Goal: Transaction & Acquisition: Purchase product/service

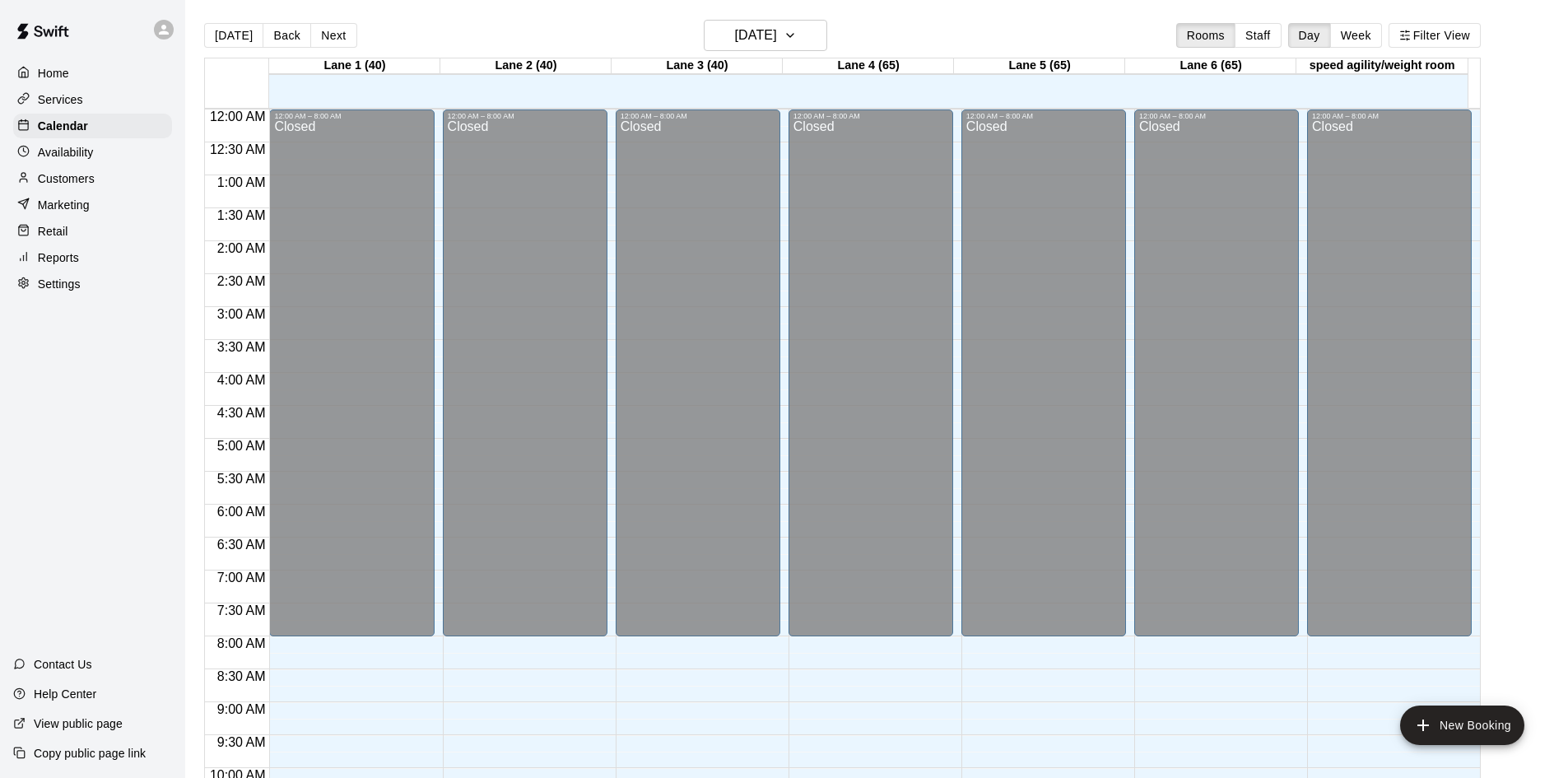
scroll to position [762, 0]
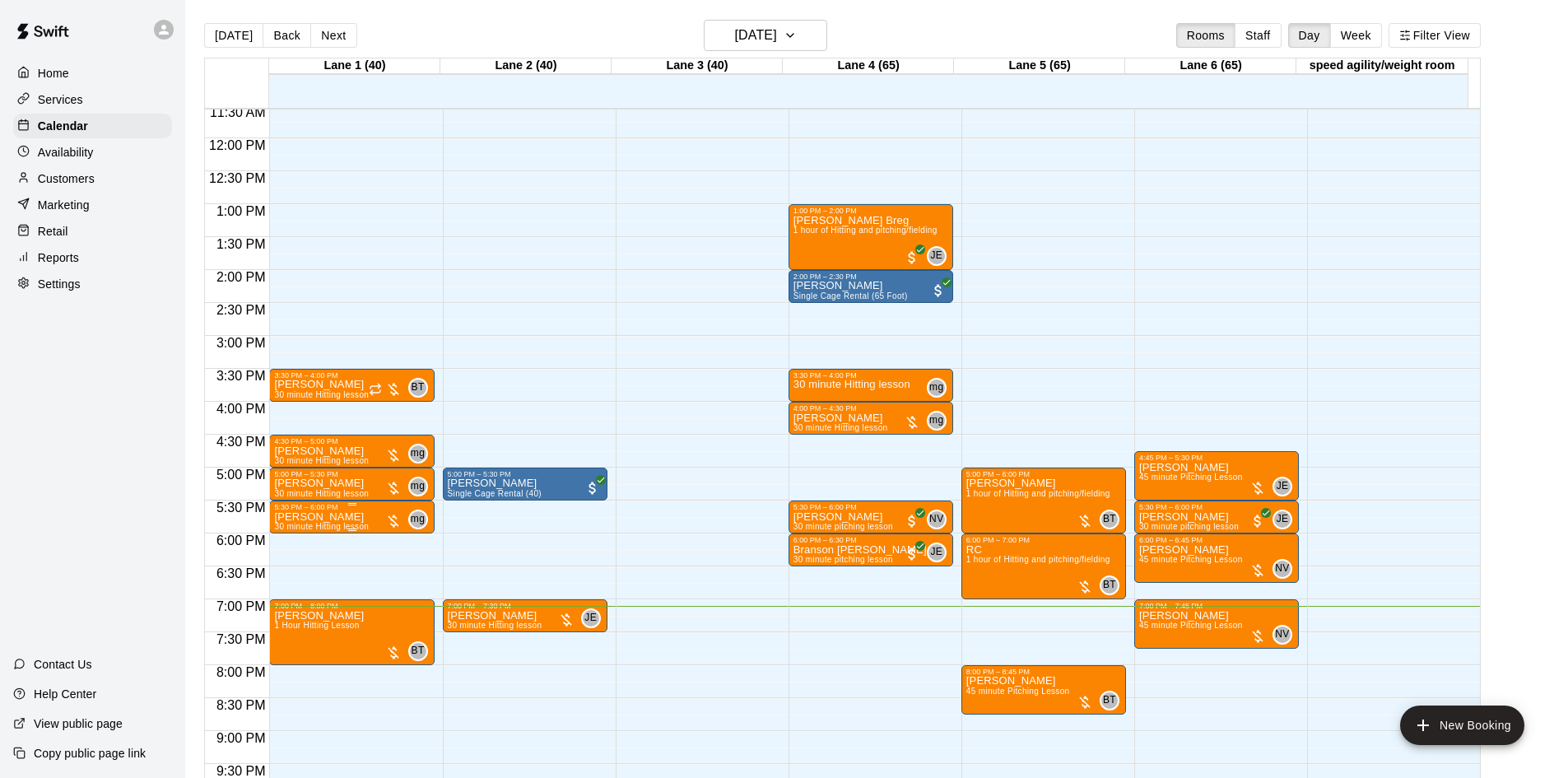
click at [392, 520] on div at bounding box center [393, 521] width 16 height 16
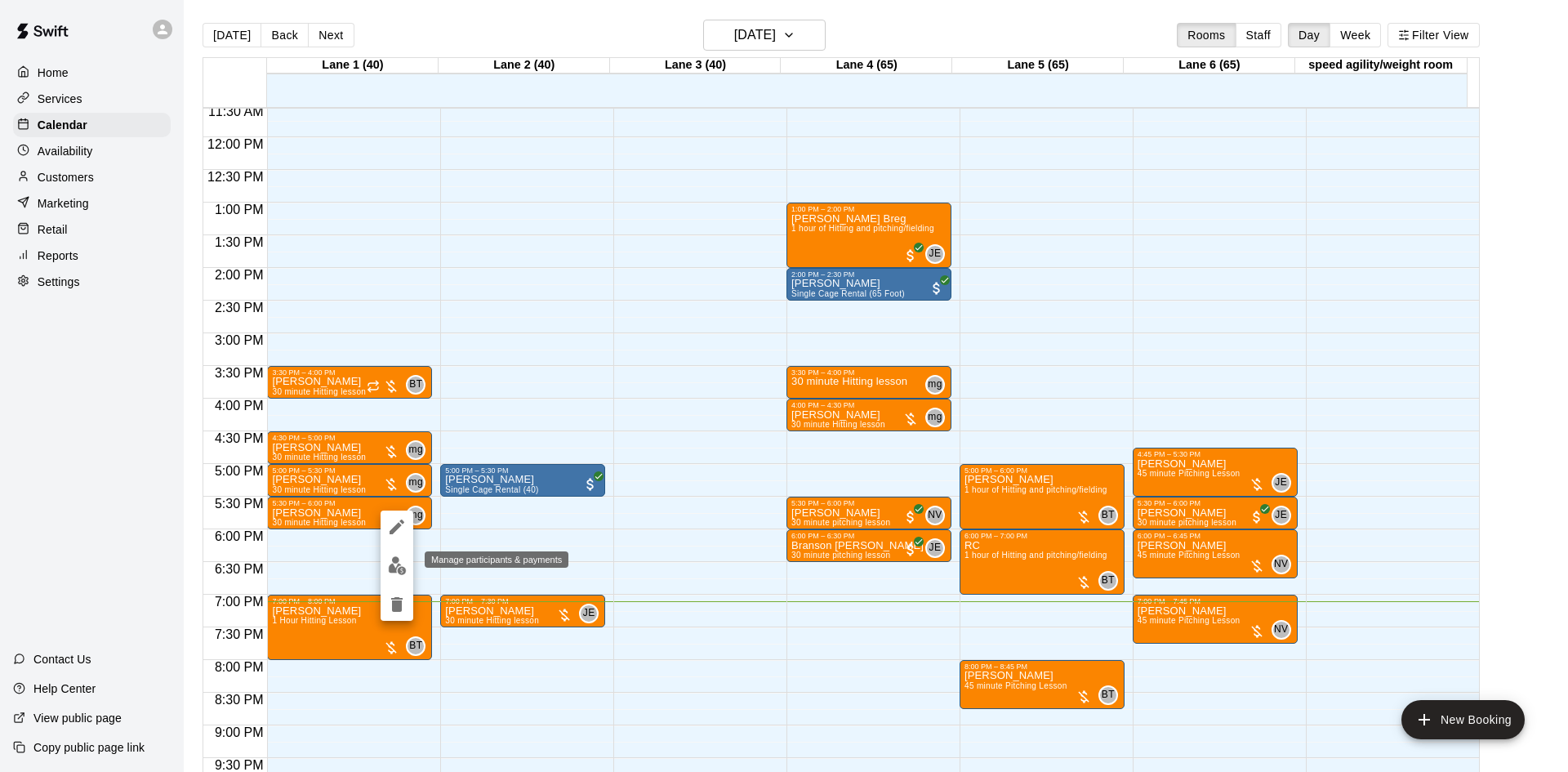
click at [396, 571] on img "edit" at bounding box center [396, 565] width 19 height 19
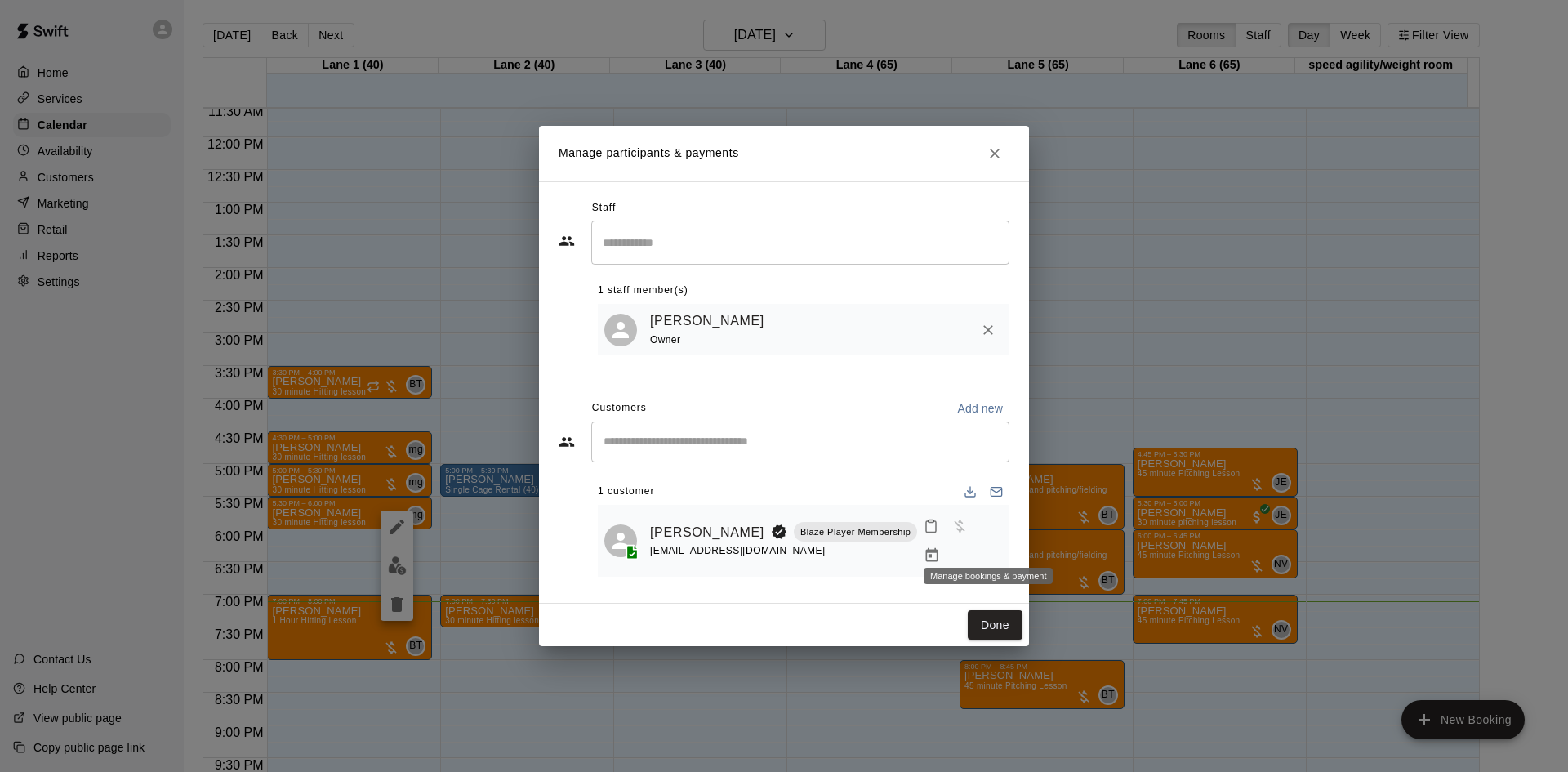
click at [940, 547] on icon "Manage bookings & payment" at bounding box center [931, 555] width 16 height 16
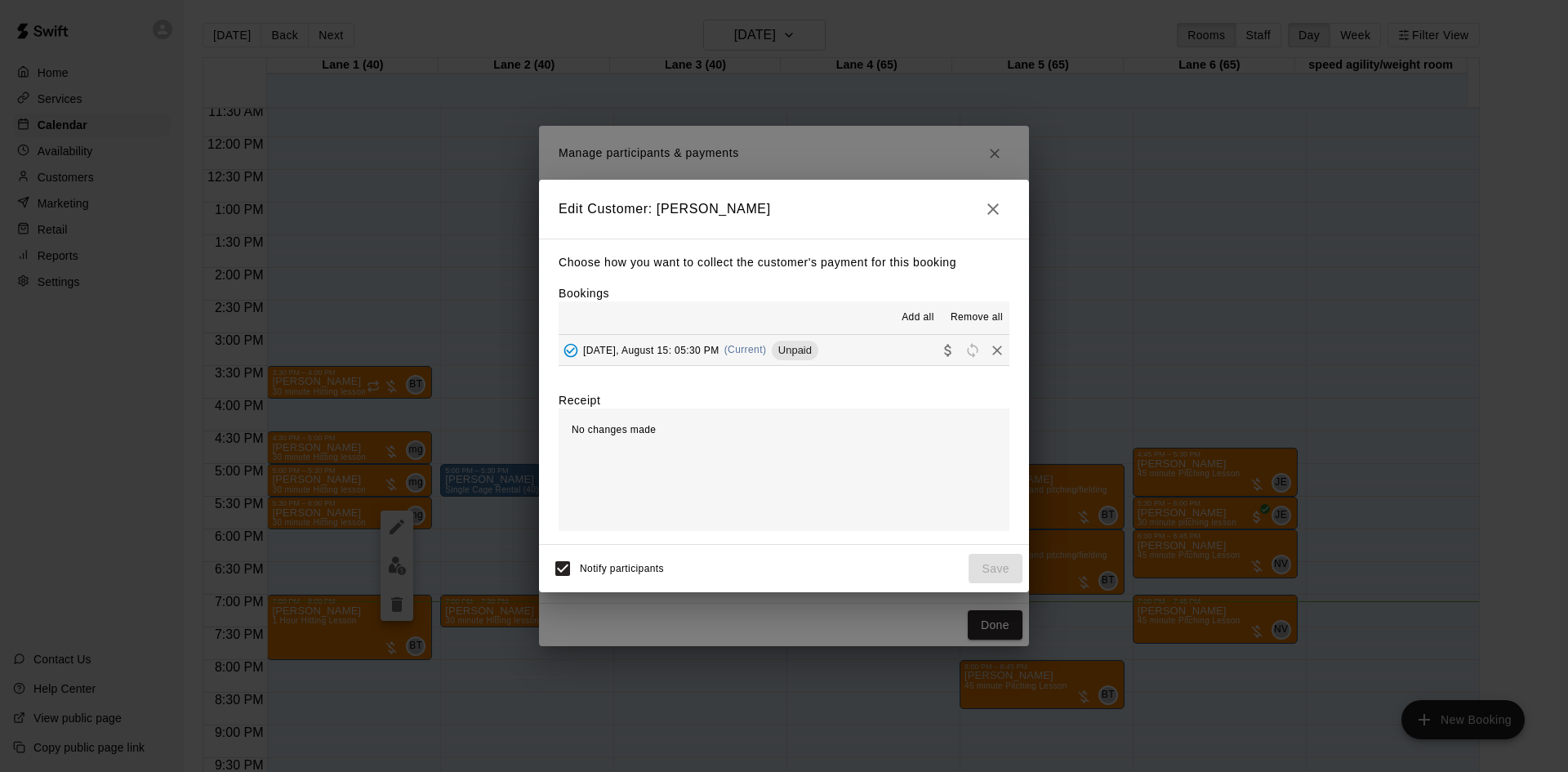
click at [926, 318] on span "Add all" at bounding box center [918, 318] width 33 height 16
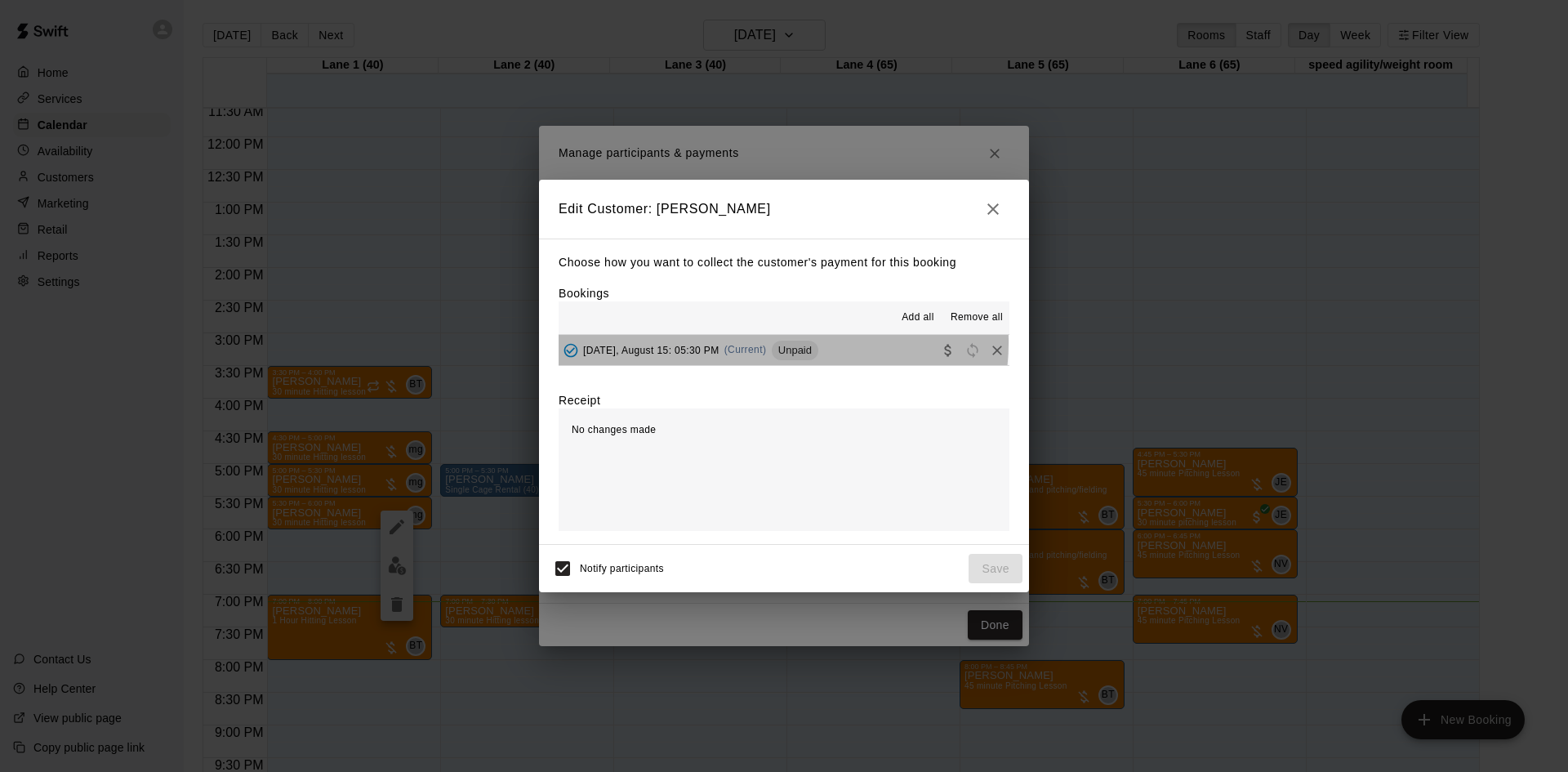
click at [782, 343] on div "Unpaid" at bounding box center [795, 351] width 46 height 20
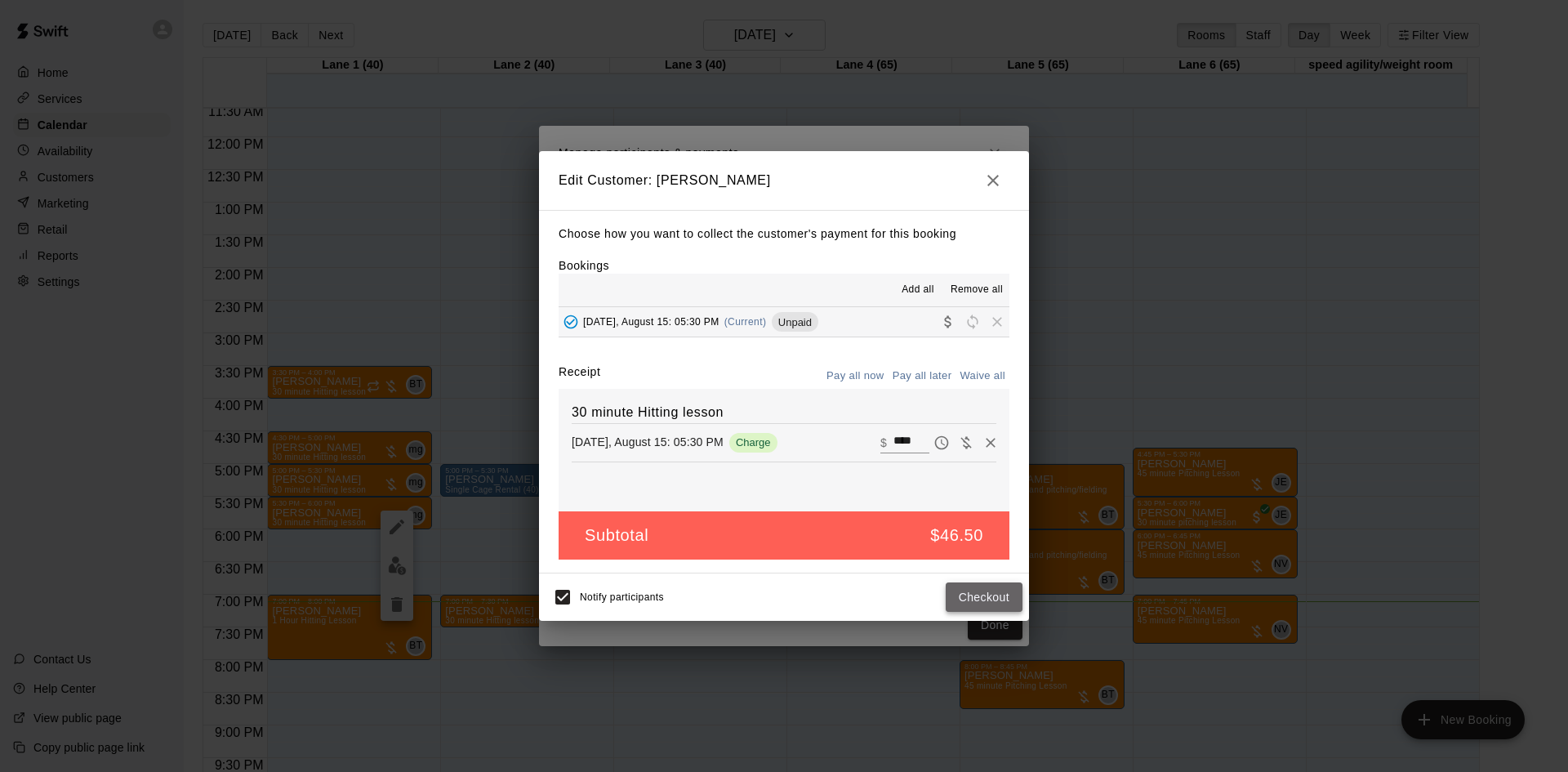
click at [975, 601] on button "Checkout" at bounding box center [984, 598] width 77 height 30
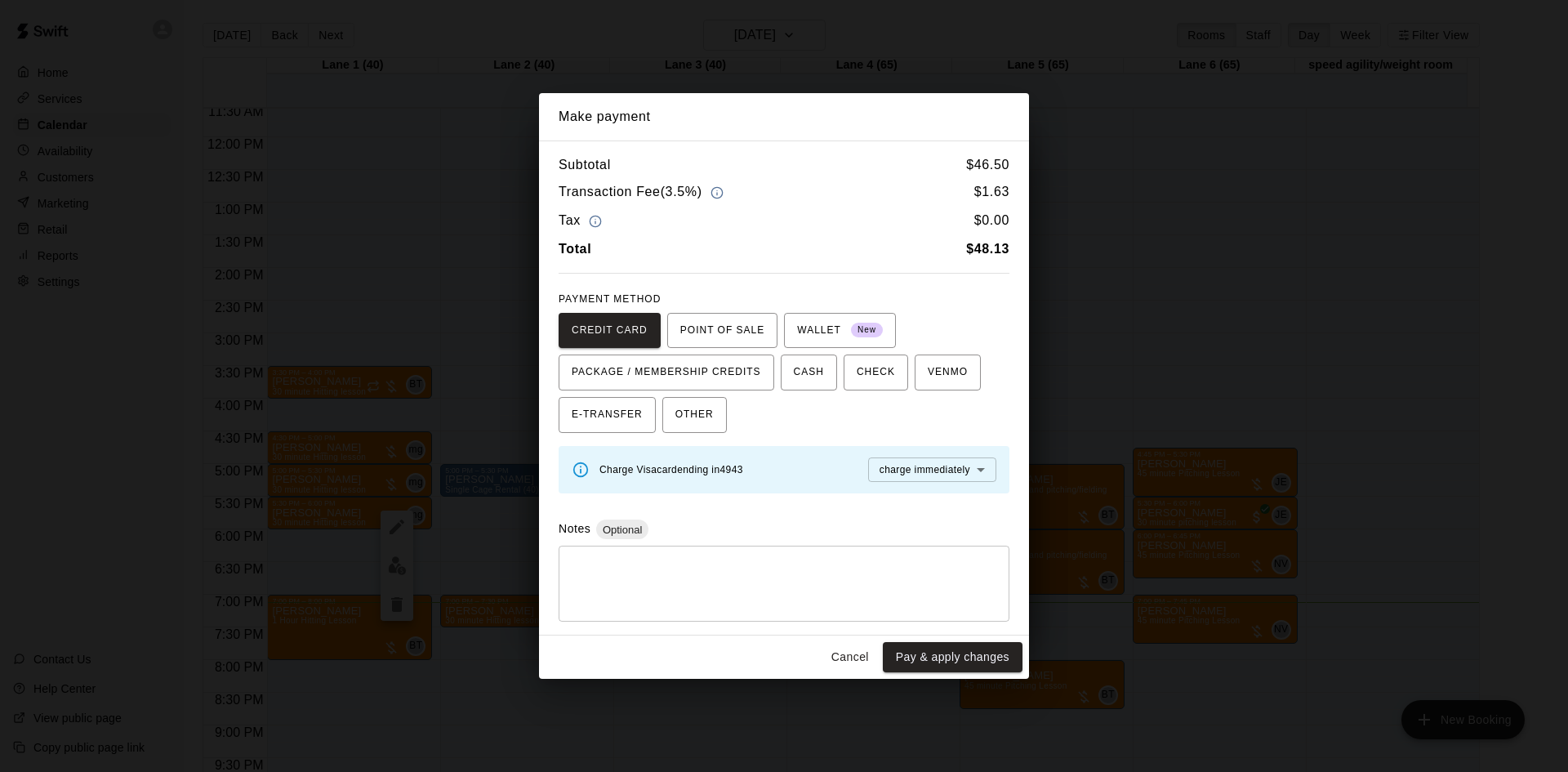
click at [1281, 335] on div "Make payment Subtotal $ 46.50 Transaction Fee ( 3.5% ) $ 1.63 Tax $ 0.00 Total …" at bounding box center [784, 386] width 1568 height 772
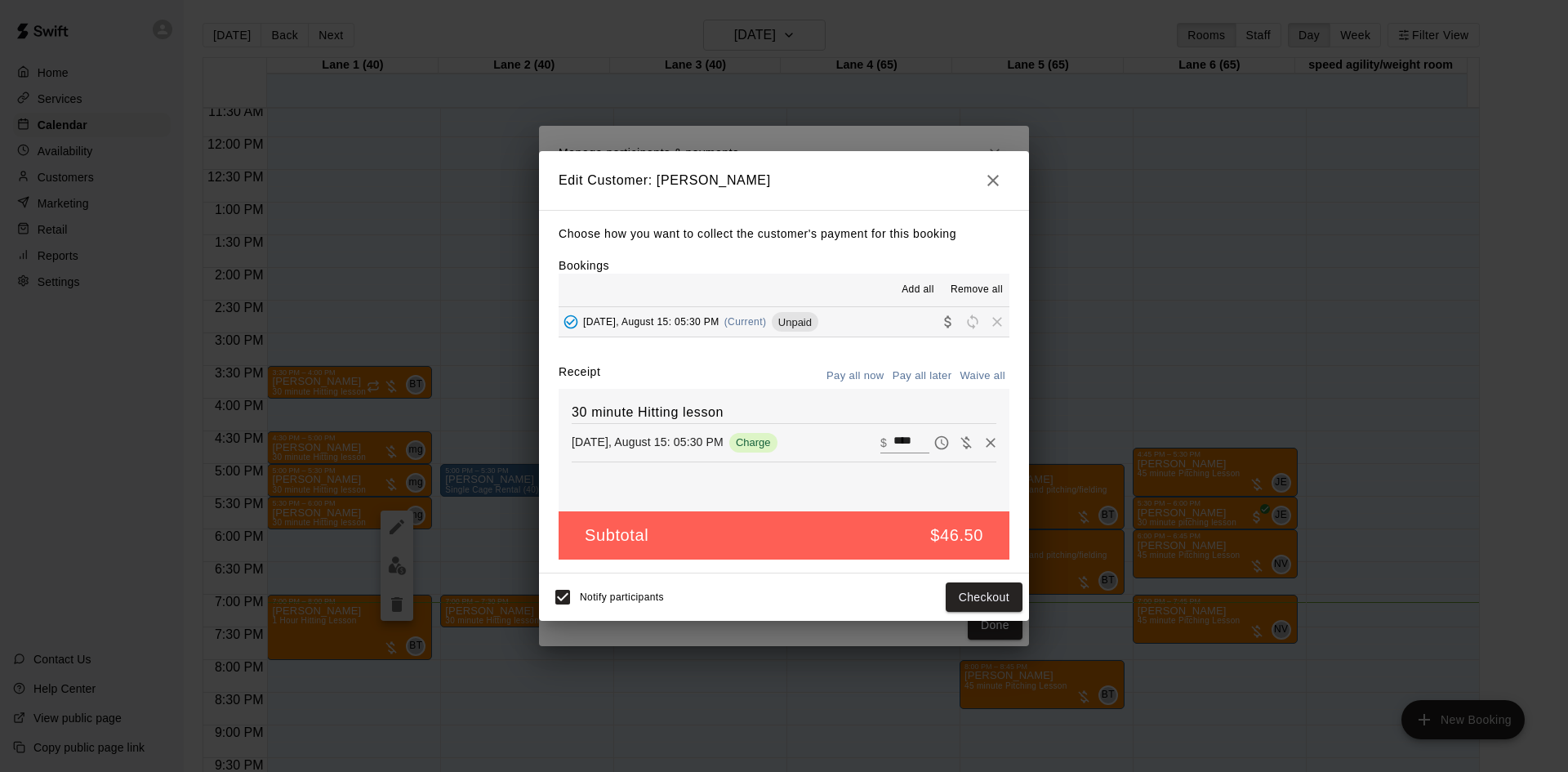
click at [990, 181] on icon "button" at bounding box center [993, 180] width 20 height 20
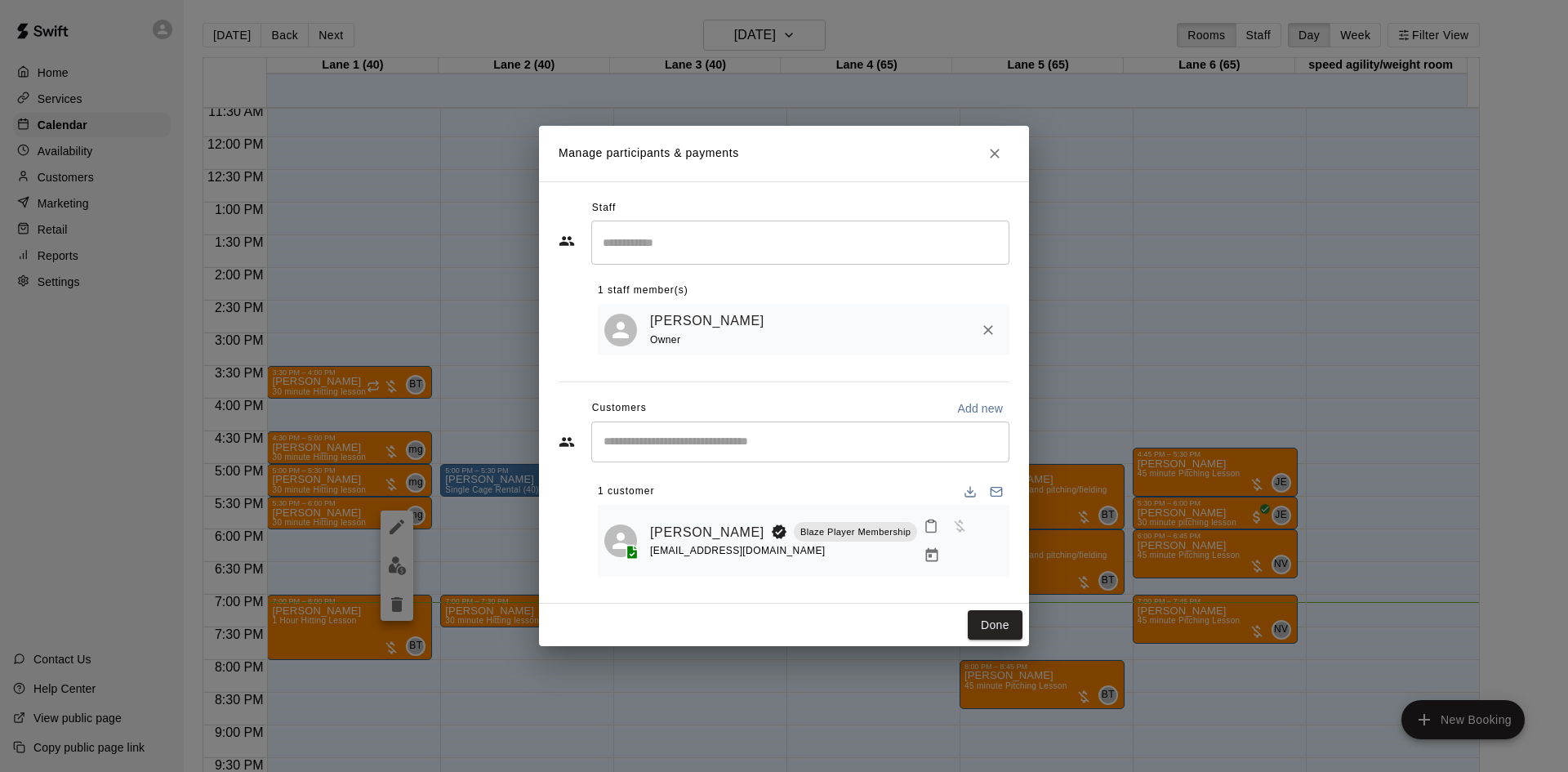
click at [993, 161] on icon "Close" at bounding box center [994, 154] width 16 height 16
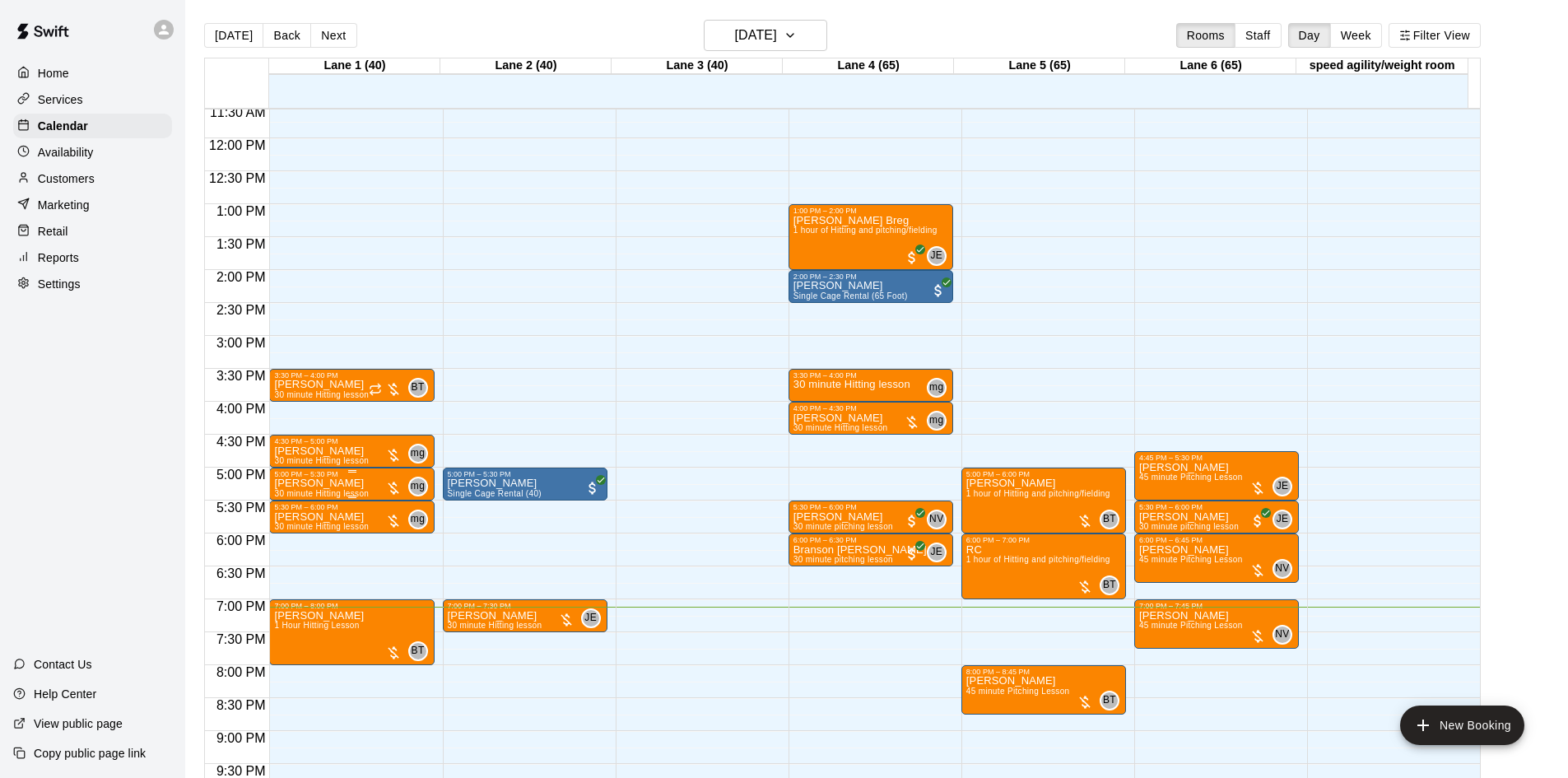
click at [389, 483] on div at bounding box center [393, 488] width 16 height 16
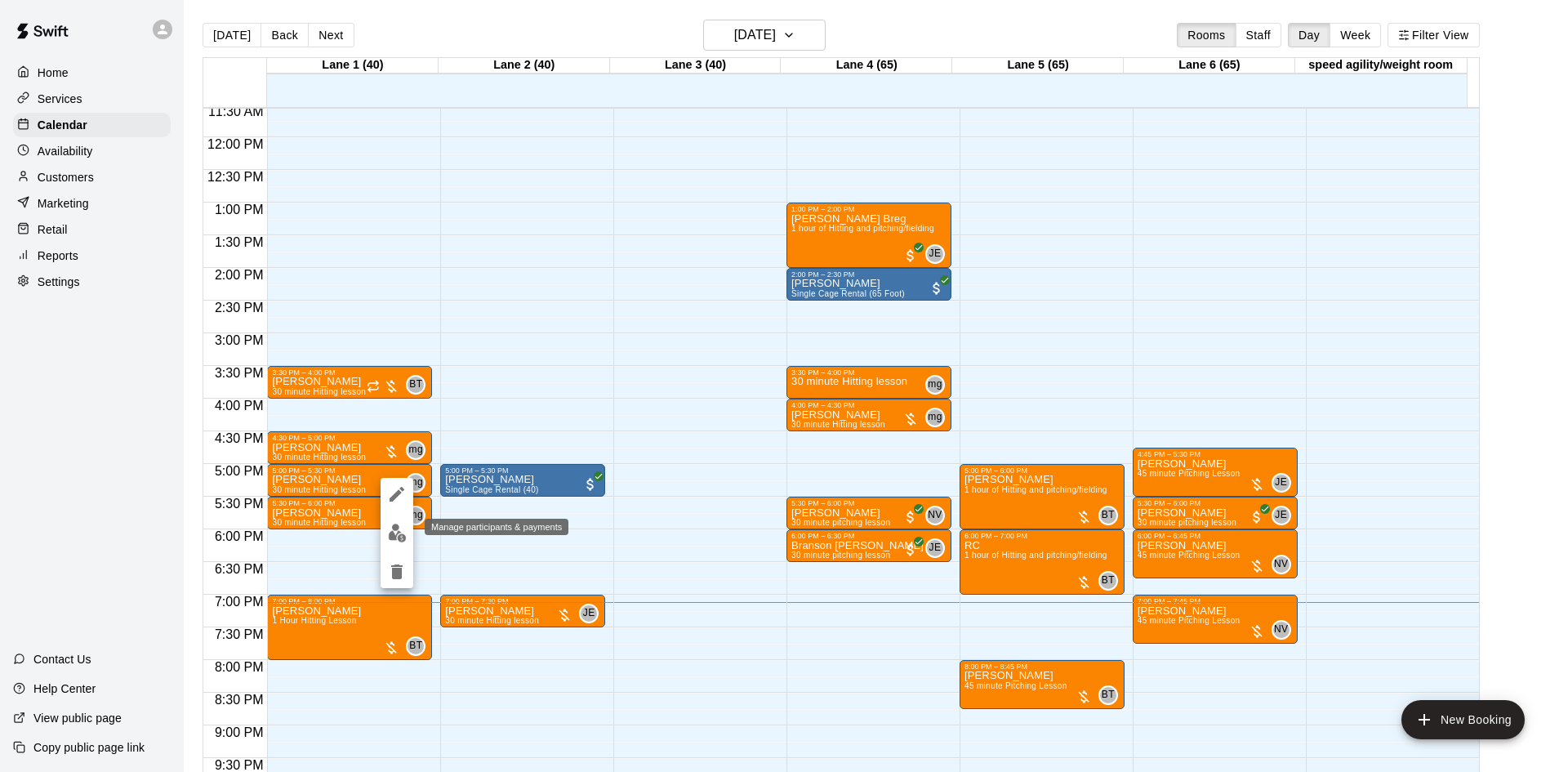
click at [396, 528] on img "edit" at bounding box center [396, 532] width 19 height 19
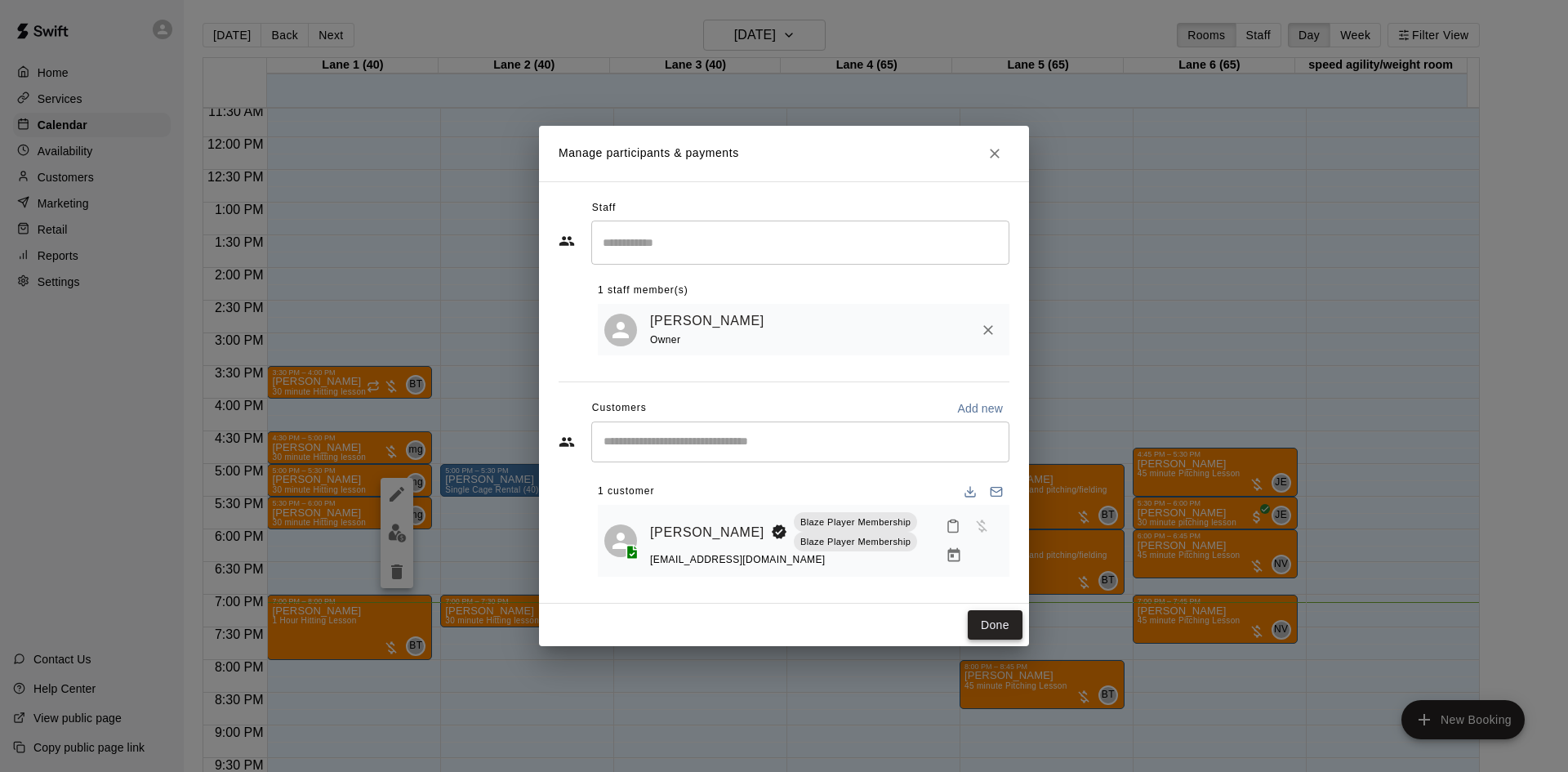
click at [993, 622] on button "Done" at bounding box center [995, 626] width 55 height 30
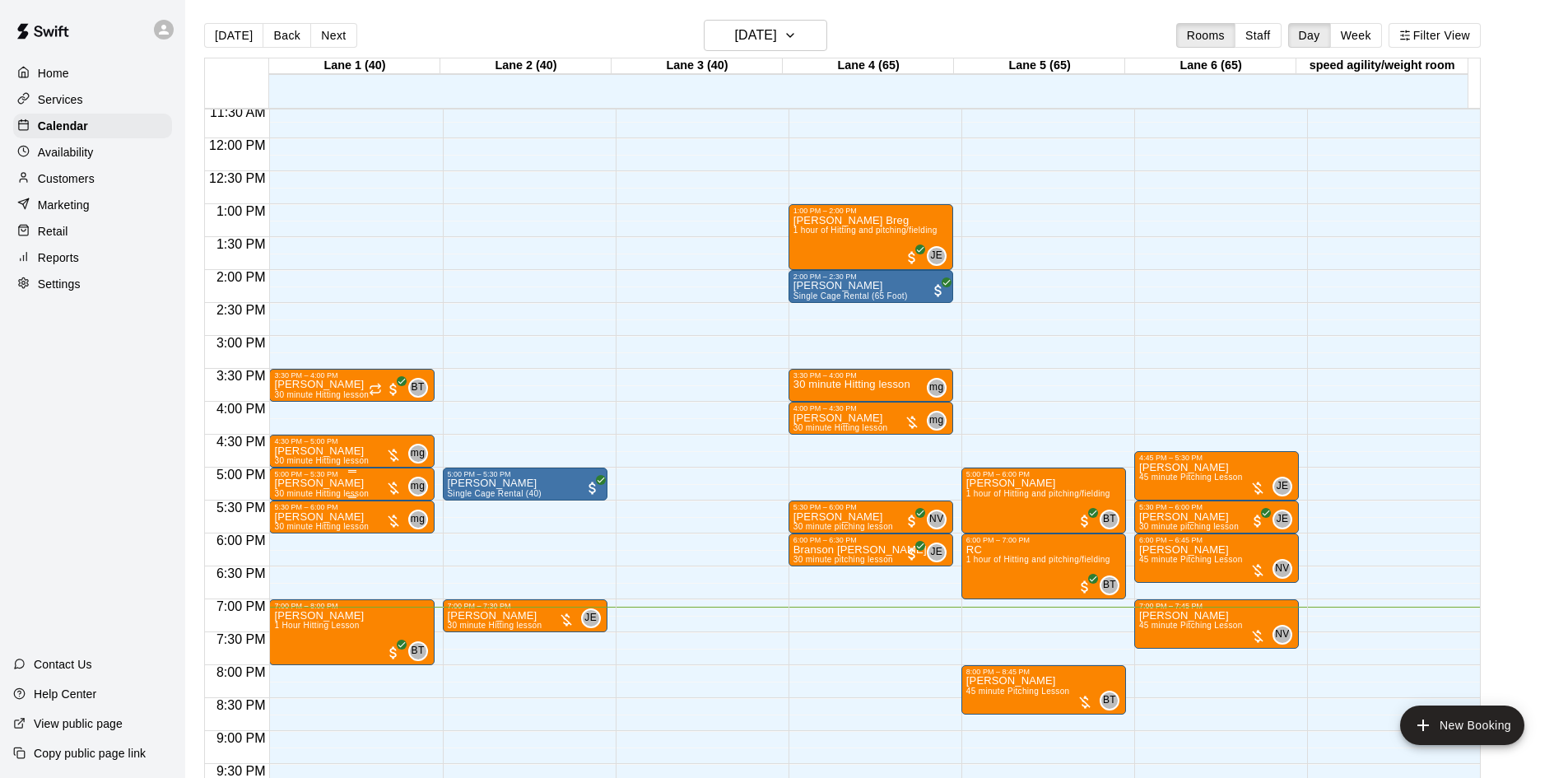
click at [390, 488] on div at bounding box center [393, 488] width 16 height 16
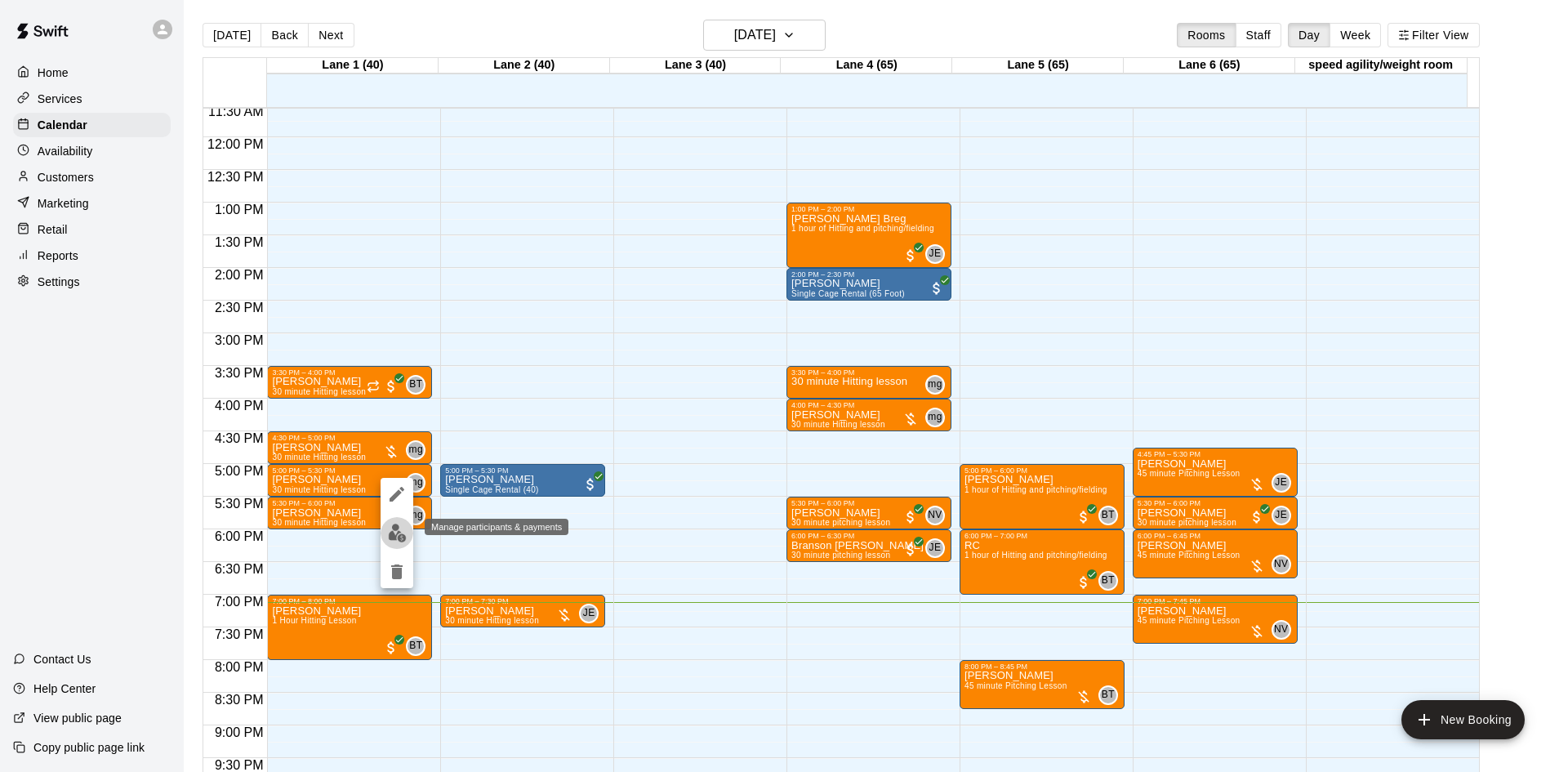
click at [401, 523] on button "edit" at bounding box center [396, 533] width 33 height 32
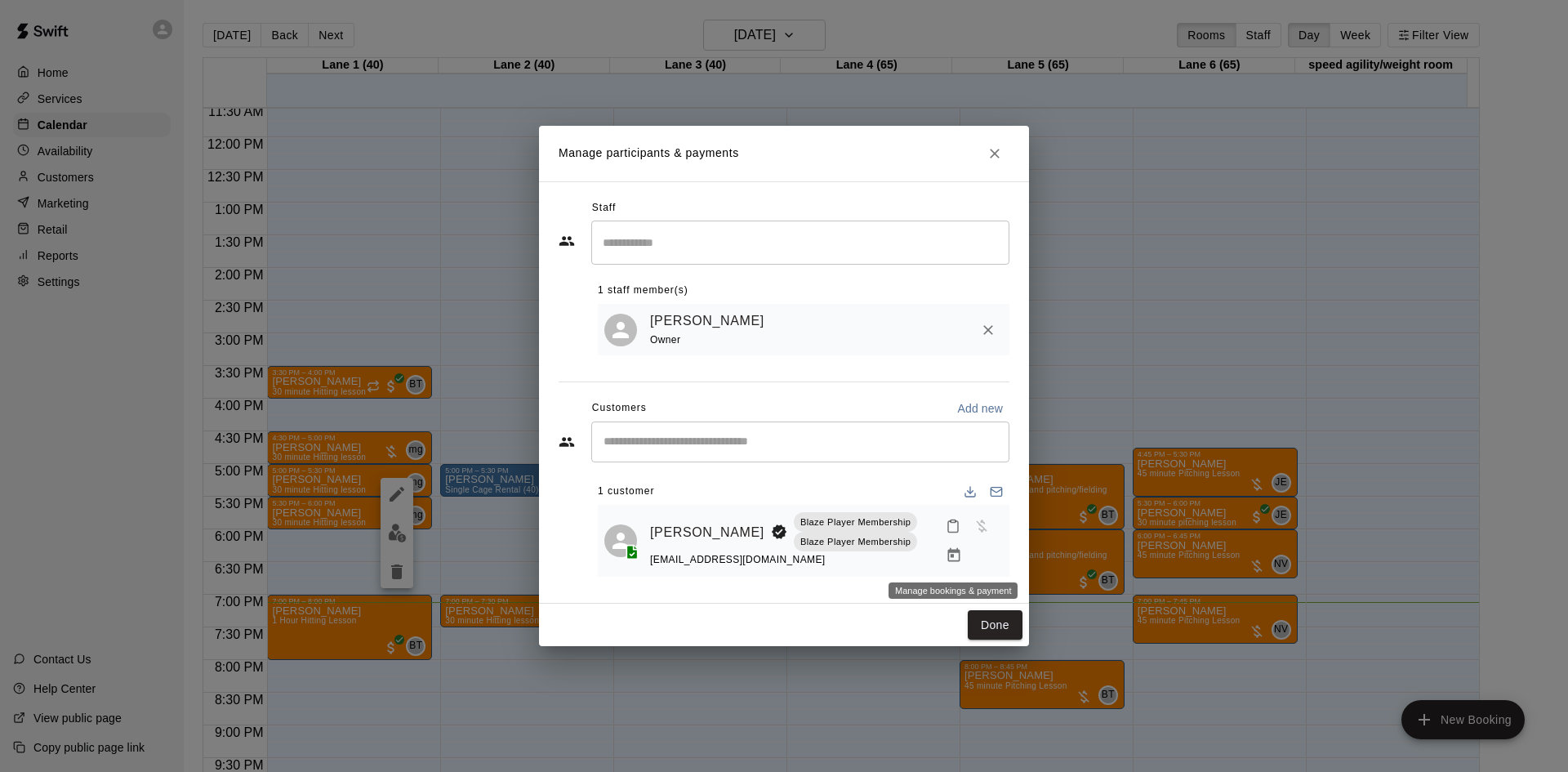
click at [942, 552] on button "Manage bookings & payment" at bounding box center [953, 555] width 29 height 29
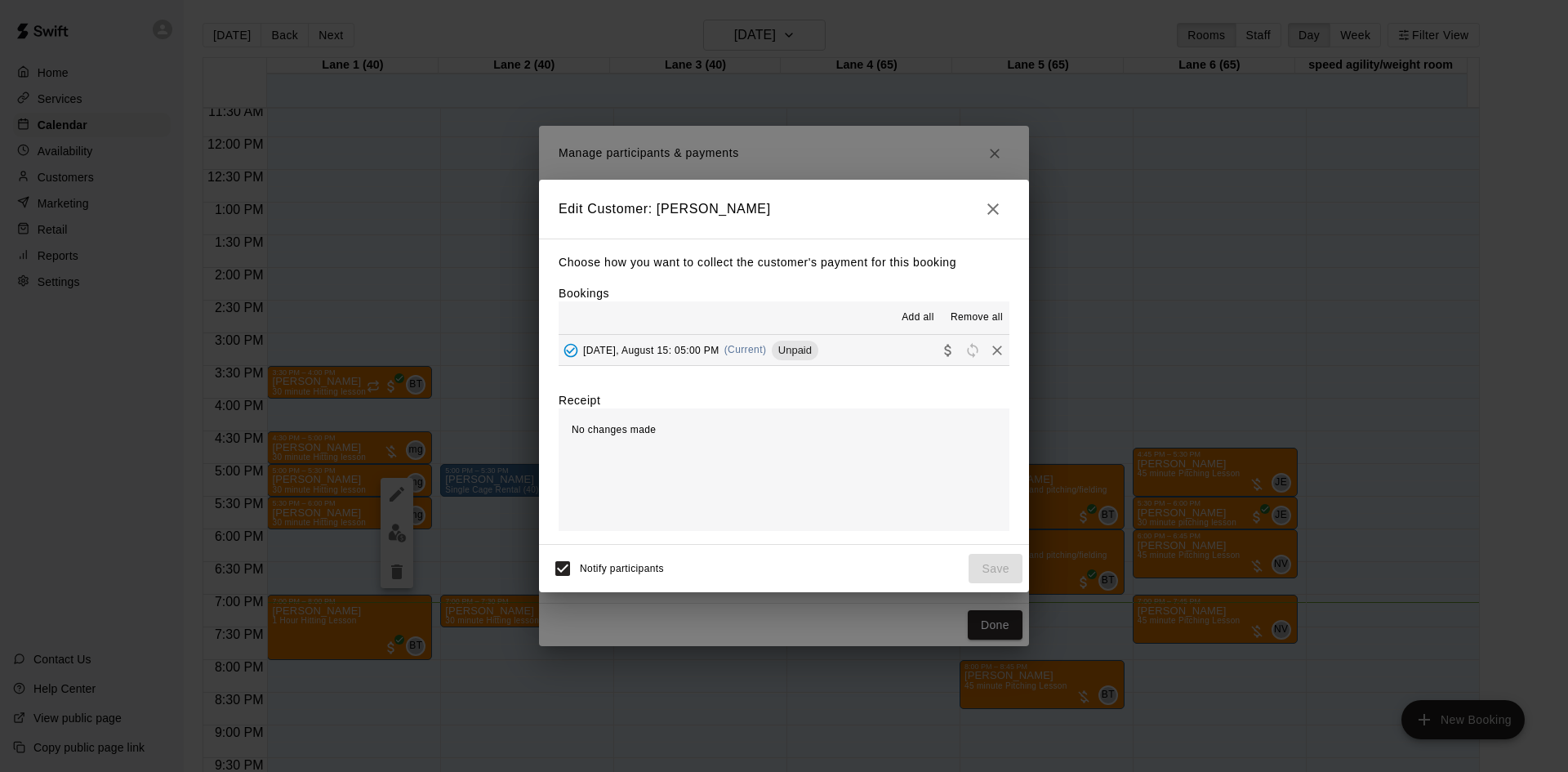
click at [804, 347] on span "Unpaid" at bounding box center [795, 351] width 46 height 12
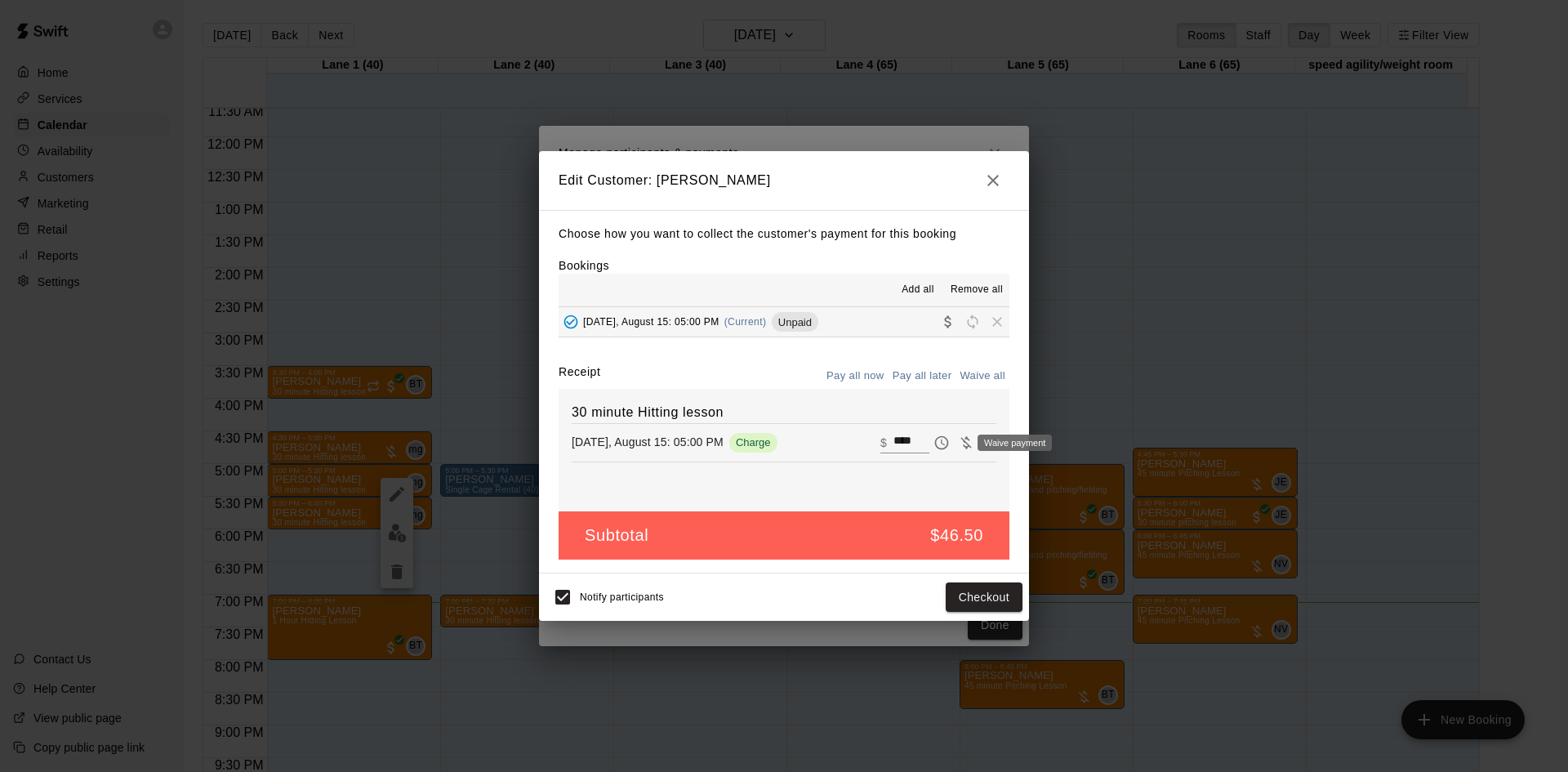
click at [958, 443] on icon "Waive payment" at bounding box center [966, 443] width 16 height 16
type input "*"
click at [993, 603] on button "Save" at bounding box center [995, 598] width 54 height 30
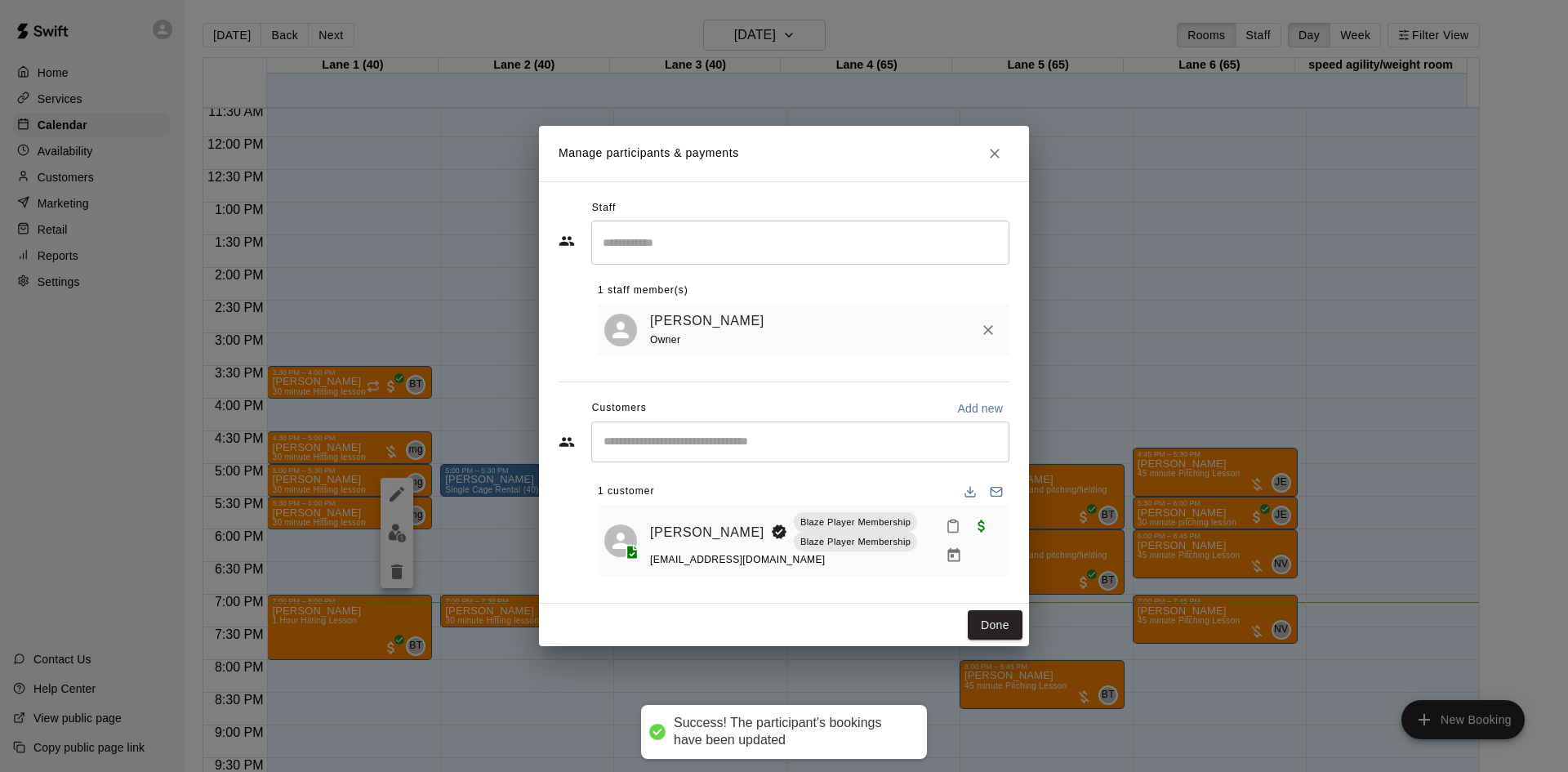
click at [1256, 246] on div "Manage participants & payments Staff ​ 1 staff member(s) matt gonzalez Owner Cu…" at bounding box center [784, 386] width 1568 height 772
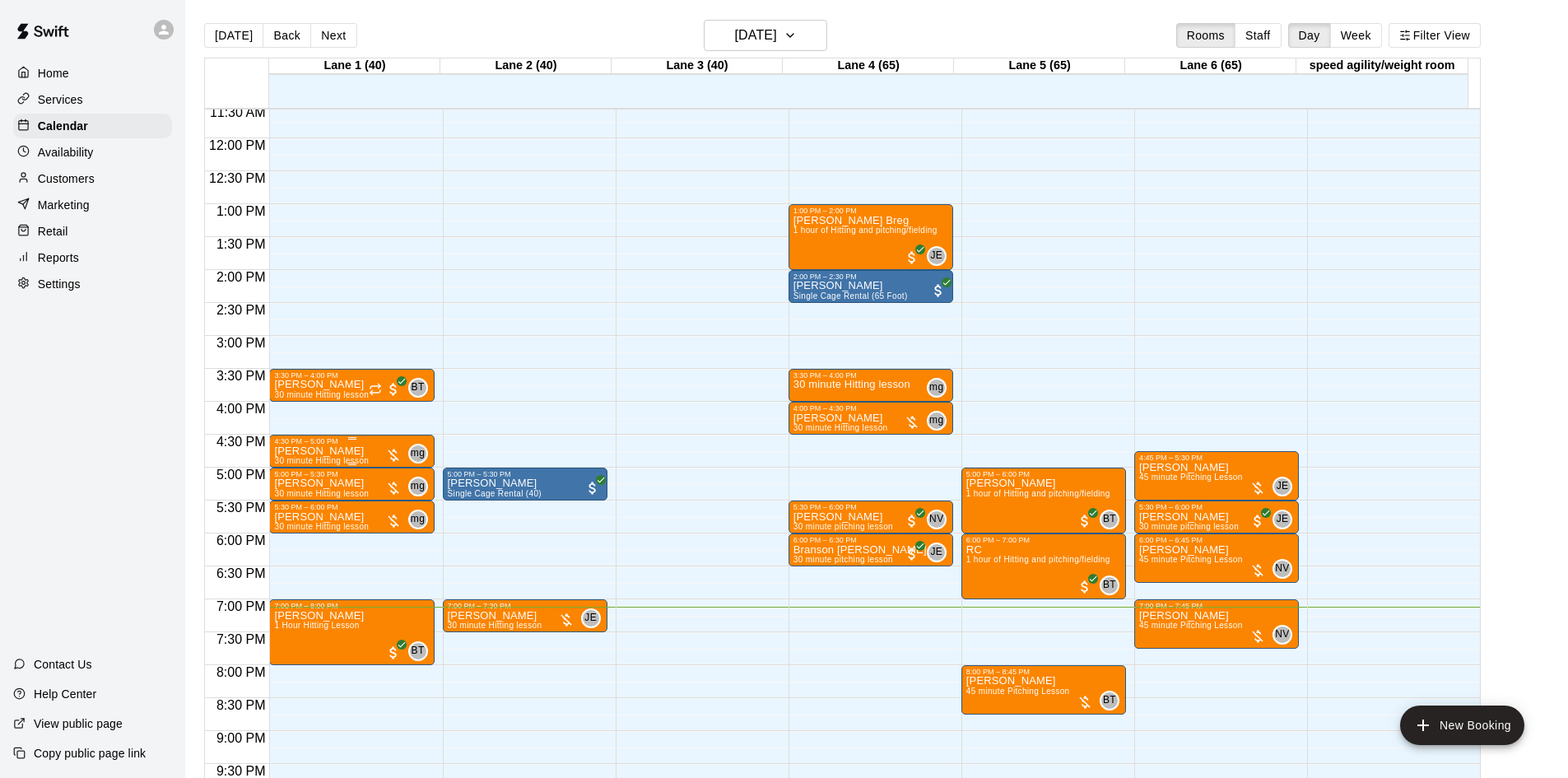
click at [392, 453] on div at bounding box center [393, 455] width 16 height 16
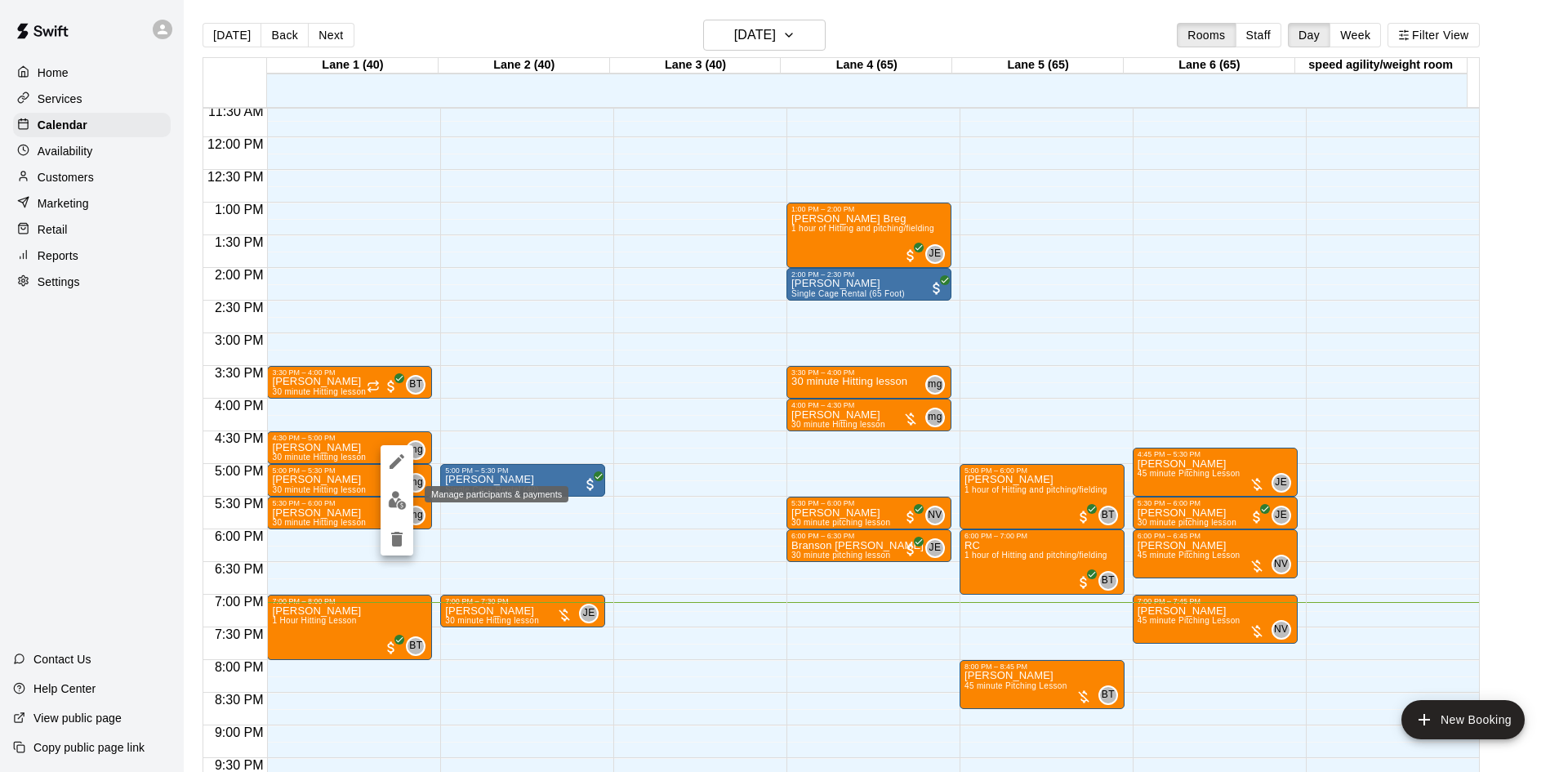
click at [403, 499] on img "edit" at bounding box center [396, 500] width 19 height 19
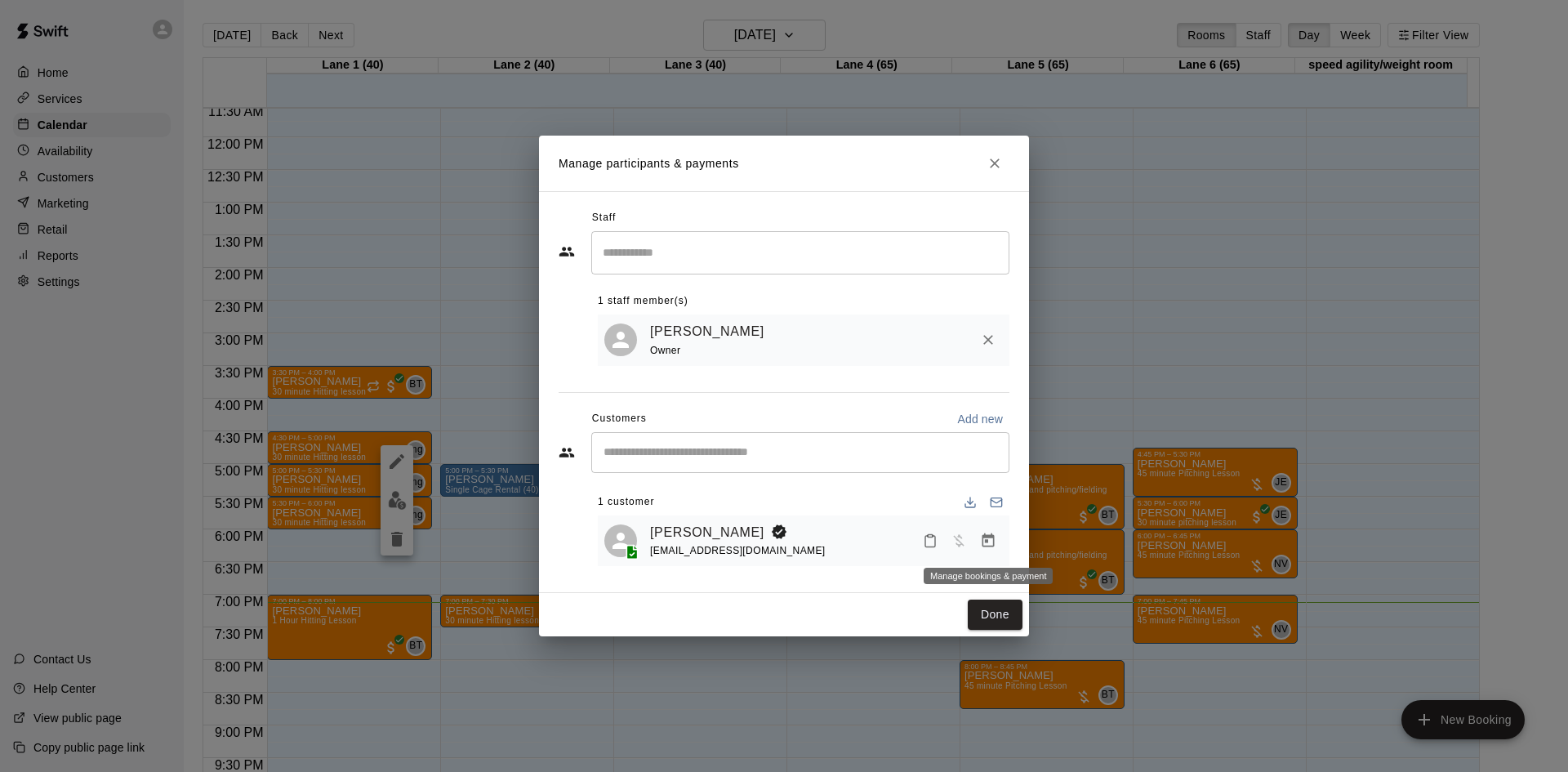
click at [977, 541] on button "Manage bookings & payment" at bounding box center [988, 540] width 29 height 29
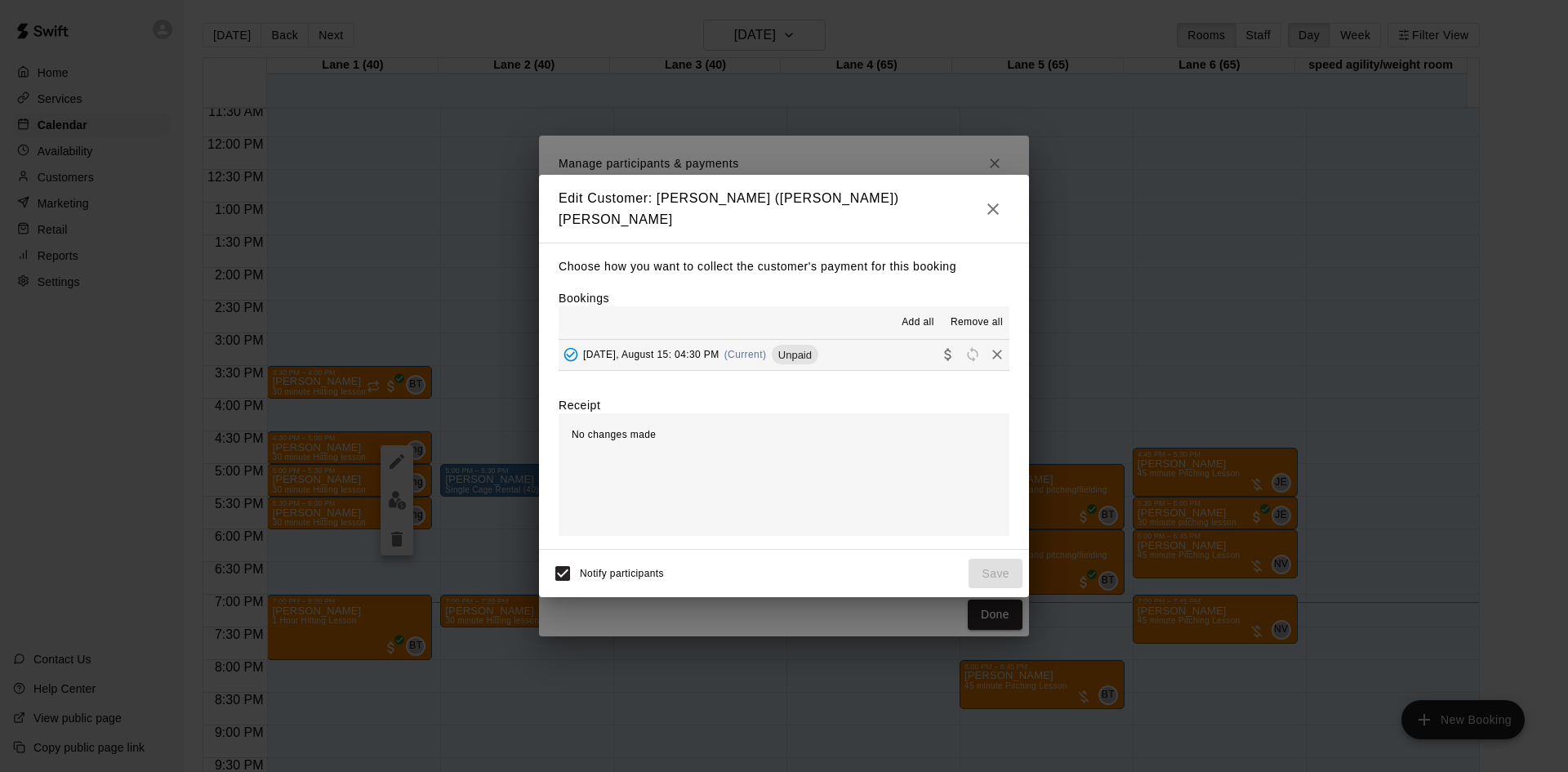
click at [806, 349] on span "Unpaid" at bounding box center [795, 355] width 46 height 12
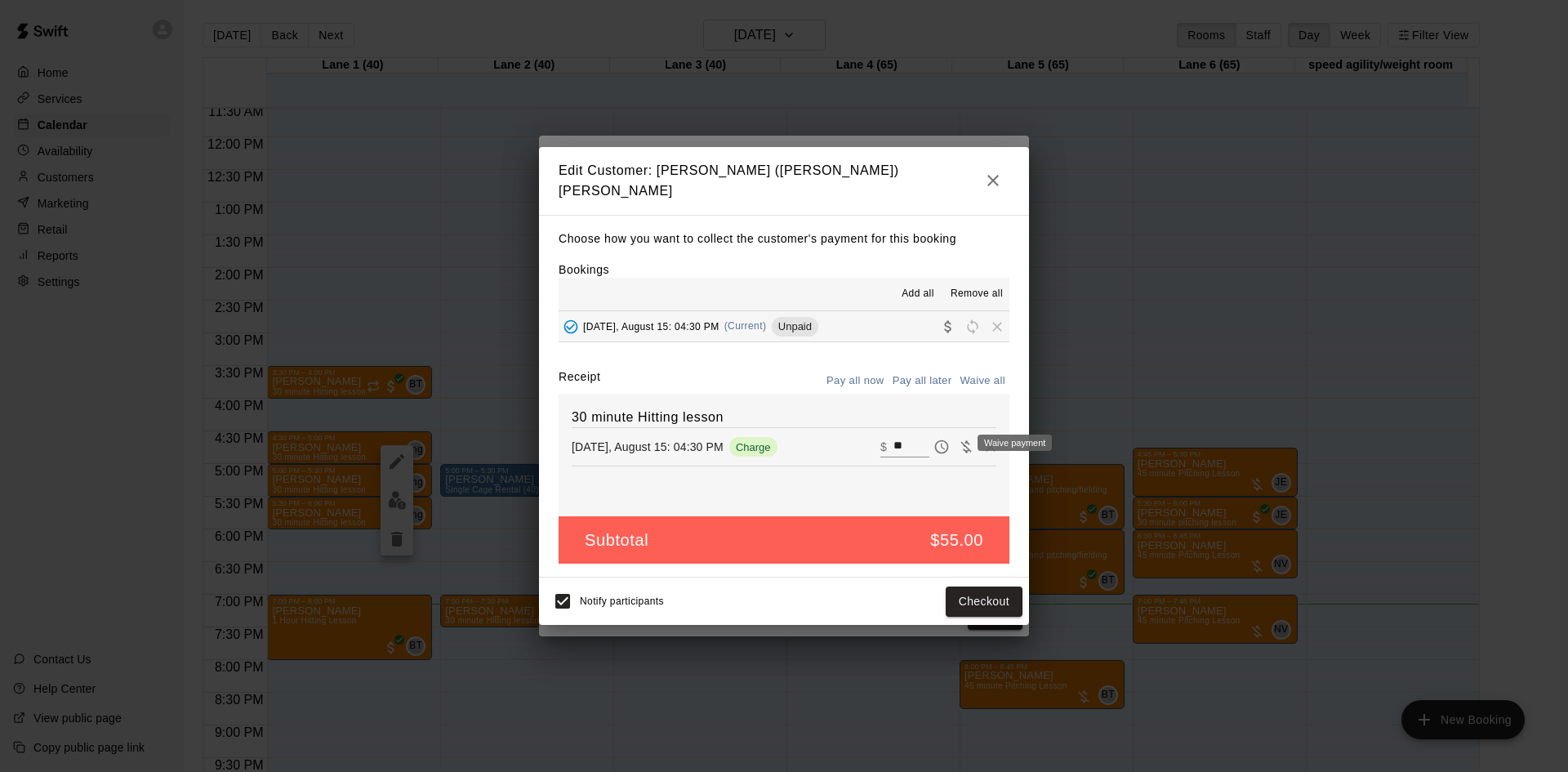
click at [958, 442] on icon "Waive payment" at bounding box center [966, 446] width 16 height 16
type input "*"
click at [987, 603] on button "Save" at bounding box center [995, 602] width 54 height 30
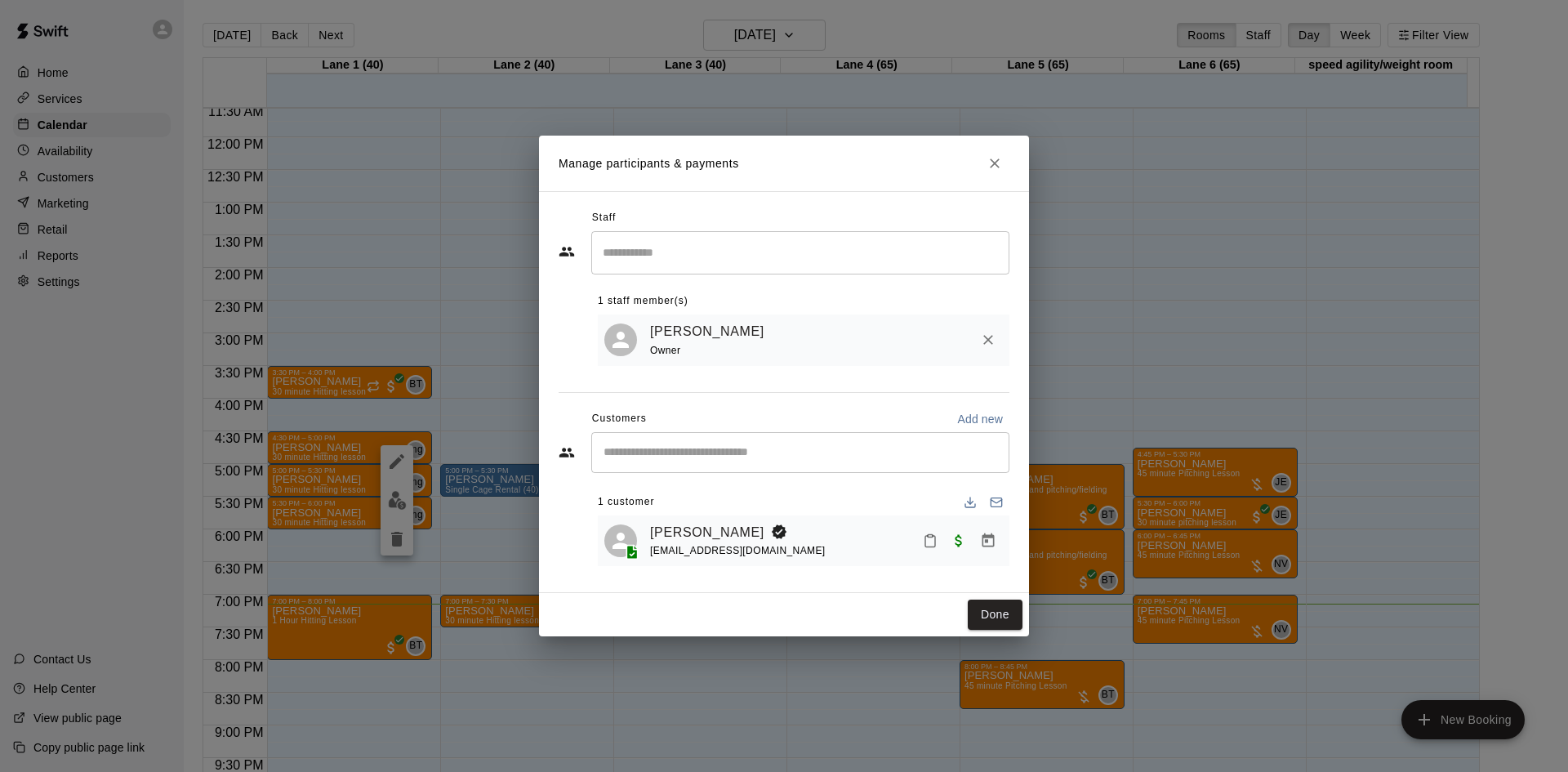
click at [992, 156] on icon "Close" at bounding box center [994, 163] width 16 height 16
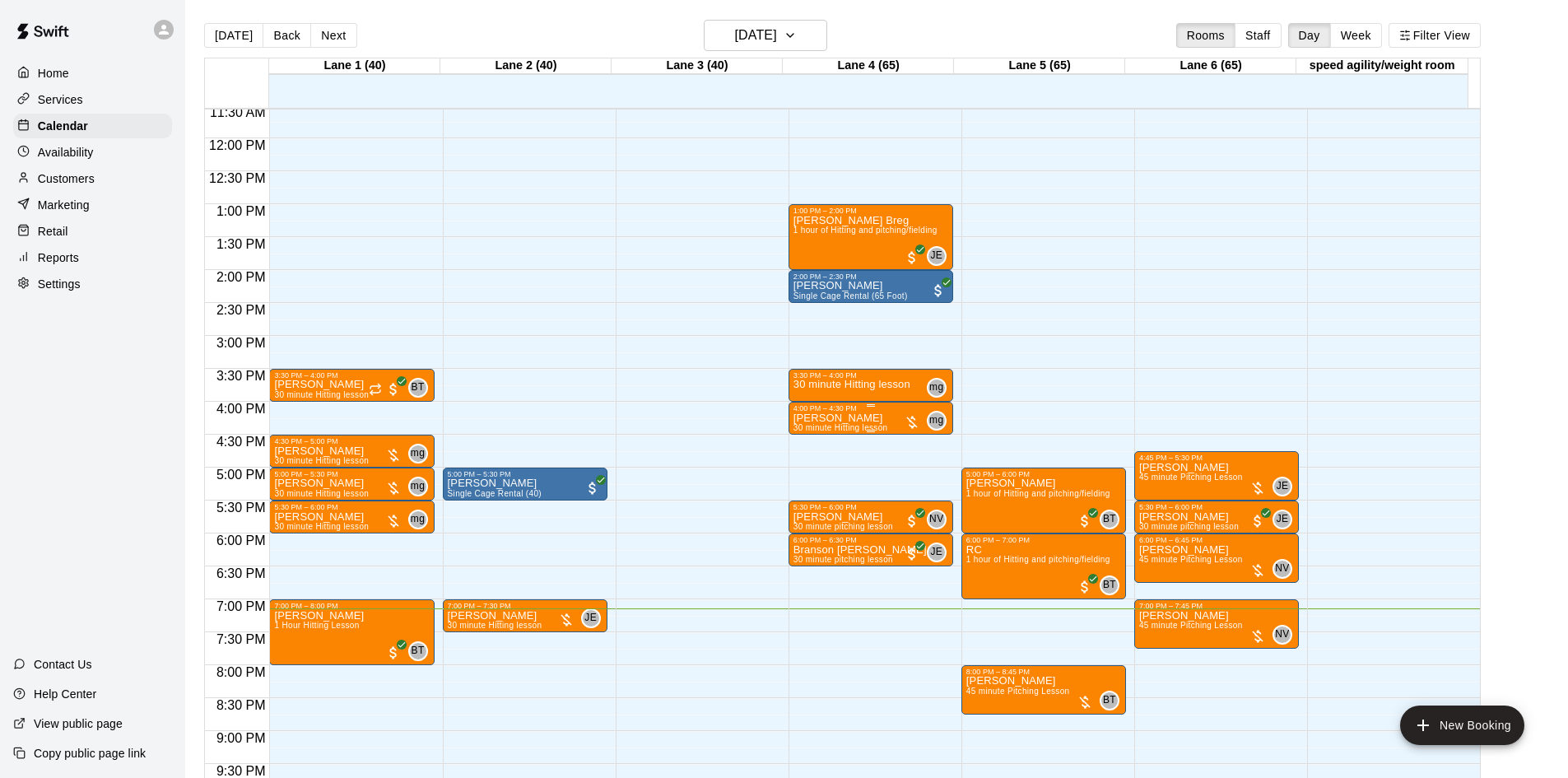
click at [908, 427] on div at bounding box center [912, 422] width 16 height 16
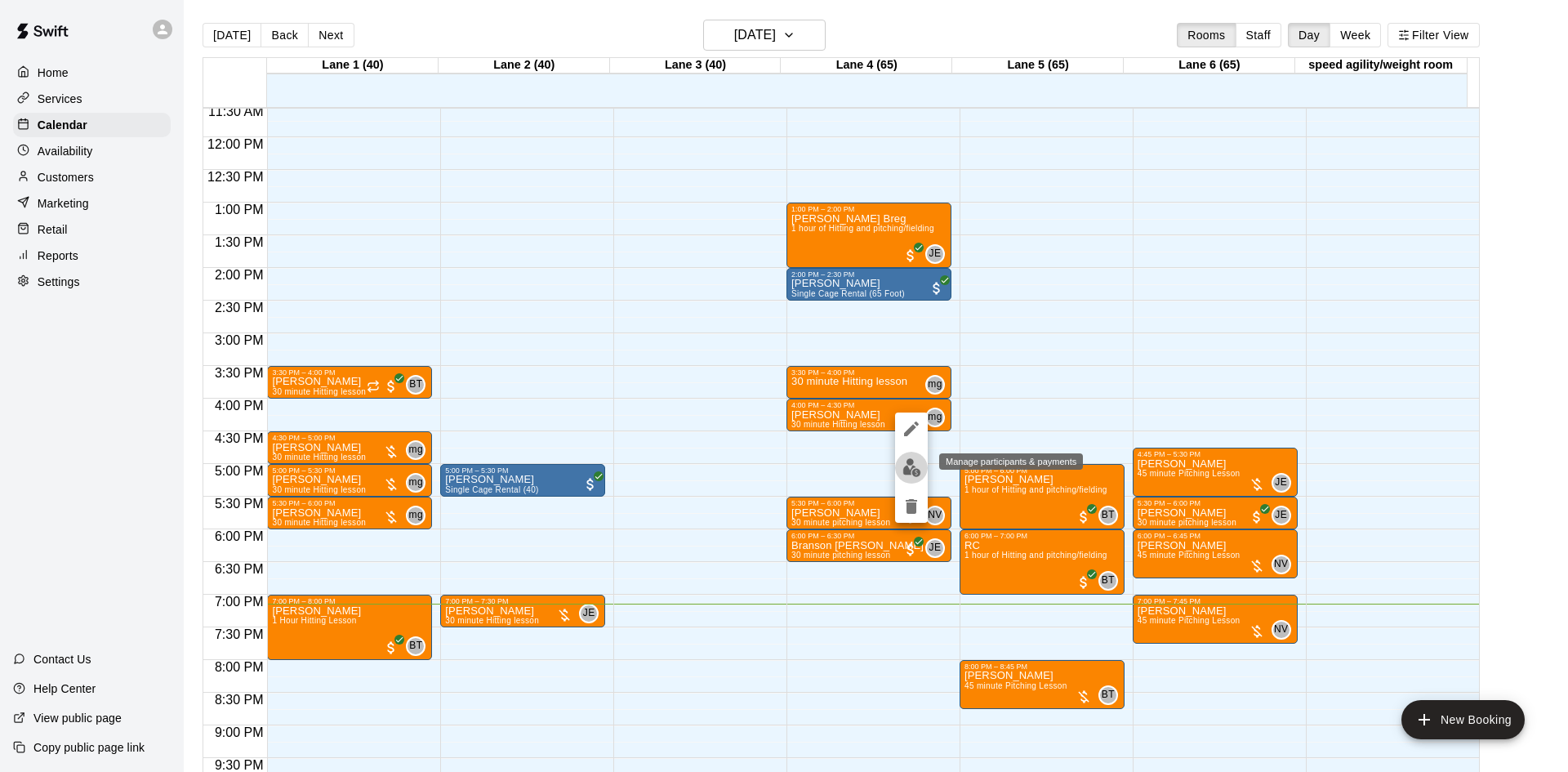
click at [913, 466] on img "edit" at bounding box center [912, 468] width 19 height 19
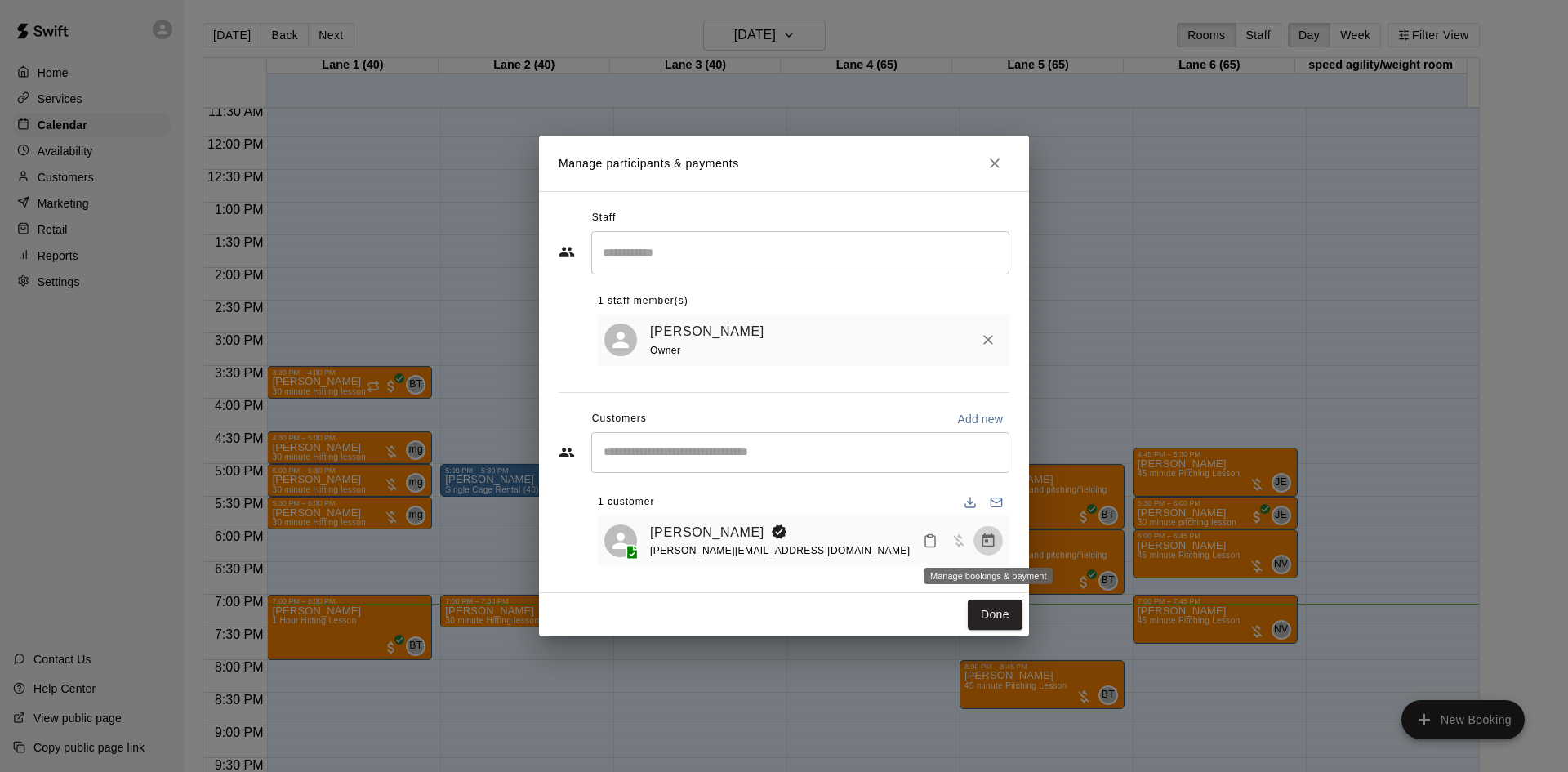
click at [986, 545] on icon "Manage bookings & payment" at bounding box center [988, 540] width 16 height 16
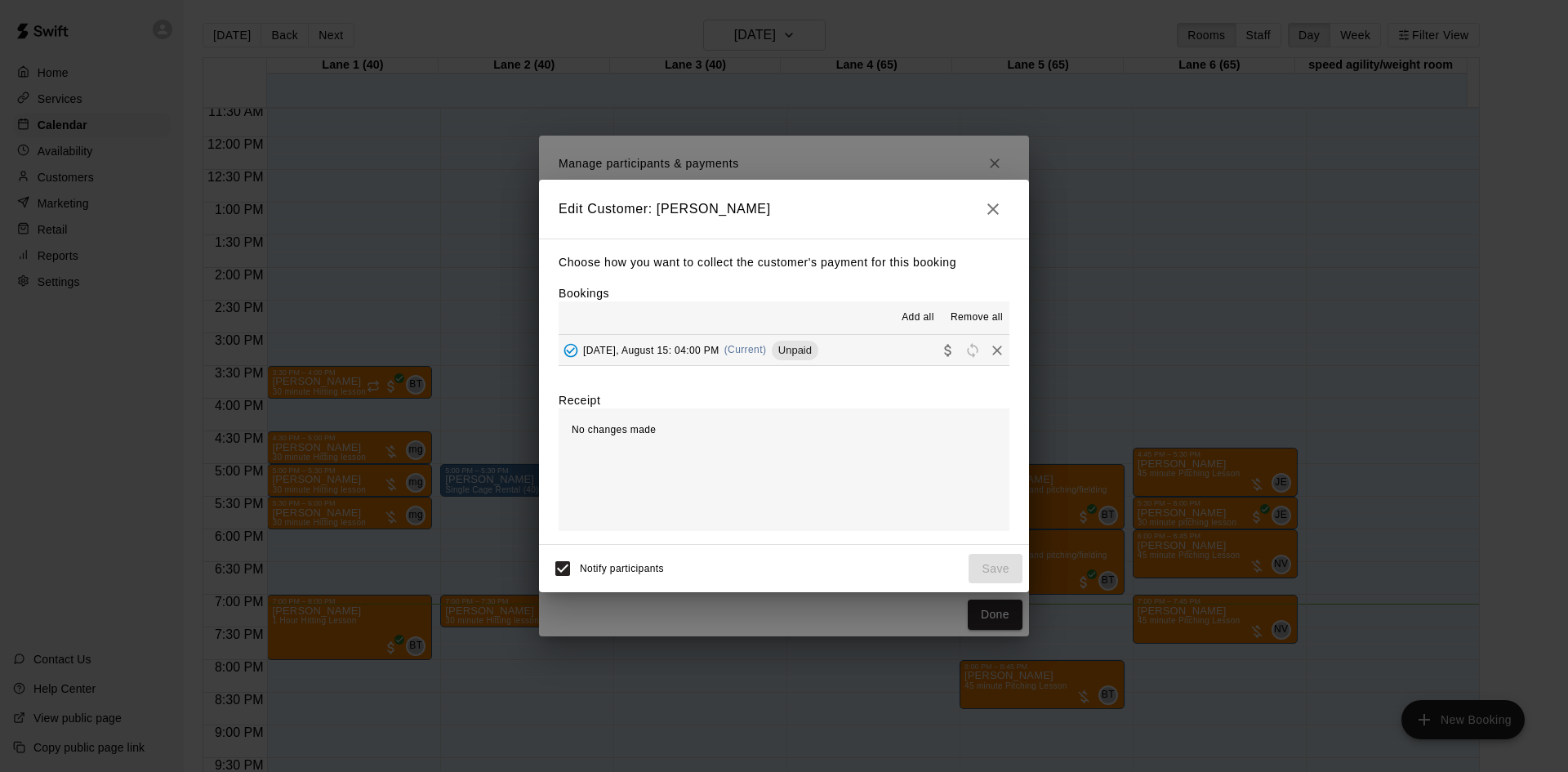
click at [884, 353] on button "Friday, August 15: 04:00 PM (Current) Unpaid" at bounding box center [784, 351] width 451 height 30
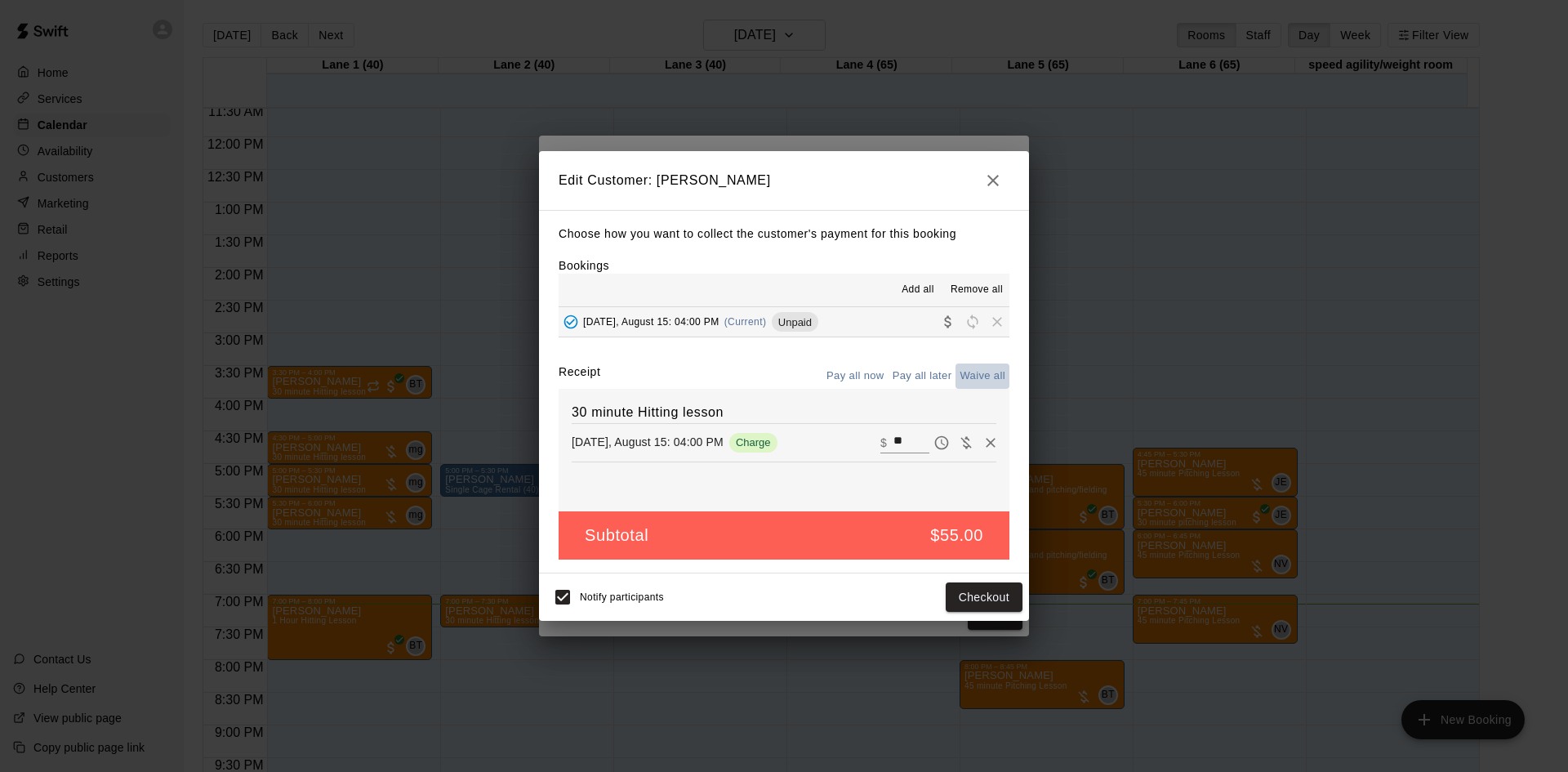
click at [980, 376] on button "Waive all" at bounding box center [982, 376] width 54 height 26
type input "*"
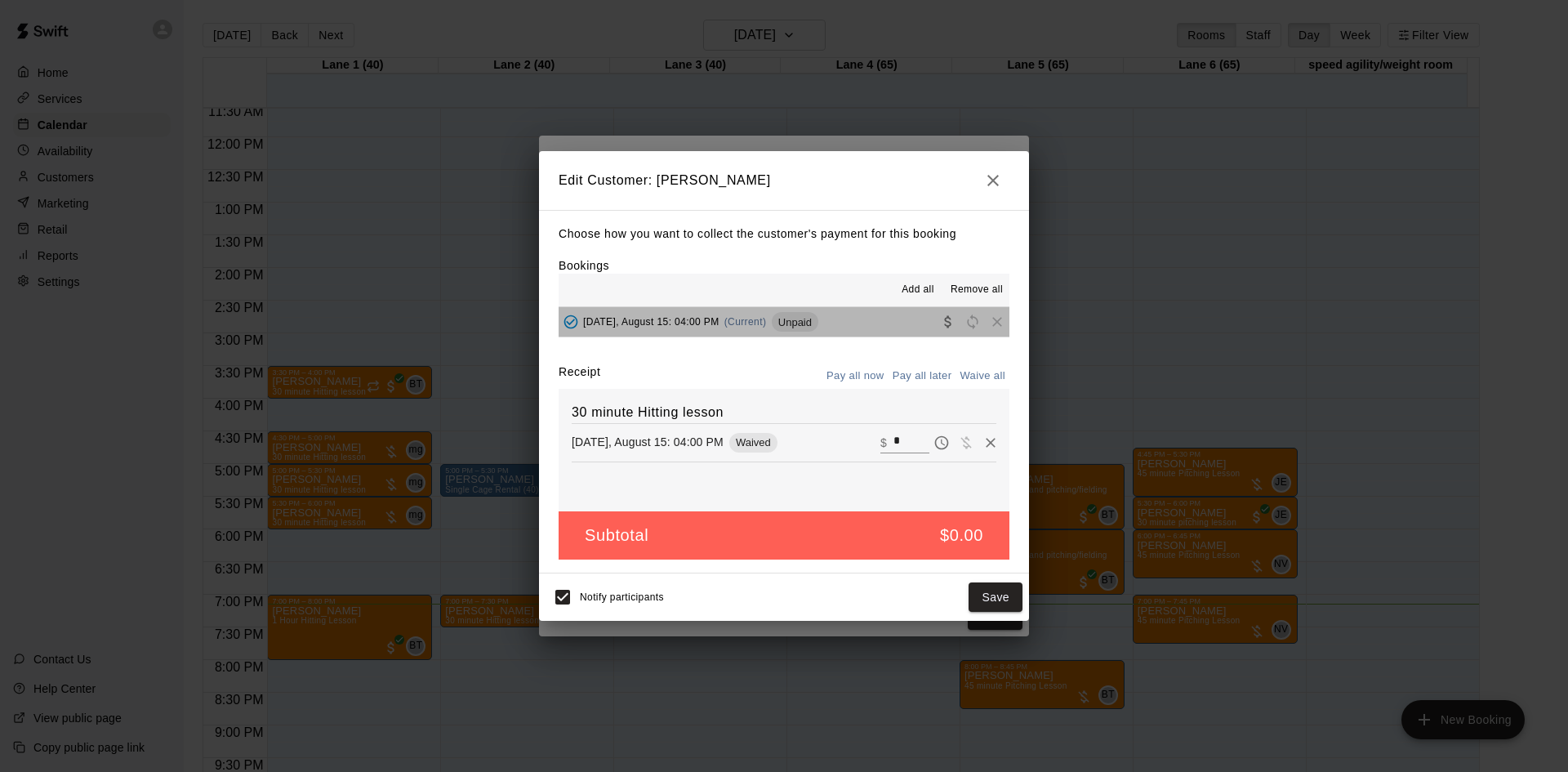
click at [862, 317] on button "Friday, August 15: 04:00 PM (Current) Unpaid" at bounding box center [784, 322] width 451 height 30
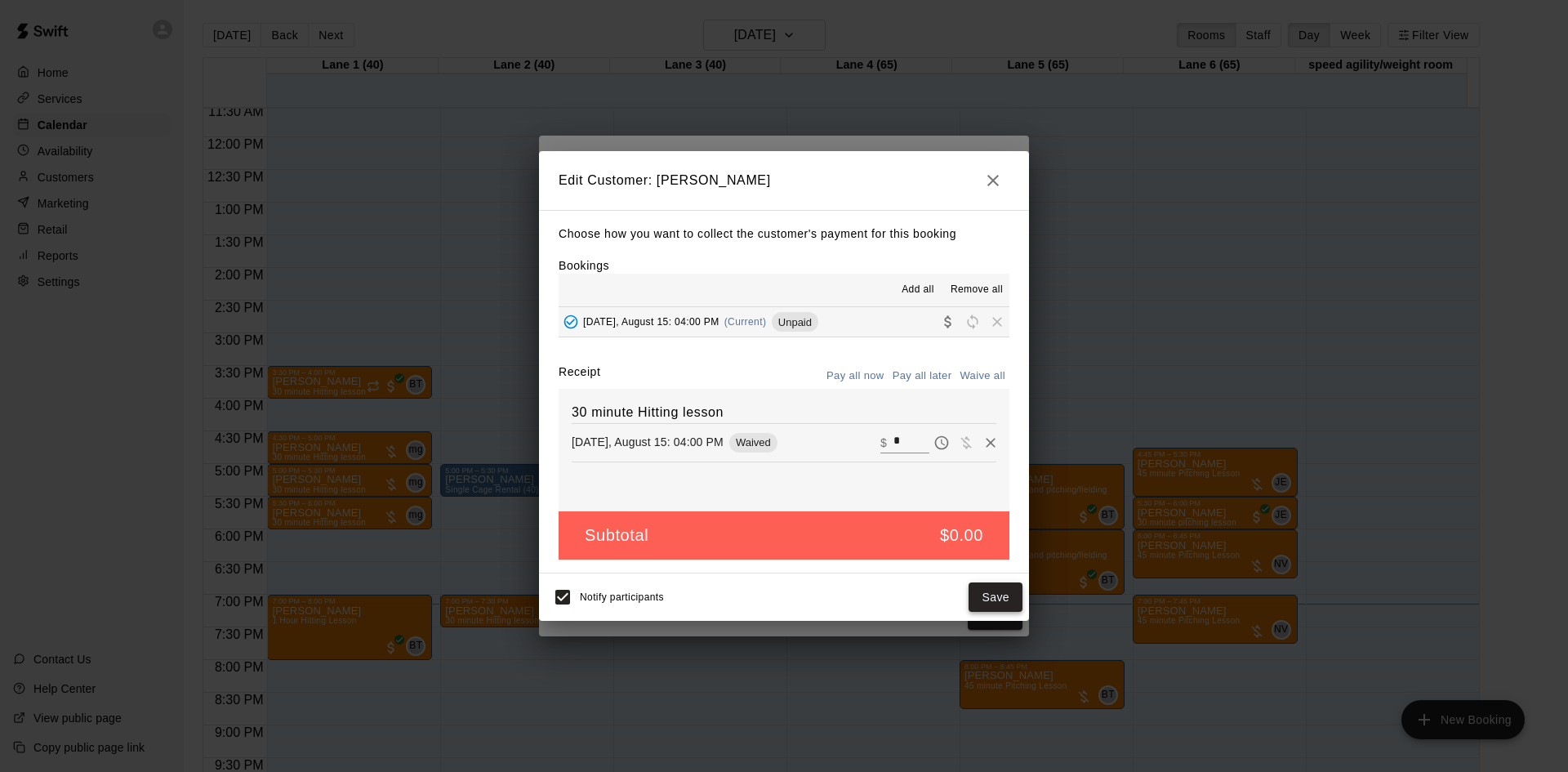
click at [1007, 596] on button "Save" at bounding box center [995, 598] width 54 height 30
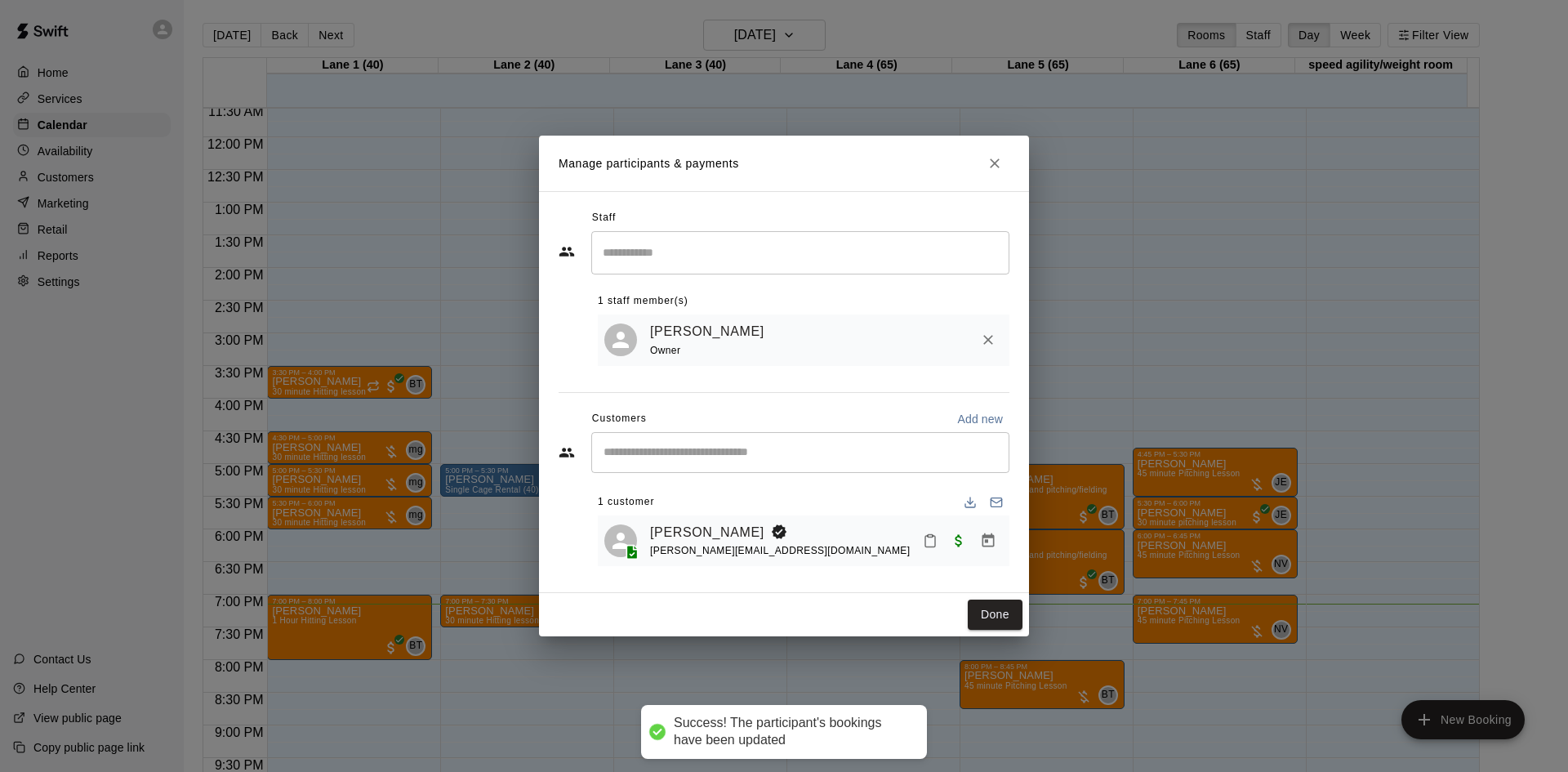
click at [990, 157] on icon "Close" at bounding box center [994, 163] width 16 height 16
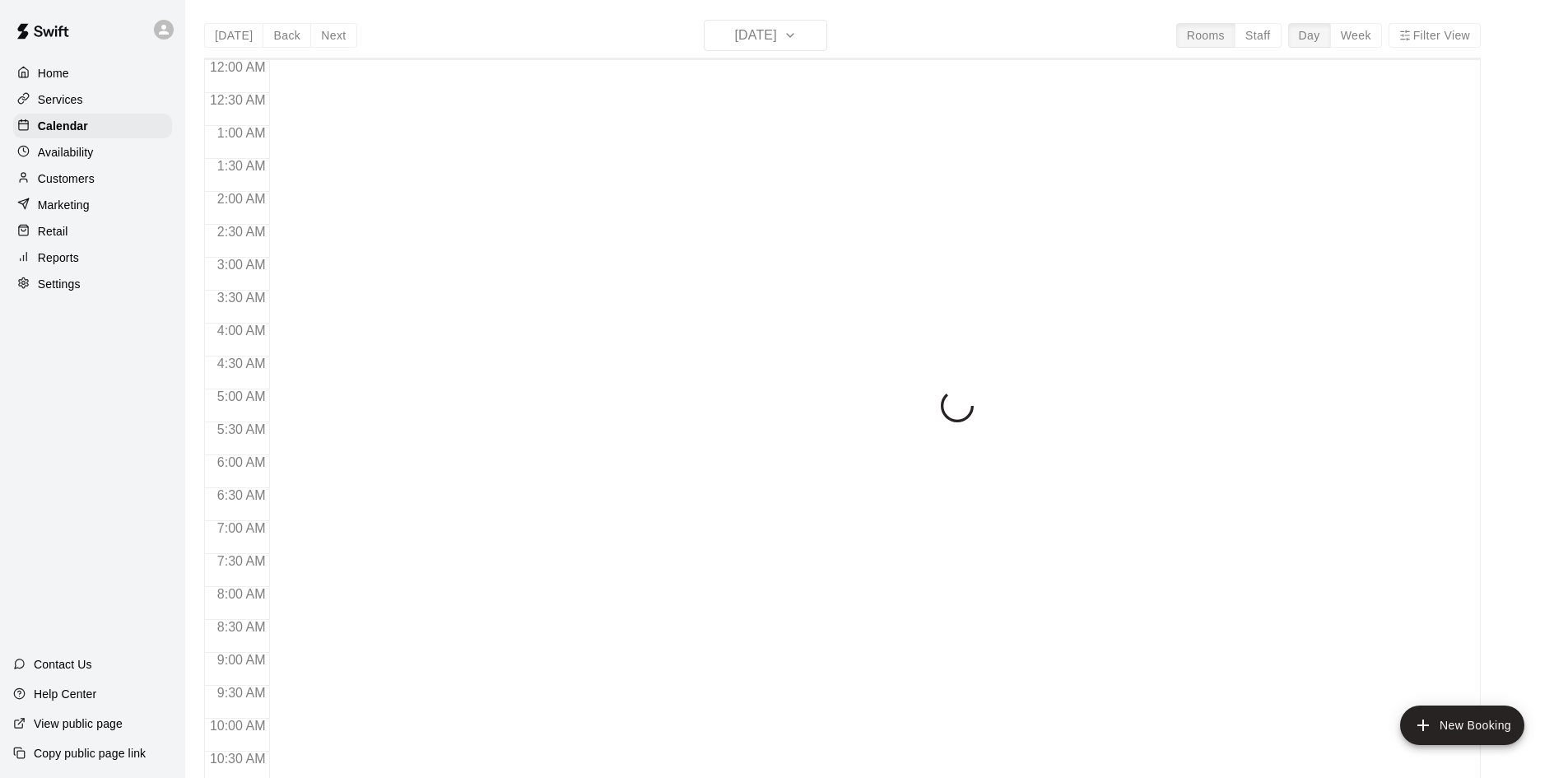
scroll to position [844, 0]
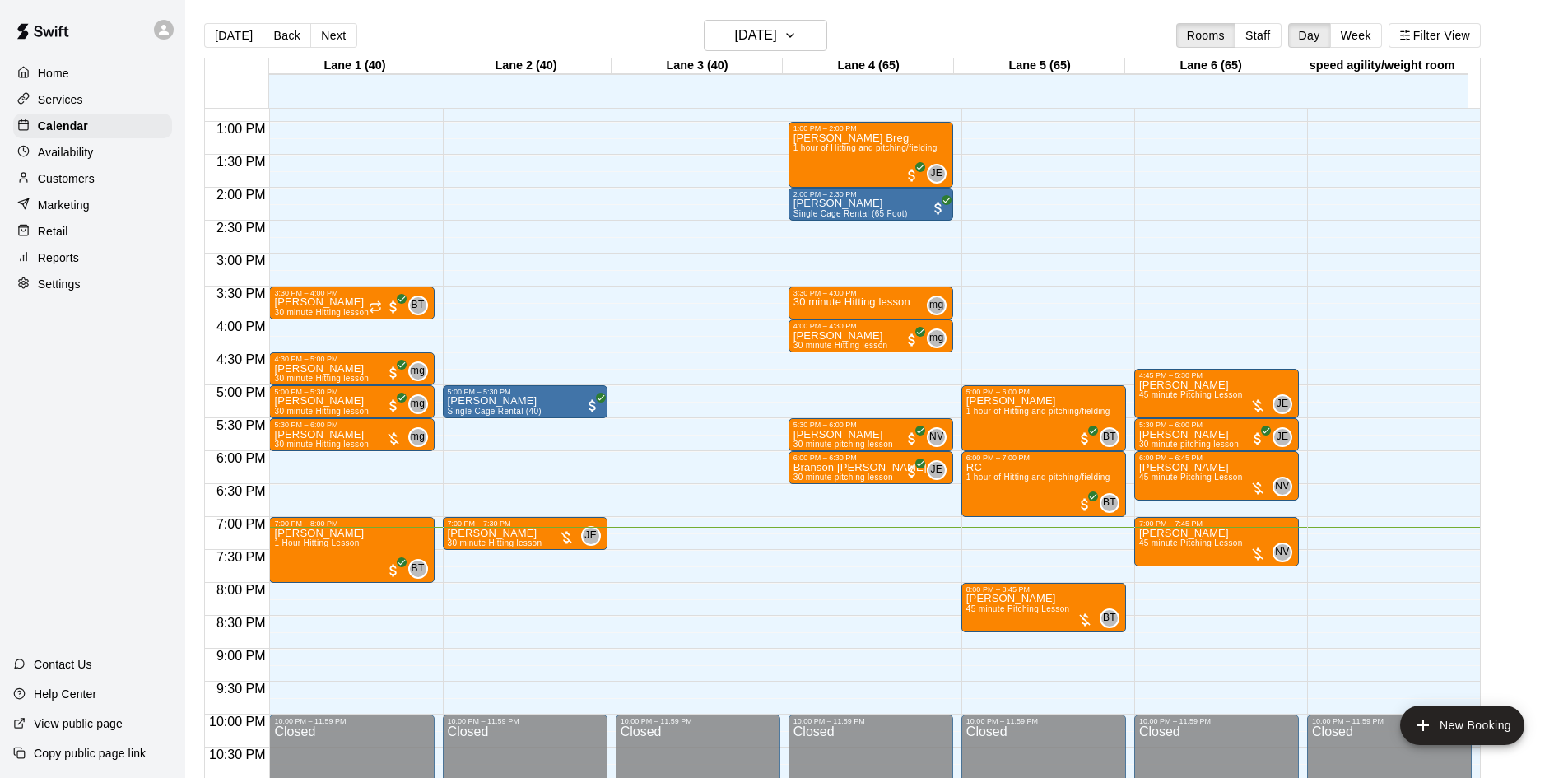
click at [785, 57] on div "Today Back Next Friday Aug 15 Rooms Staff Day Week Filter View" at bounding box center [842, 38] width 1277 height 38
click at [777, 40] on h6 "[DATE]" at bounding box center [755, 36] width 42 height 23
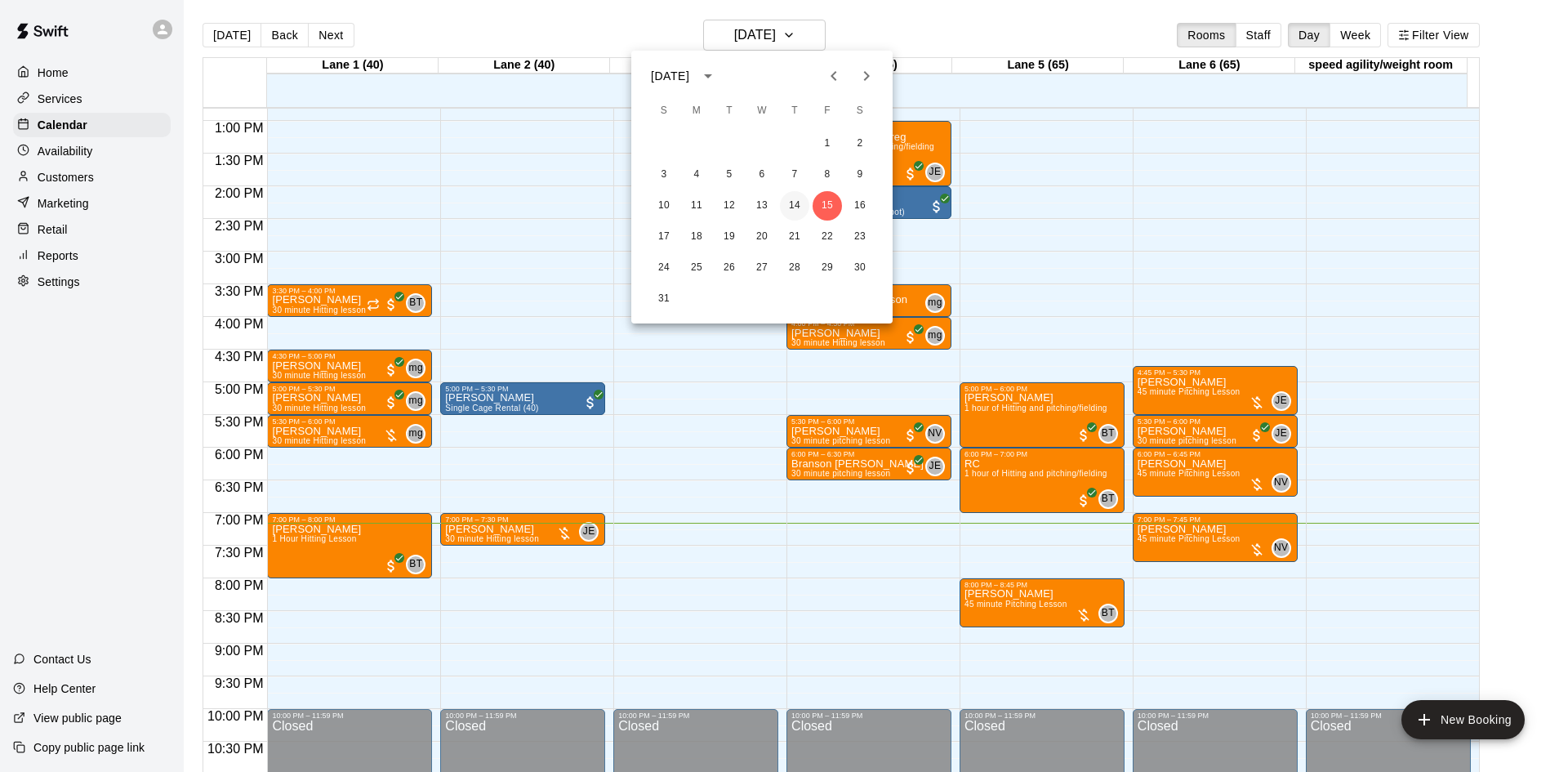
click at [798, 198] on button "14" at bounding box center [794, 205] width 29 height 29
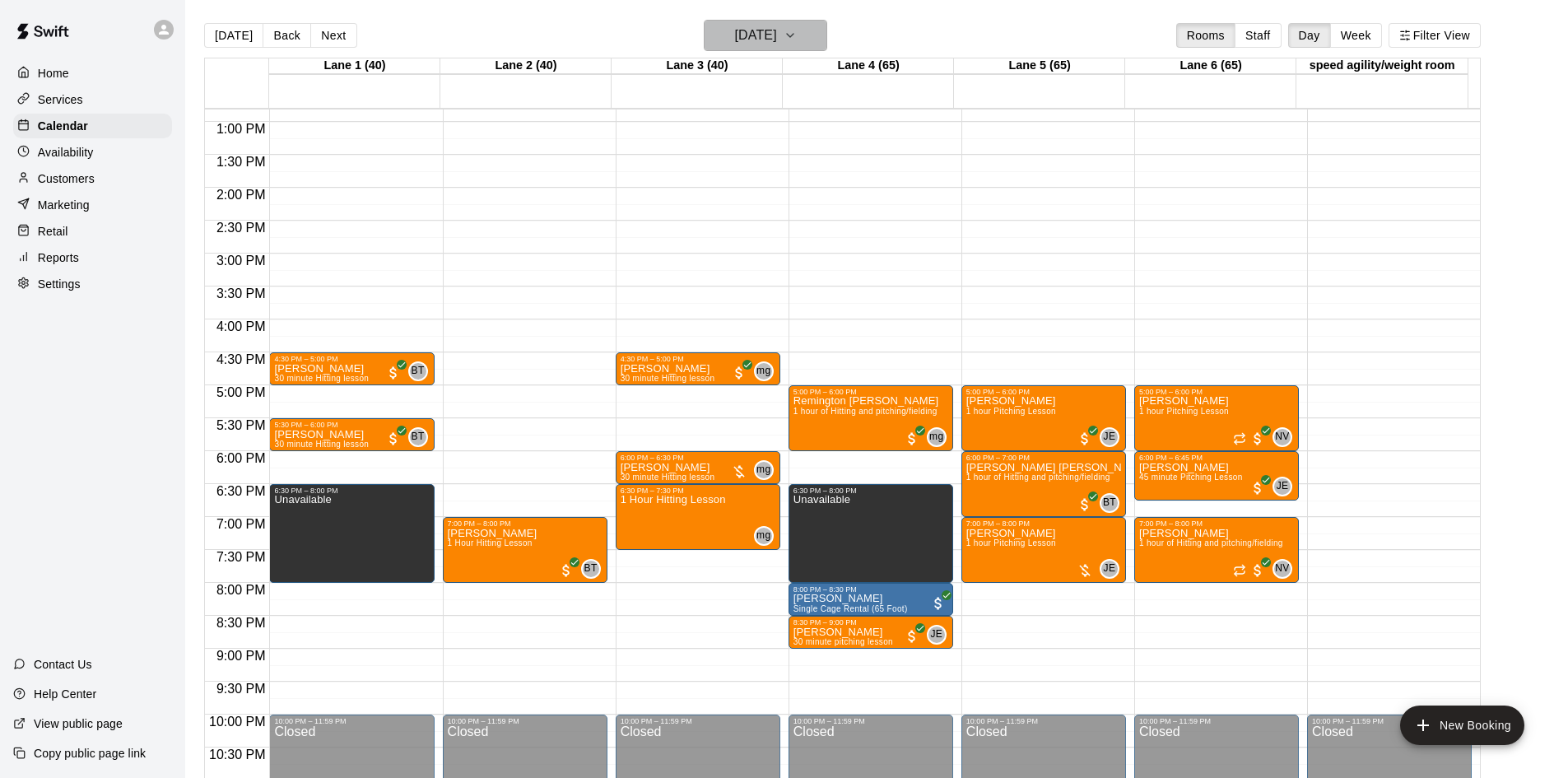
click at [777, 36] on h6 "Thursday Aug 14" at bounding box center [755, 36] width 42 height 23
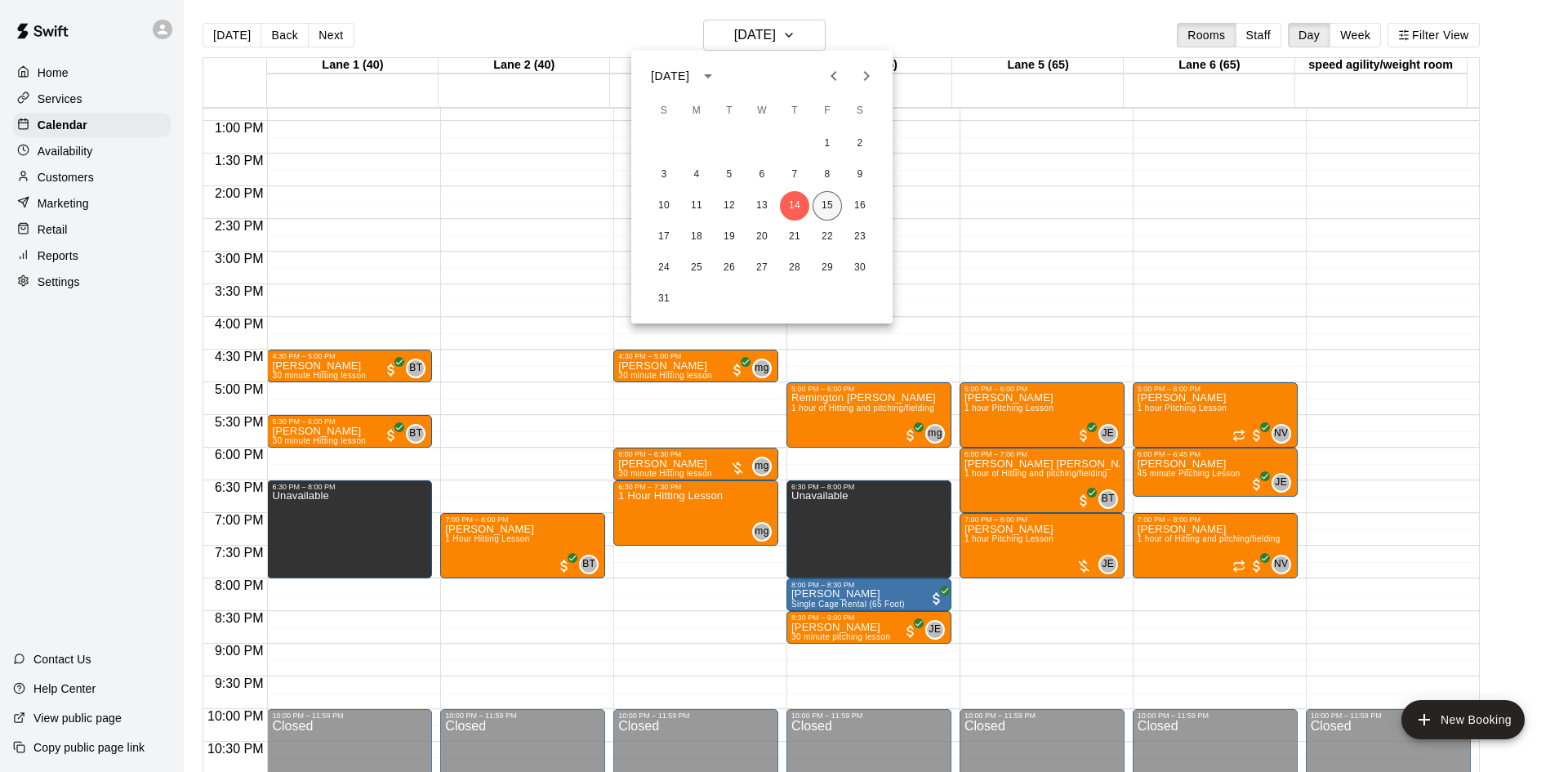
click at [827, 201] on button "15" at bounding box center [827, 205] width 29 height 29
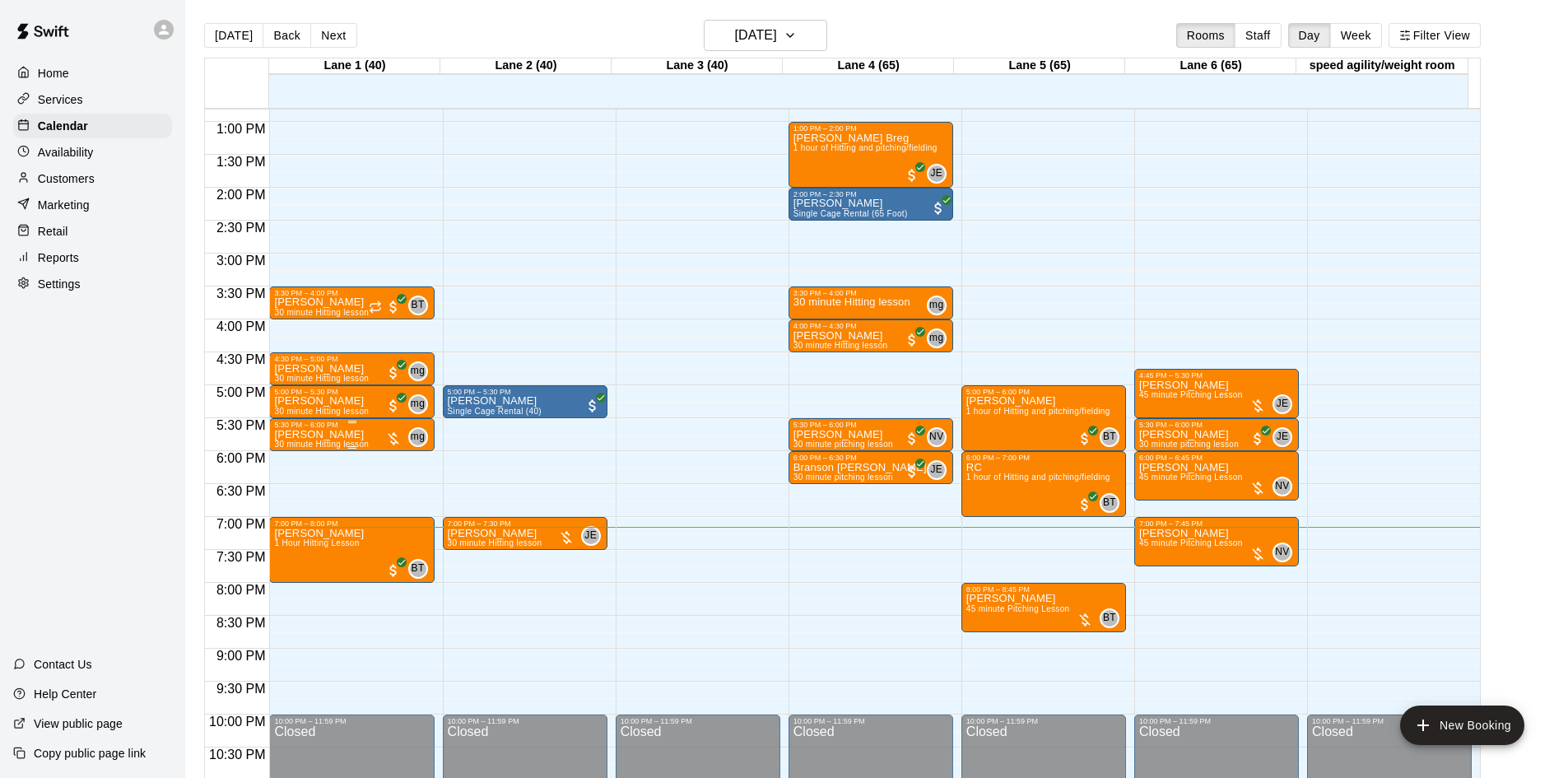
click at [393, 439] on div at bounding box center [393, 439] width 16 height 16
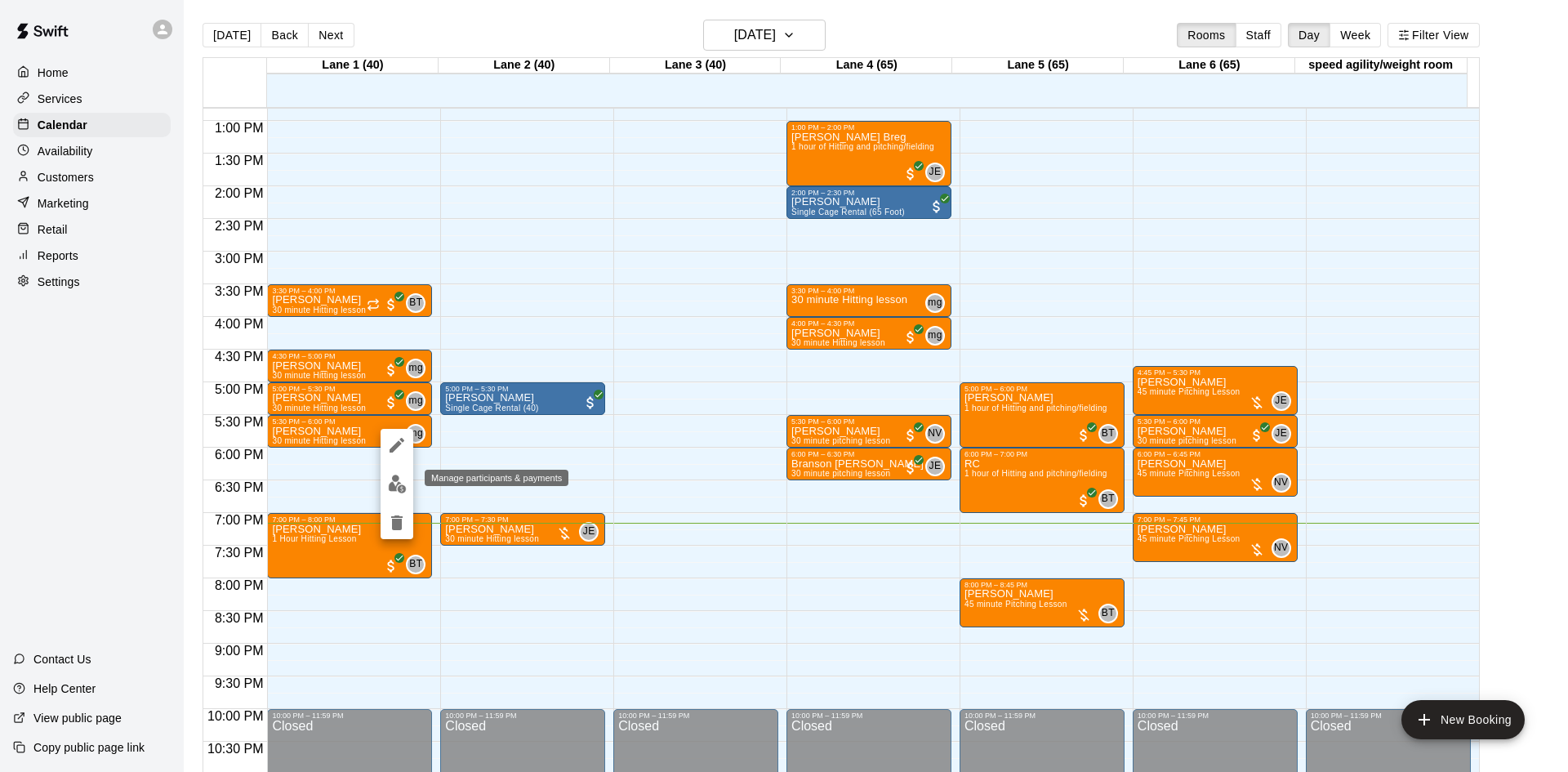
click at [397, 490] on img "edit" at bounding box center [396, 484] width 19 height 19
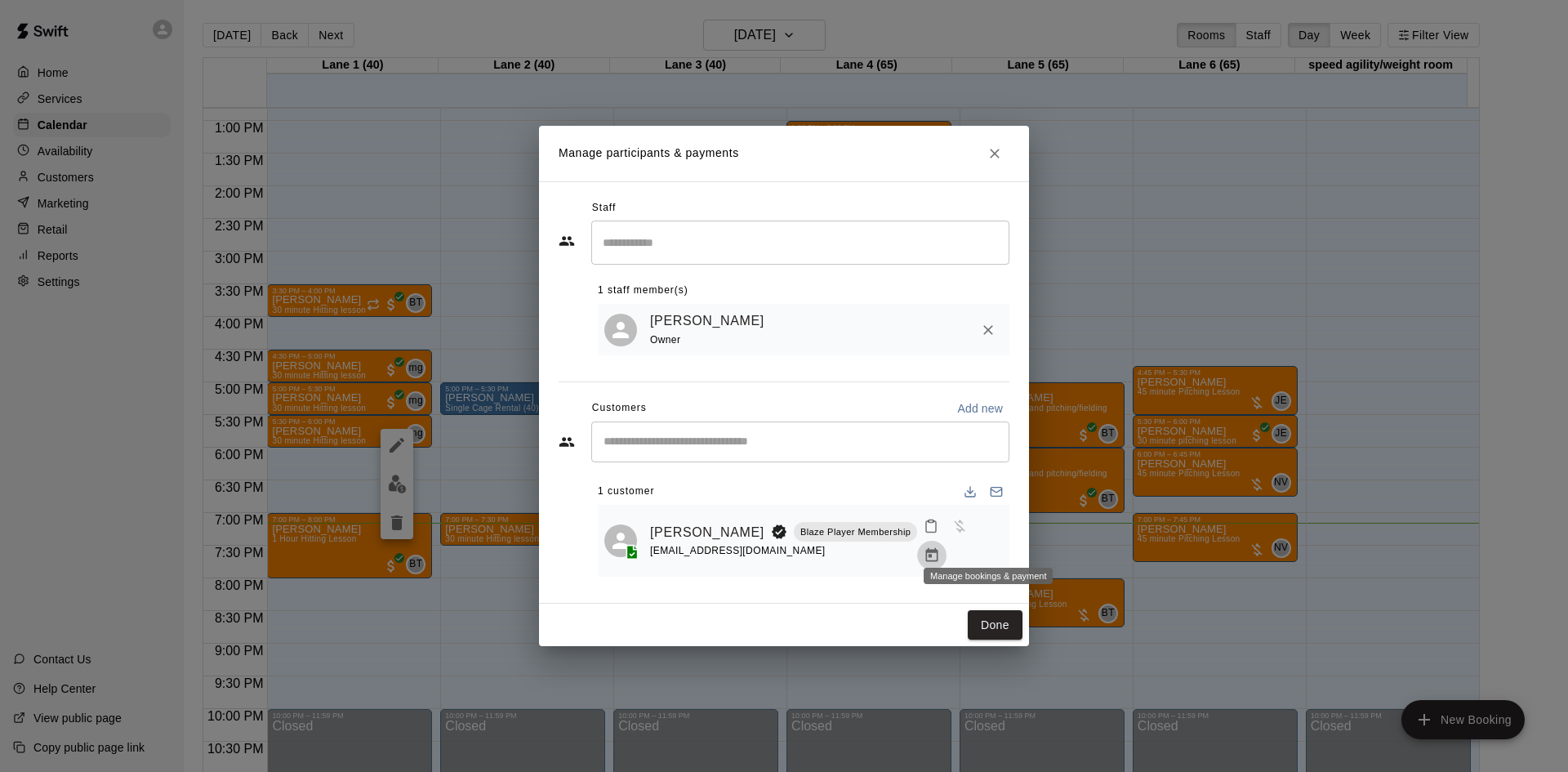
click at [946, 541] on button "Manage bookings & payment" at bounding box center [931, 555] width 29 height 29
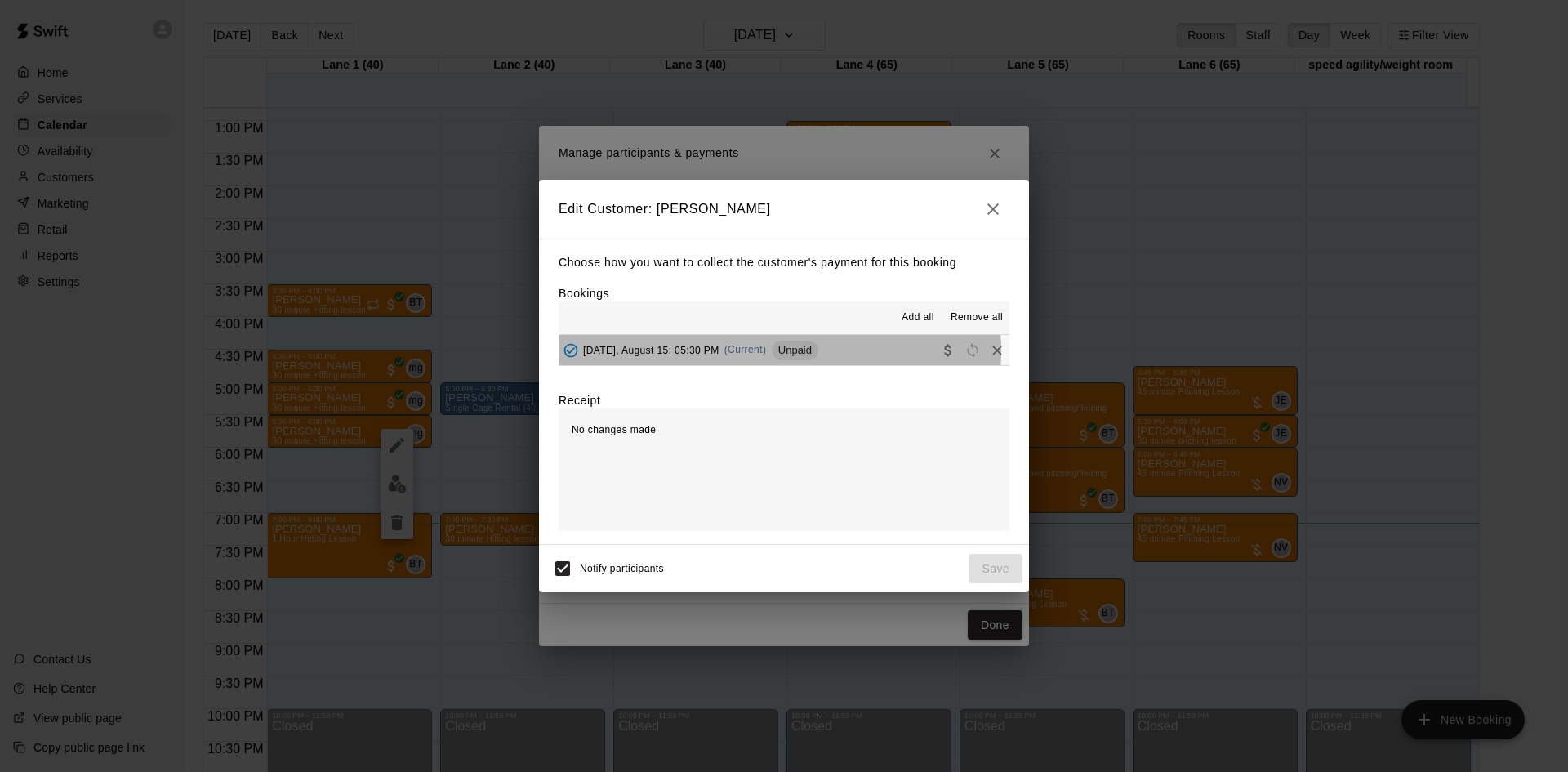
click at [779, 351] on span "Unpaid" at bounding box center [795, 351] width 46 height 12
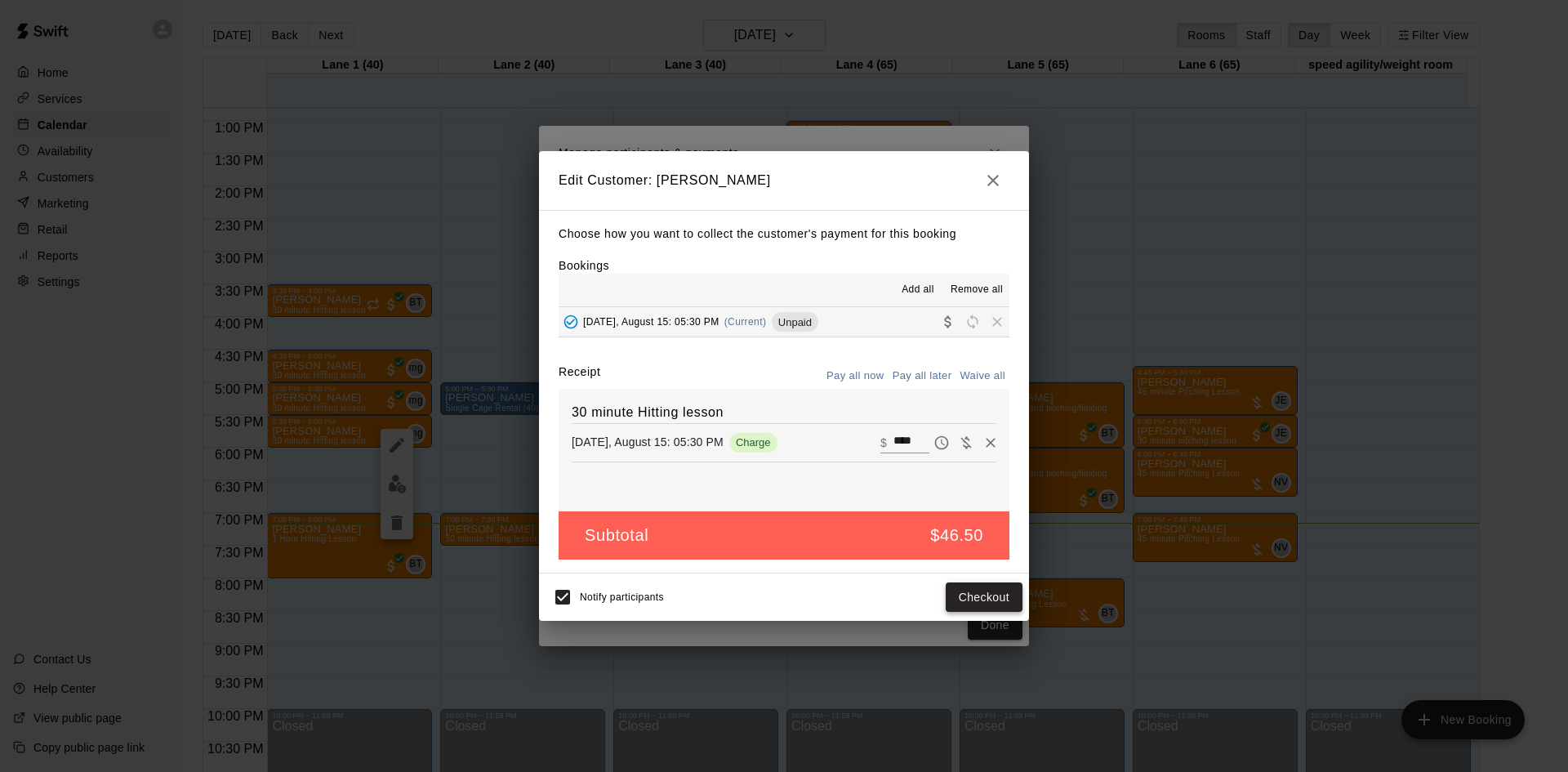
click at [970, 592] on button "Checkout" at bounding box center [984, 598] width 77 height 30
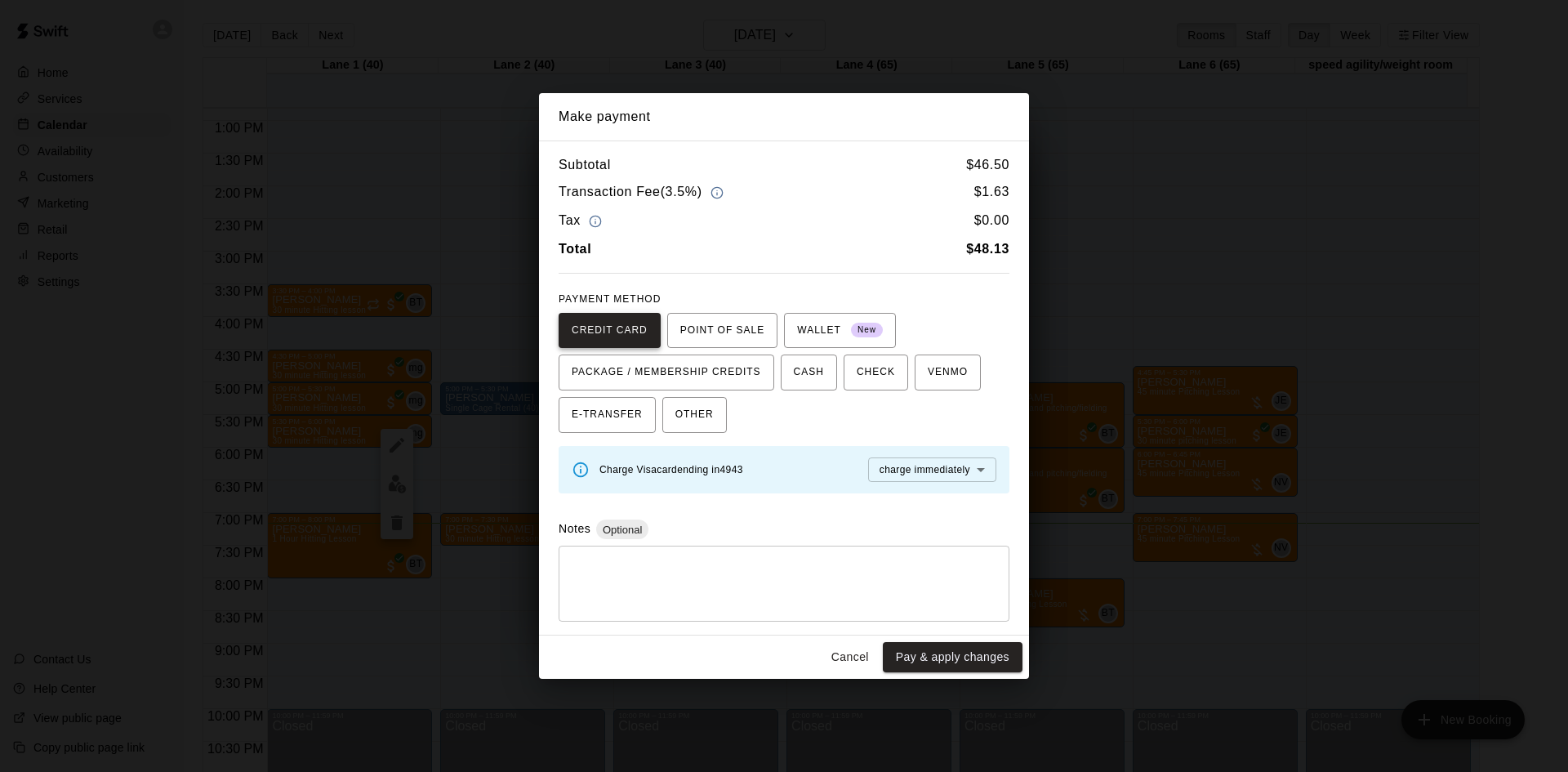
click at [593, 324] on span "CREDIT CARD" at bounding box center [610, 330] width 76 height 26
click at [946, 652] on button "Pay & apply changes" at bounding box center [952, 658] width 139 height 30
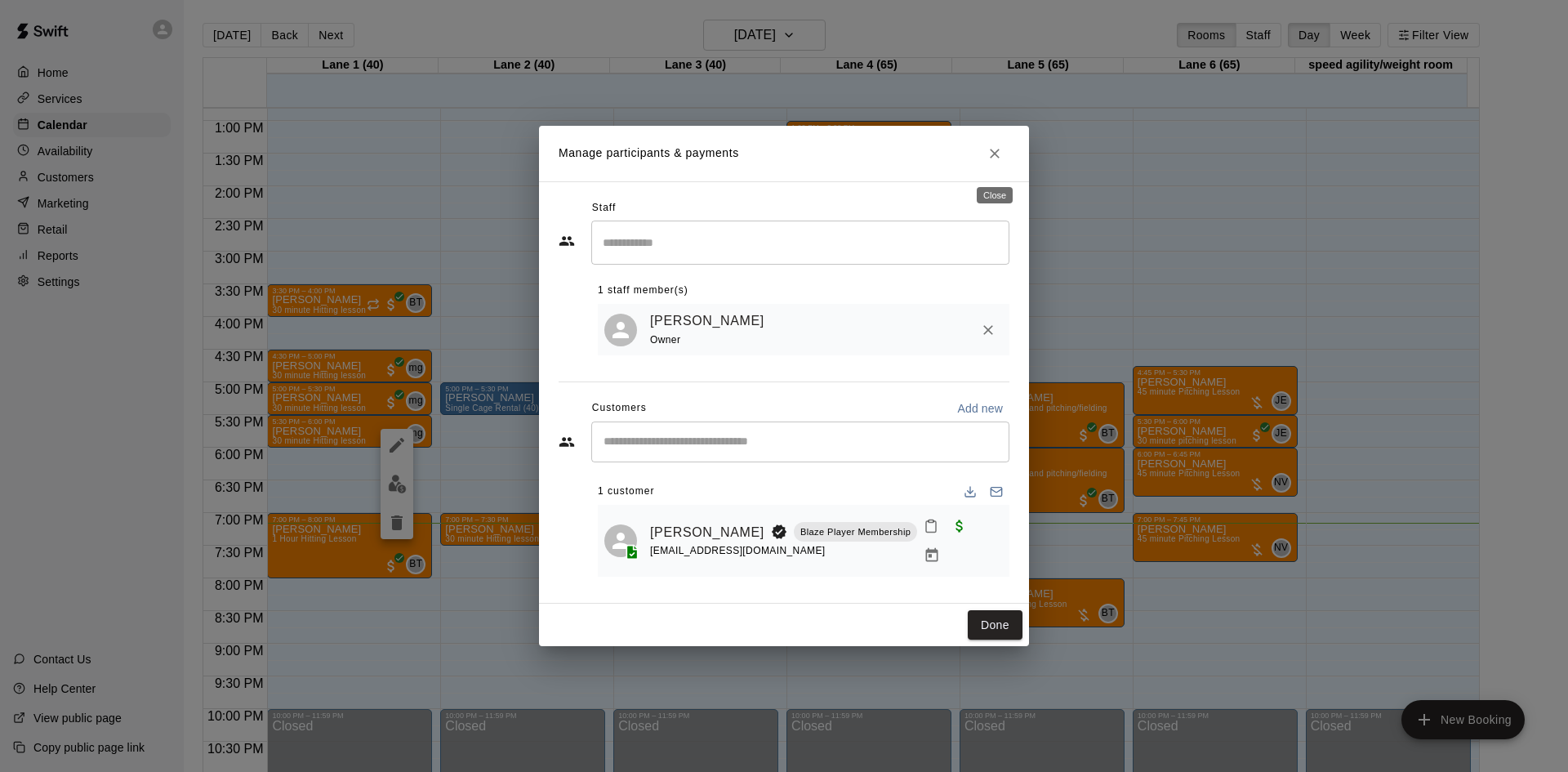
click at [988, 160] on icon "Close" at bounding box center [994, 154] width 16 height 16
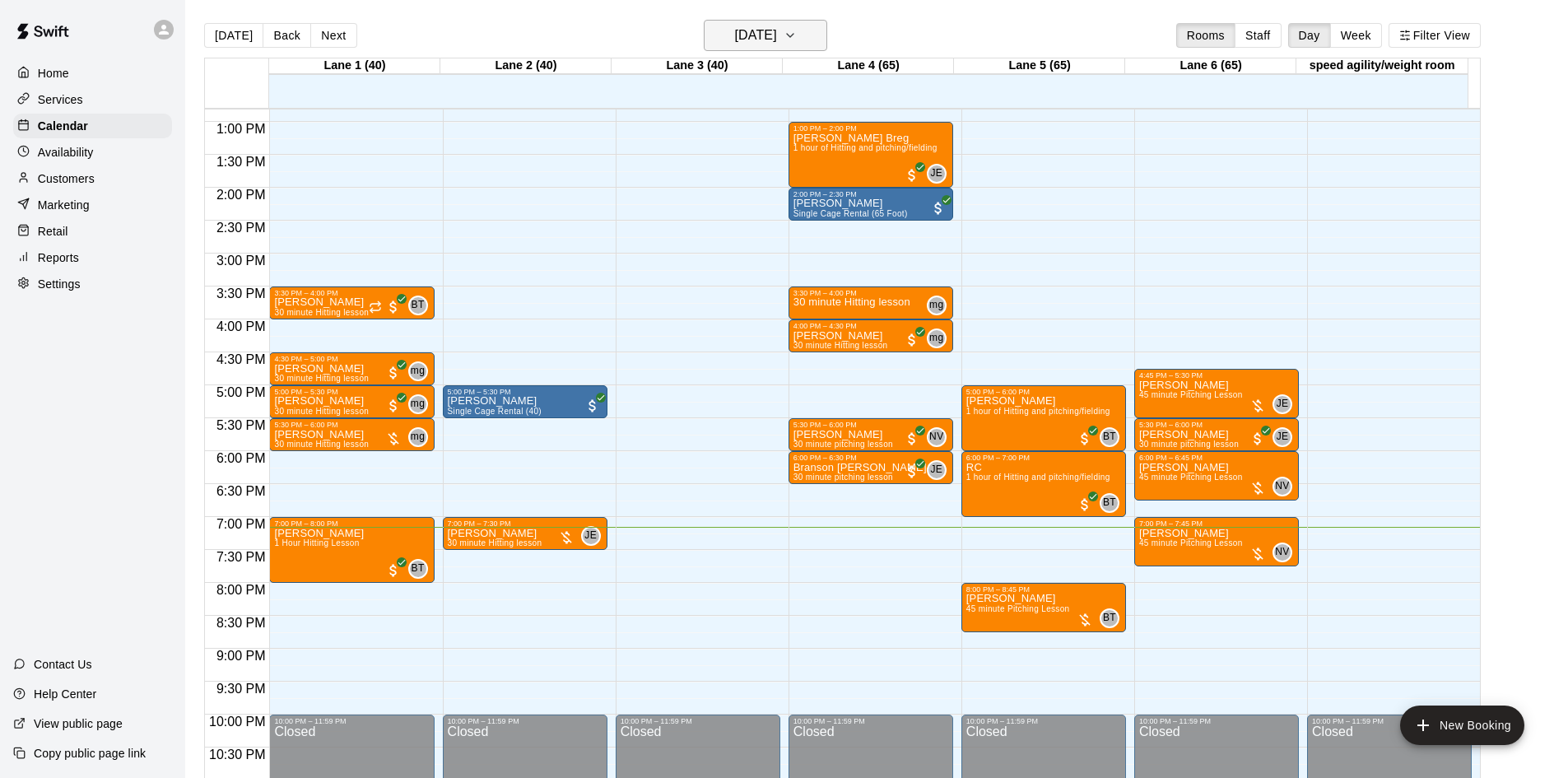
click at [780, 21] on button "[DATE]" at bounding box center [765, 35] width 123 height 31
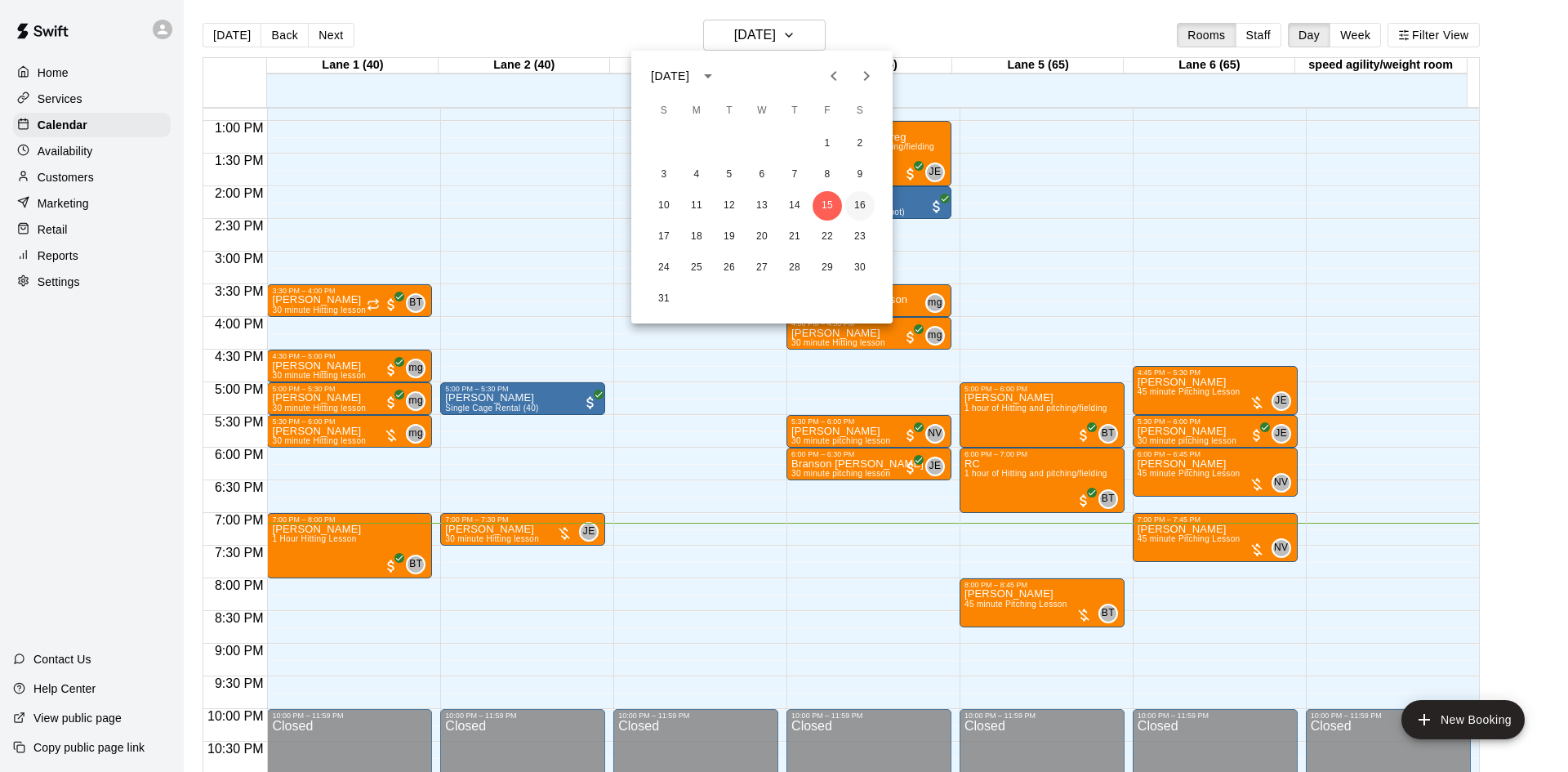
click at [861, 199] on button "16" at bounding box center [859, 205] width 29 height 29
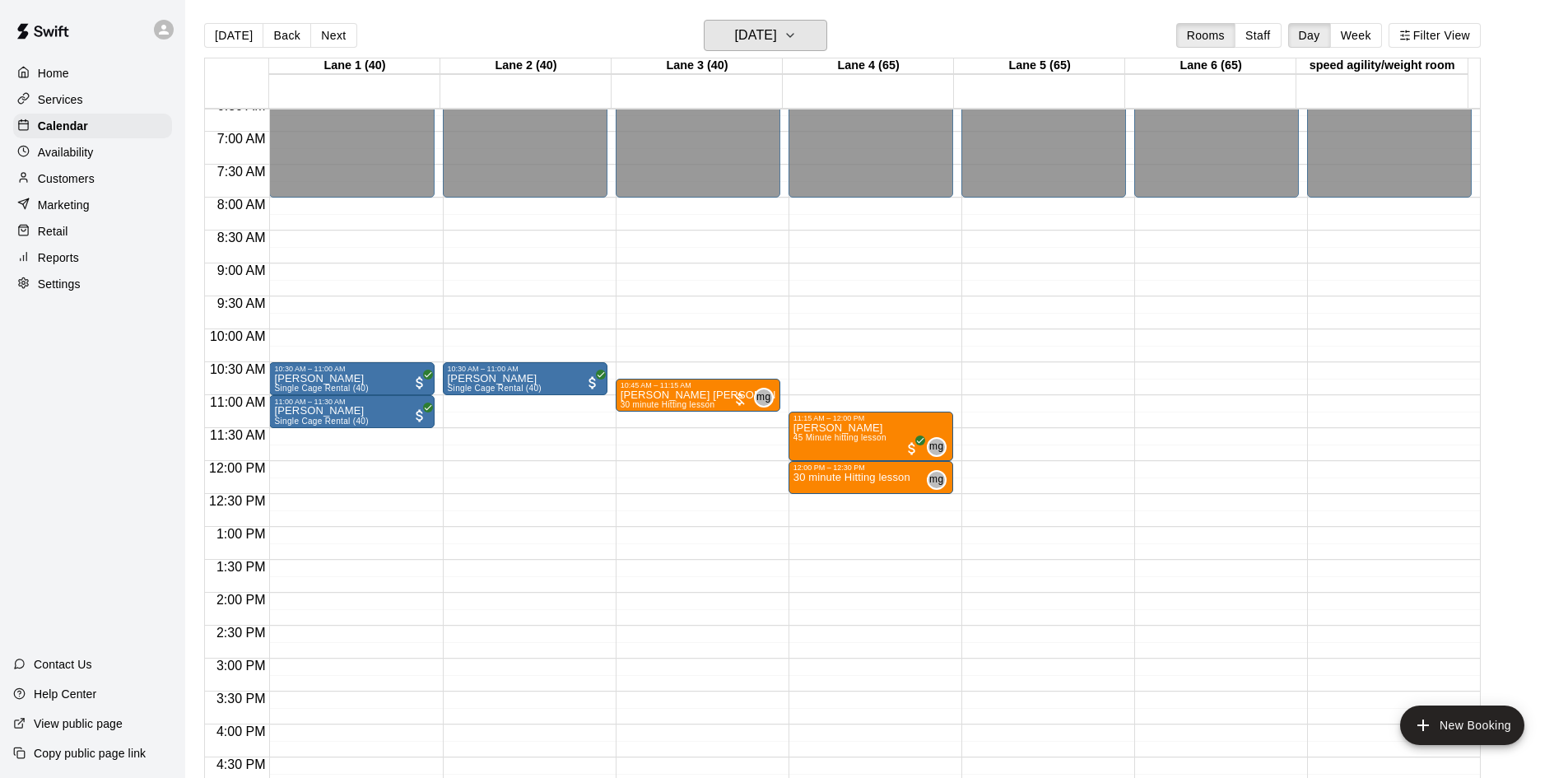
scroll to position [432, 0]
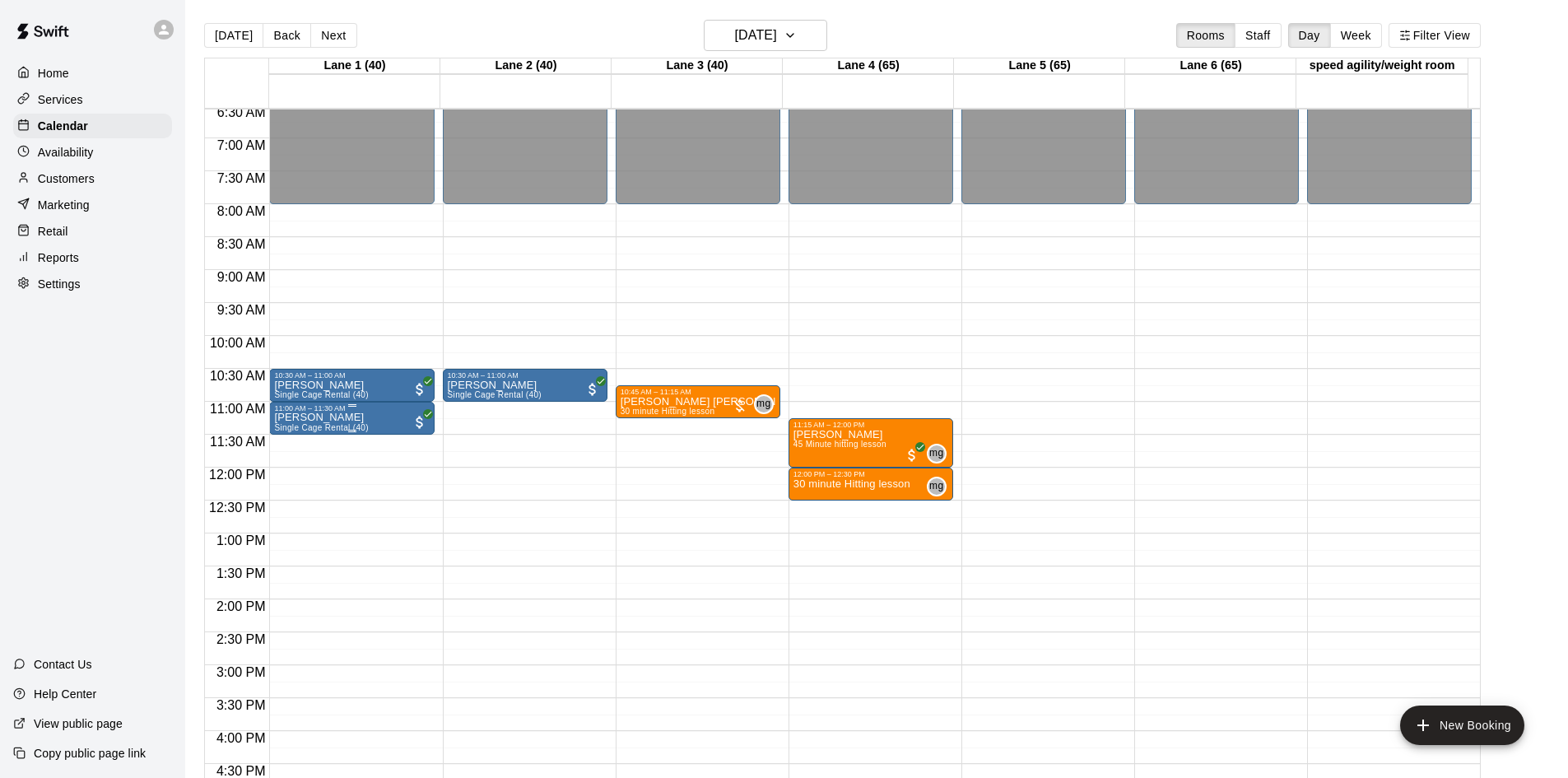
click at [388, 412] on div "11:00 AM – 11:30 AM" at bounding box center [351, 408] width 155 height 8
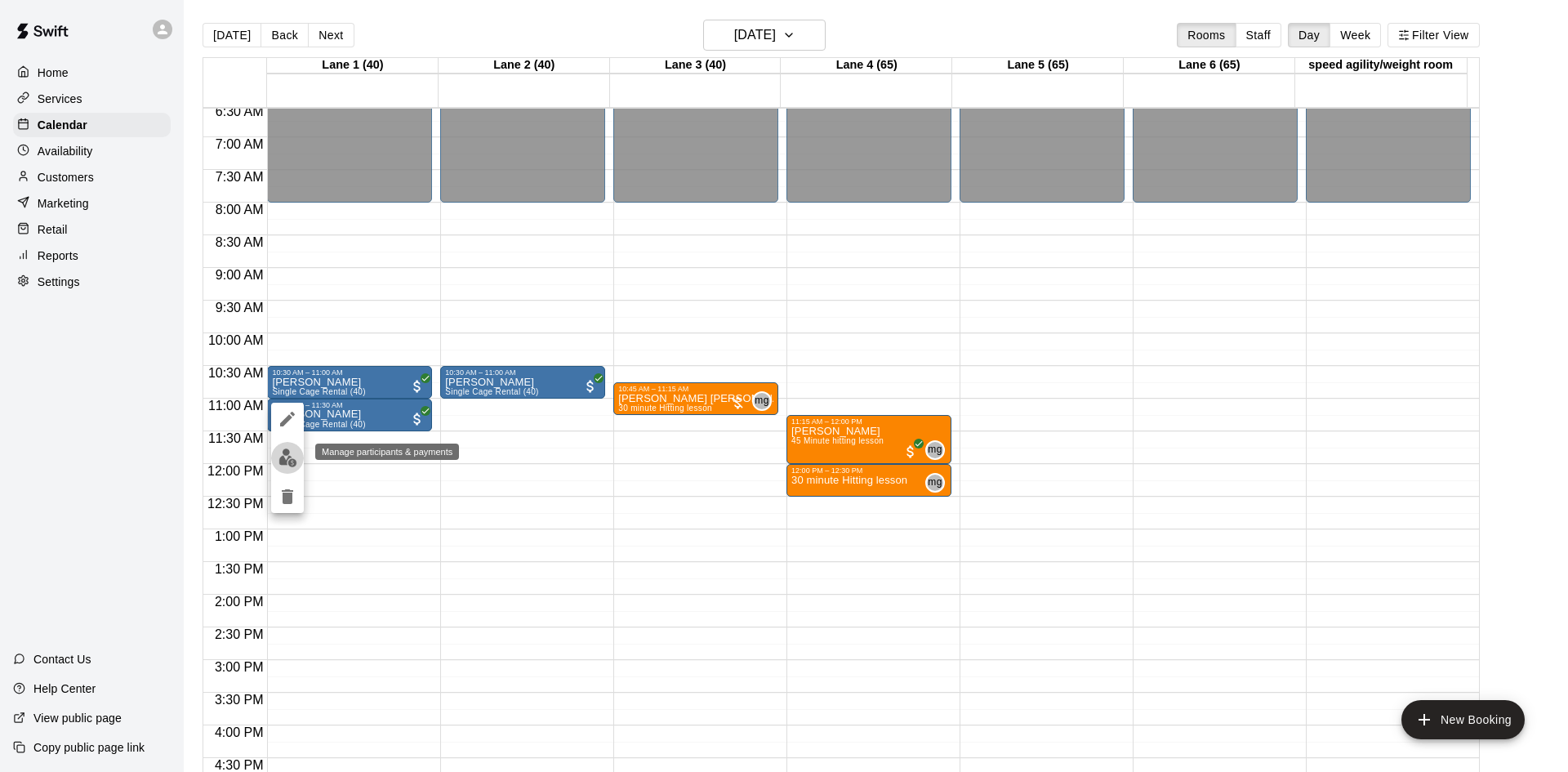
click at [292, 459] on img "edit" at bounding box center [287, 458] width 19 height 19
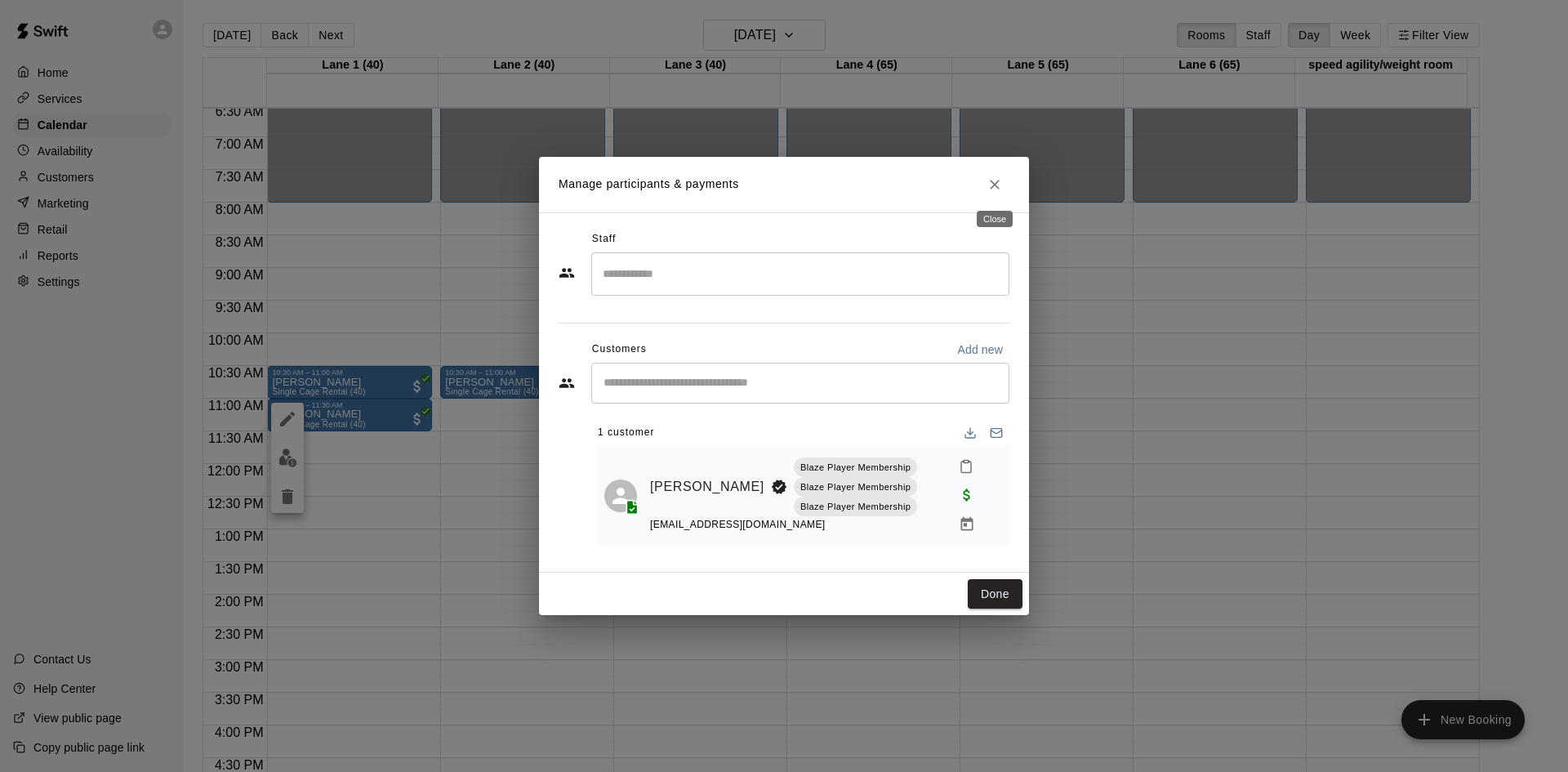
click at [992, 183] on icon "Close" at bounding box center [994, 185] width 16 height 16
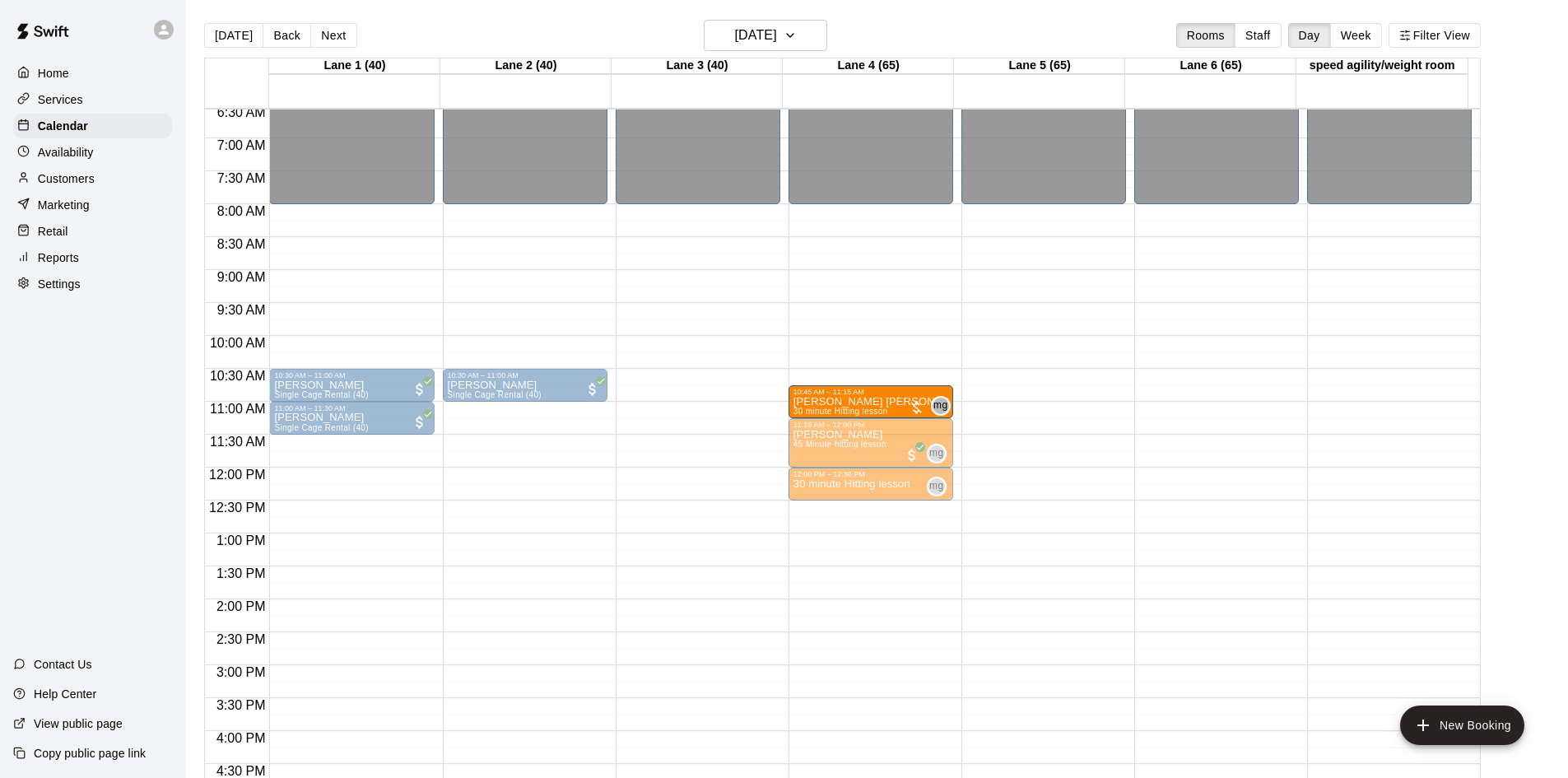
drag, startPoint x: 699, startPoint y: 398, endPoint x: 839, endPoint y: 400, distance: 140.0
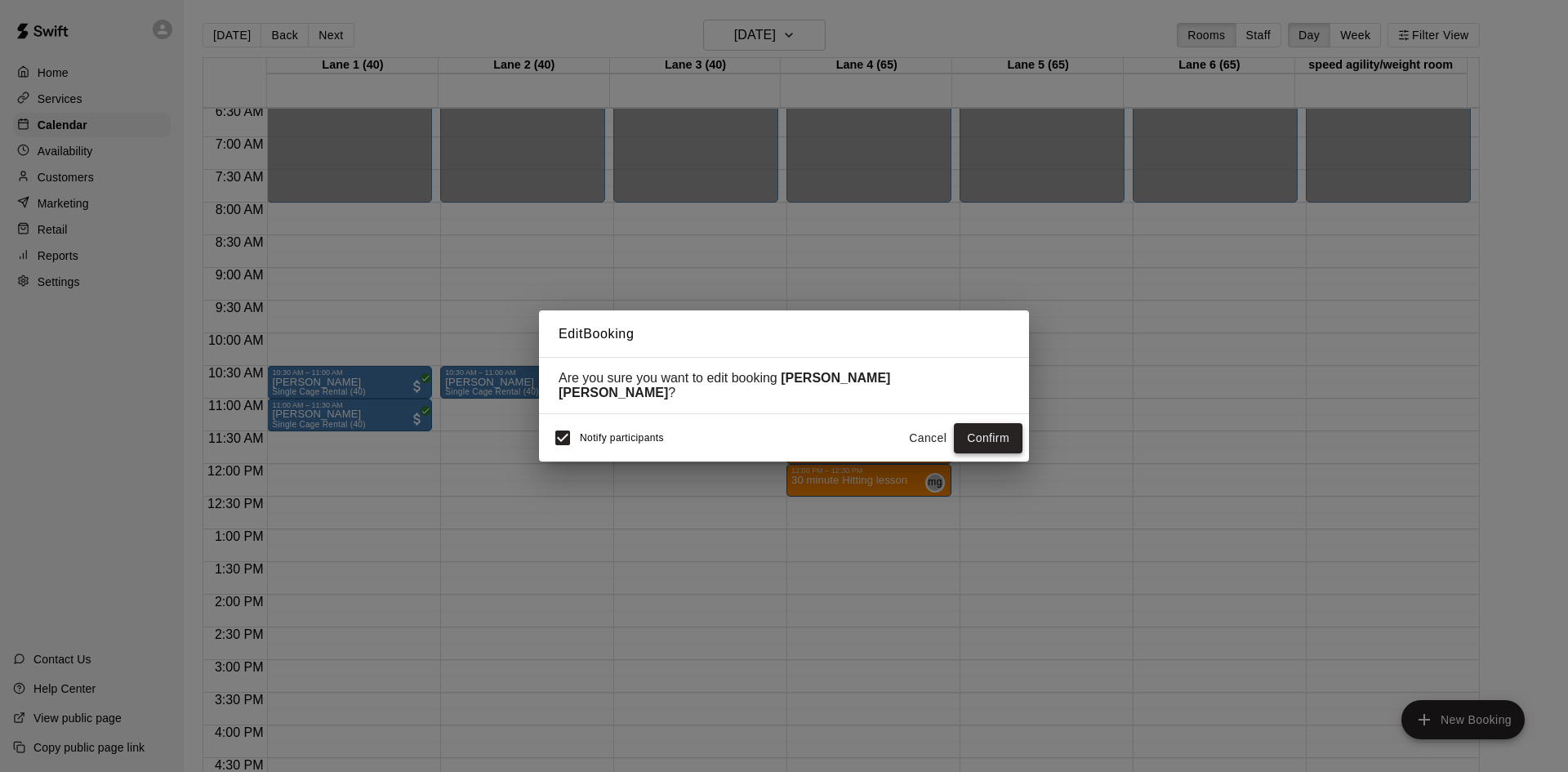
click at [1008, 431] on button "Confirm" at bounding box center [988, 438] width 68 height 30
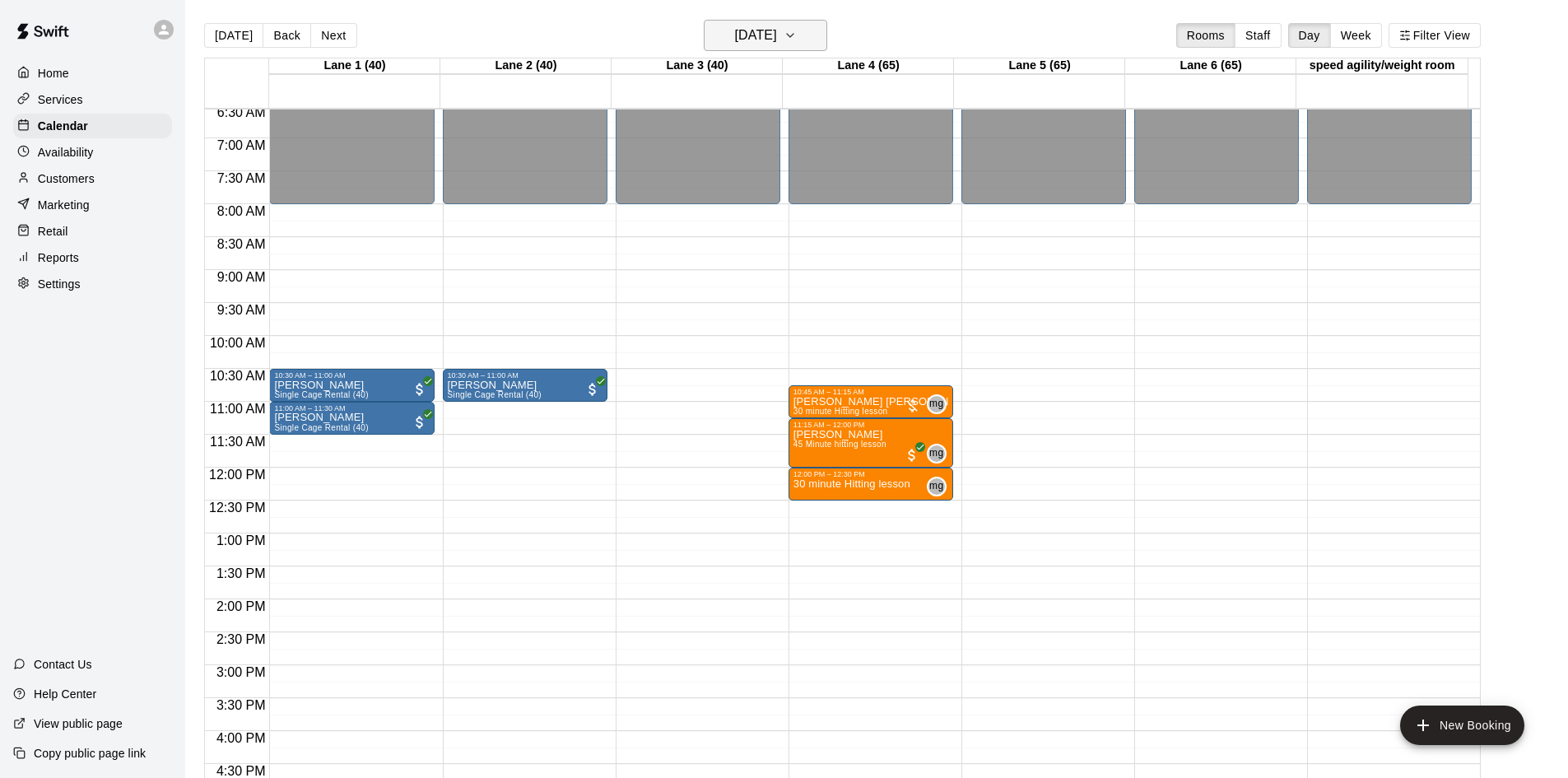
click at [797, 27] on icon "button" at bounding box center [790, 36] width 13 height 20
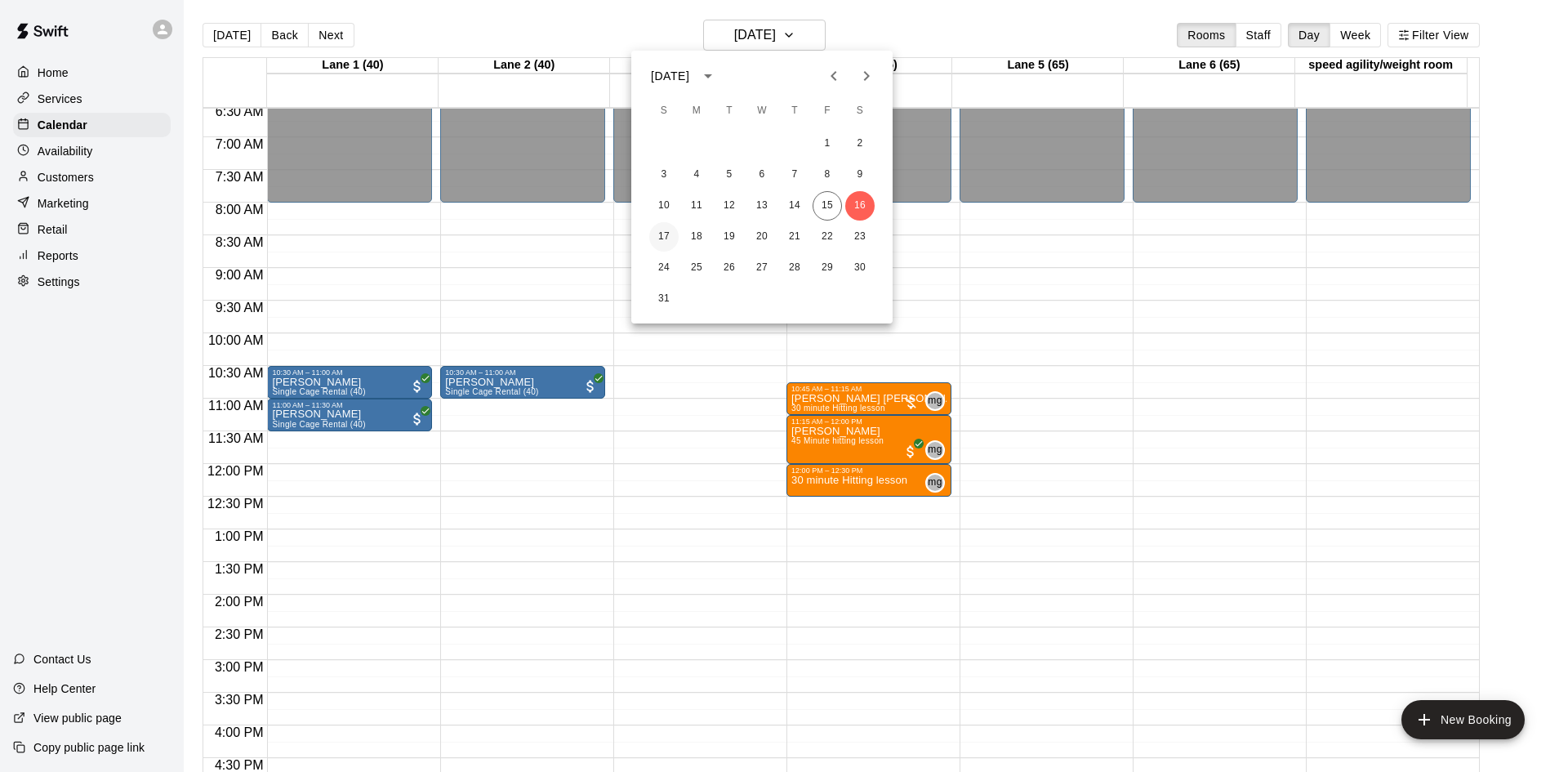
click at [662, 237] on button "17" at bounding box center [663, 236] width 29 height 29
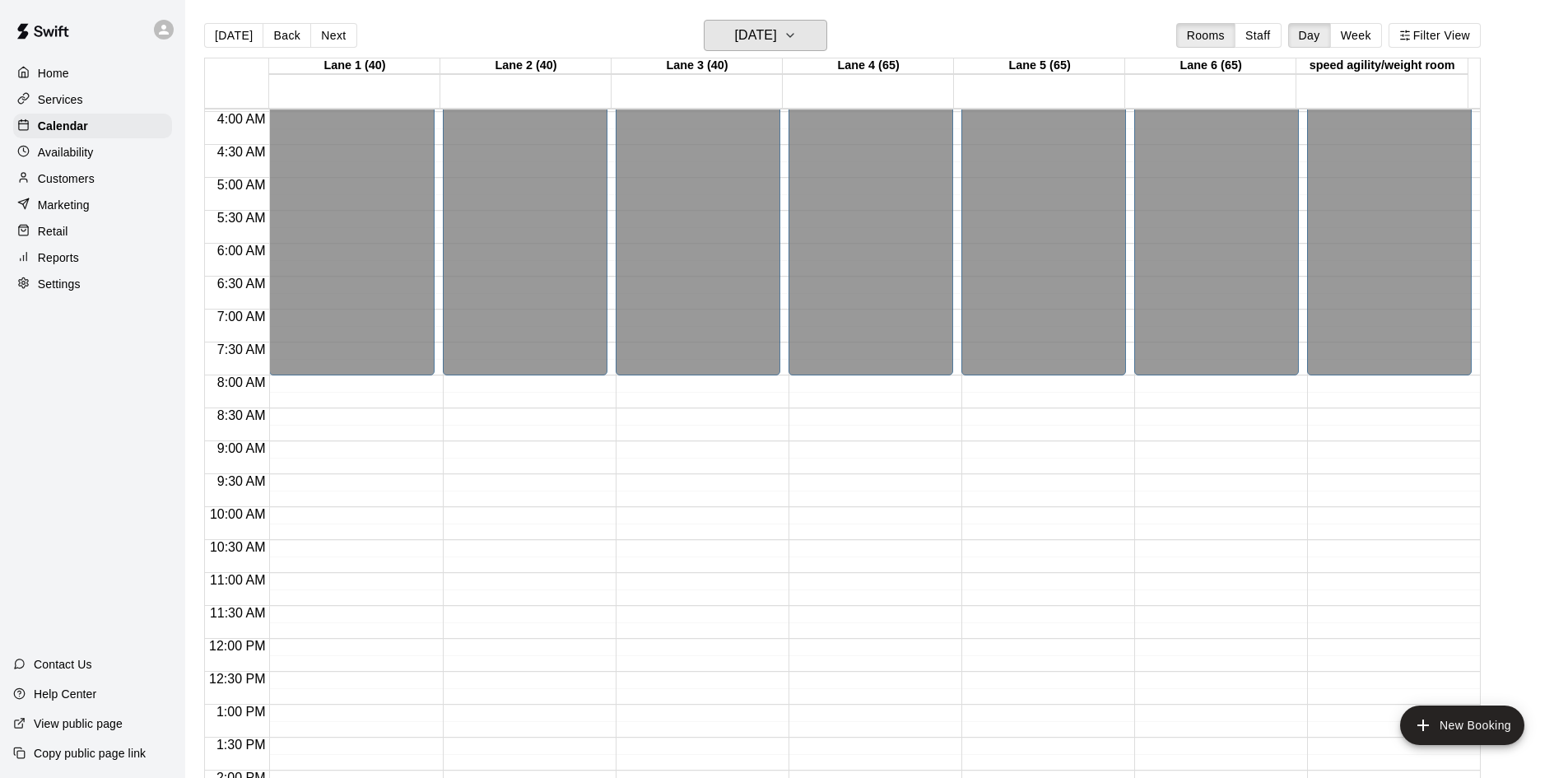
scroll to position [401, 0]
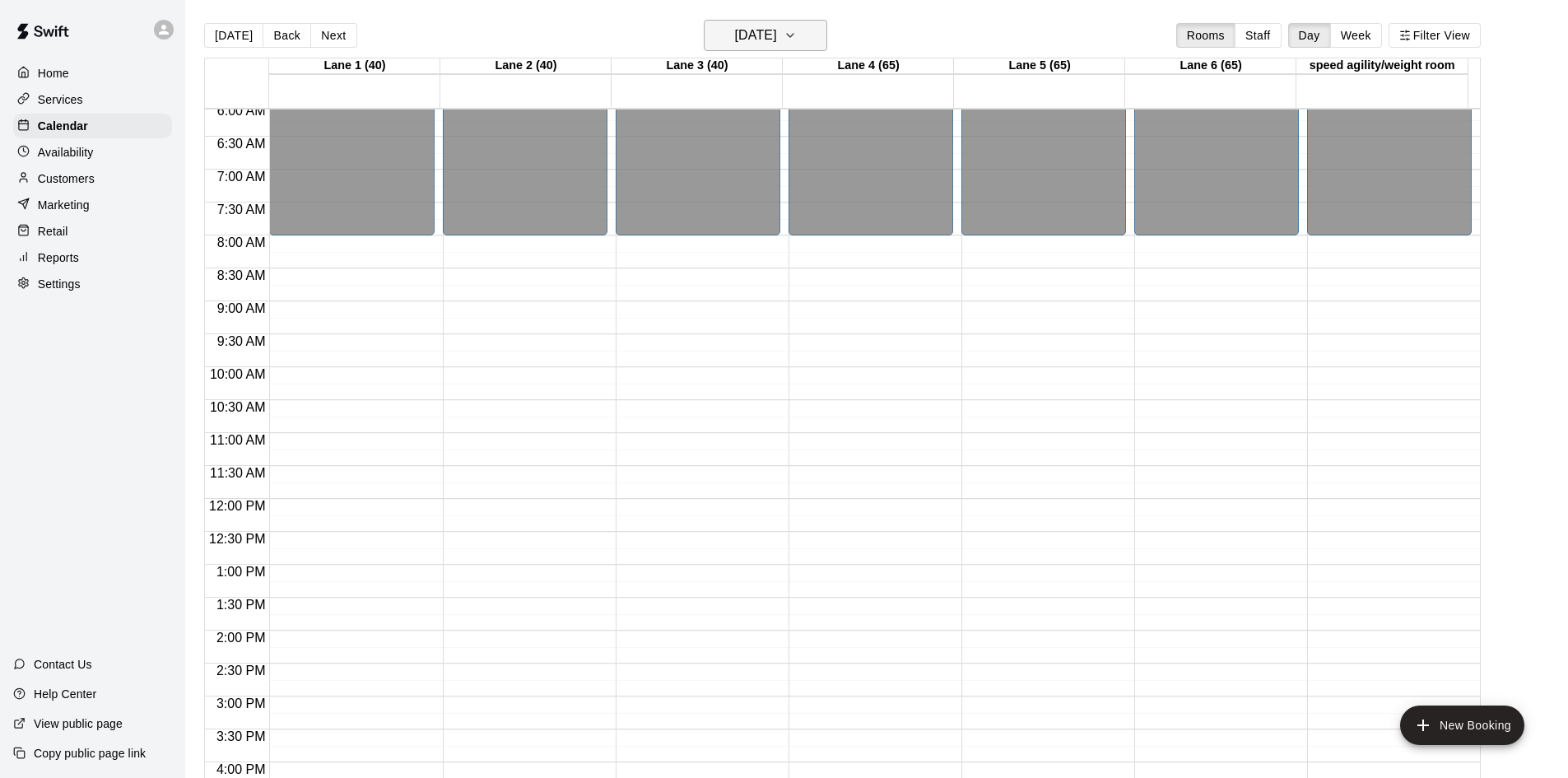
click at [735, 47] on h6 "Sunday Aug 17" at bounding box center [755, 36] width 42 height 23
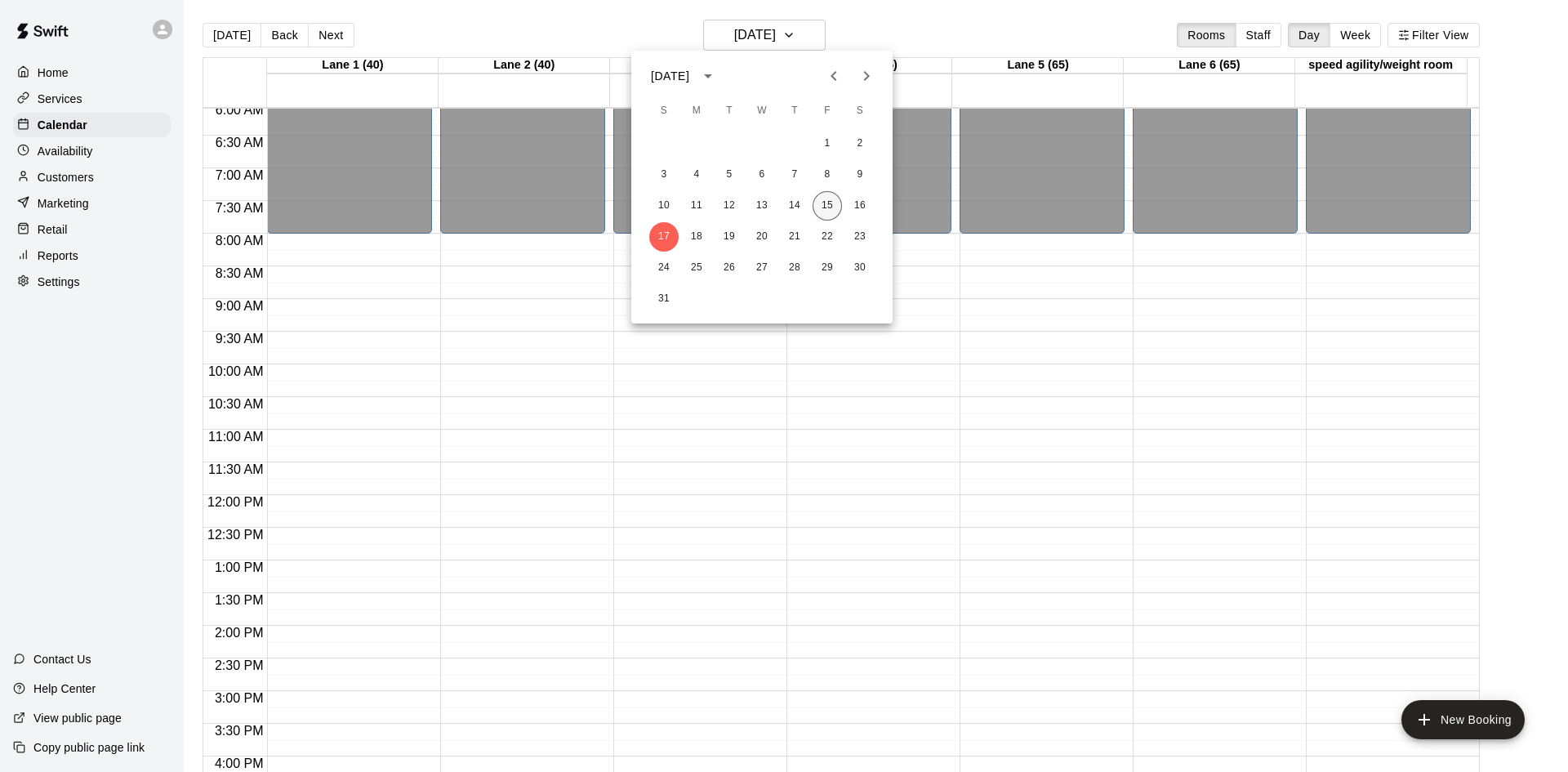
click at [827, 207] on button "15" at bounding box center [827, 205] width 29 height 29
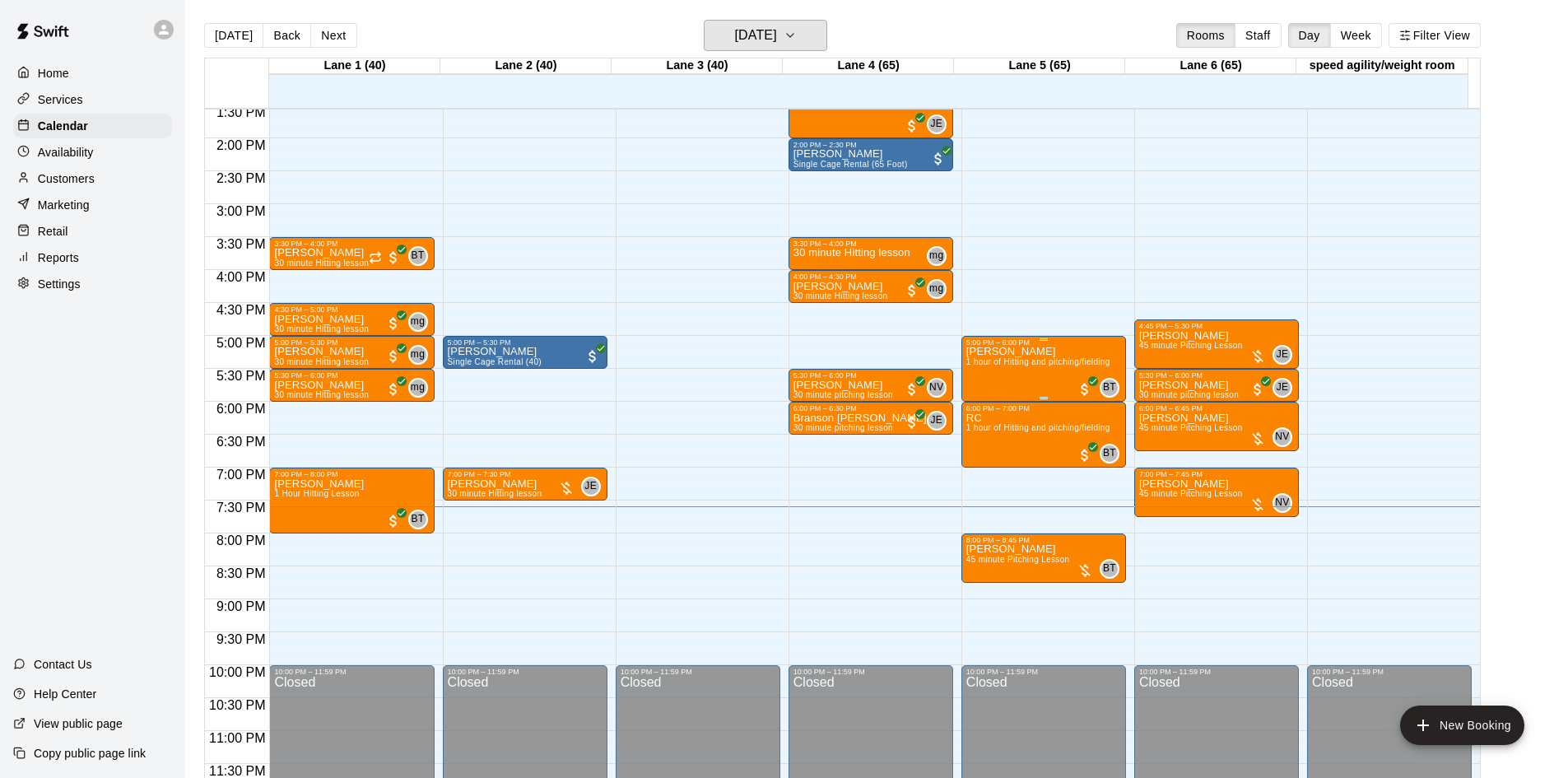
scroll to position [731, 0]
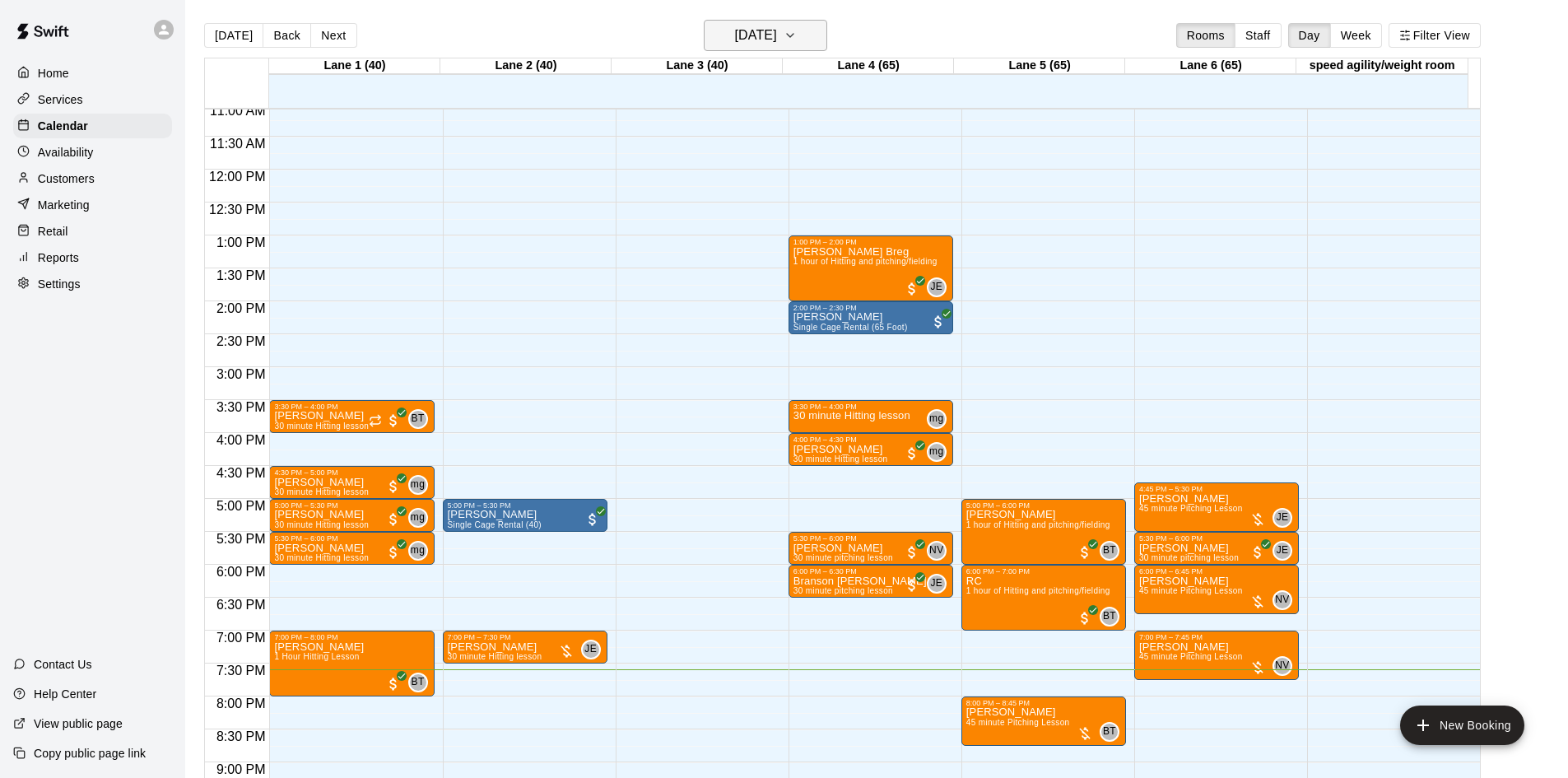
click at [777, 36] on h6 "[DATE]" at bounding box center [755, 36] width 42 height 23
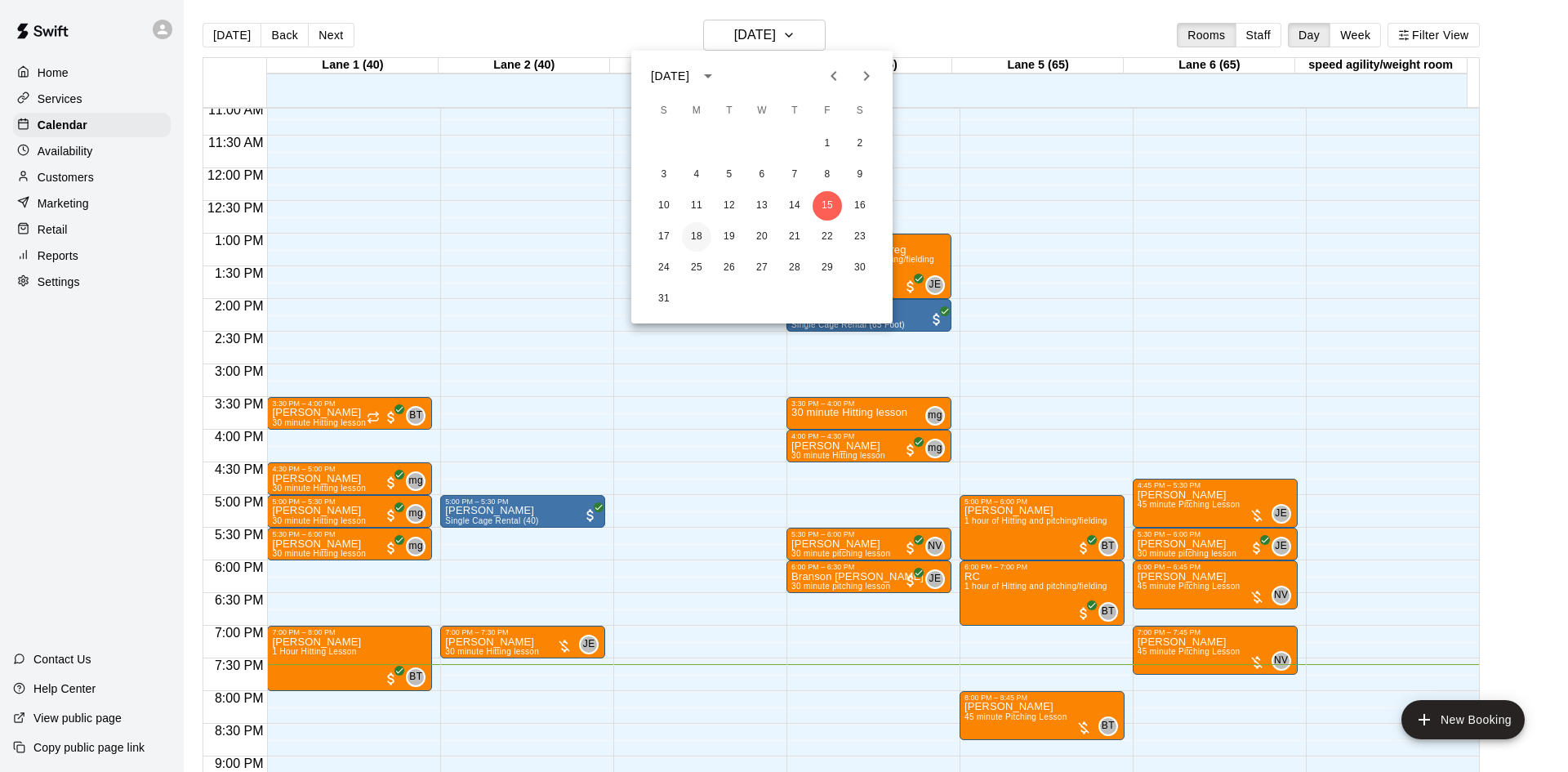
click at [701, 242] on button "18" at bounding box center [696, 236] width 29 height 29
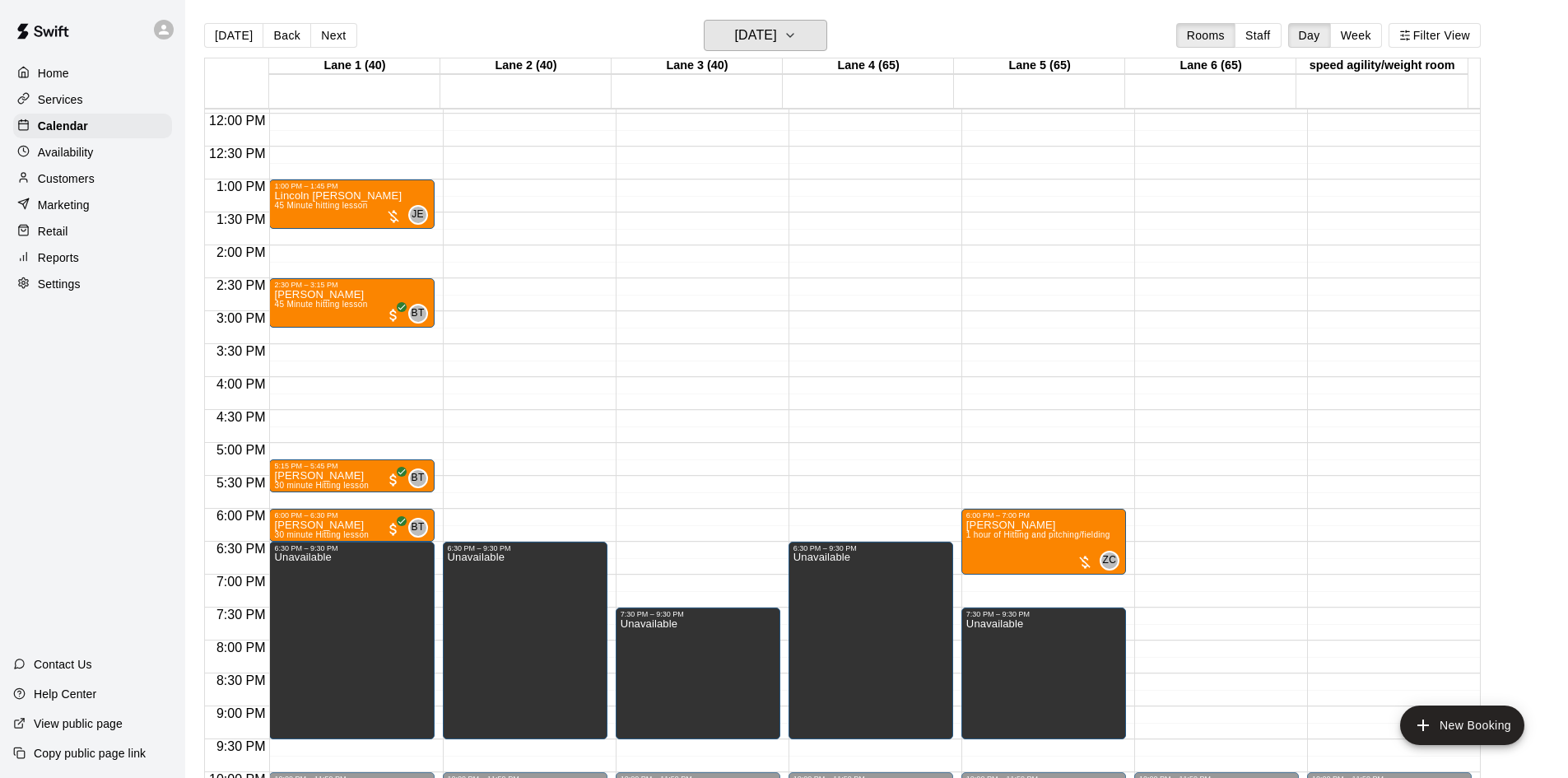
scroll to position [813, 0]
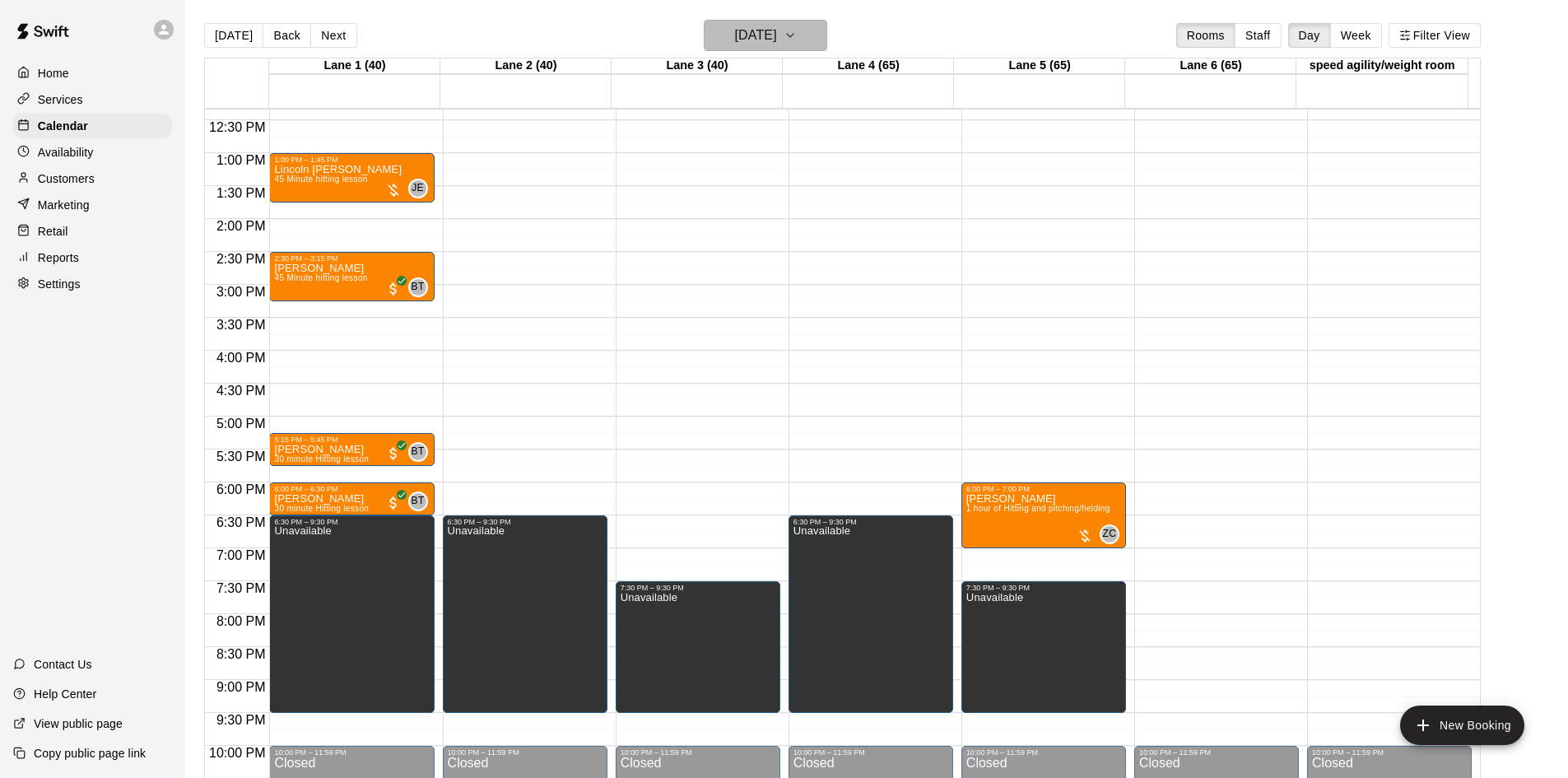
click at [810, 34] on button "Monday Aug 18" at bounding box center [765, 35] width 123 height 31
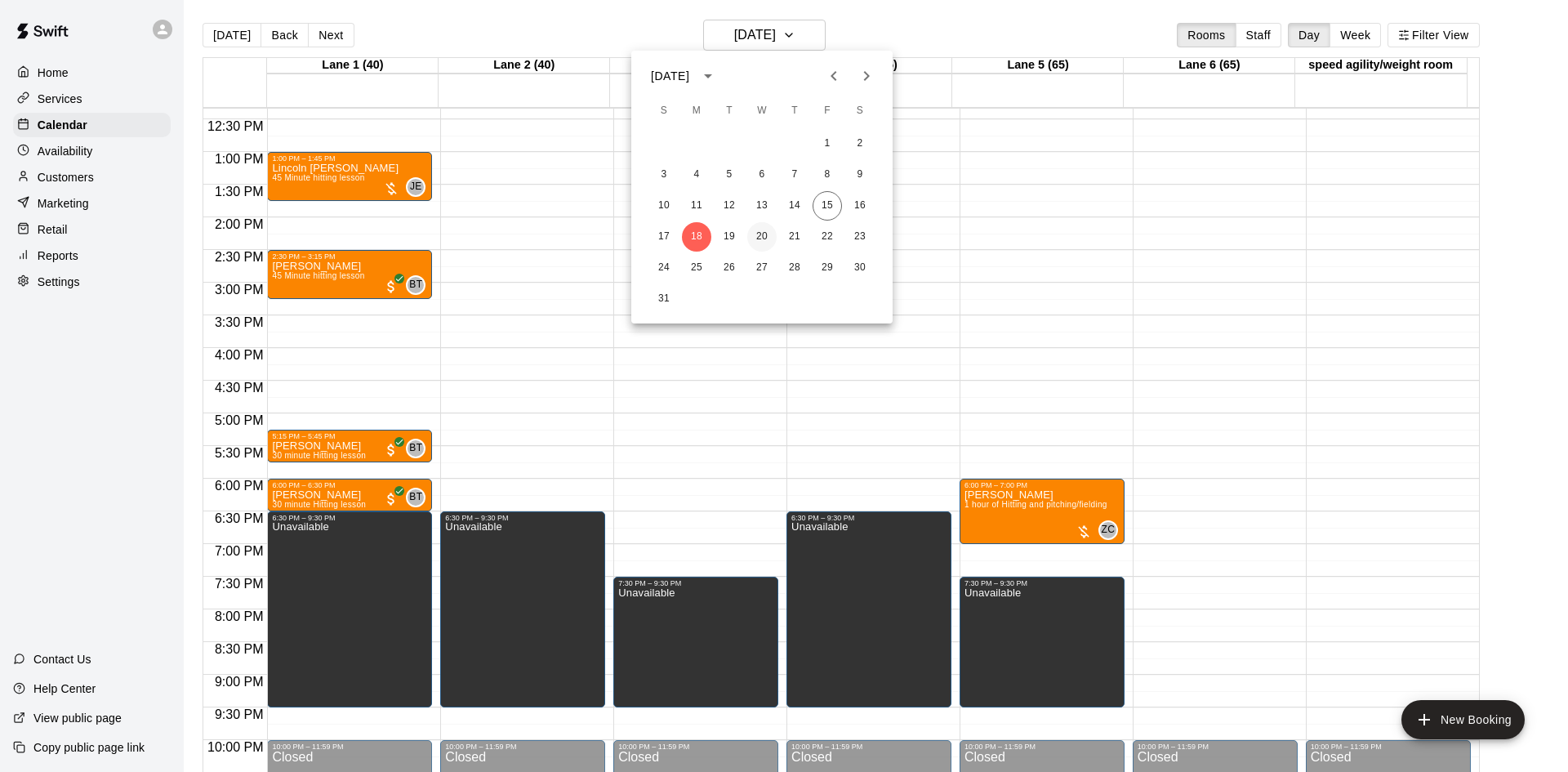
click at [767, 242] on button "20" at bounding box center [762, 236] width 29 height 29
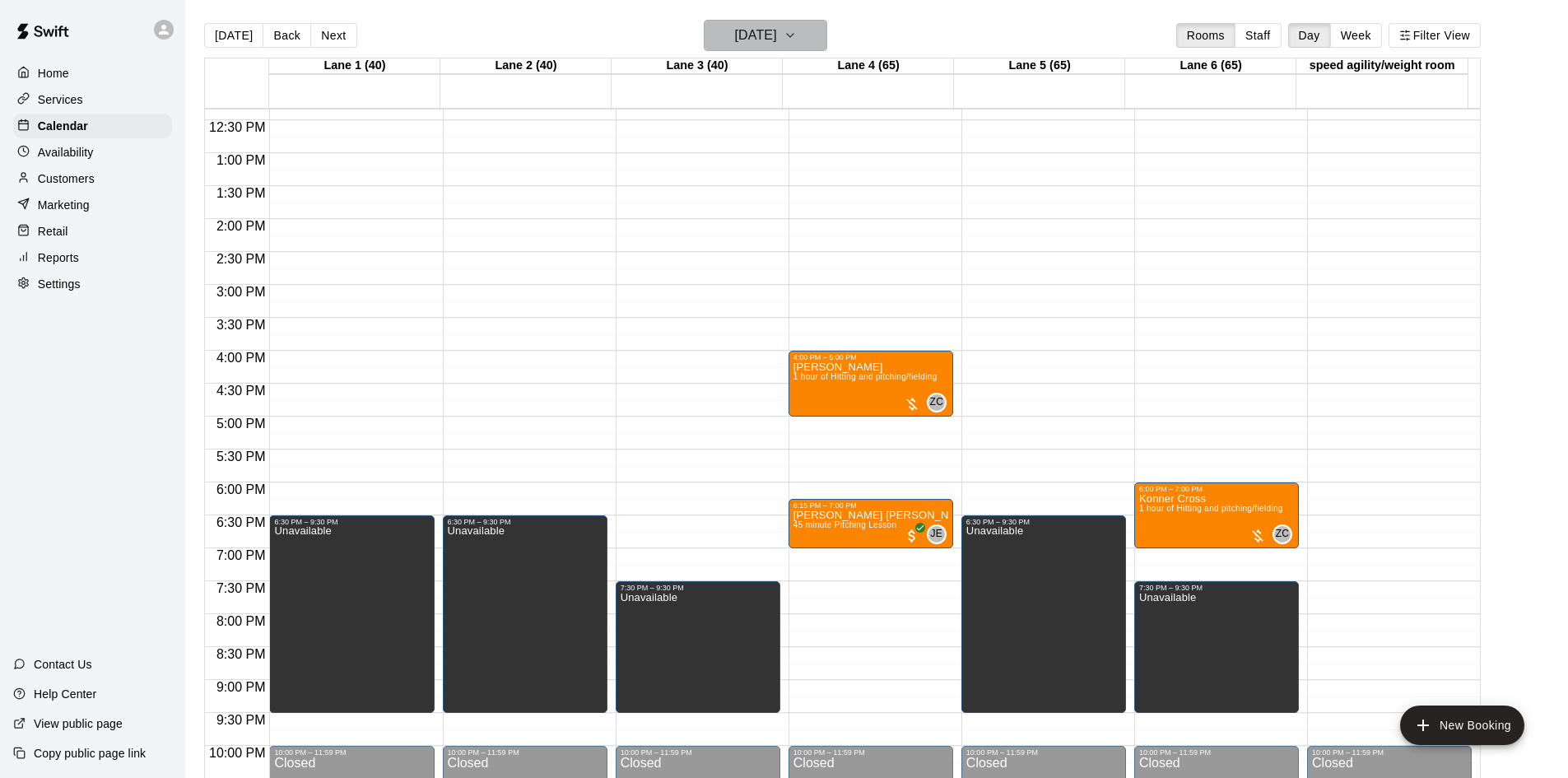
click at [809, 21] on button "Wednesday Aug 20" at bounding box center [765, 35] width 123 height 31
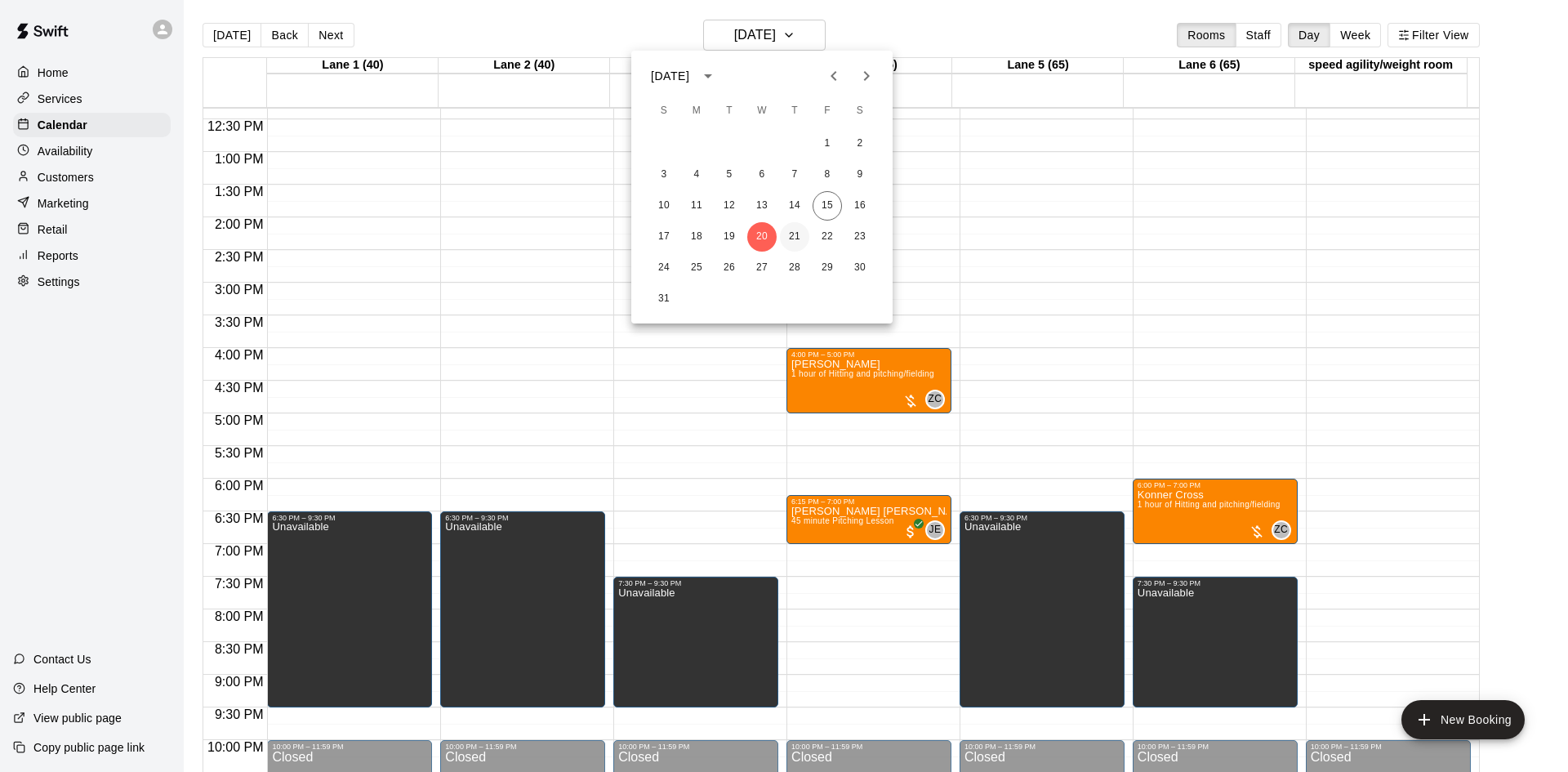
click at [796, 240] on button "21" at bounding box center [794, 236] width 29 height 29
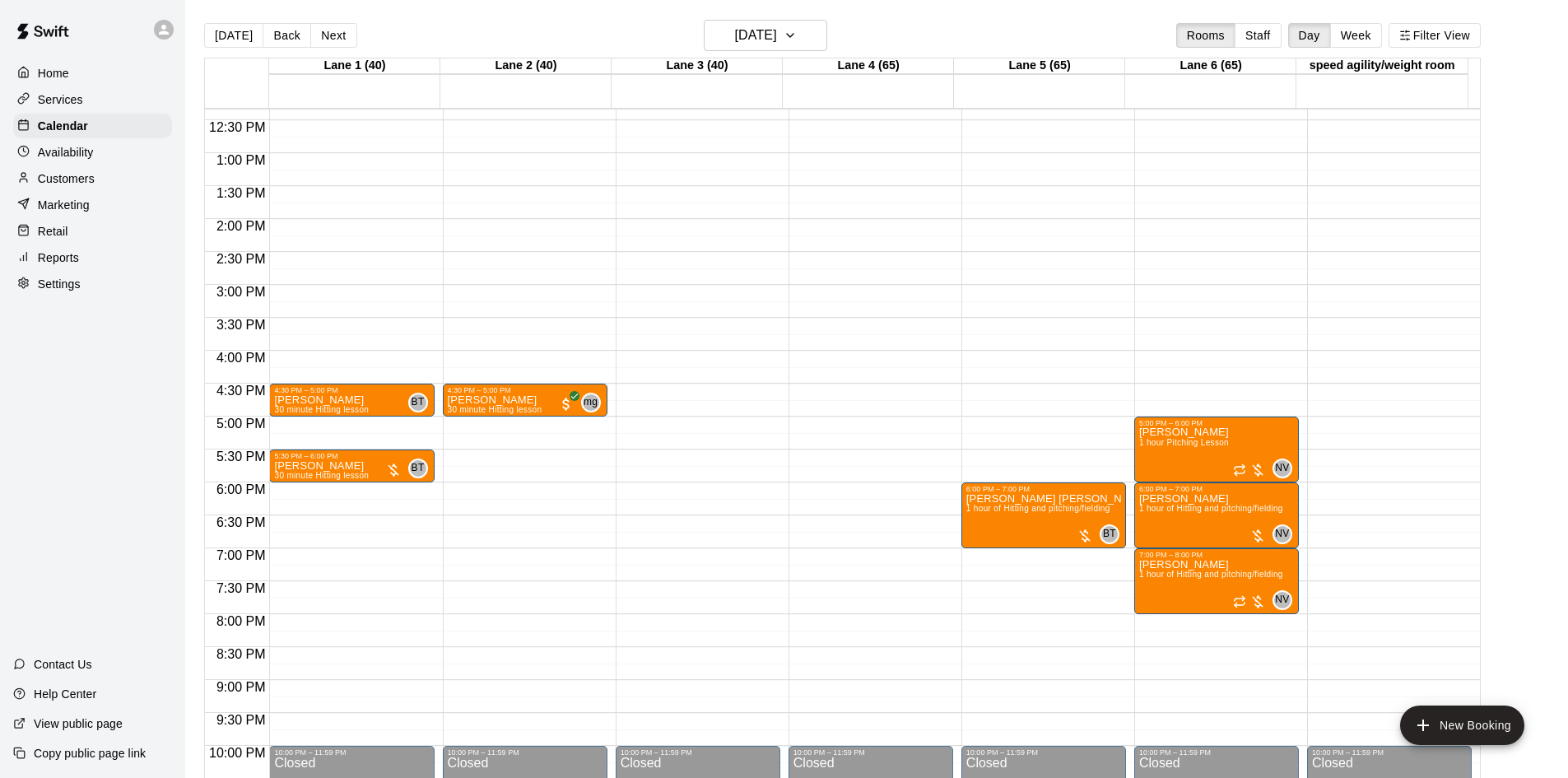
click at [73, 97] on p "Services" at bounding box center [60, 99] width 46 height 16
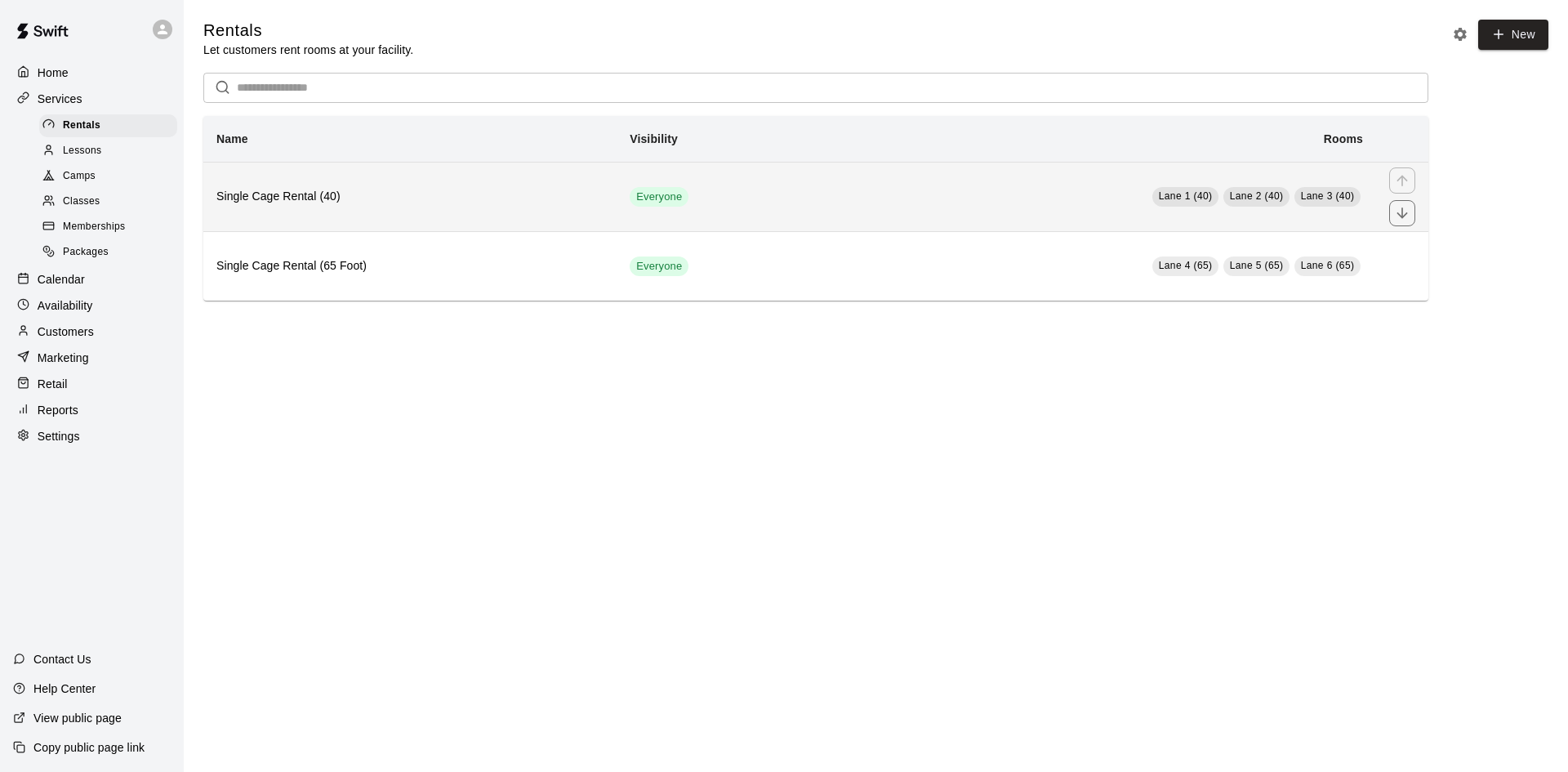
click at [363, 211] on th "Single Cage Rental (40)" at bounding box center [410, 196] width 413 height 69
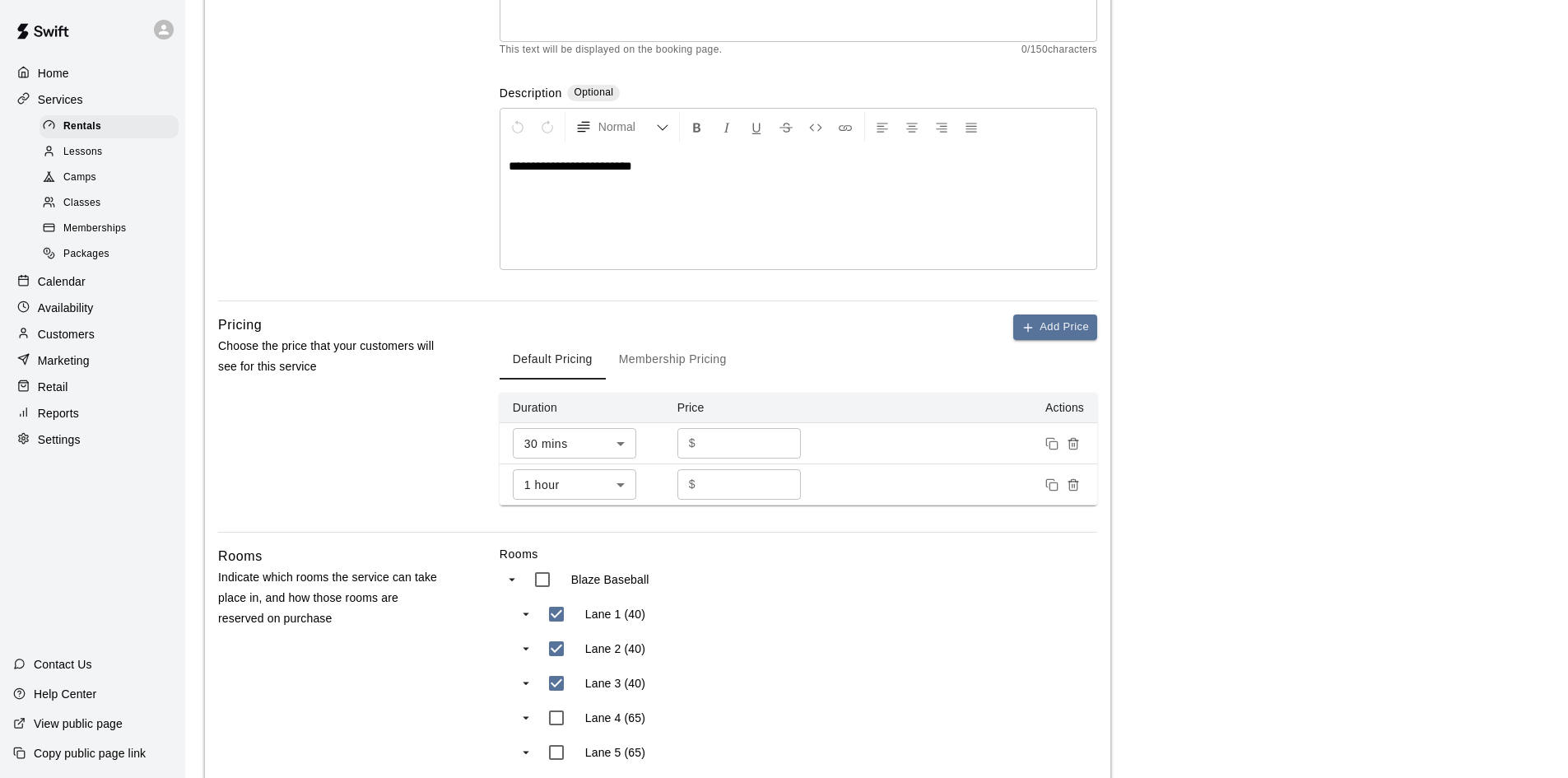
scroll to position [329, 0]
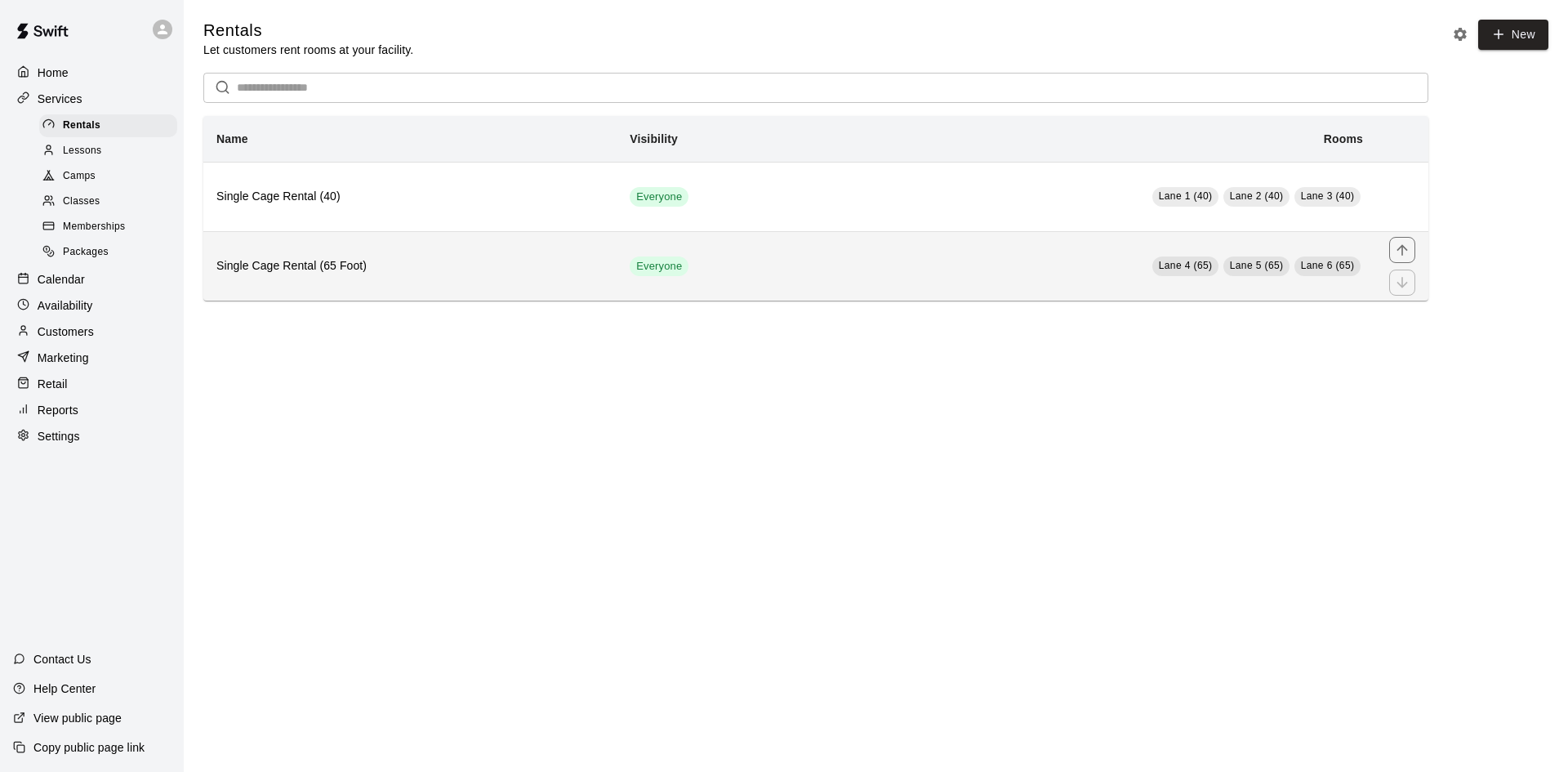
click at [537, 248] on th "Single Cage Rental (65 Foot)" at bounding box center [410, 266] width 413 height 69
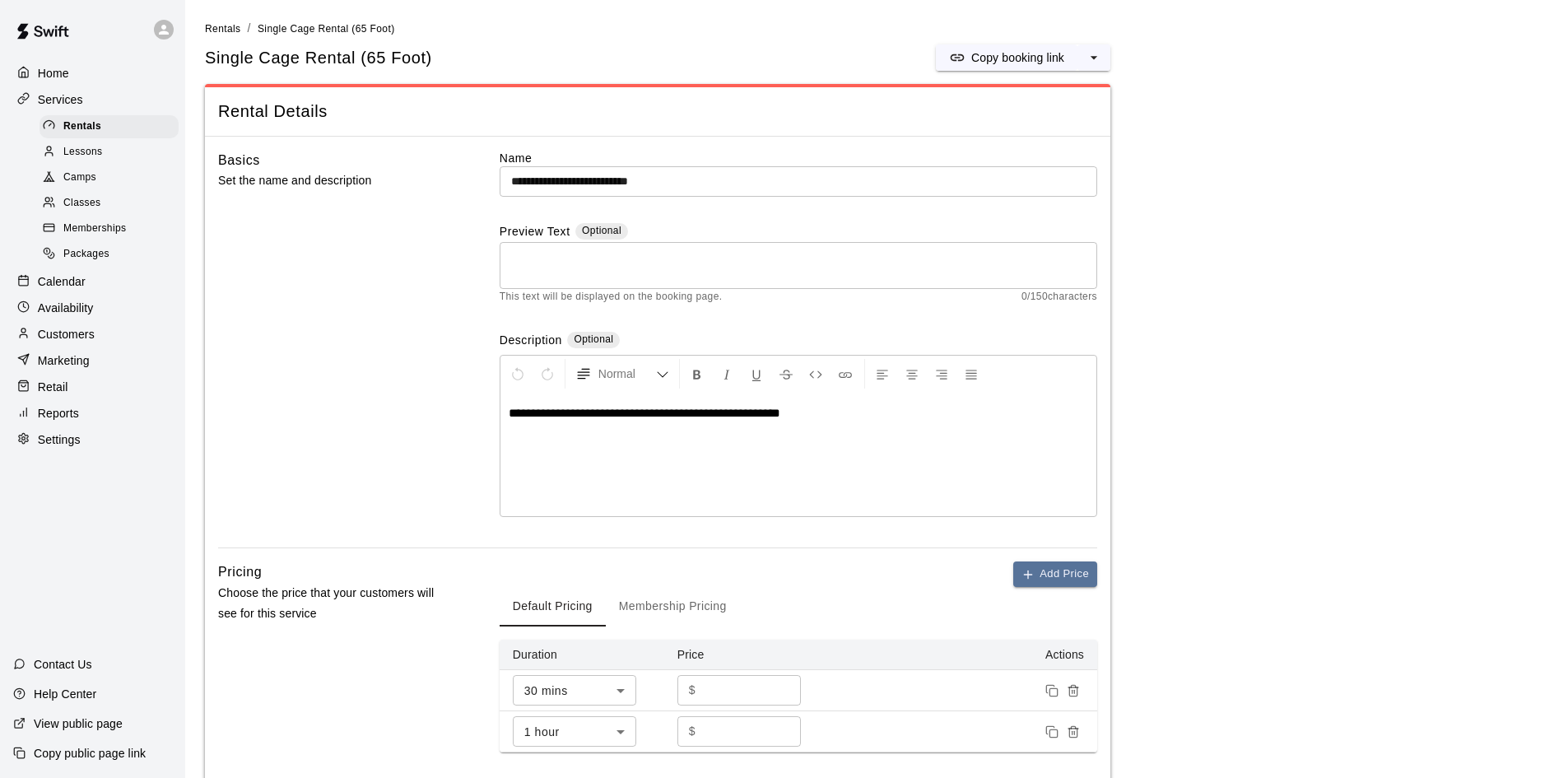
click at [94, 294] on div "Calendar" at bounding box center [93, 282] width 159 height 25
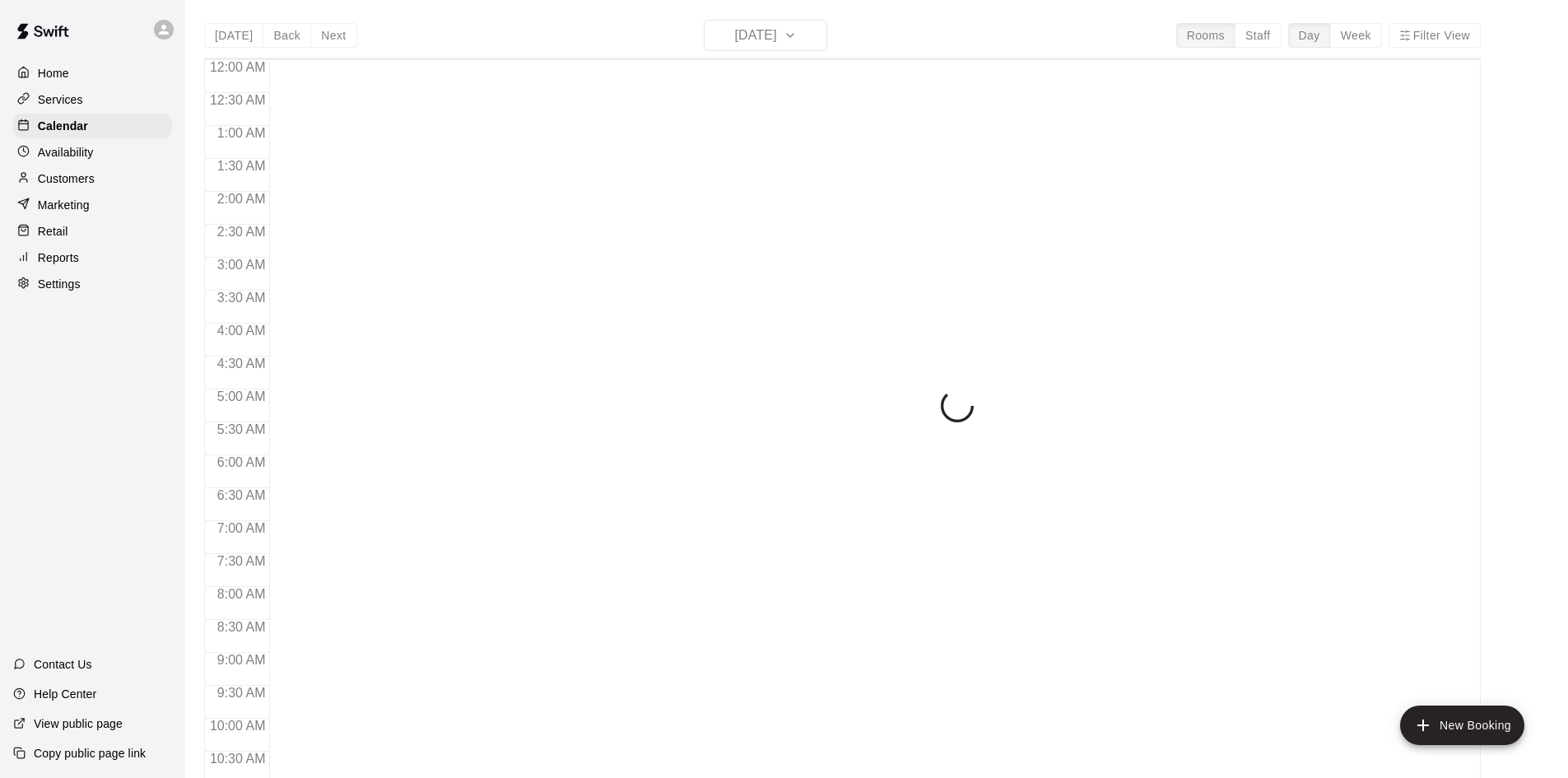
scroll to position [844, 0]
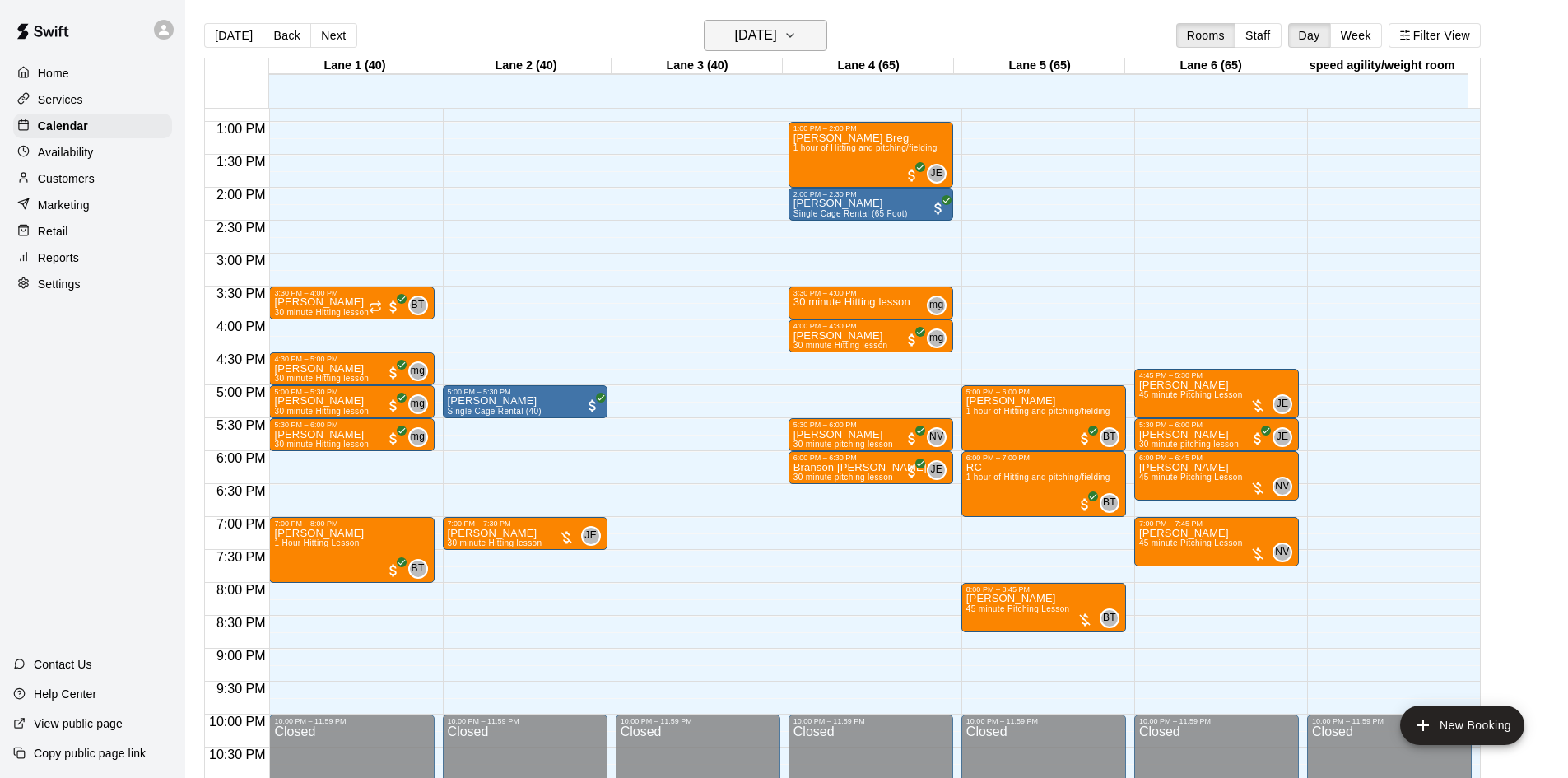
click at [737, 28] on h6 "[DATE]" at bounding box center [755, 36] width 42 height 23
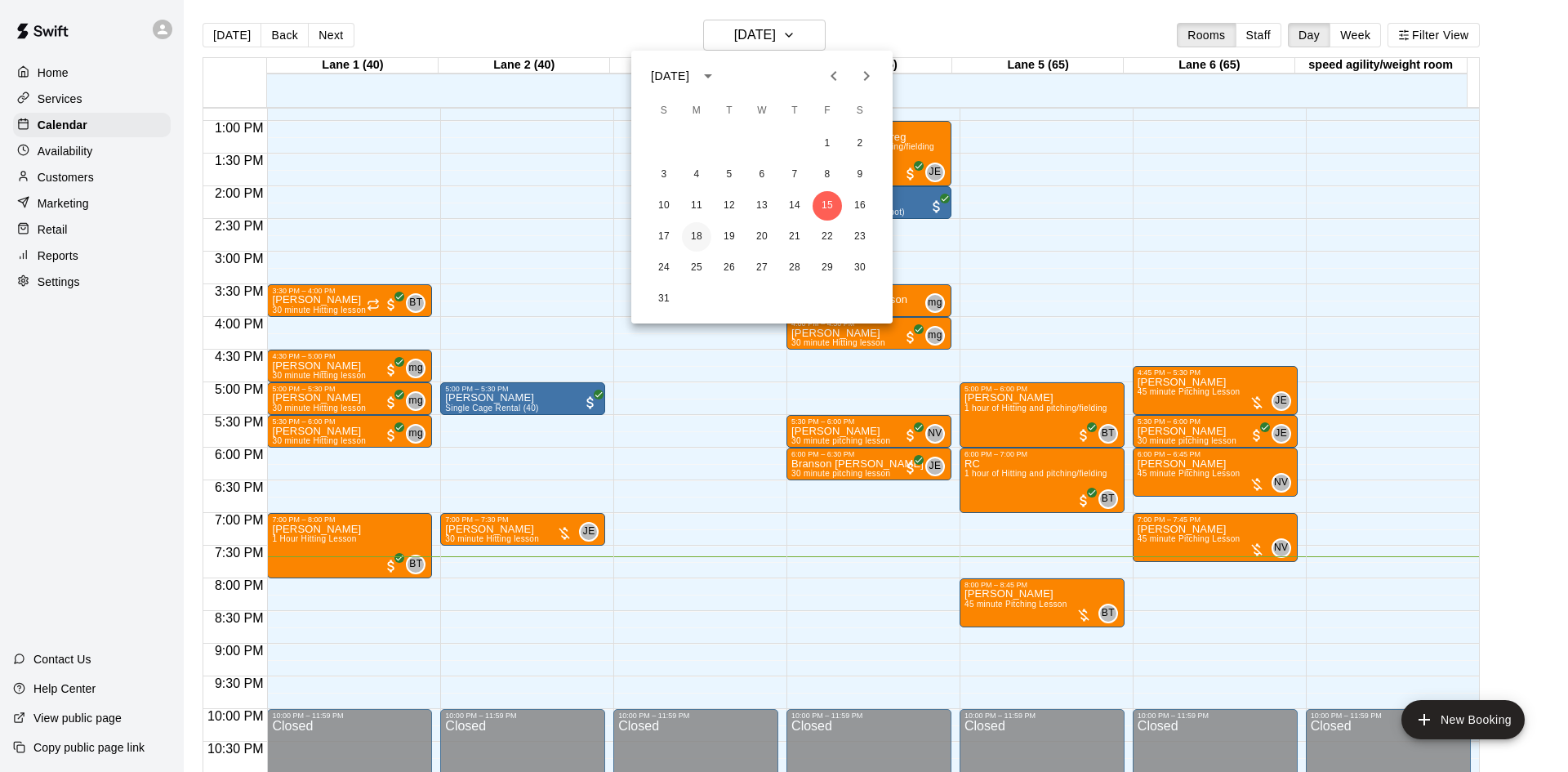
click at [689, 237] on button "18" at bounding box center [696, 236] width 29 height 29
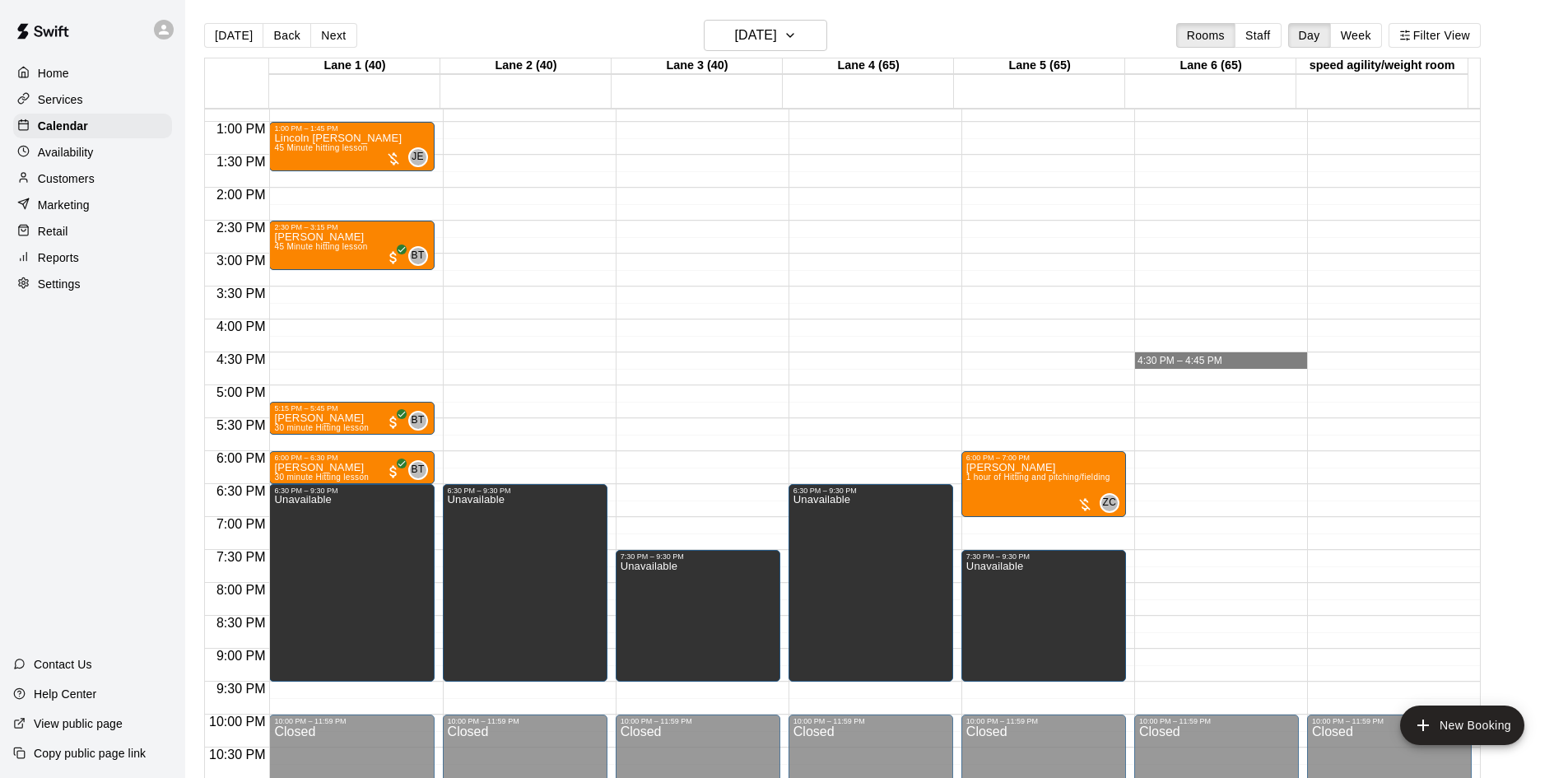
click at [1212, 351] on div "12:00 AM – 8:00 AM Closed 10:00 PM – 11:59 PM Closed" at bounding box center [1217, 56] width 164 height 1581
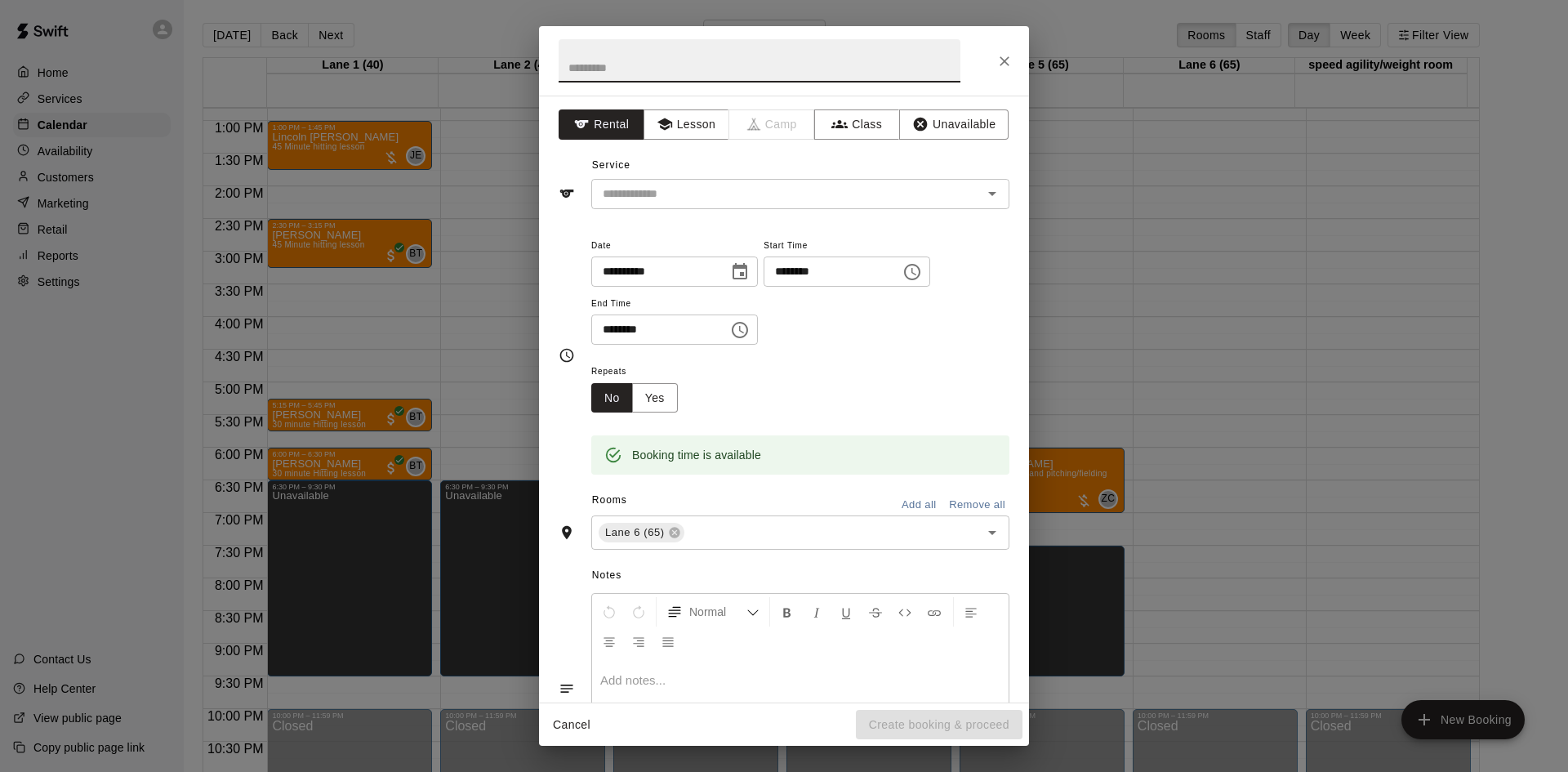
click at [1010, 57] on icon "Close" at bounding box center [1004, 61] width 16 height 16
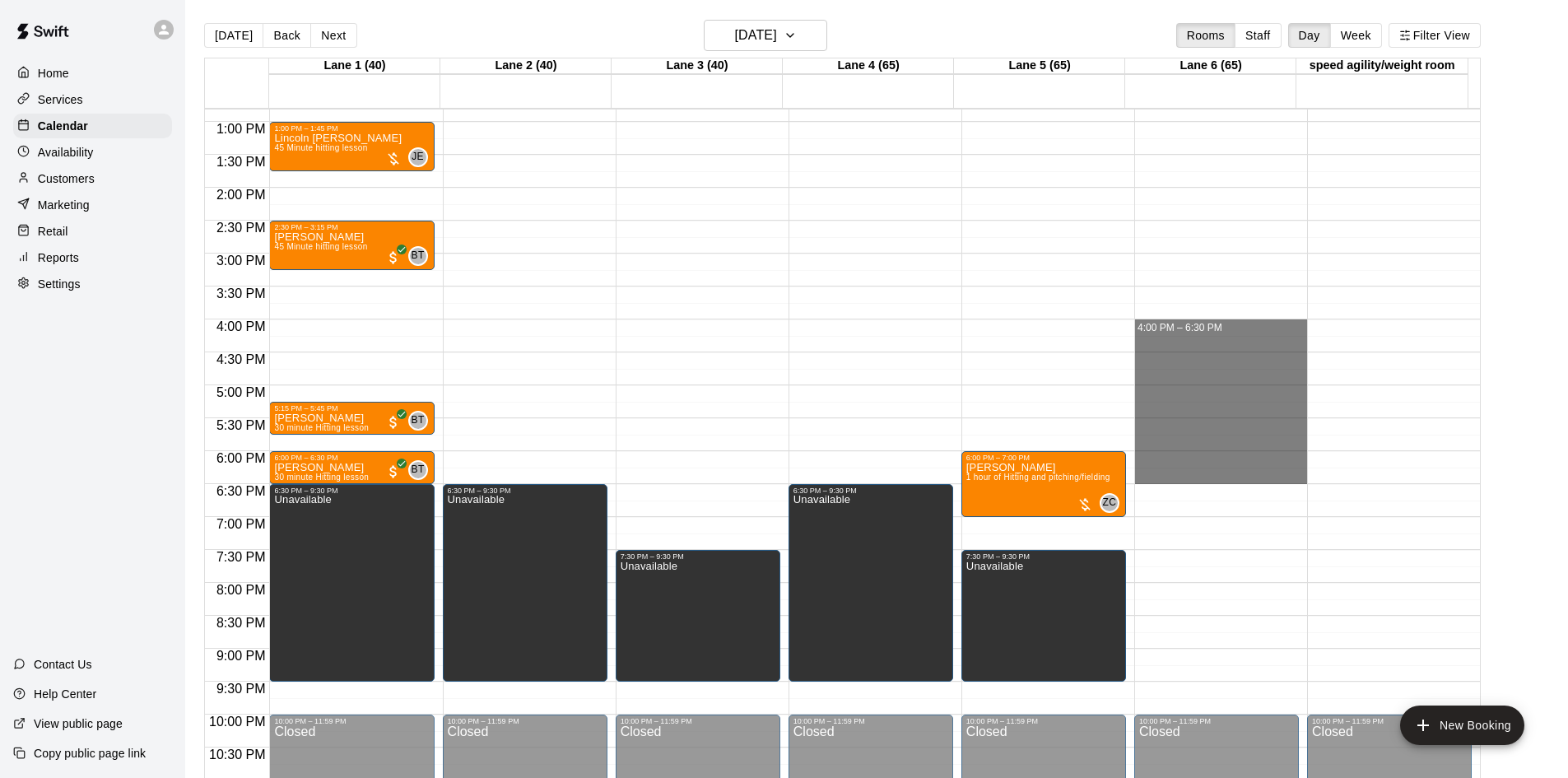
drag, startPoint x: 1218, startPoint y: 324, endPoint x: 1224, endPoint y: 483, distance: 159.1
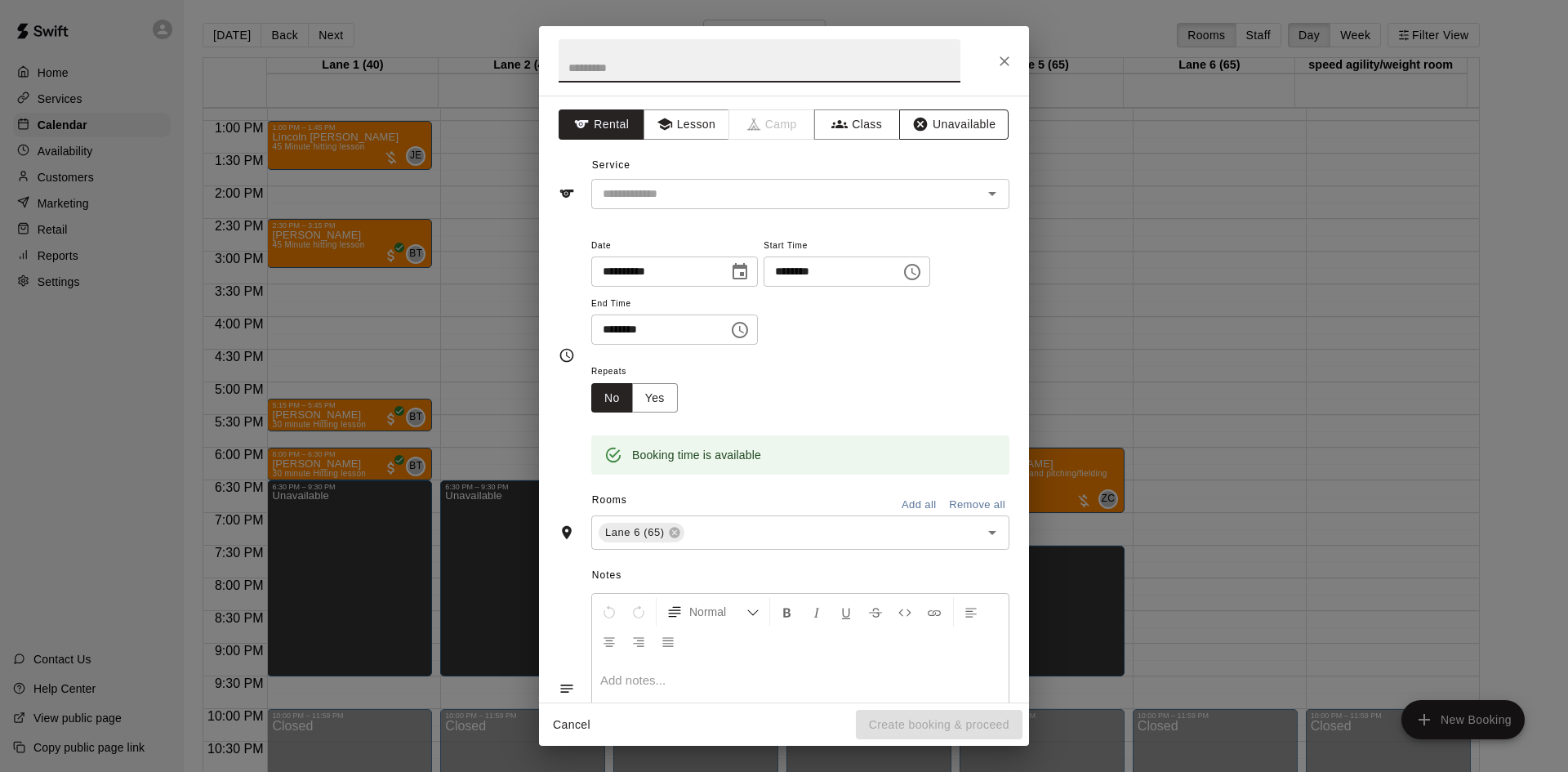
click at [923, 121] on button "Unavailable" at bounding box center [953, 124] width 109 height 30
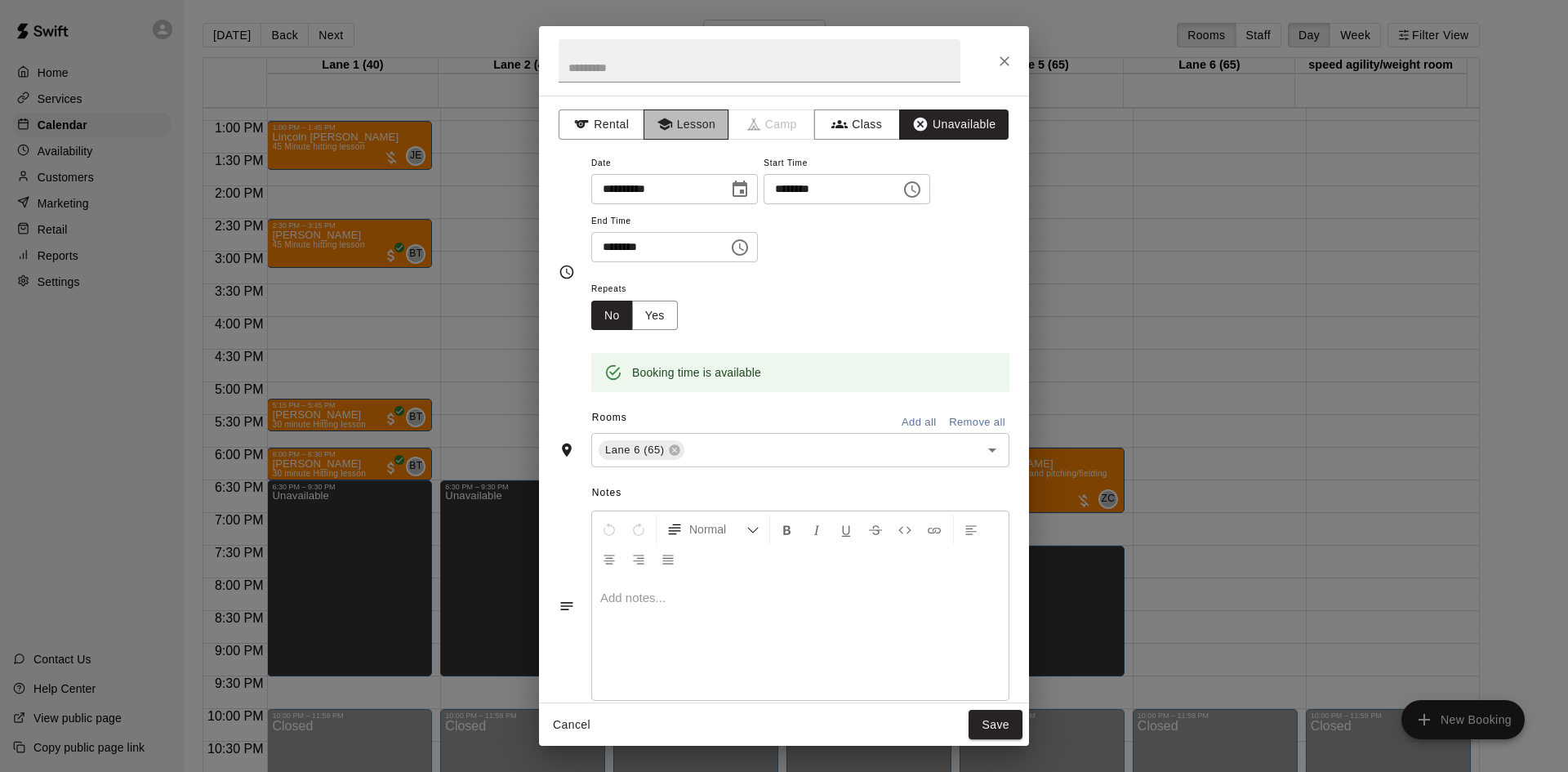
click at [670, 118] on button "Lesson" at bounding box center [686, 124] width 86 height 30
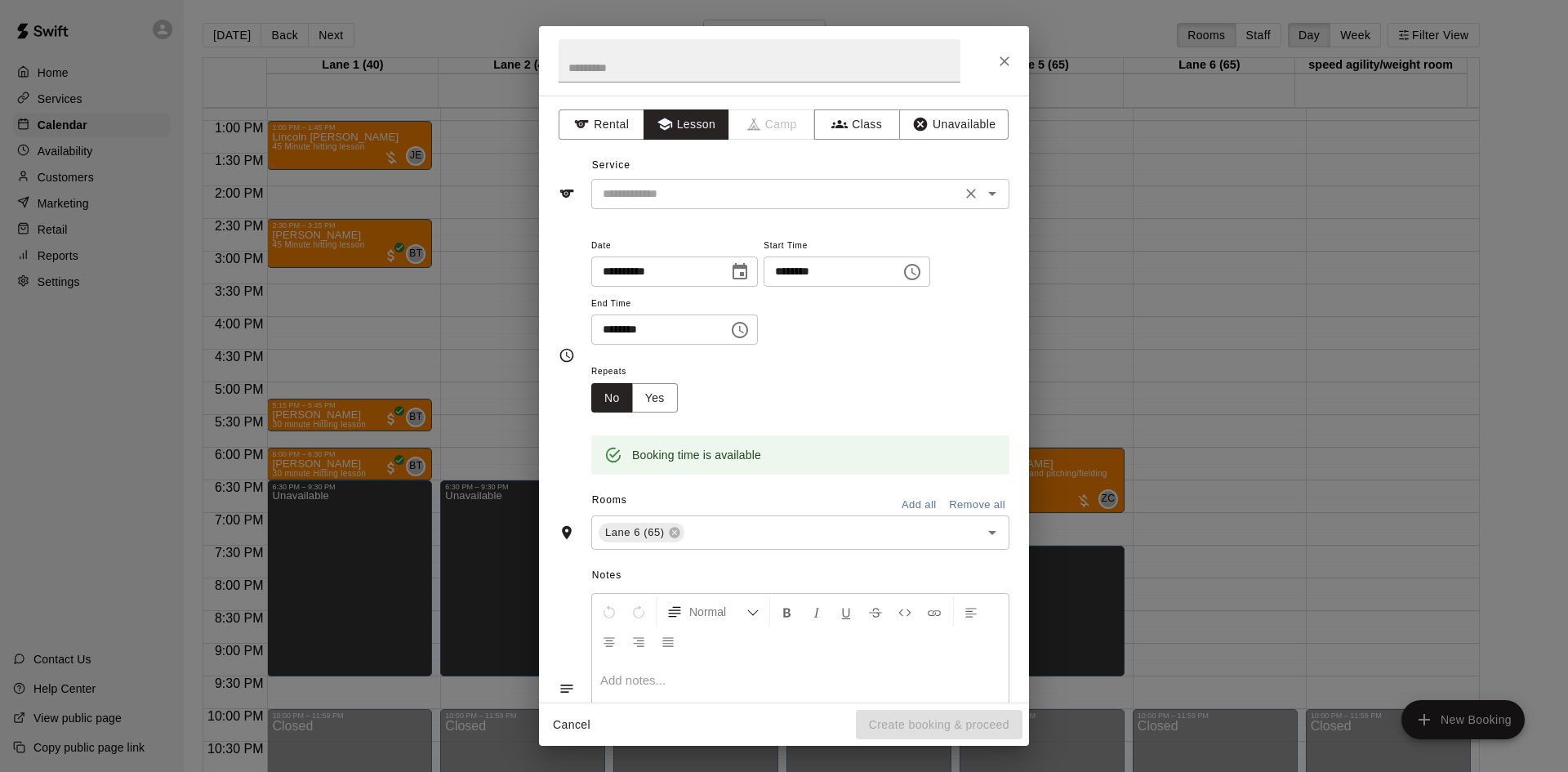
click at [731, 191] on input "text" at bounding box center [776, 193] width 360 height 20
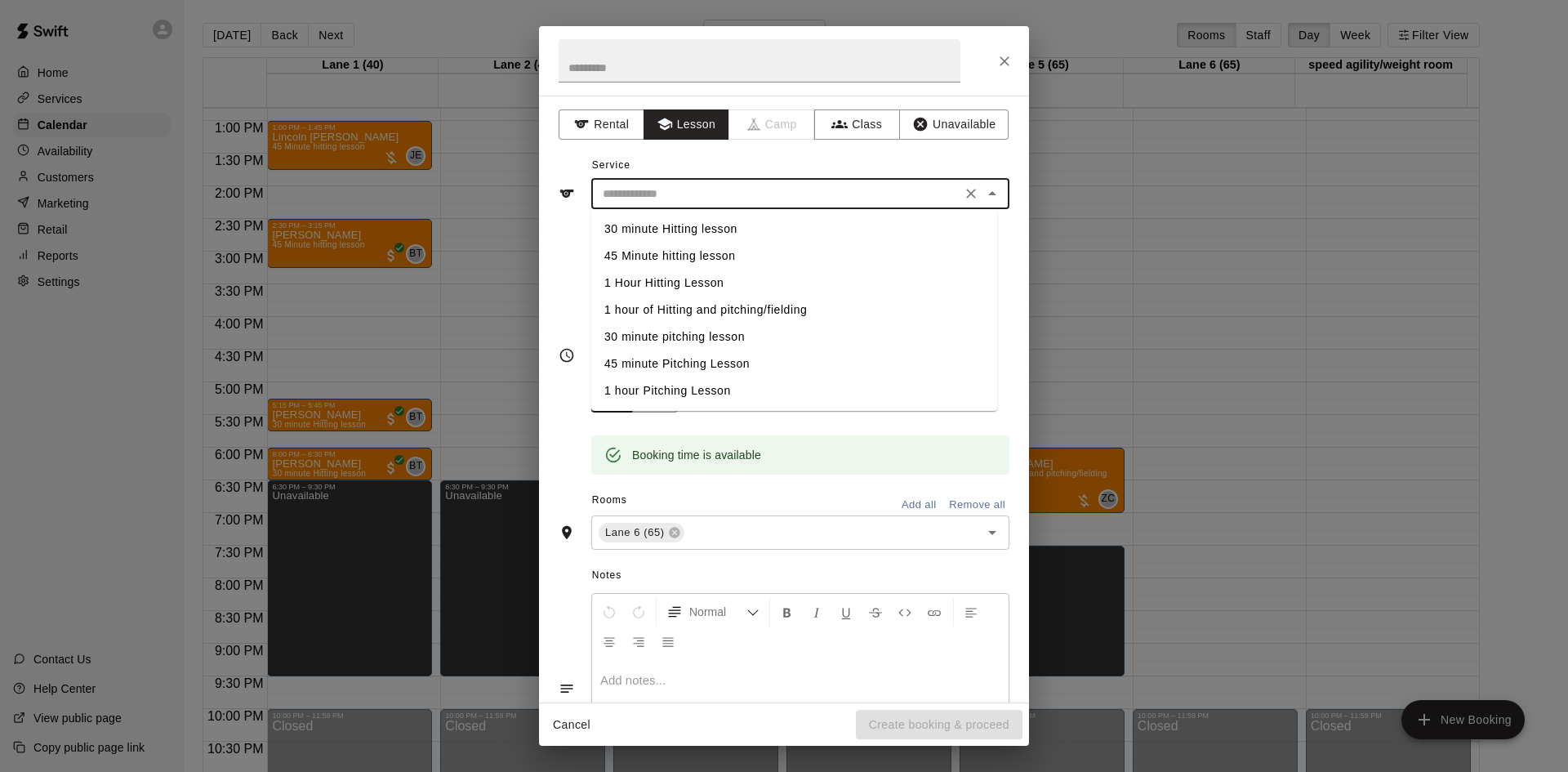
click at [731, 309] on li "1 hour of Hitting and pitching/fielding" at bounding box center [795, 310] width 406 height 27
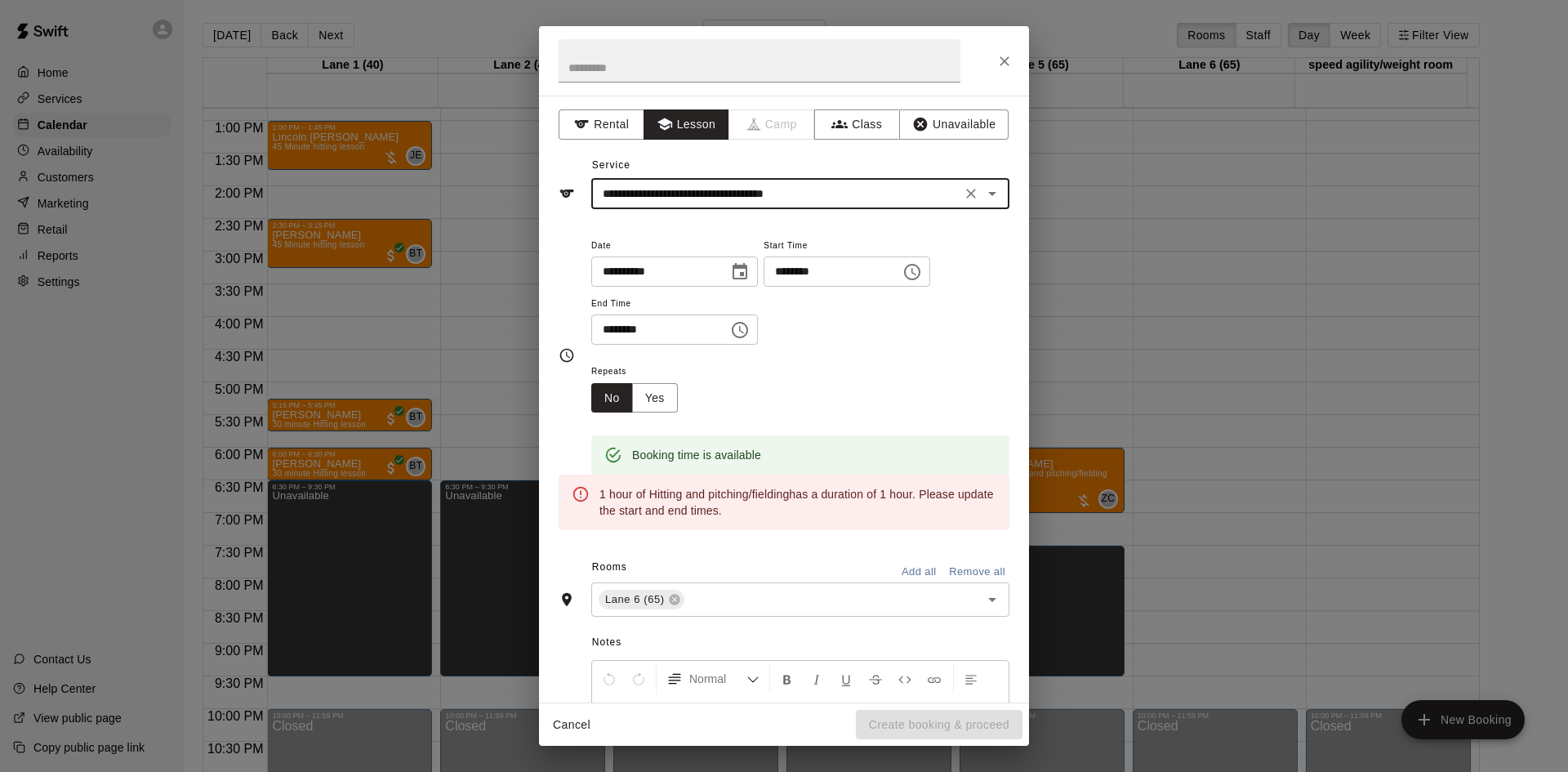
click at [935, 190] on input "**********" at bounding box center [776, 193] width 360 height 20
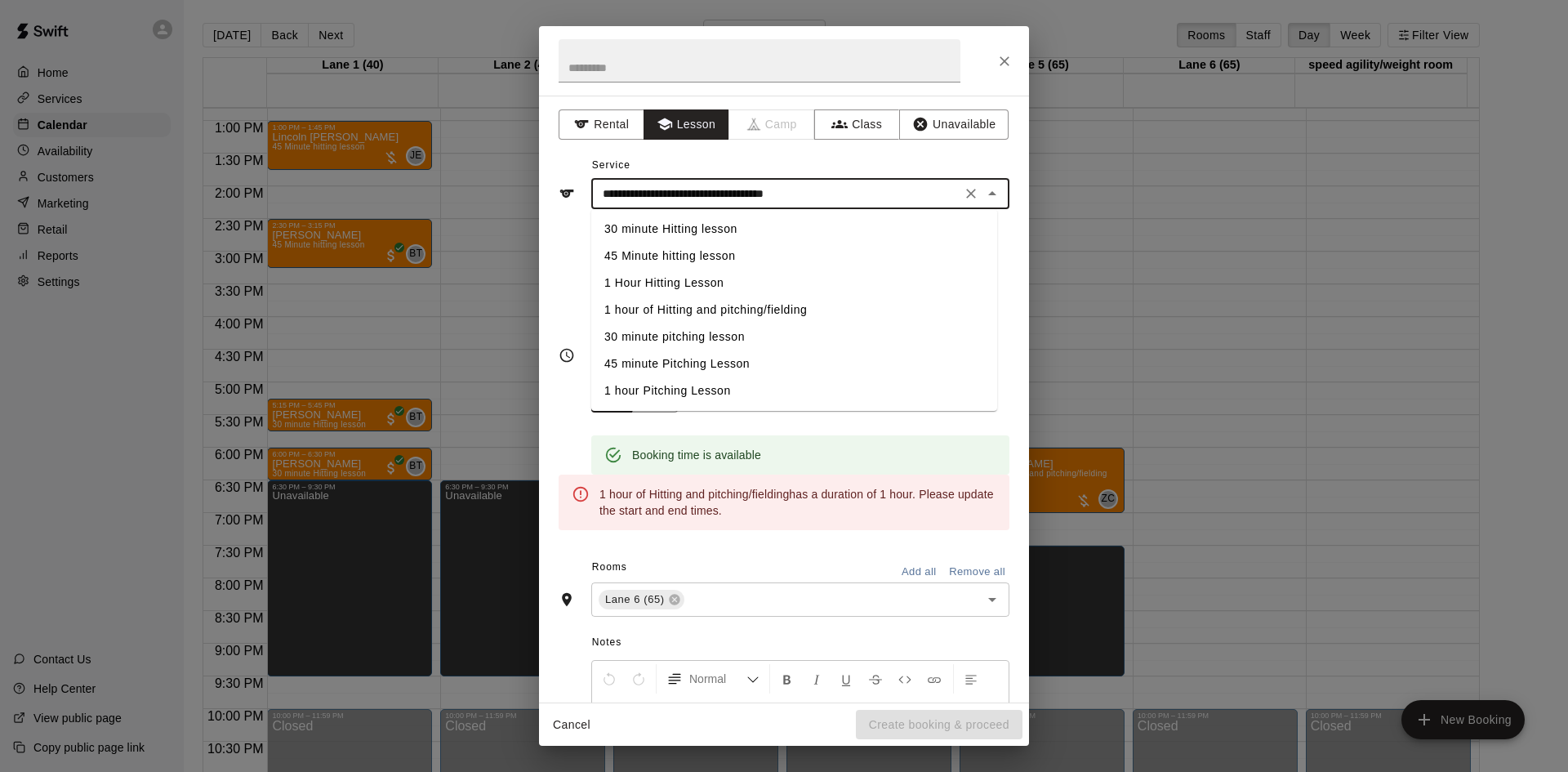
click at [706, 257] on li "45 Minute hitting lesson" at bounding box center [795, 256] width 406 height 27
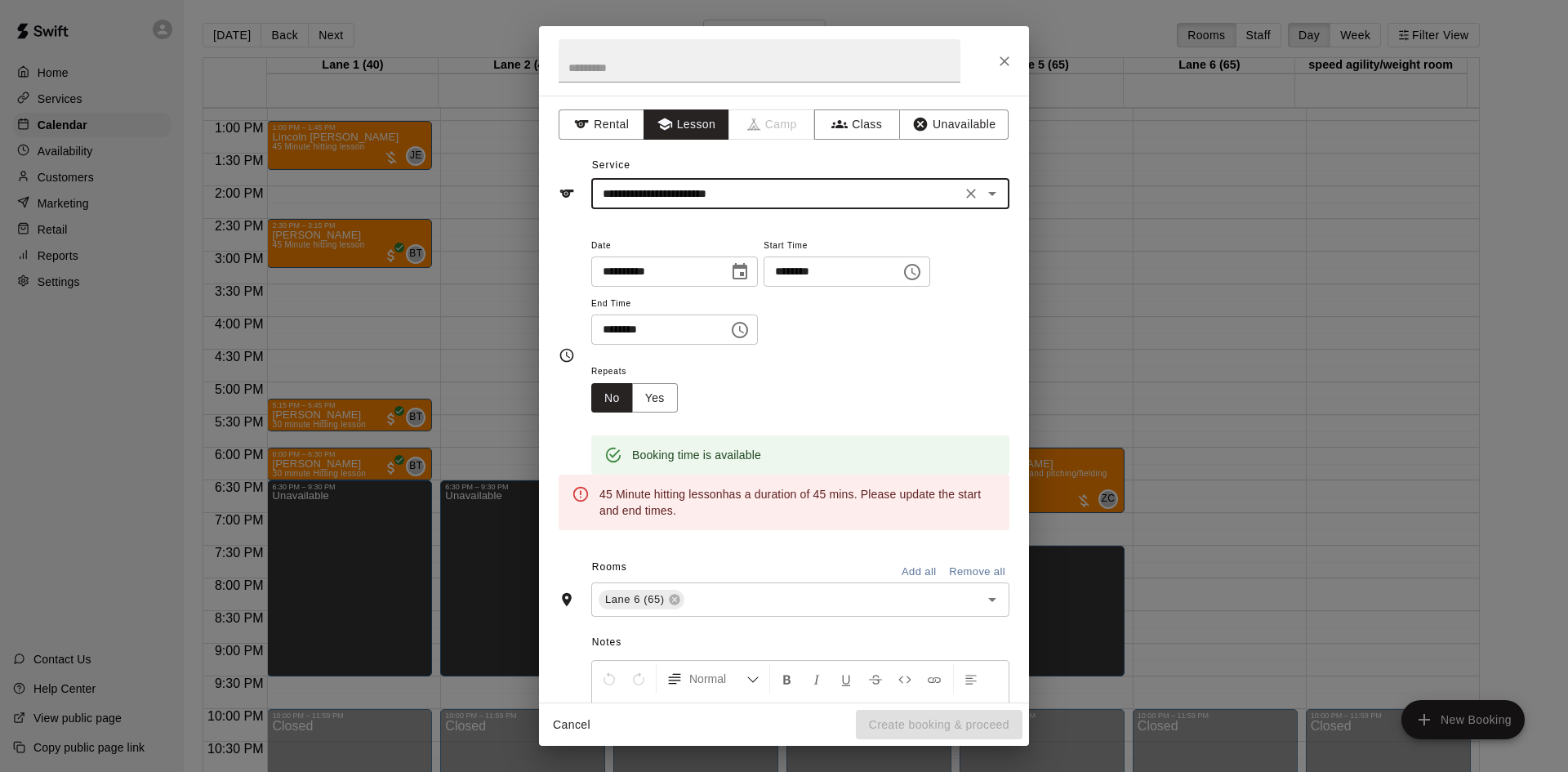
click at [796, 198] on input "**********" at bounding box center [776, 193] width 360 height 20
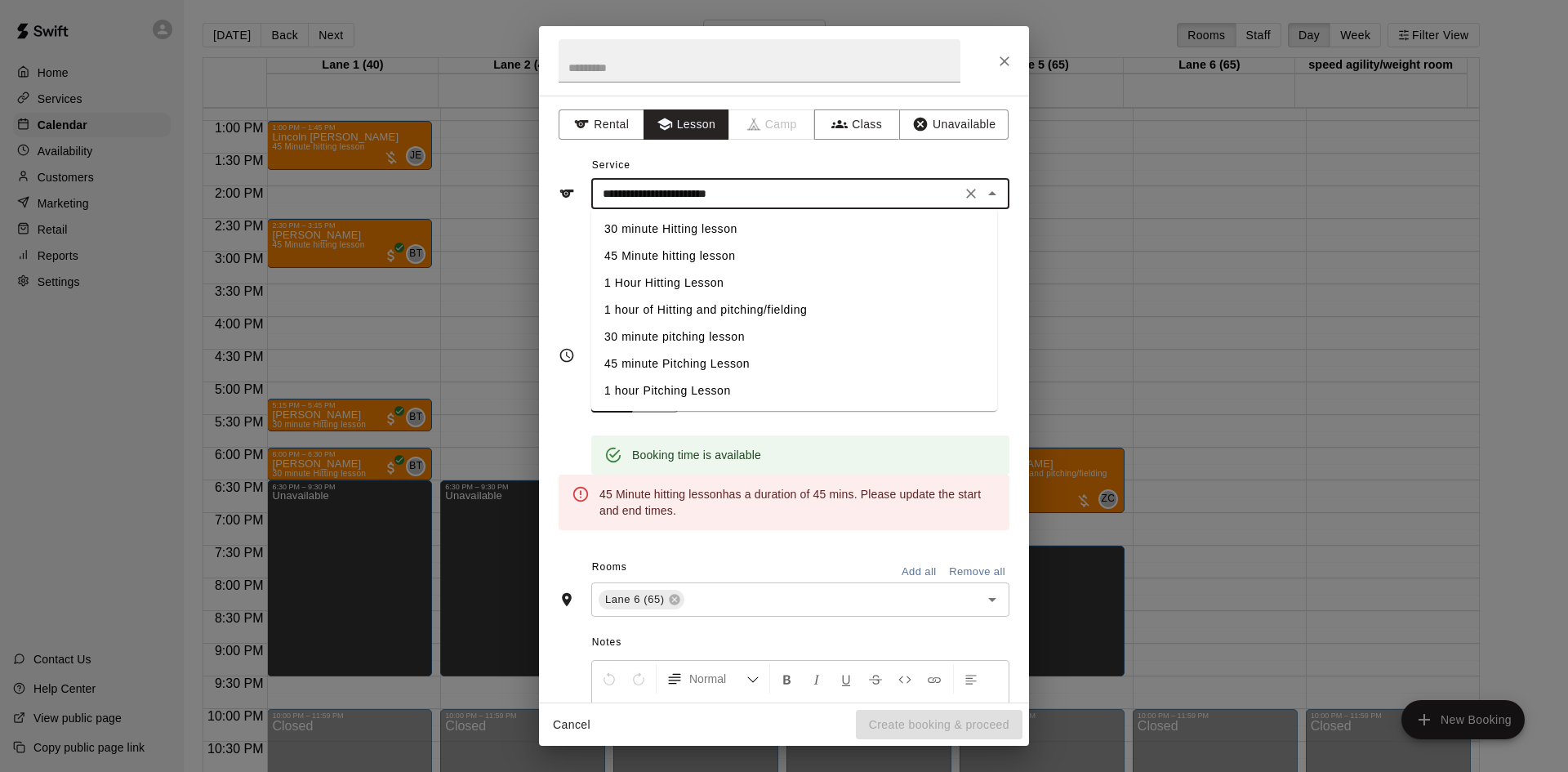
click at [702, 343] on li "30 minute pitching lesson" at bounding box center [795, 337] width 406 height 27
type input "**********"
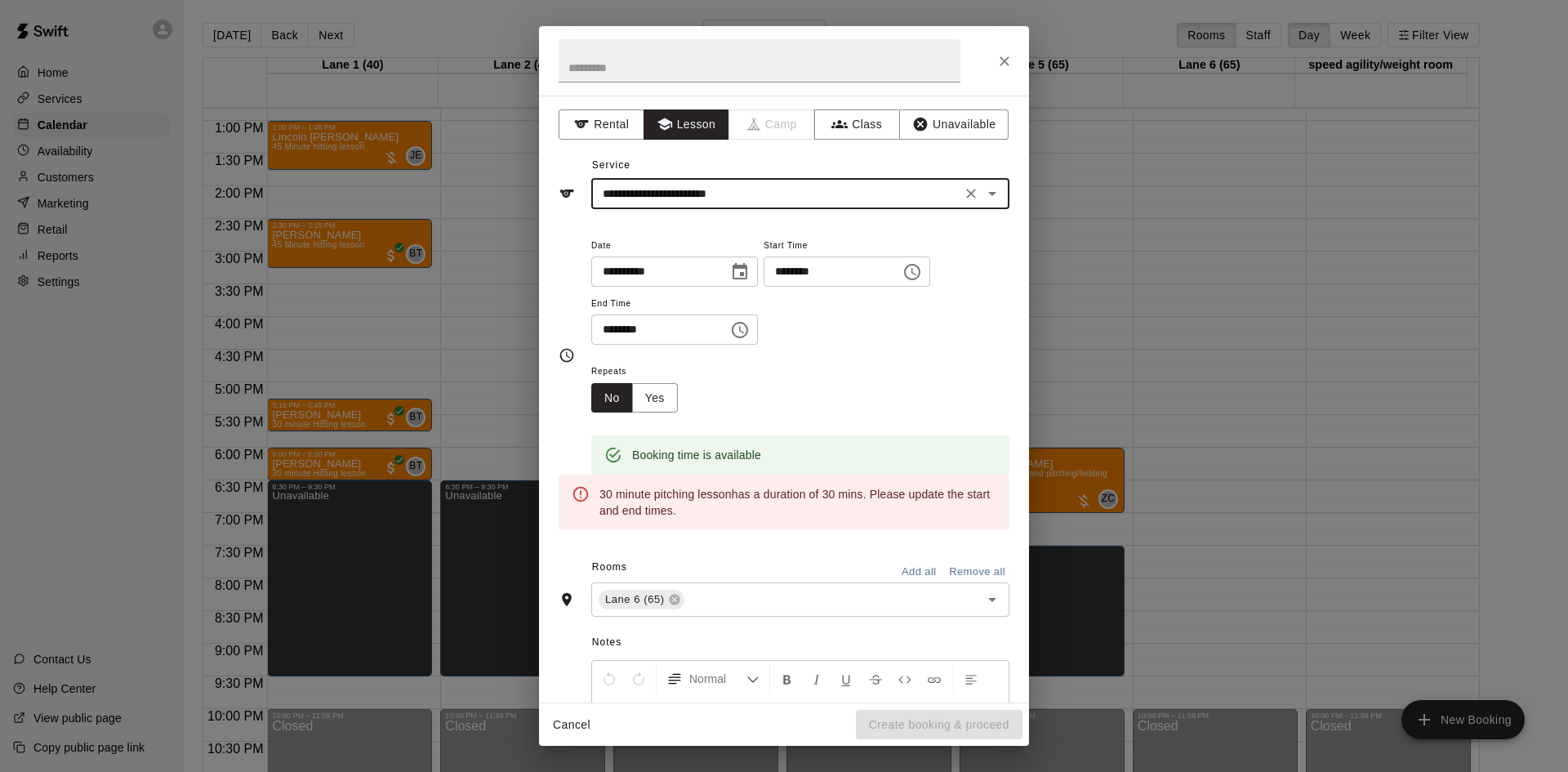
click at [963, 193] on icon "Clear" at bounding box center [971, 193] width 16 height 16
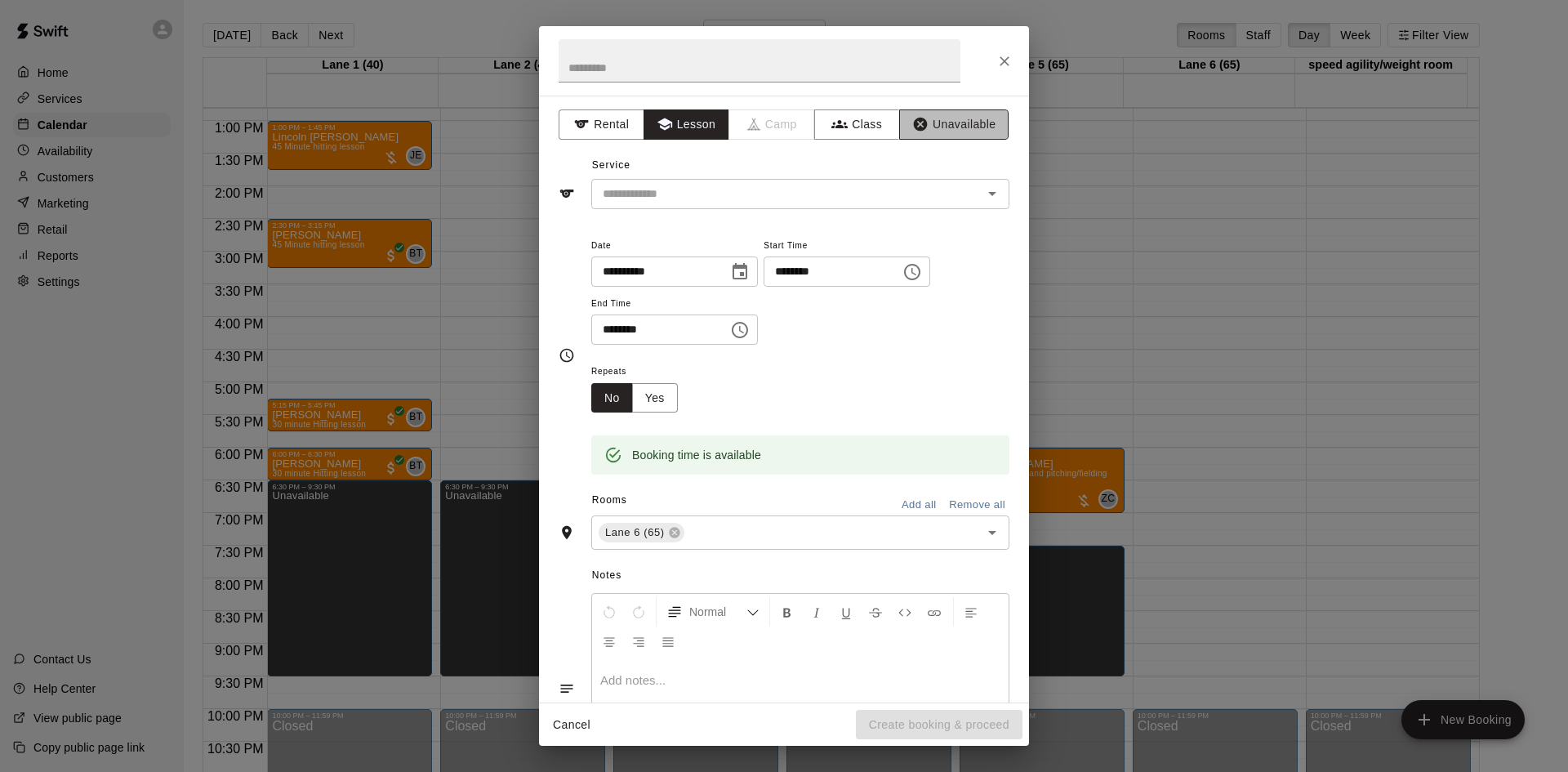
click at [922, 128] on button "Unavailable" at bounding box center [953, 124] width 109 height 30
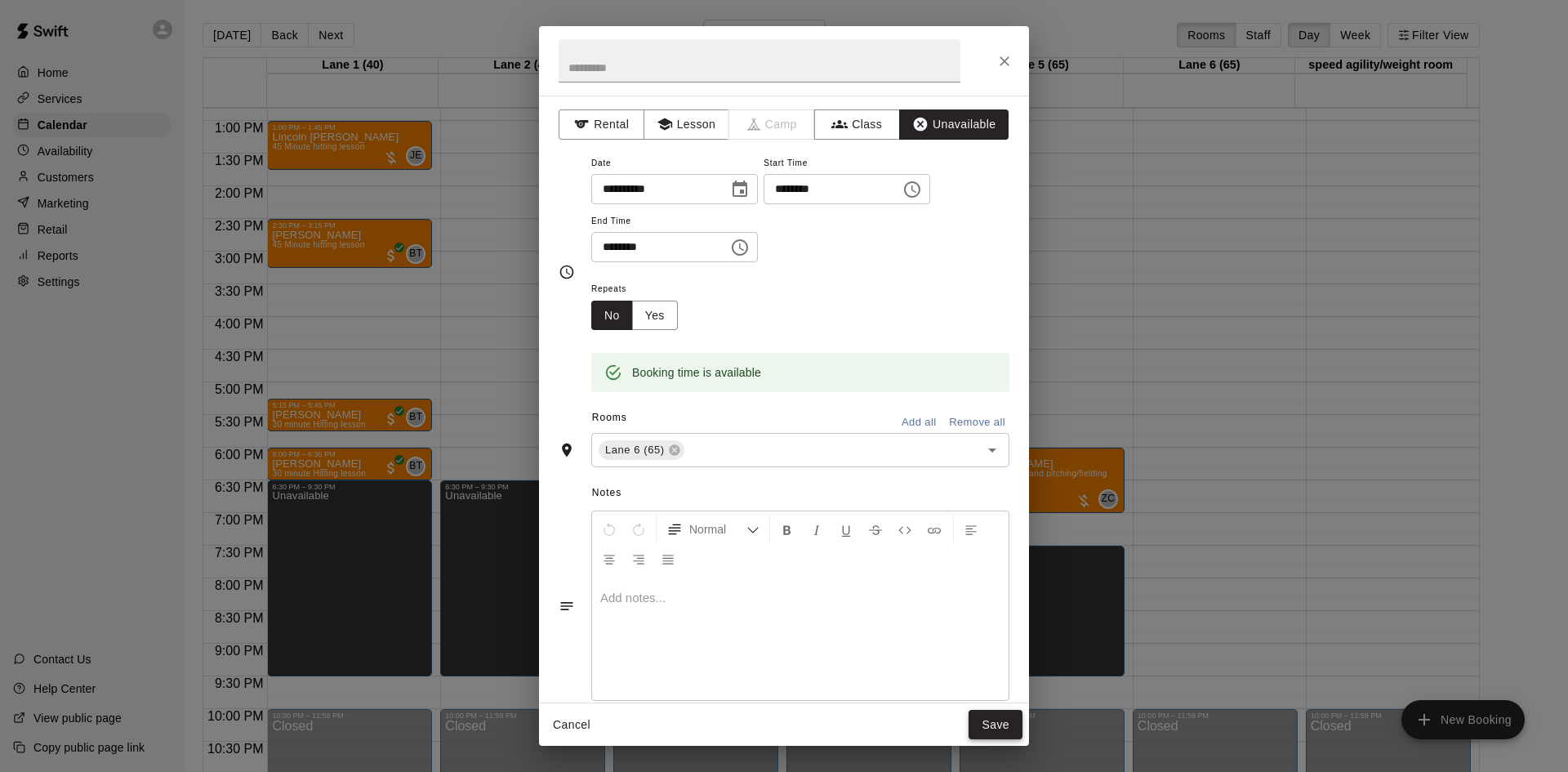
click at [984, 721] on button "Save" at bounding box center [995, 725] width 54 height 30
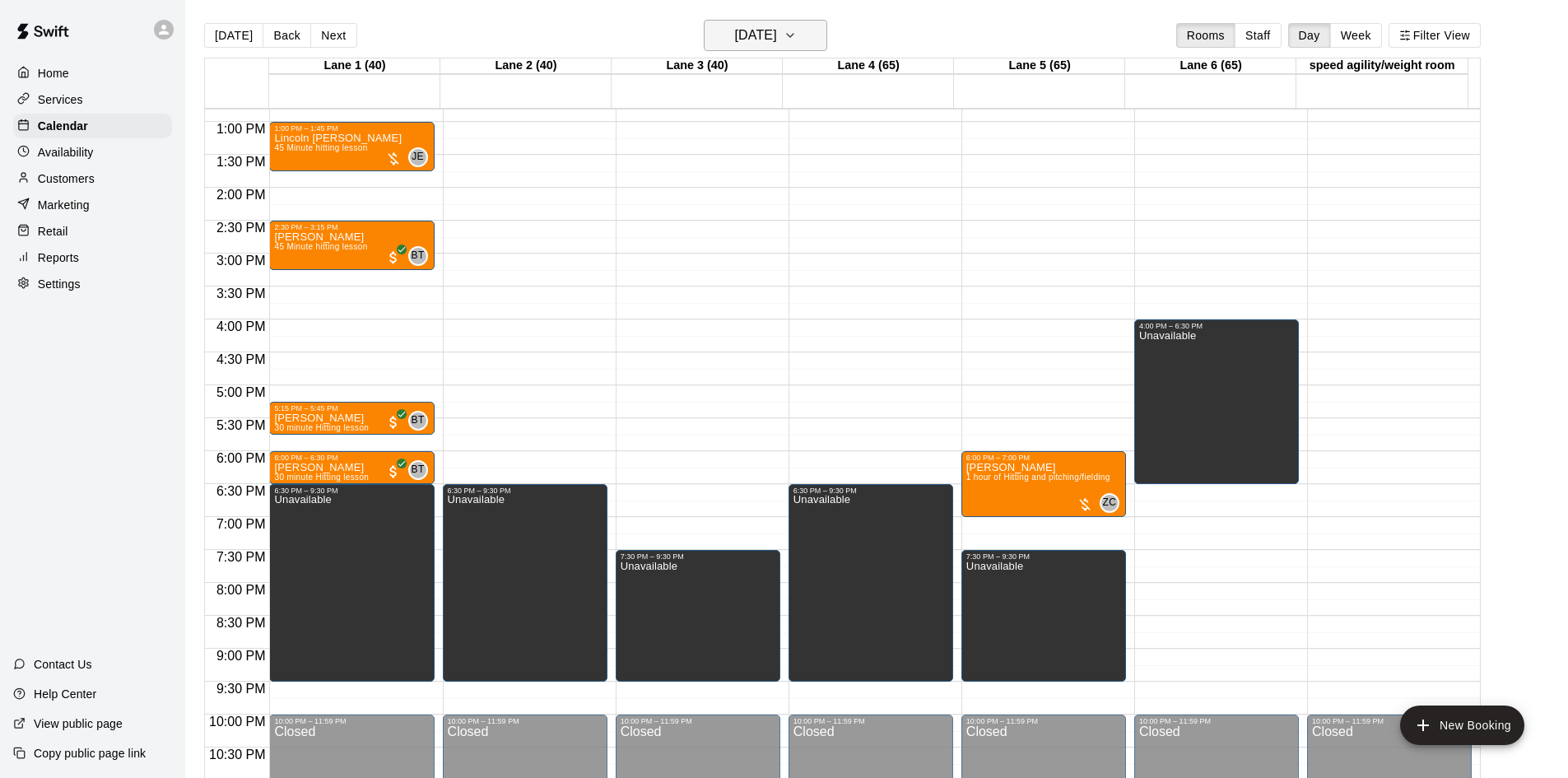
click at [777, 32] on h6 "Monday Aug 18" at bounding box center [755, 36] width 42 height 23
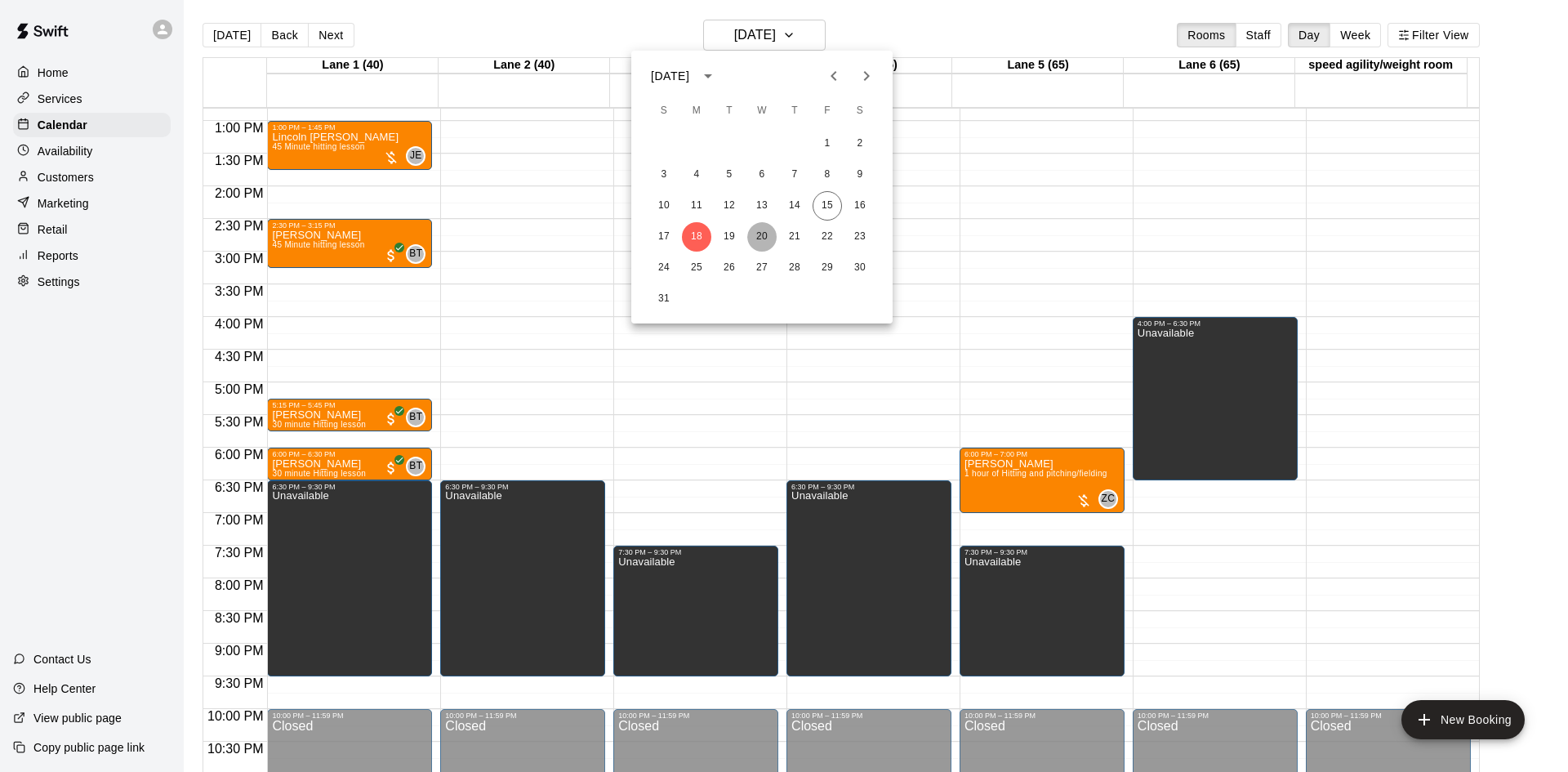
click at [752, 232] on button "20" at bounding box center [762, 236] width 29 height 29
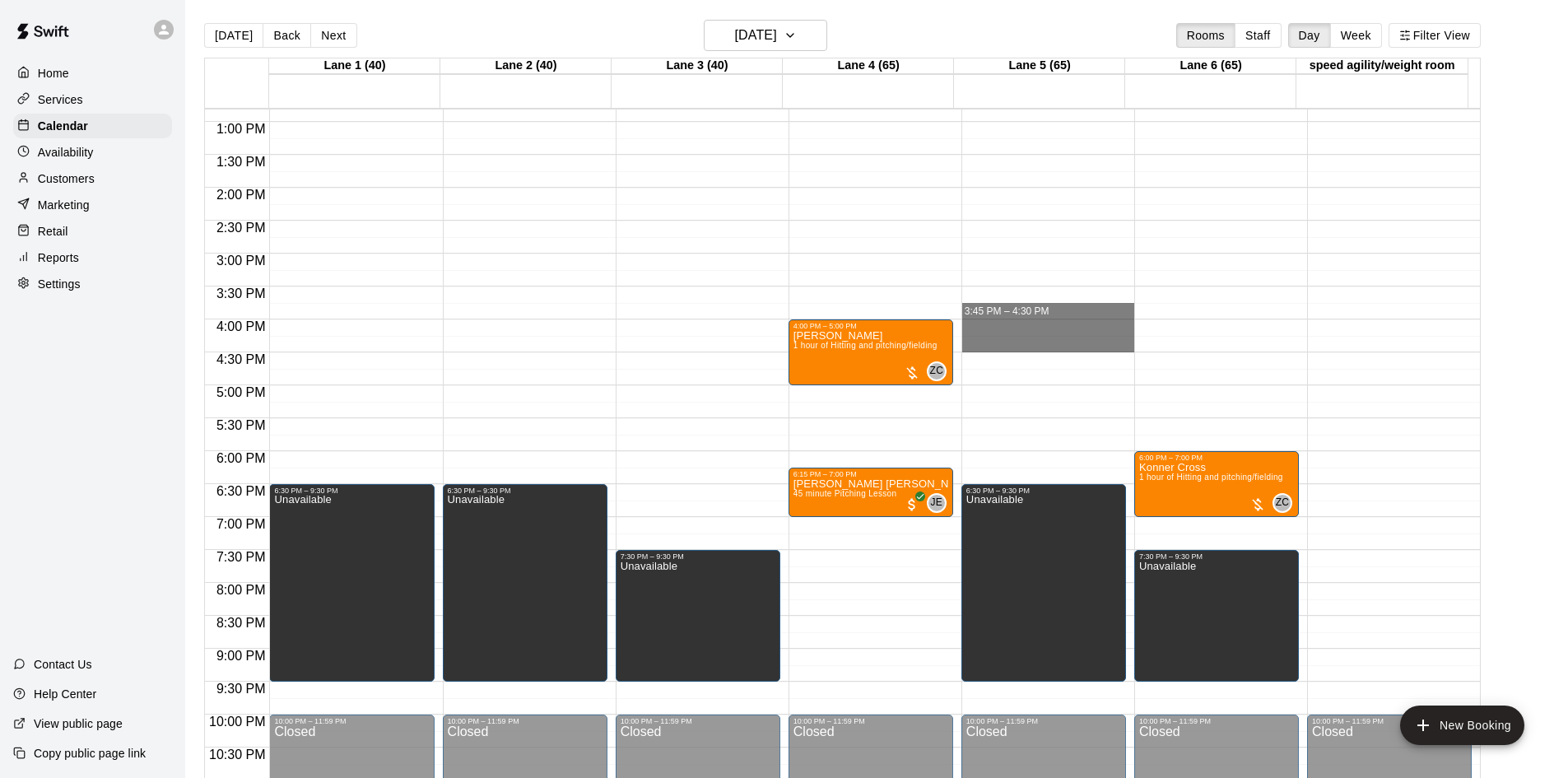
drag, startPoint x: 1036, startPoint y: 319, endPoint x: 1039, endPoint y: 344, distance: 25.2
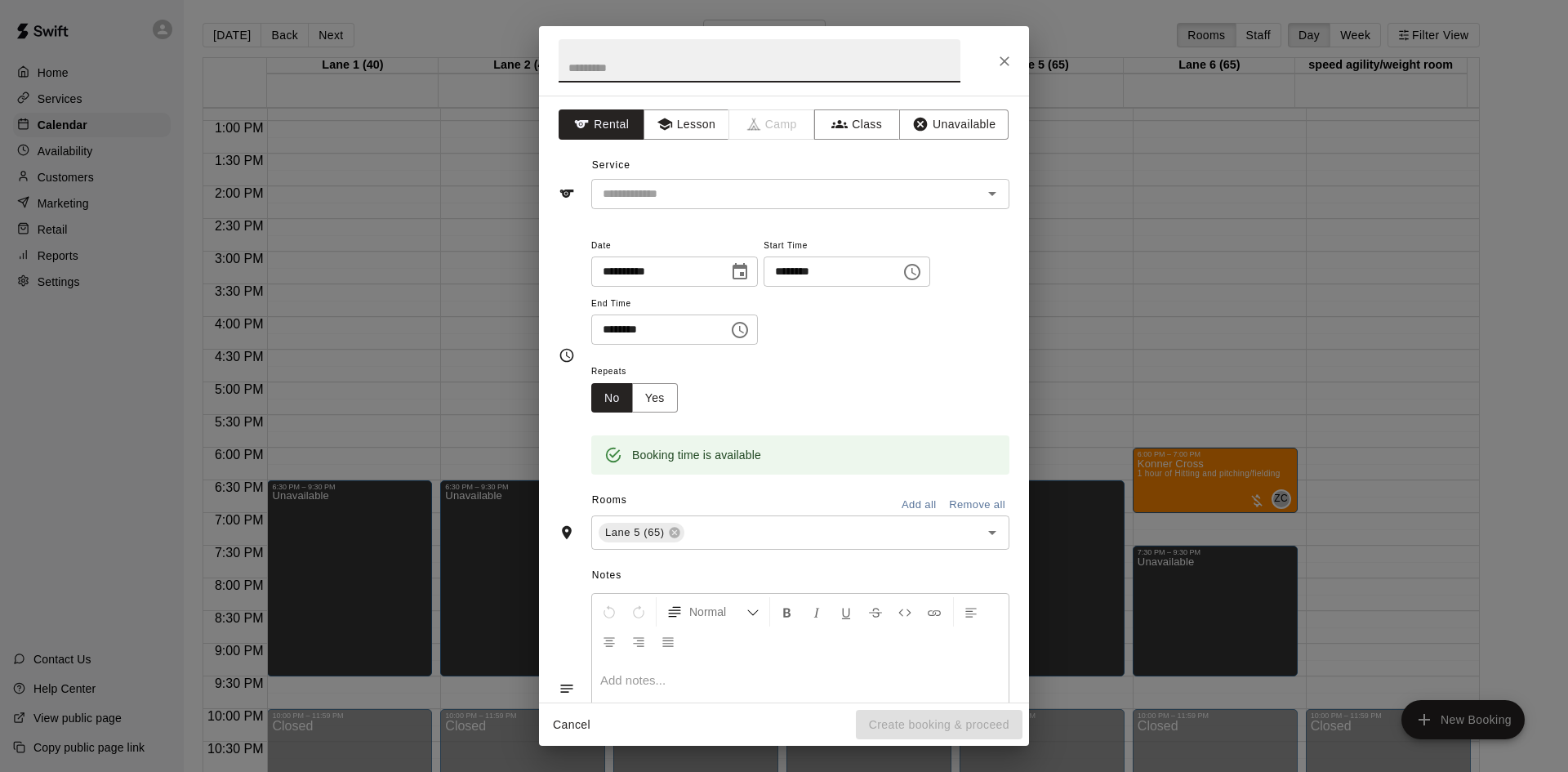
click at [1002, 65] on icon "Close" at bounding box center [1004, 61] width 16 height 16
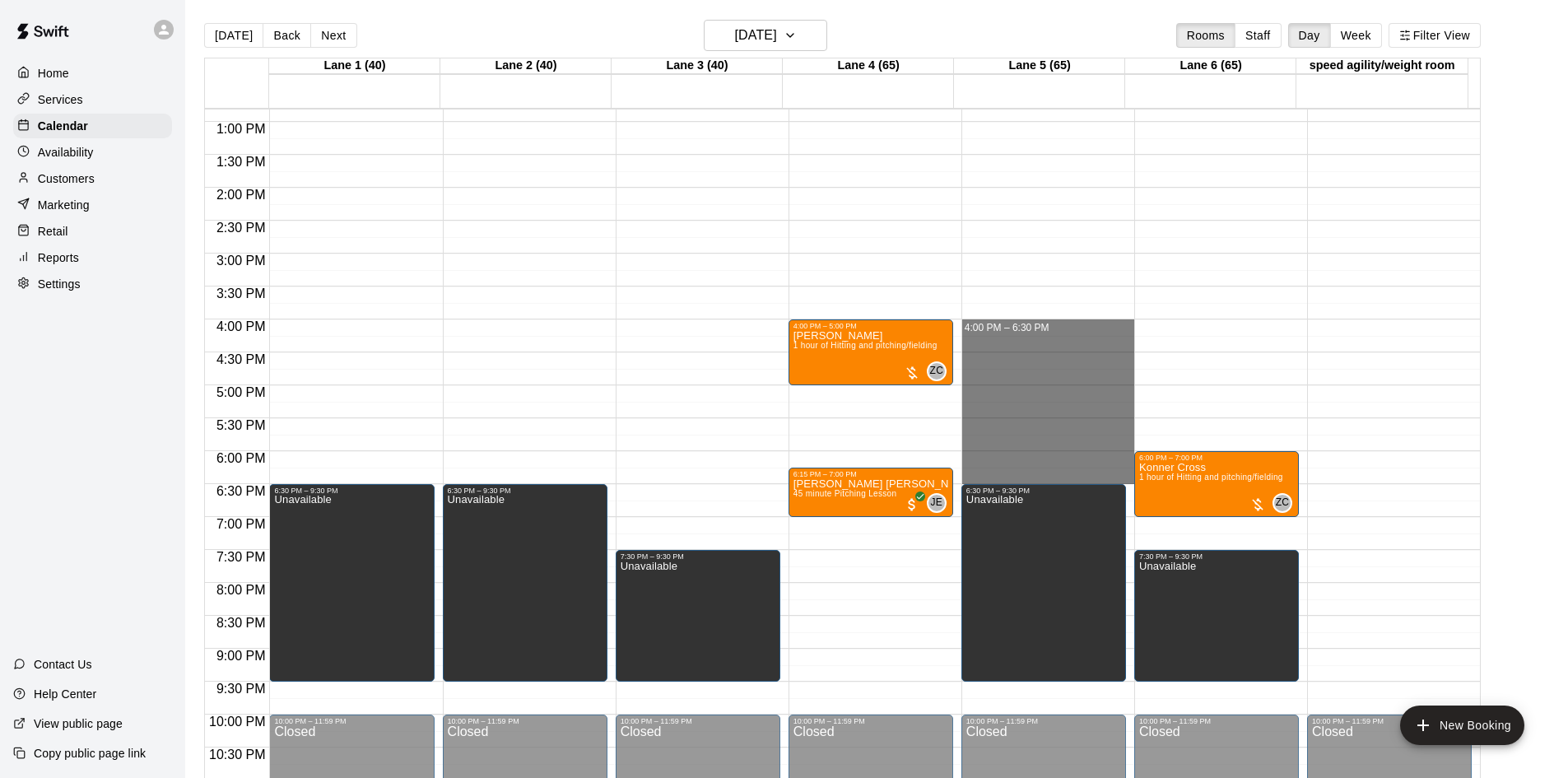
drag, startPoint x: 1034, startPoint y: 321, endPoint x: 1044, endPoint y: 480, distance: 159.3
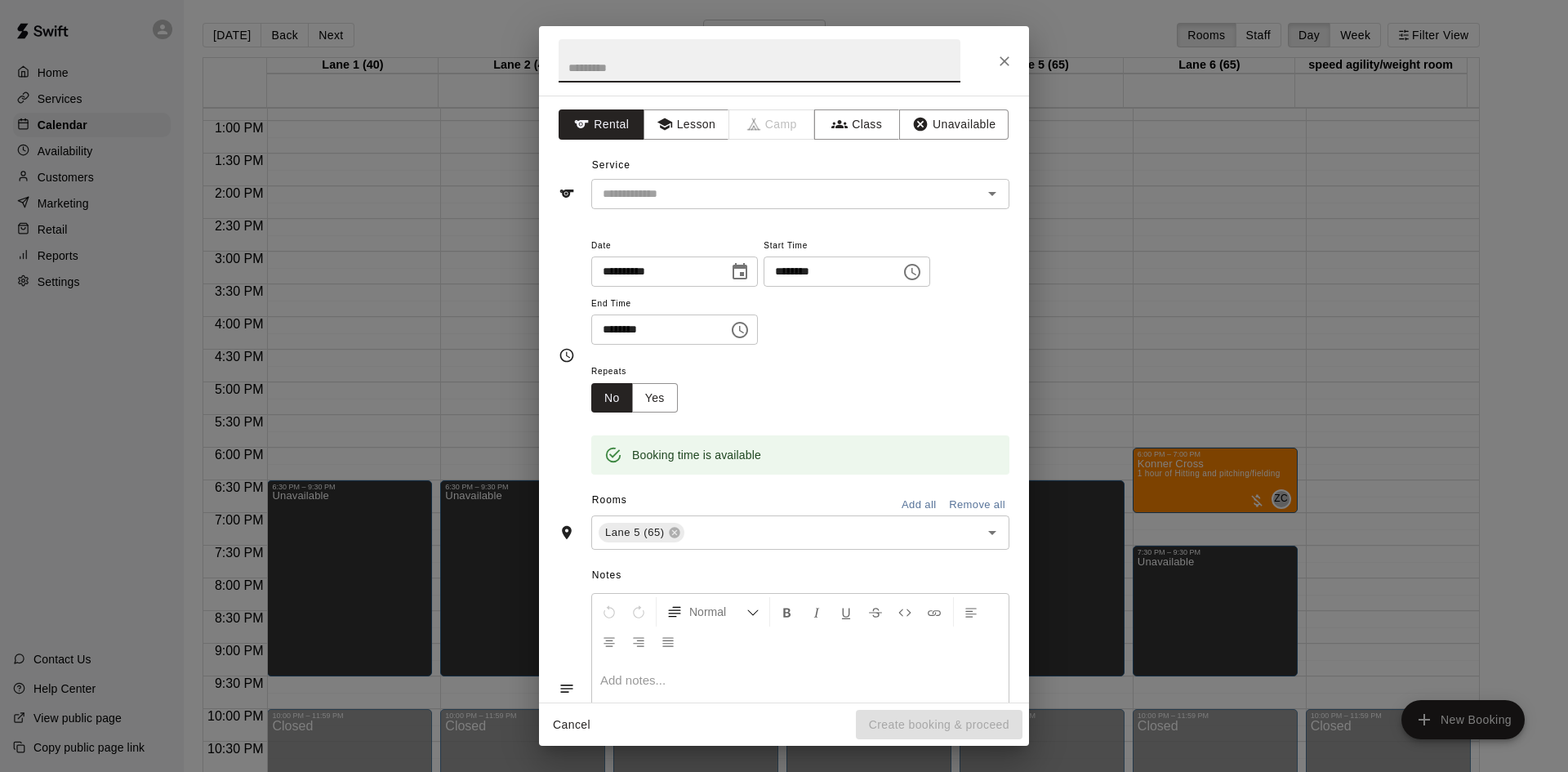
click at [954, 139] on div "**********" at bounding box center [784, 399] width 490 height 607
click at [947, 123] on button "Unavailable" at bounding box center [953, 124] width 109 height 30
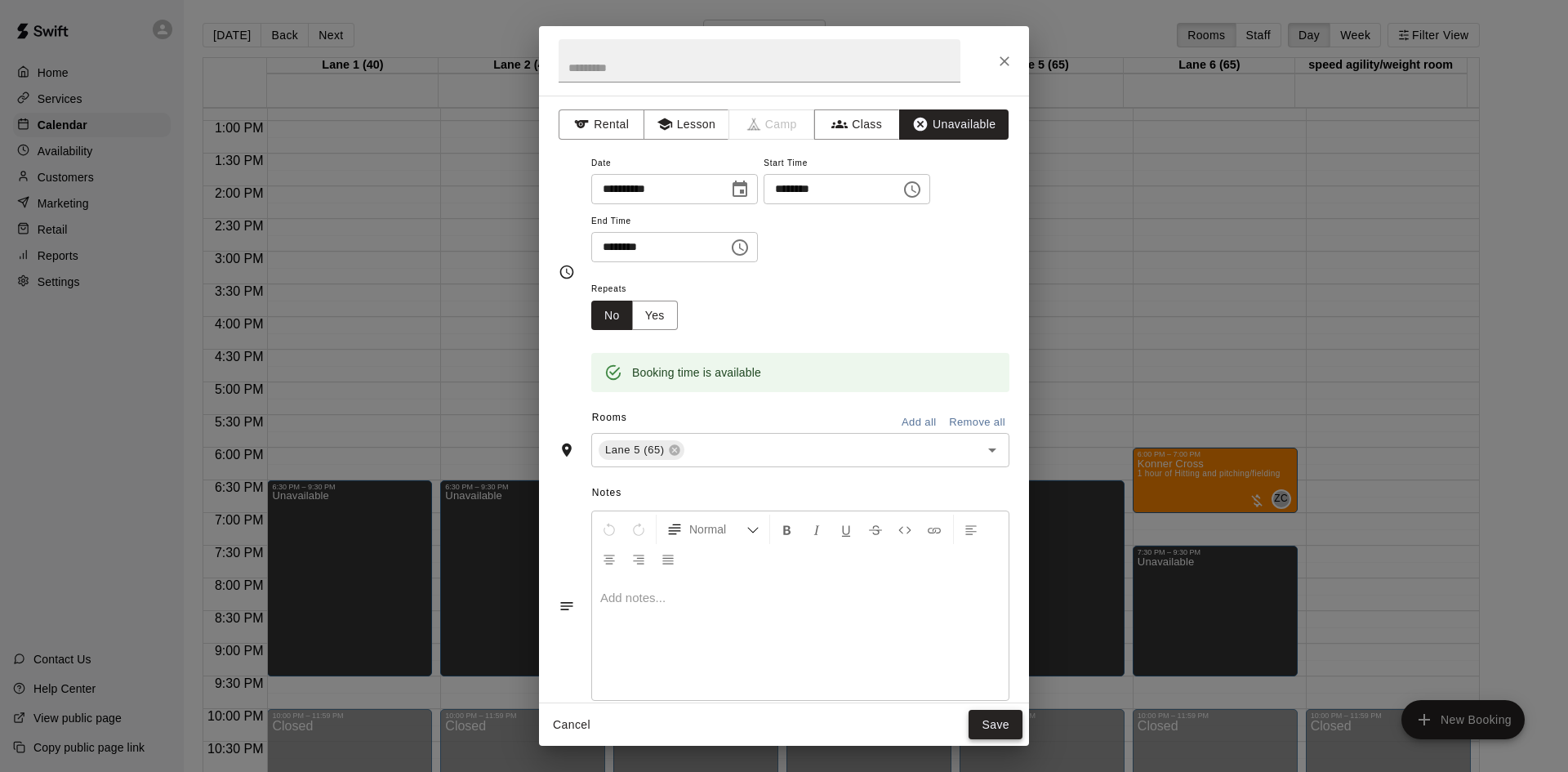
click at [991, 724] on button "Save" at bounding box center [995, 725] width 54 height 30
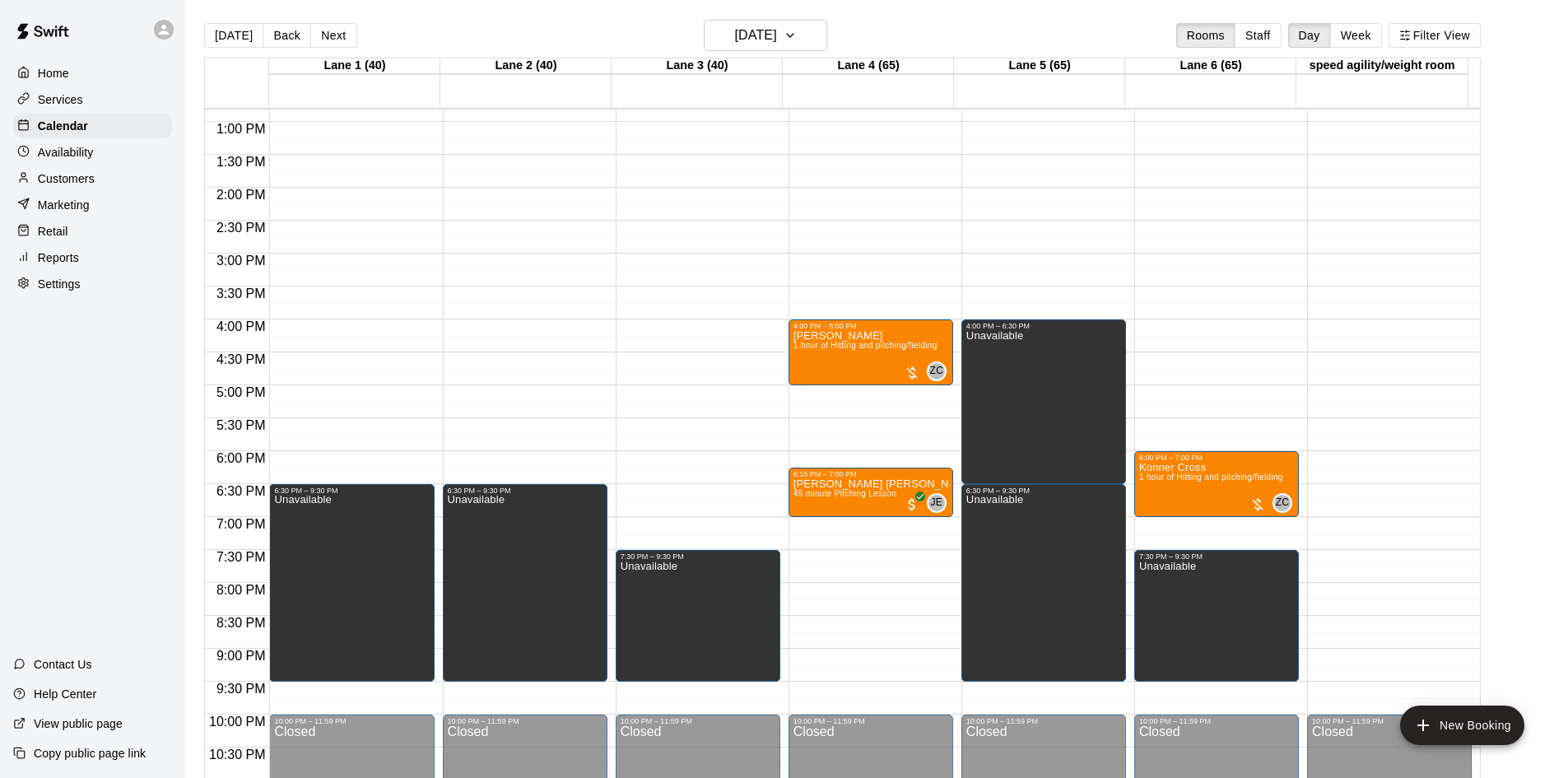
click at [1039, 290] on div "12:00 AM – 8:00 AM Closed 4:00 PM – 6:30 PM Unavailable 6:30 PM – 9:30 PM Unava…" at bounding box center [1044, 56] width 164 height 1581
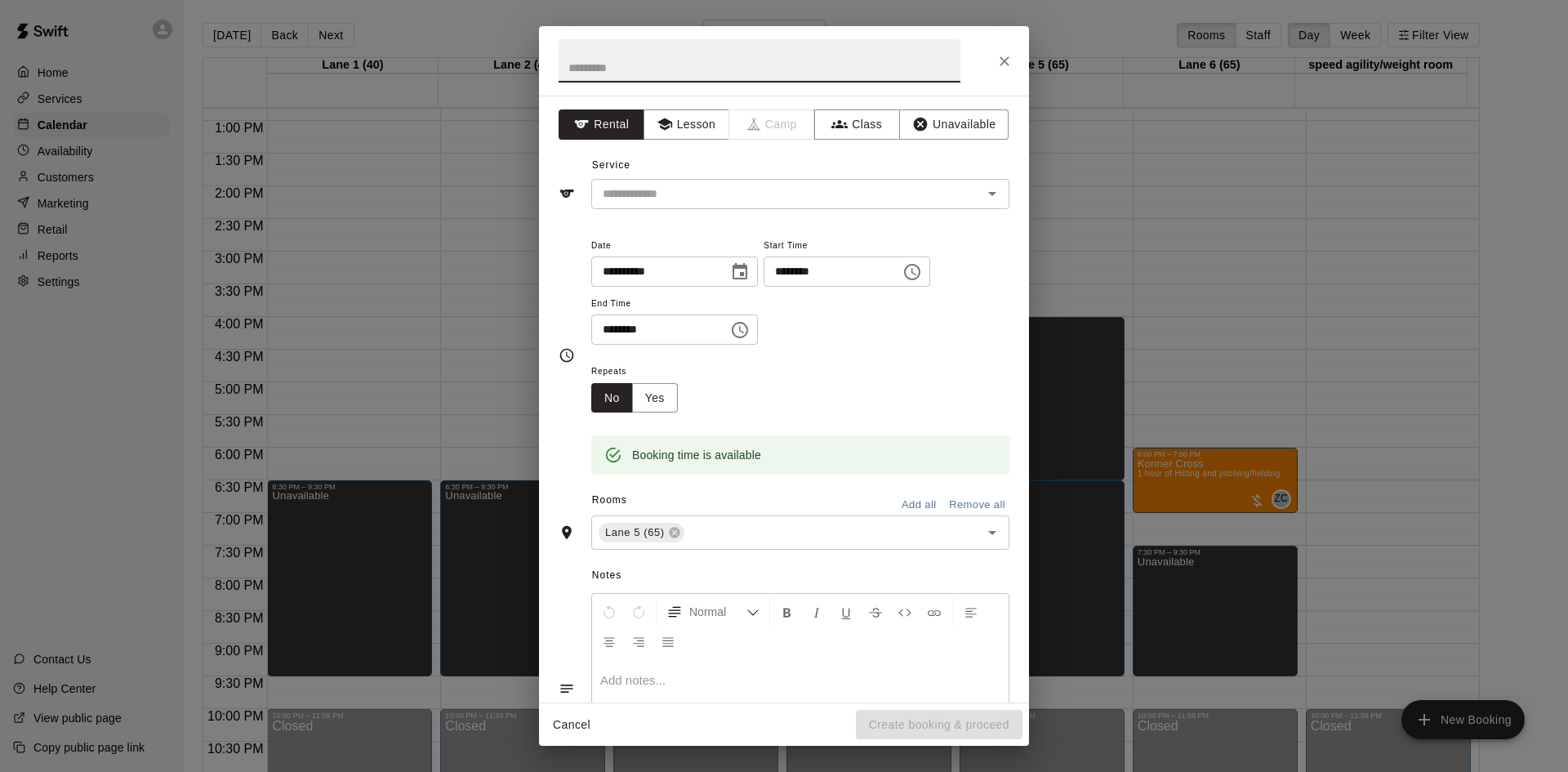
click at [996, 67] on icon "Close" at bounding box center [1004, 61] width 16 height 16
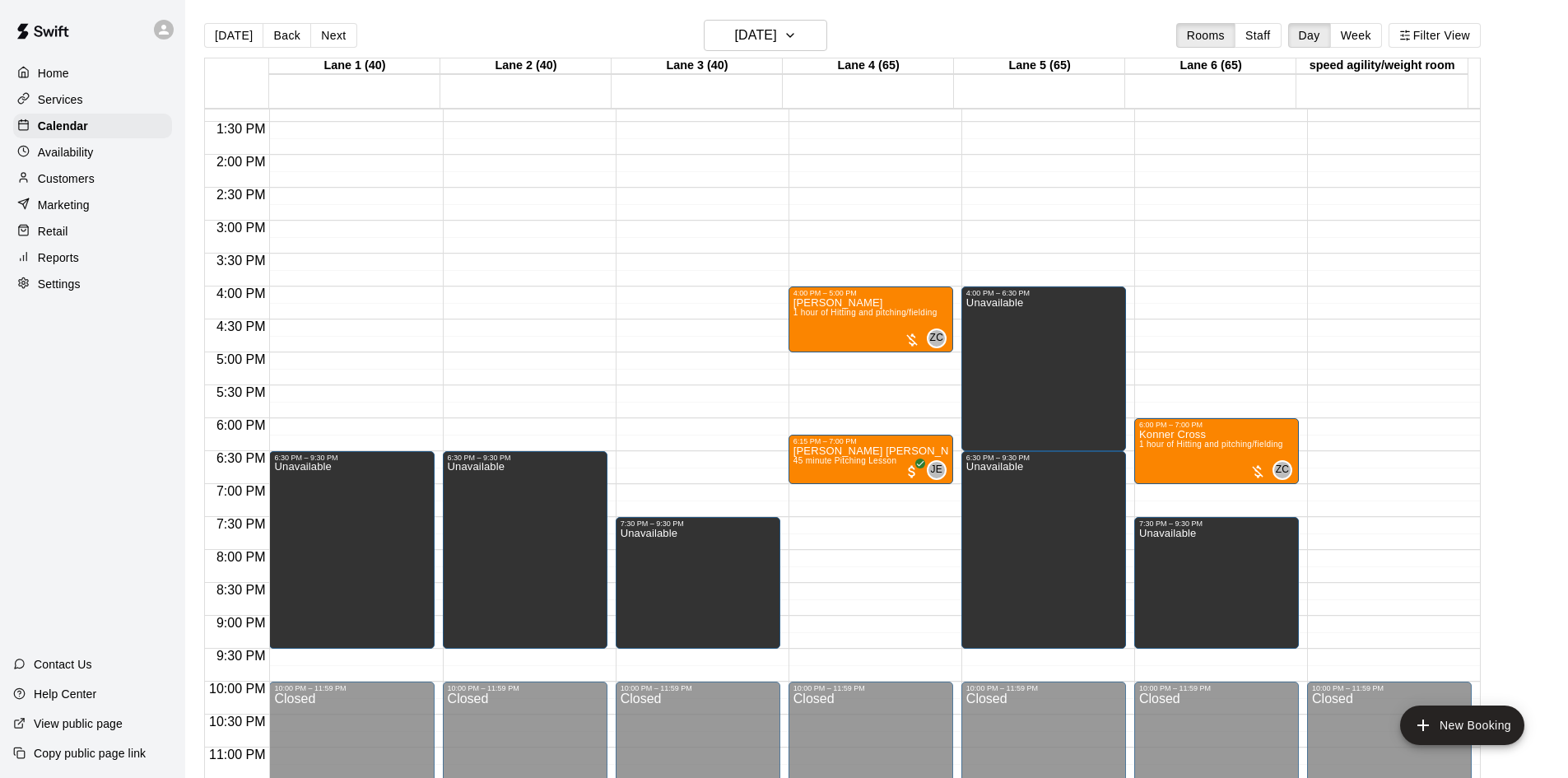
scroll to position [895, 0]
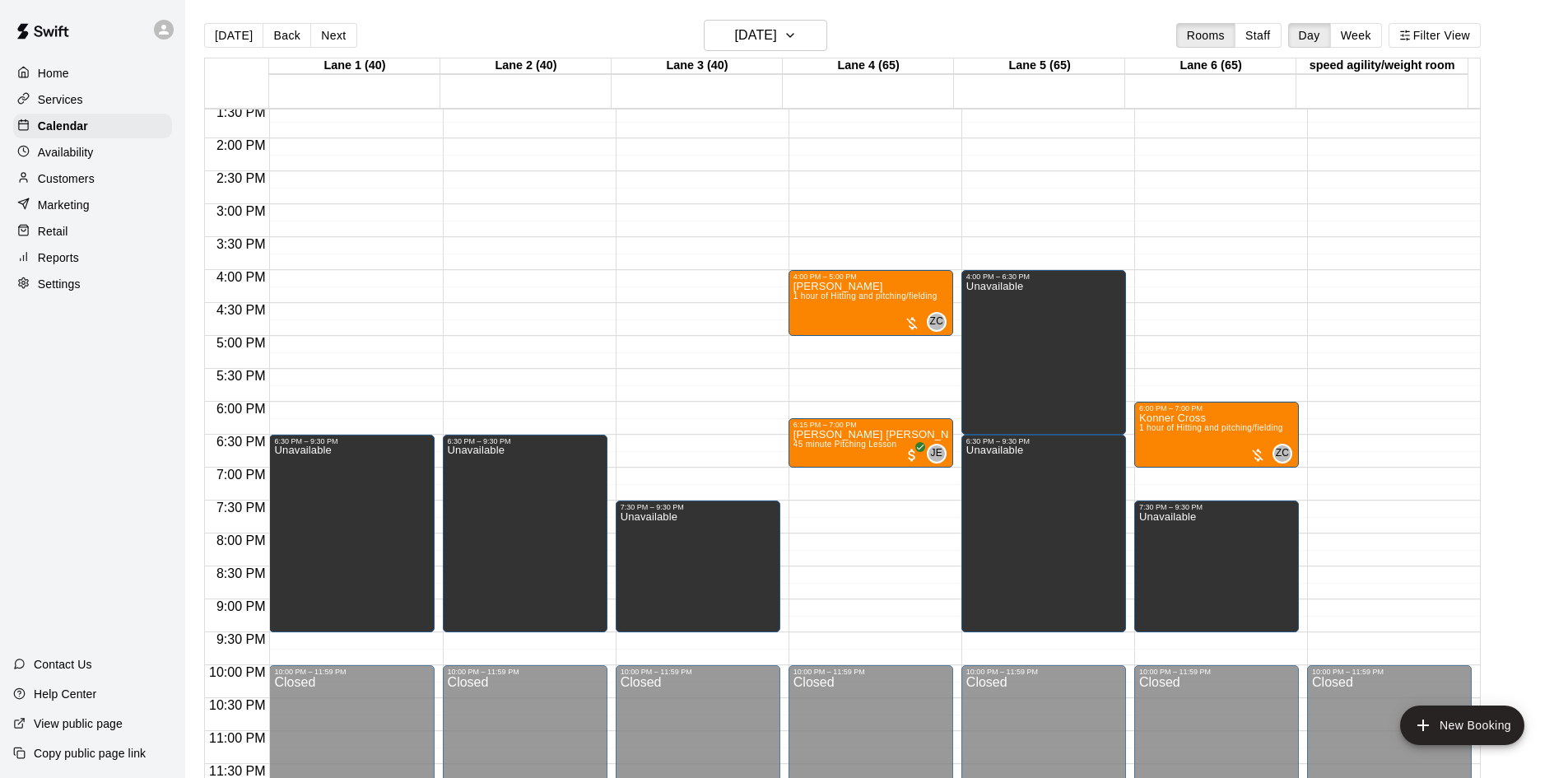
click at [82, 266] on div "Reports" at bounding box center [93, 258] width 159 height 25
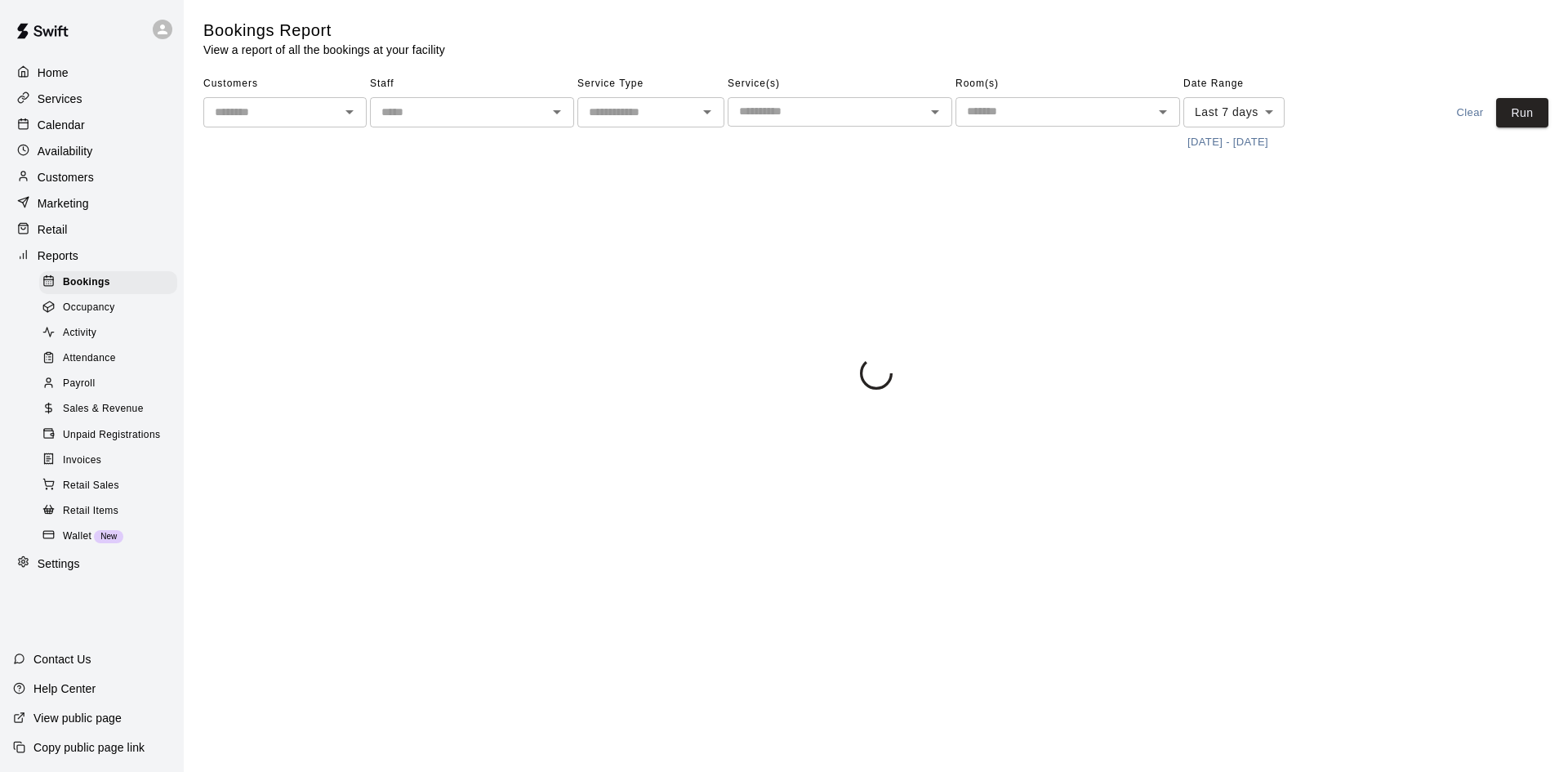
click at [278, 111] on input "text" at bounding box center [271, 112] width 127 height 20
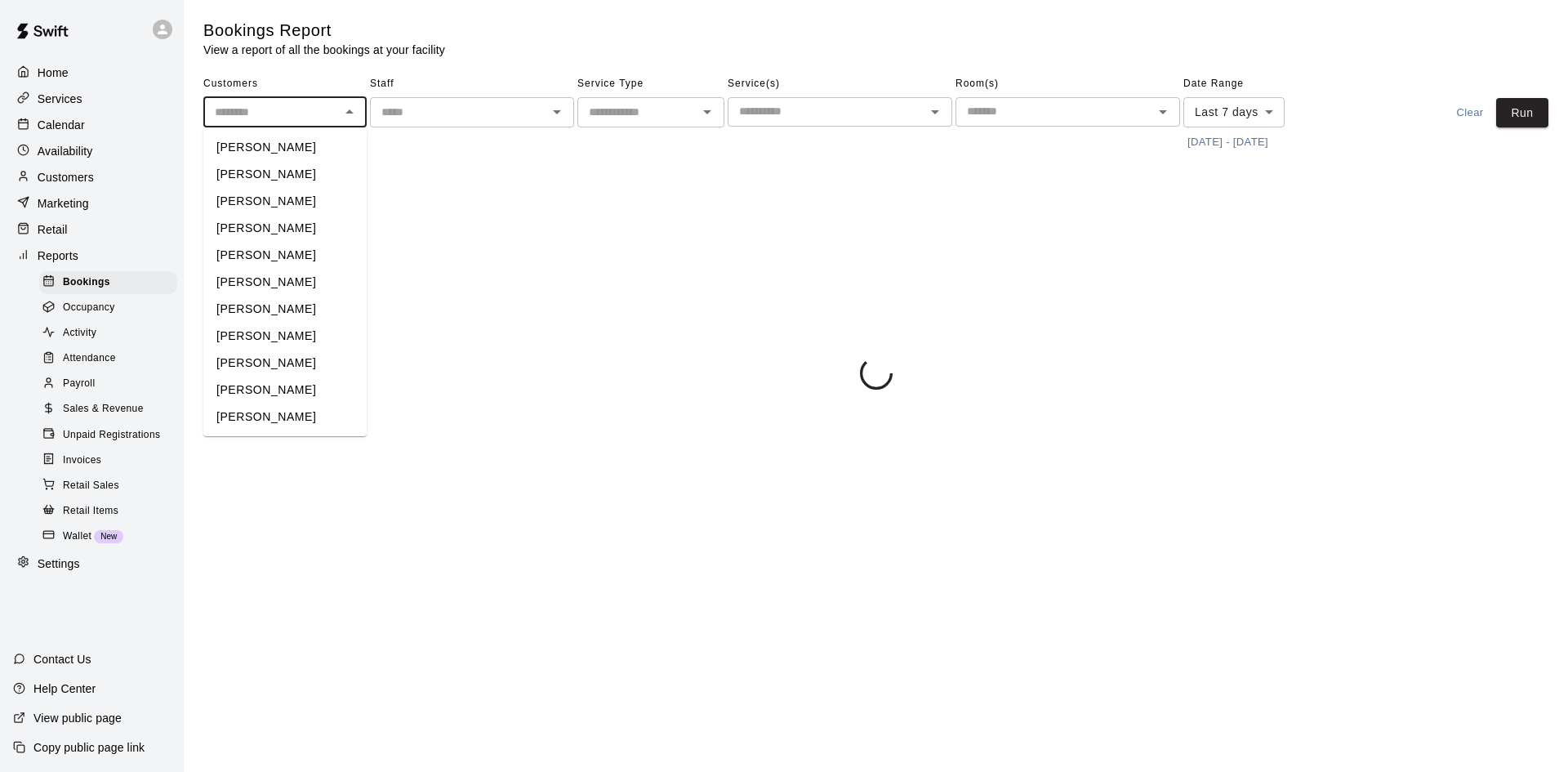
click at [281, 118] on input "text" at bounding box center [271, 112] width 127 height 20
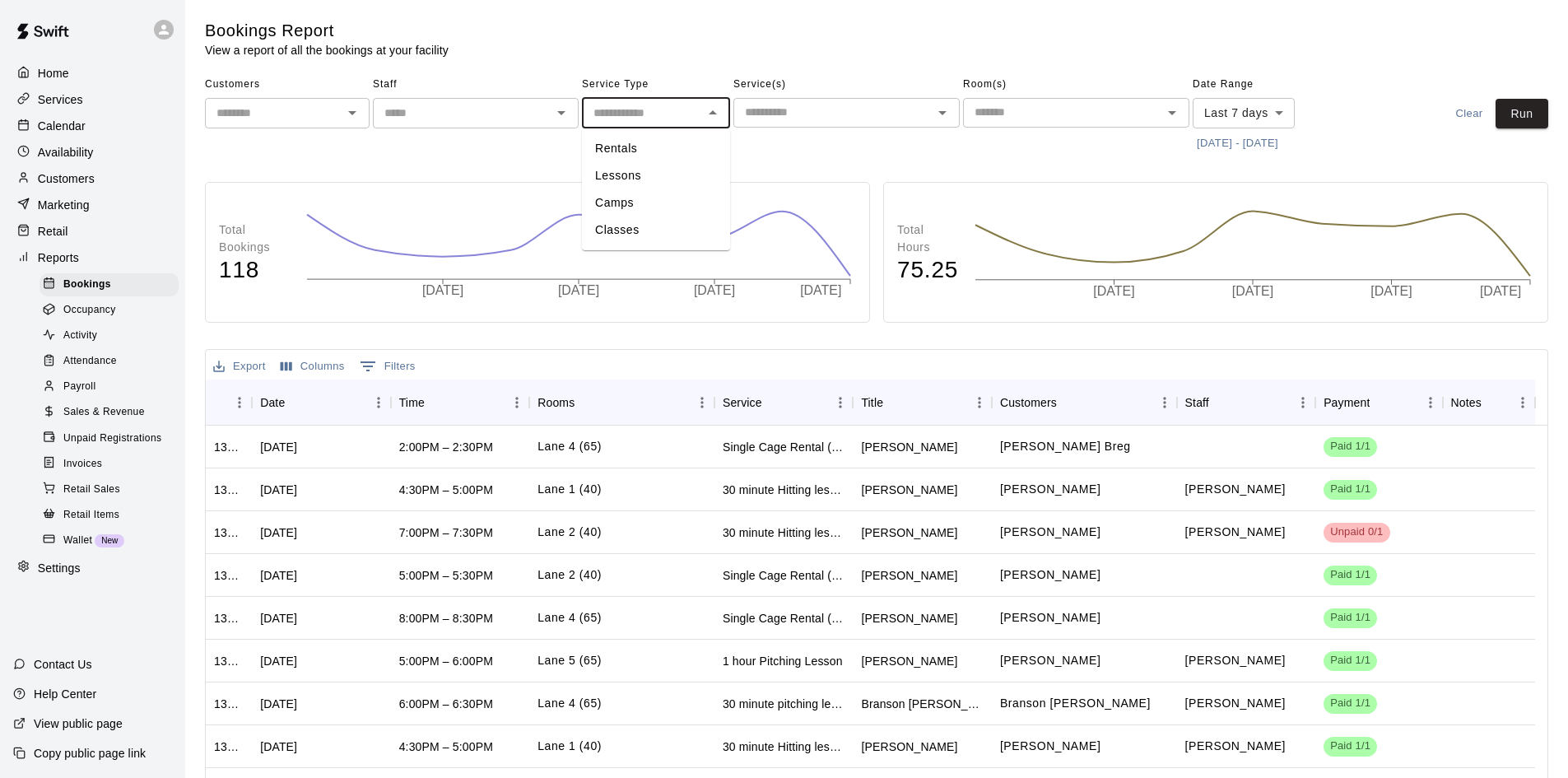
click at [623, 113] on input "text" at bounding box center [643, 113] width 111 height 21
click at [629, 177] on li "Lessons" at bounding box center [656, 175] width 148 height 27
type input "*******"
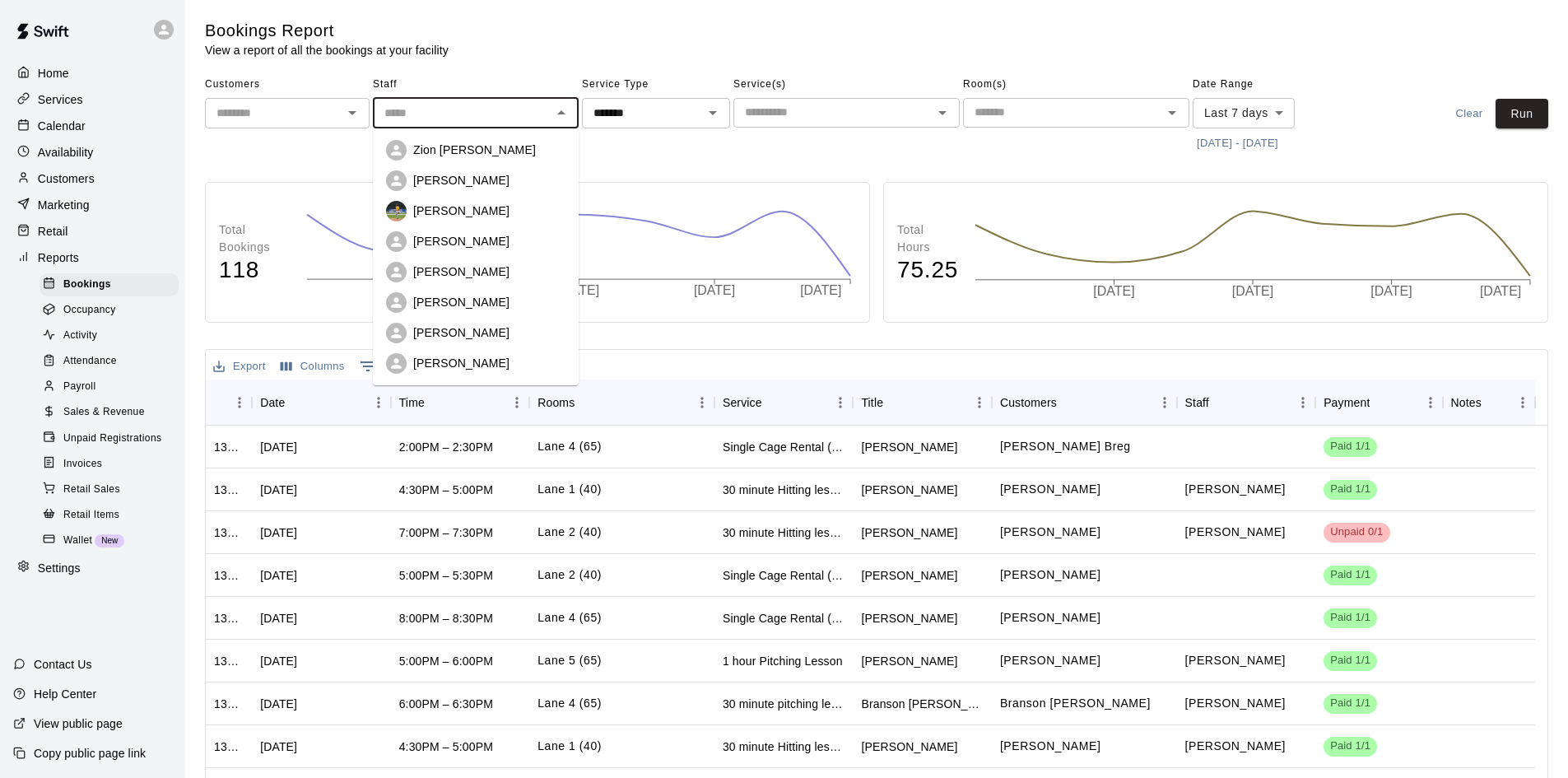
click at [452, 122] on input "text" at bounding box center [462, 113] width 169 height 21
click at [453, 151] on p "Zion Clonts" at bounding box center [474, 149] width 122 height 16
type input "**********"
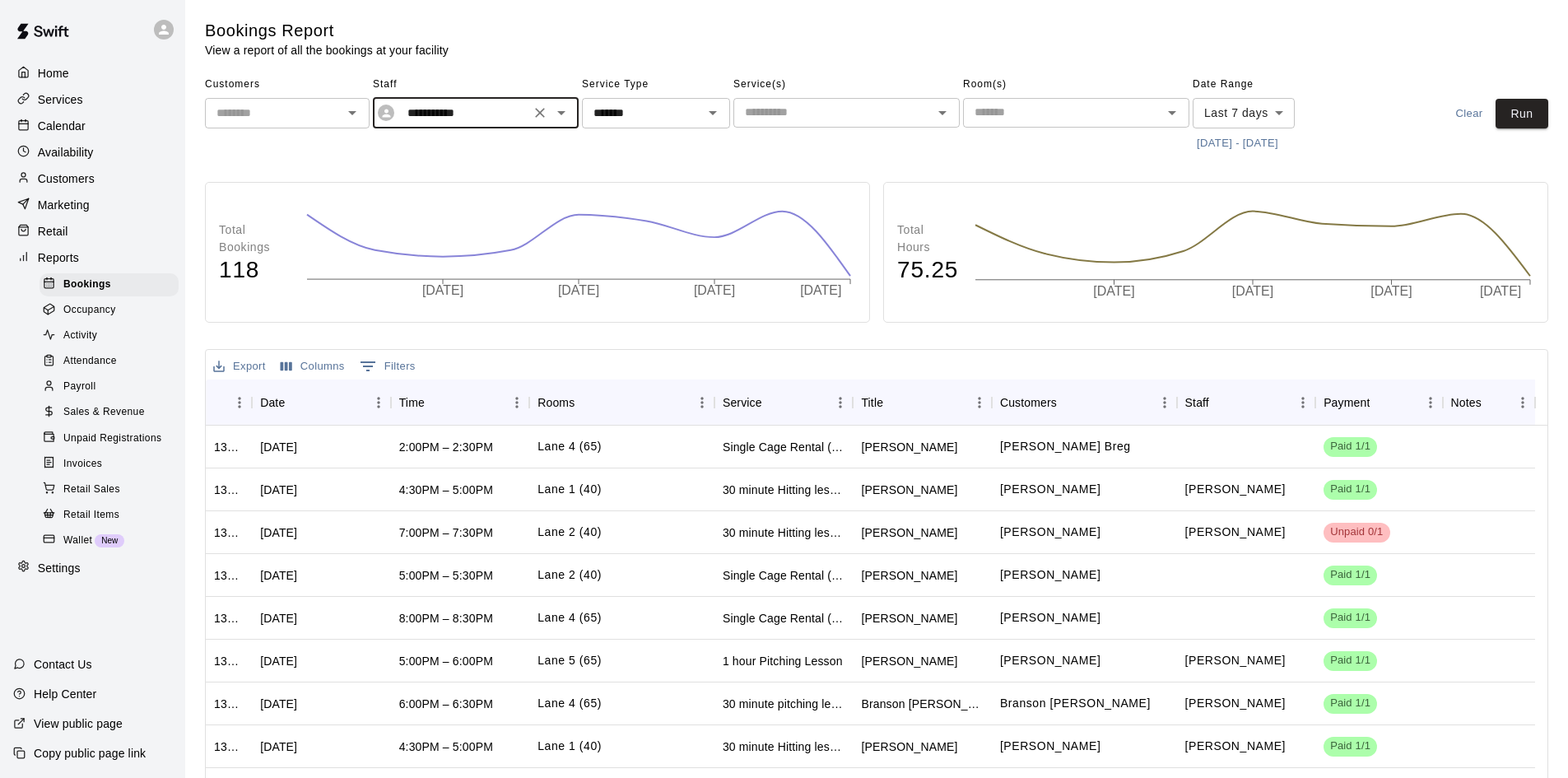
click at [1217, 107] on body "**********" at bounding box center [784, 466] width 1568 height 932
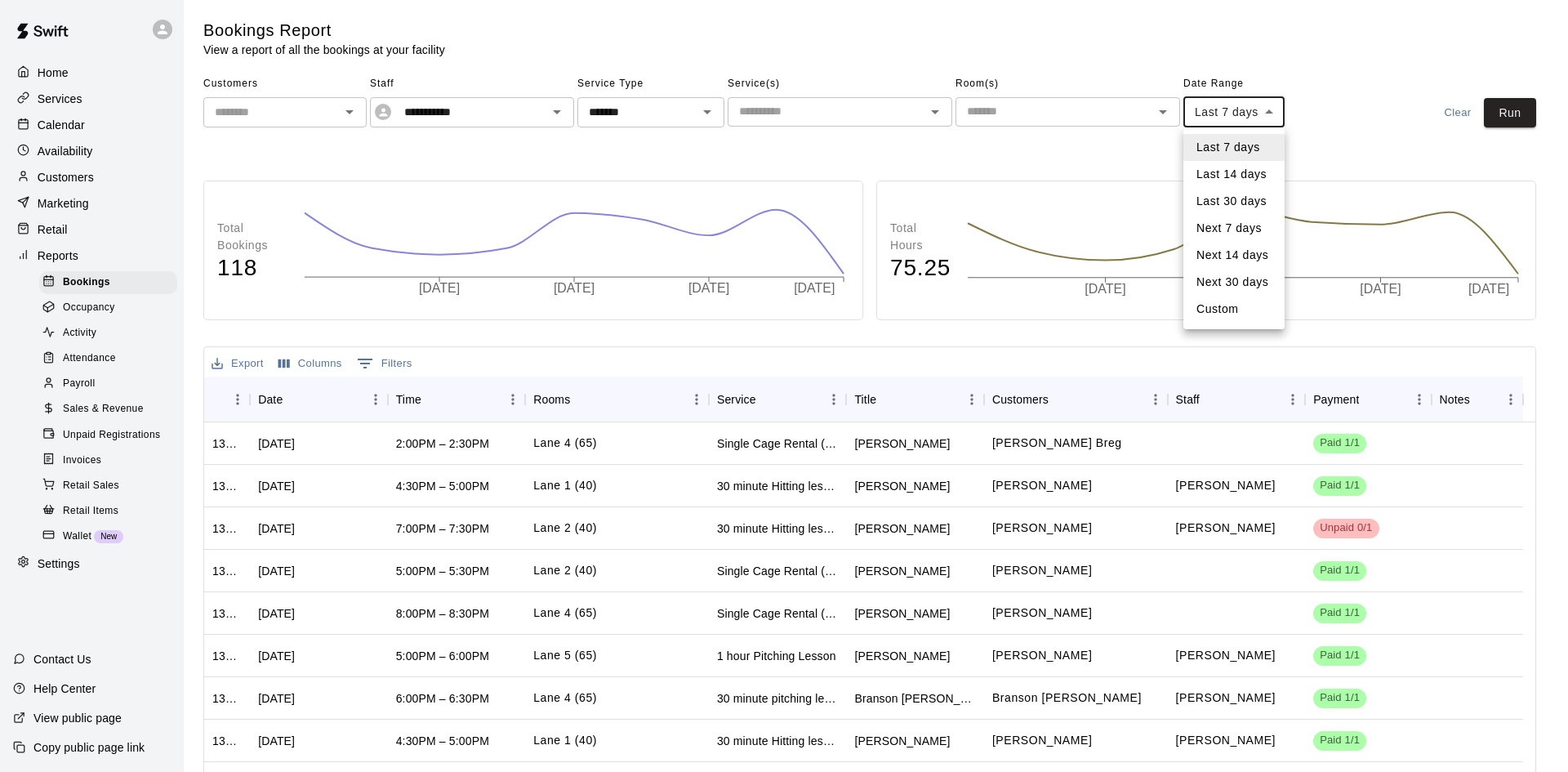
click at [1226, 174] on li "Last 14 days" at bounding box center [1234, 174] width 101 height 27
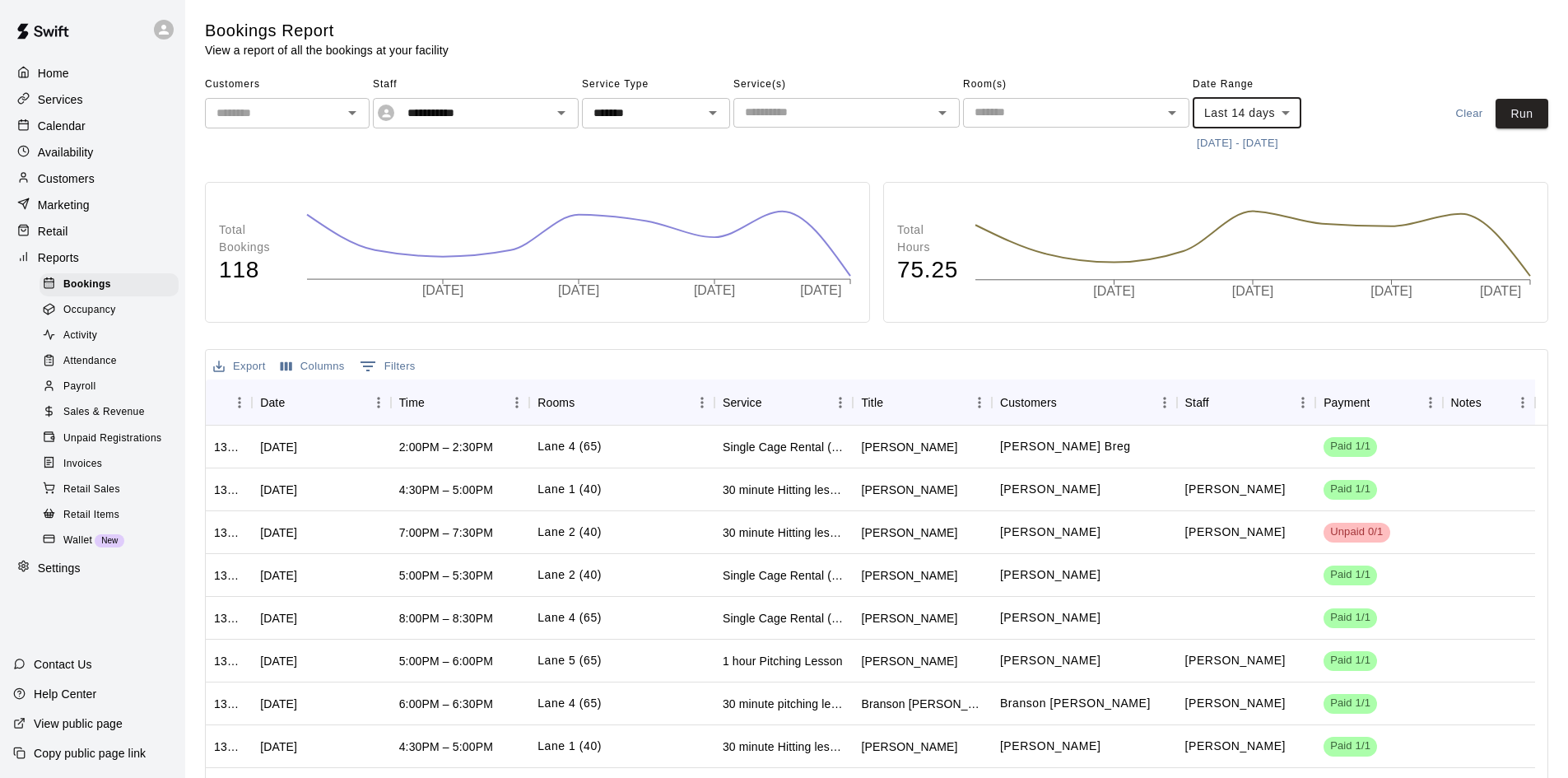
click at [1251, 105] on body "**********" at bounding box center [784, 466] width 1568 height 932
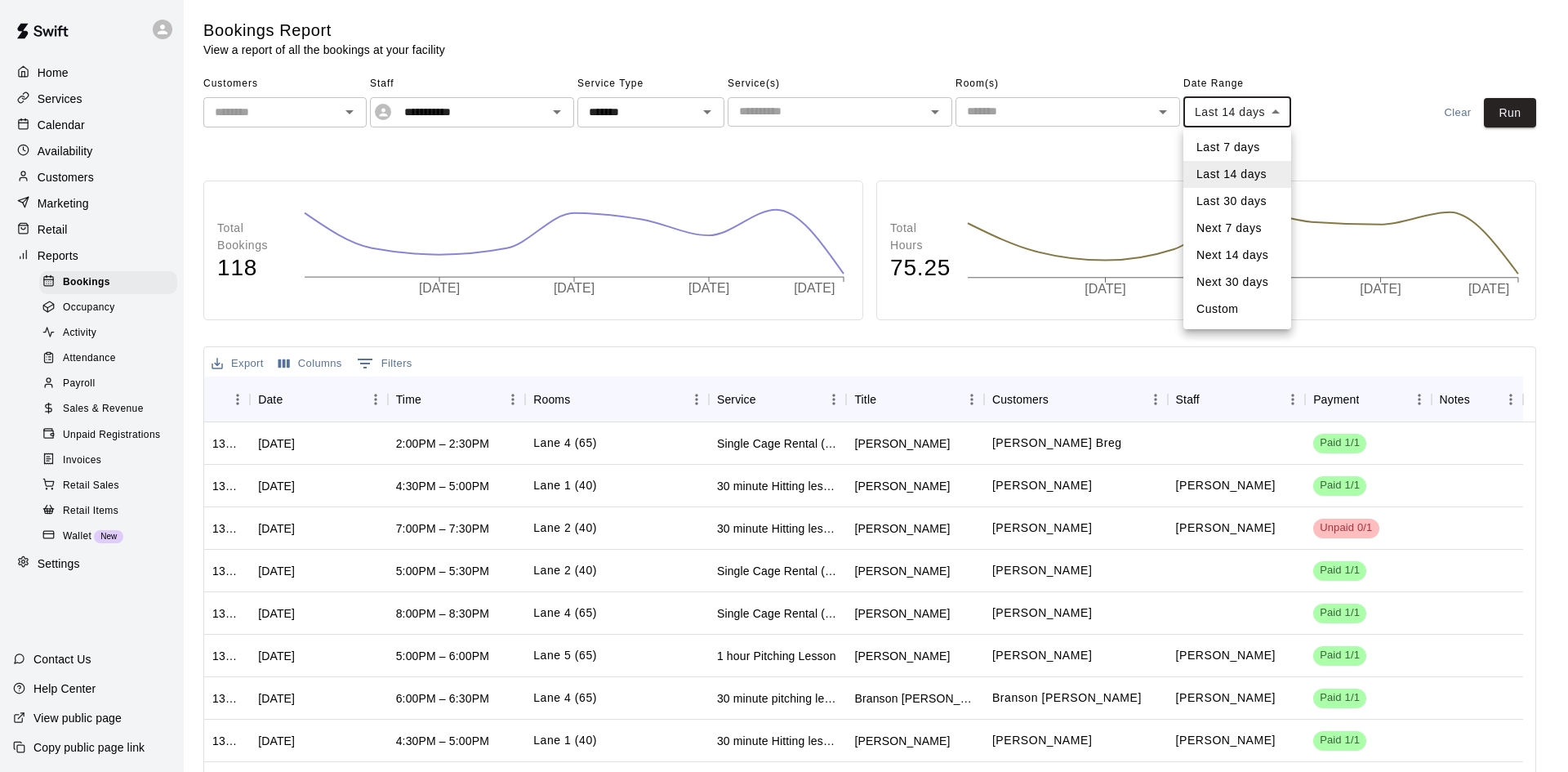
click at [1240, 258] on li "Next 14 days" at bounding box center [1237, 256] width 108 height 27
type input "**********"
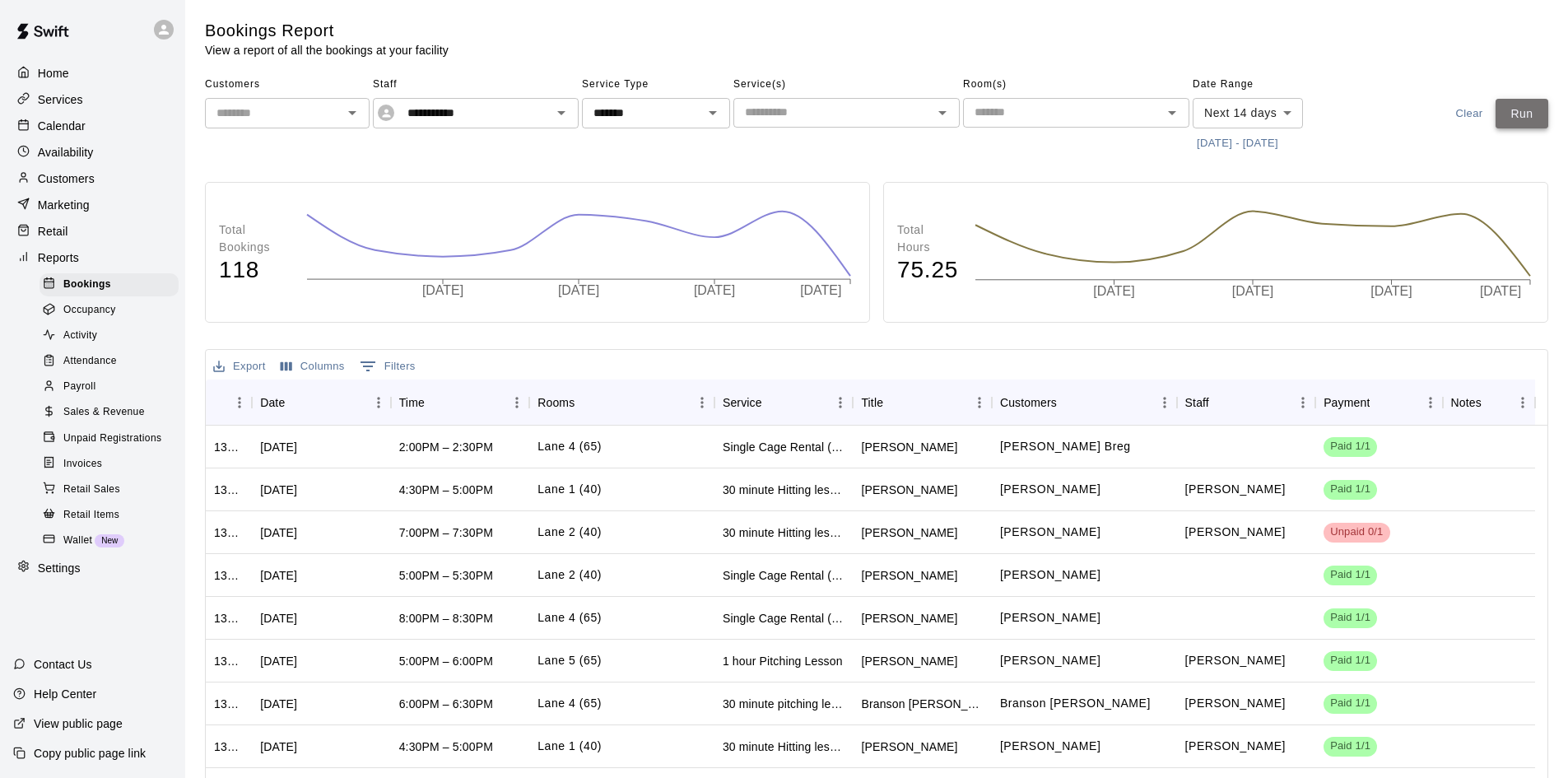
click at [1531, 104] on button "Run" at bounding box center [1522, 114] width 53 height 30
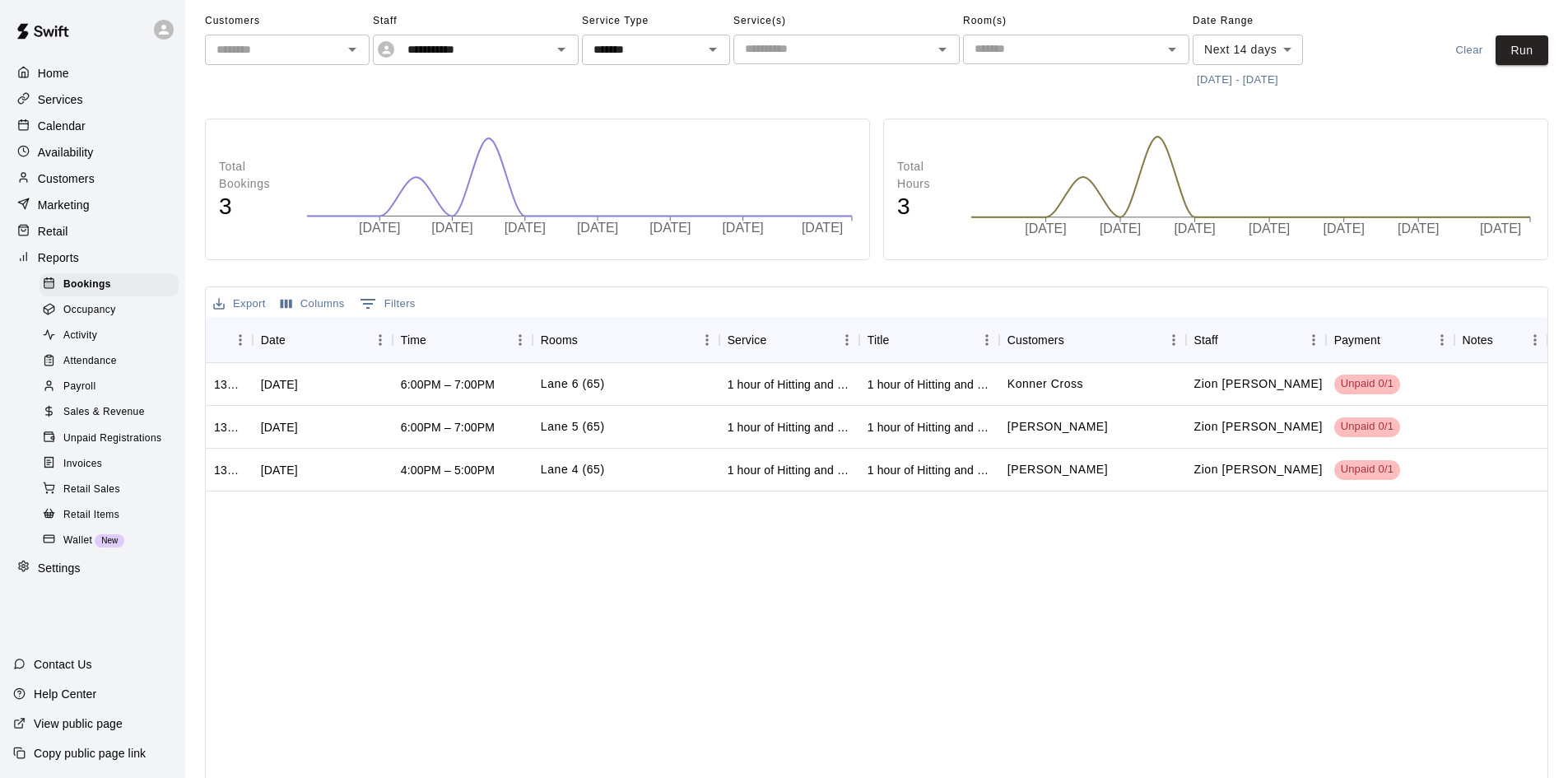
scroll to position [42, 0]
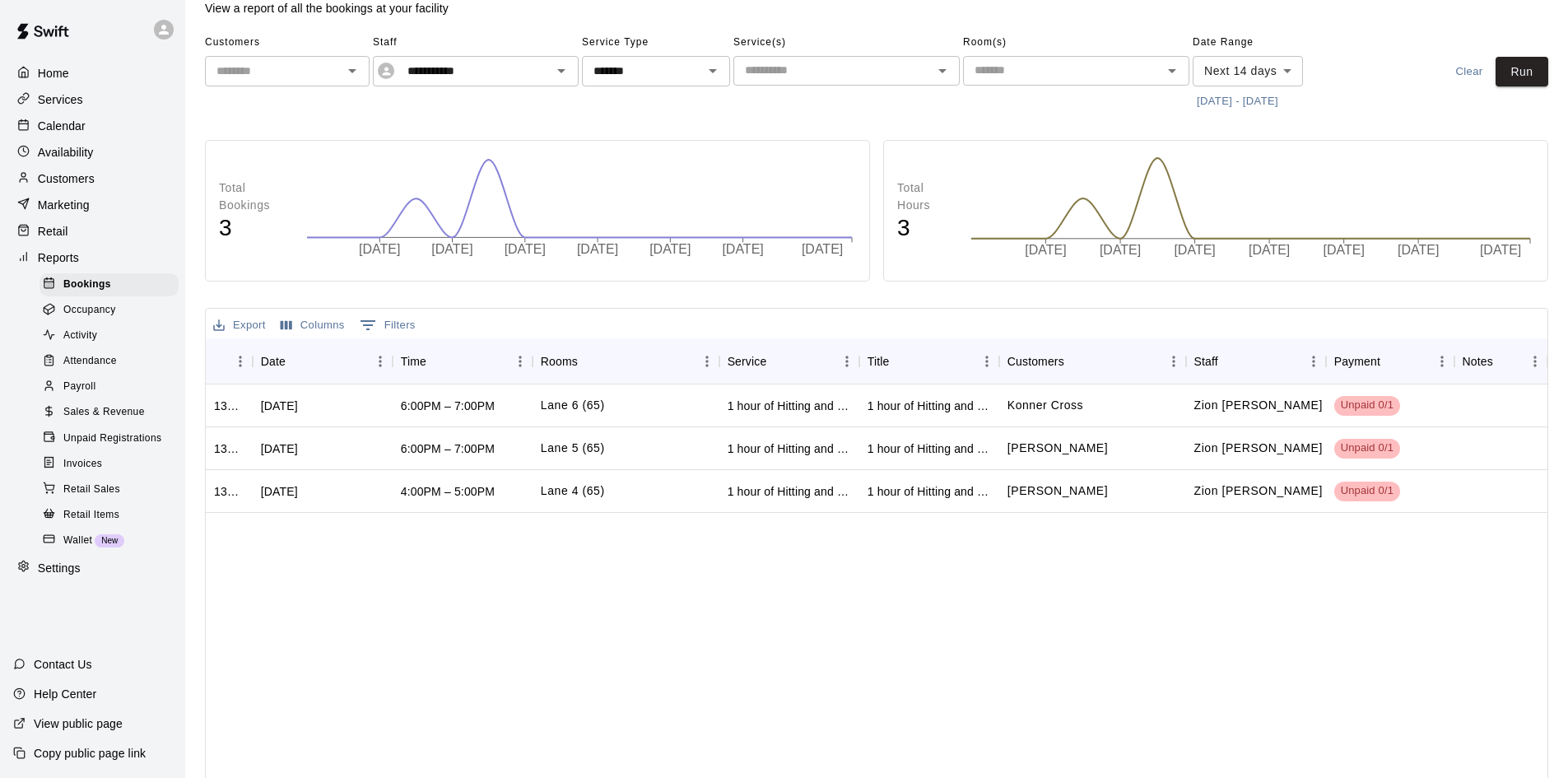
click at [97, 73] on div "Home" at bounding box center [93, 73] width 159 height 25
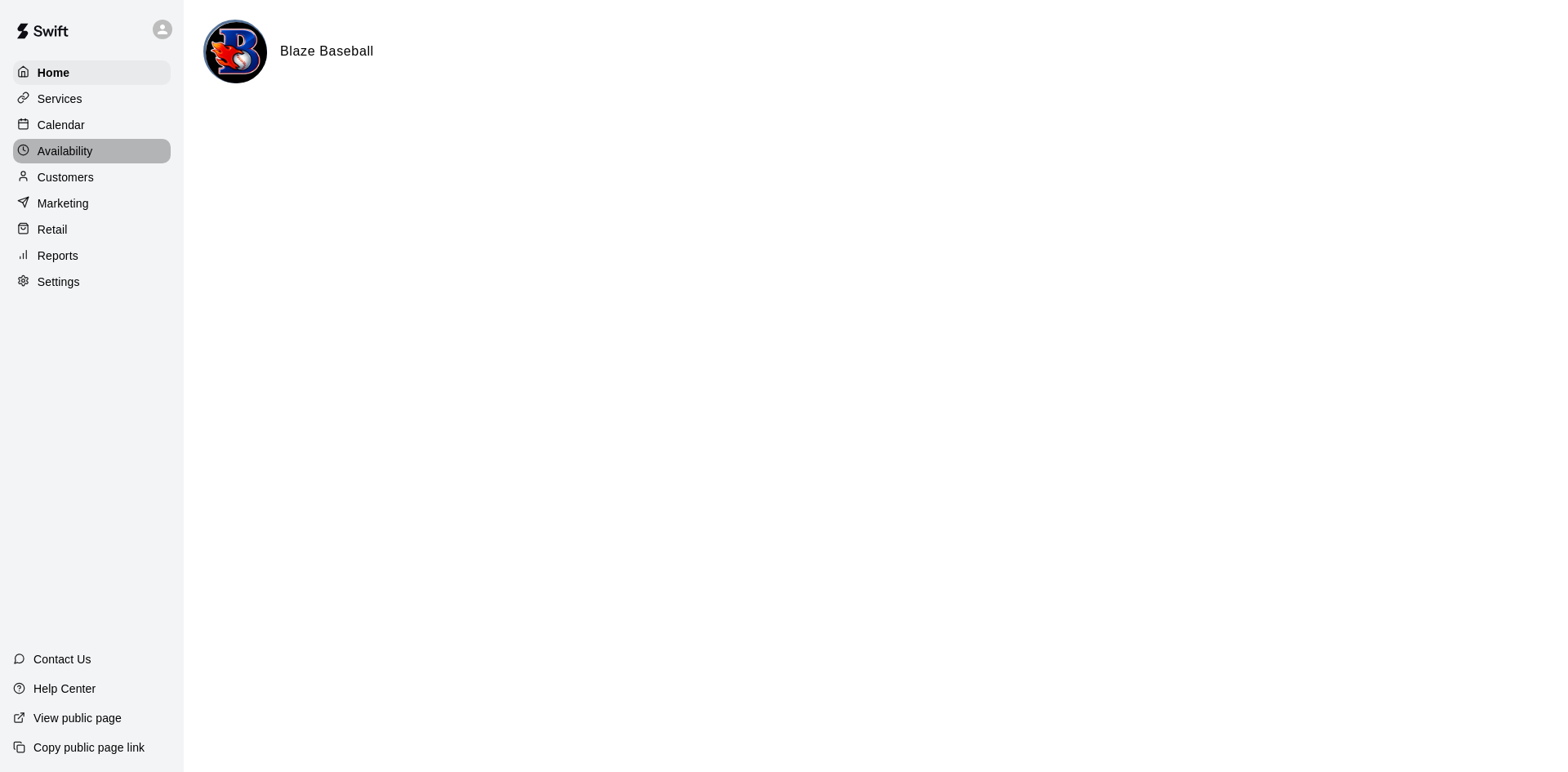
click at [91, 160] on p "Availability" at bounding box center [65, 151] width 56 height 16
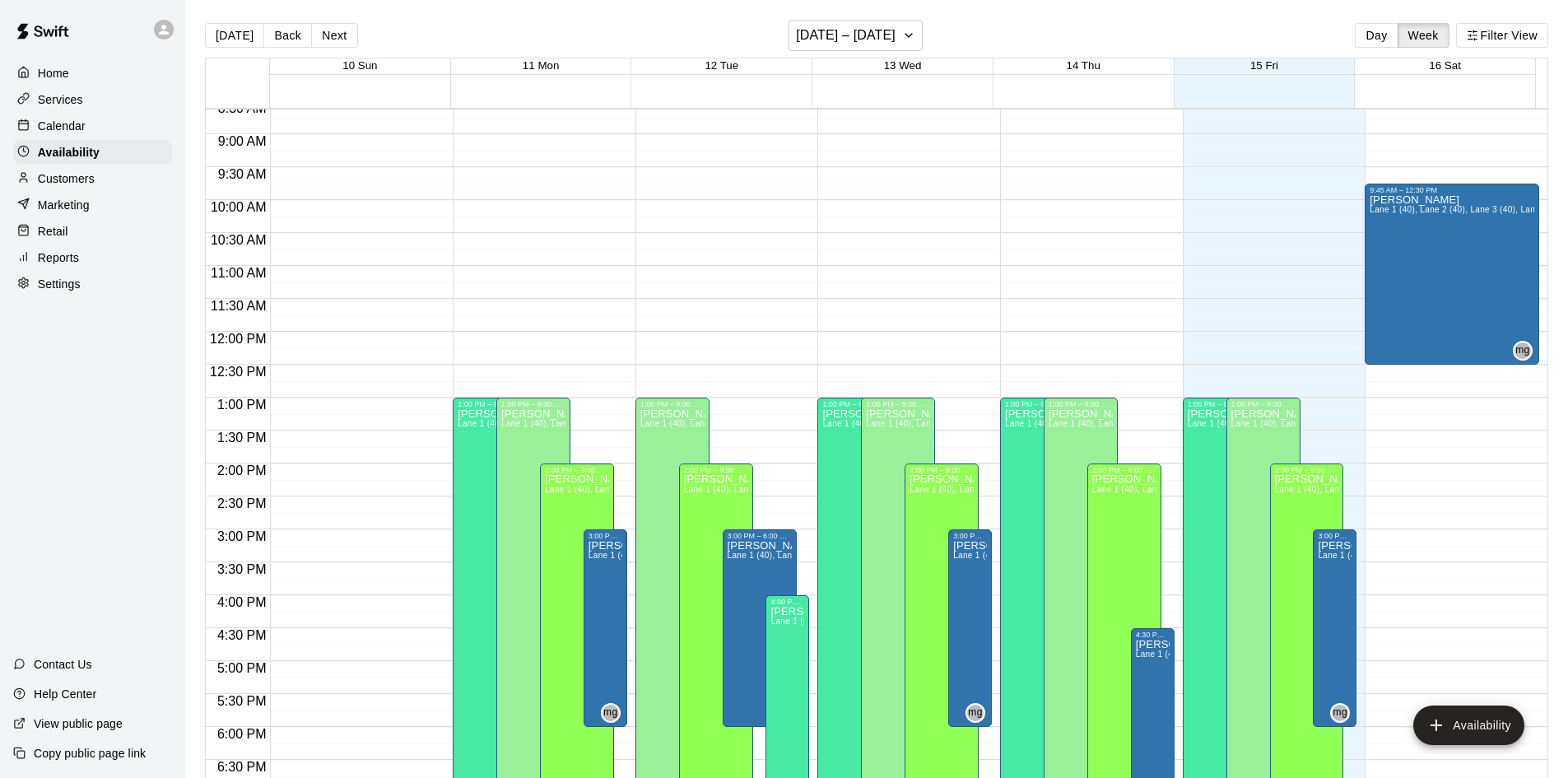
scroll to position [565, 0]
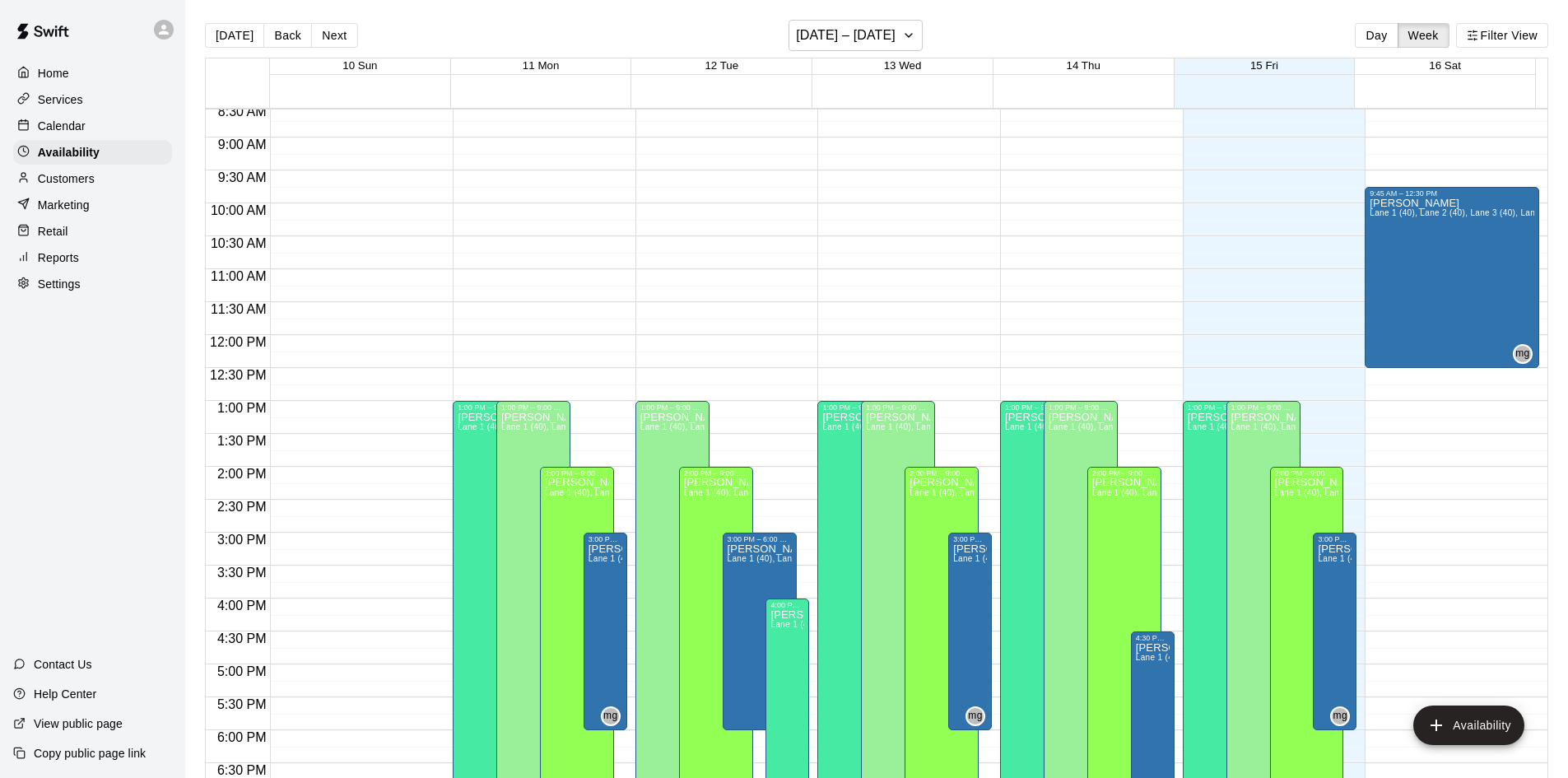
click at [54, 177] on p "Customers" at bounding box center [66, 179] width 57 height 16
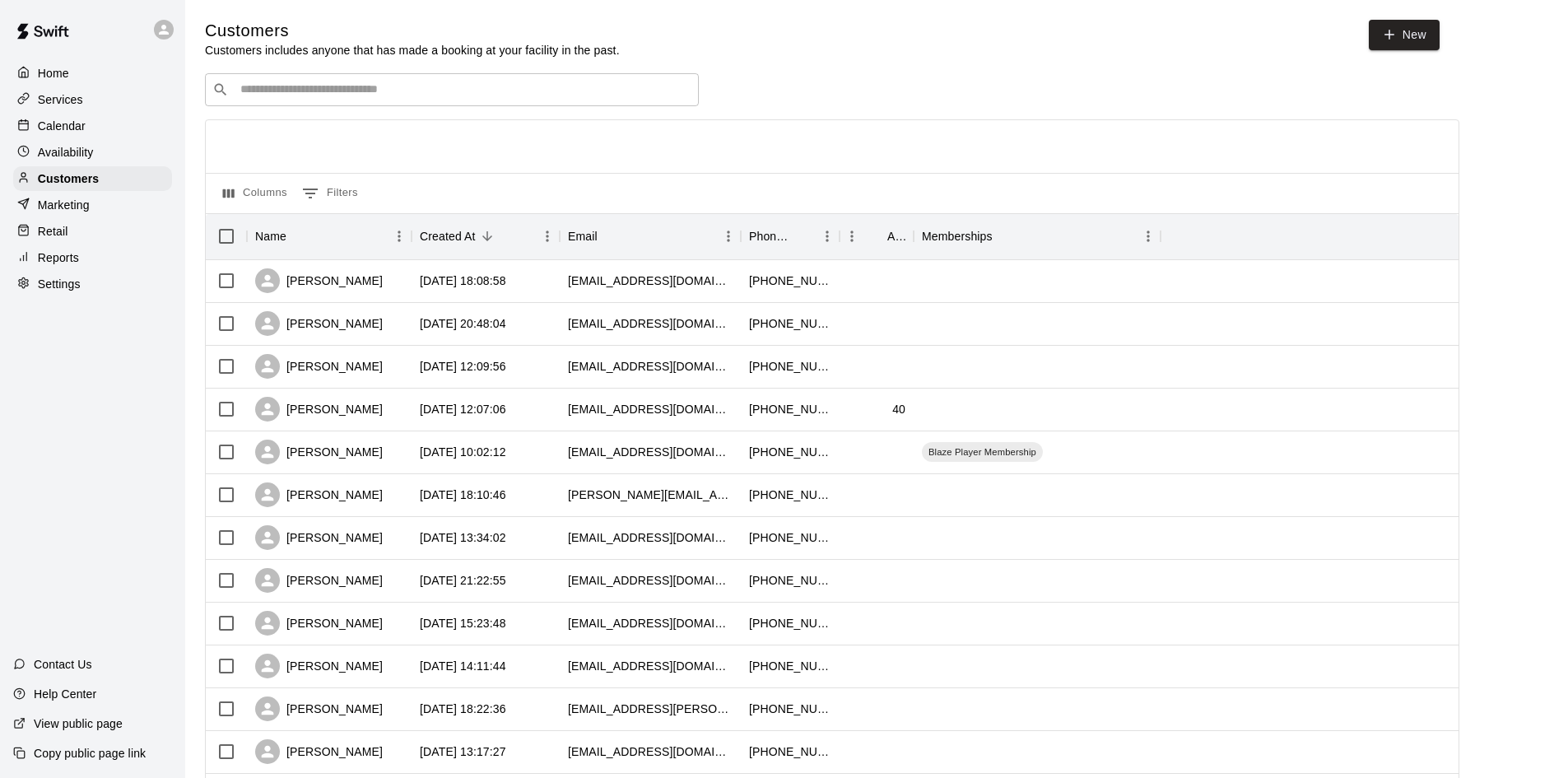
click at [63, 116] on div "Calendar" at bounding box center [93, 126] width 159 height 25
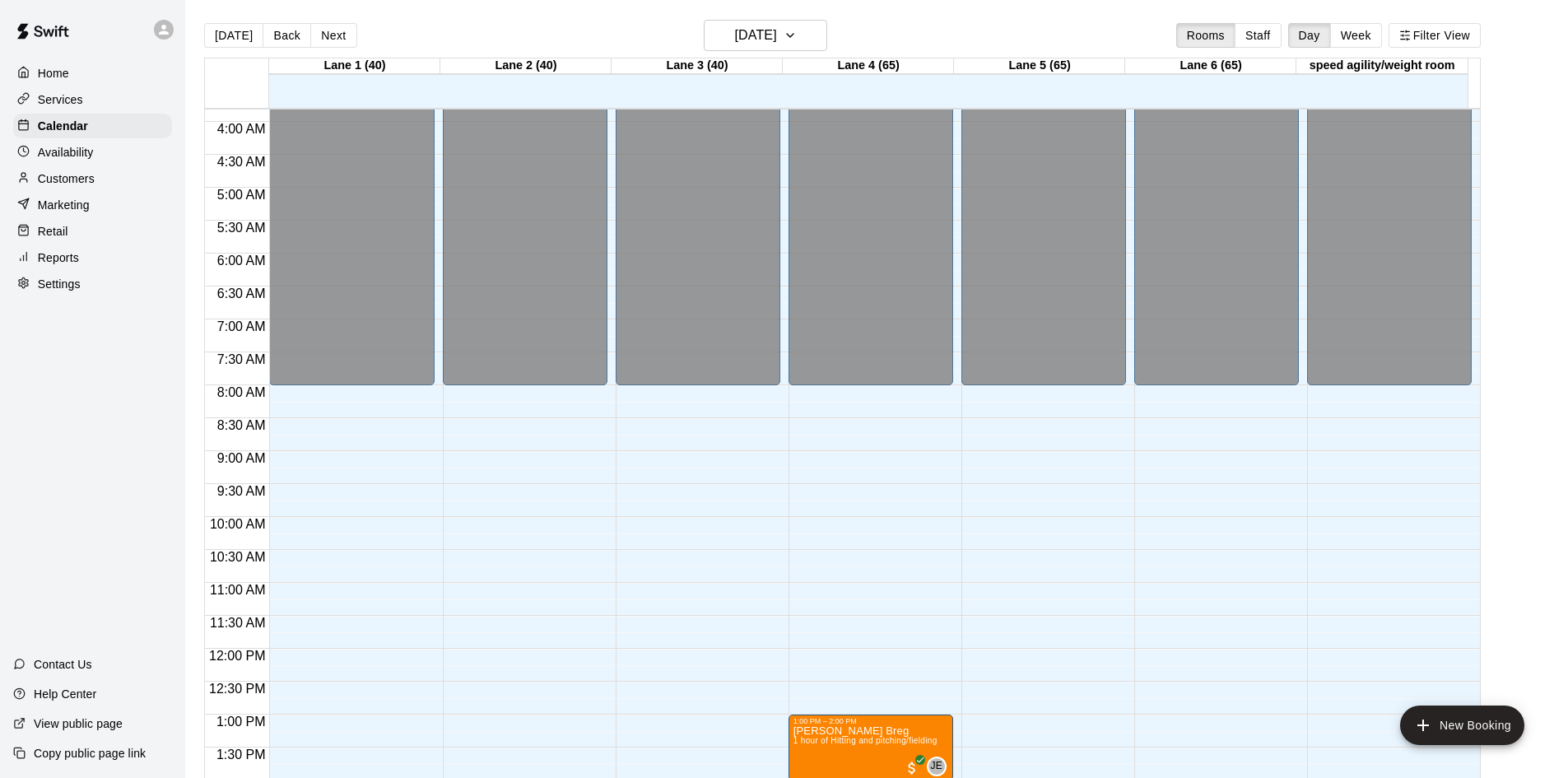
scroll to position [244, 0]
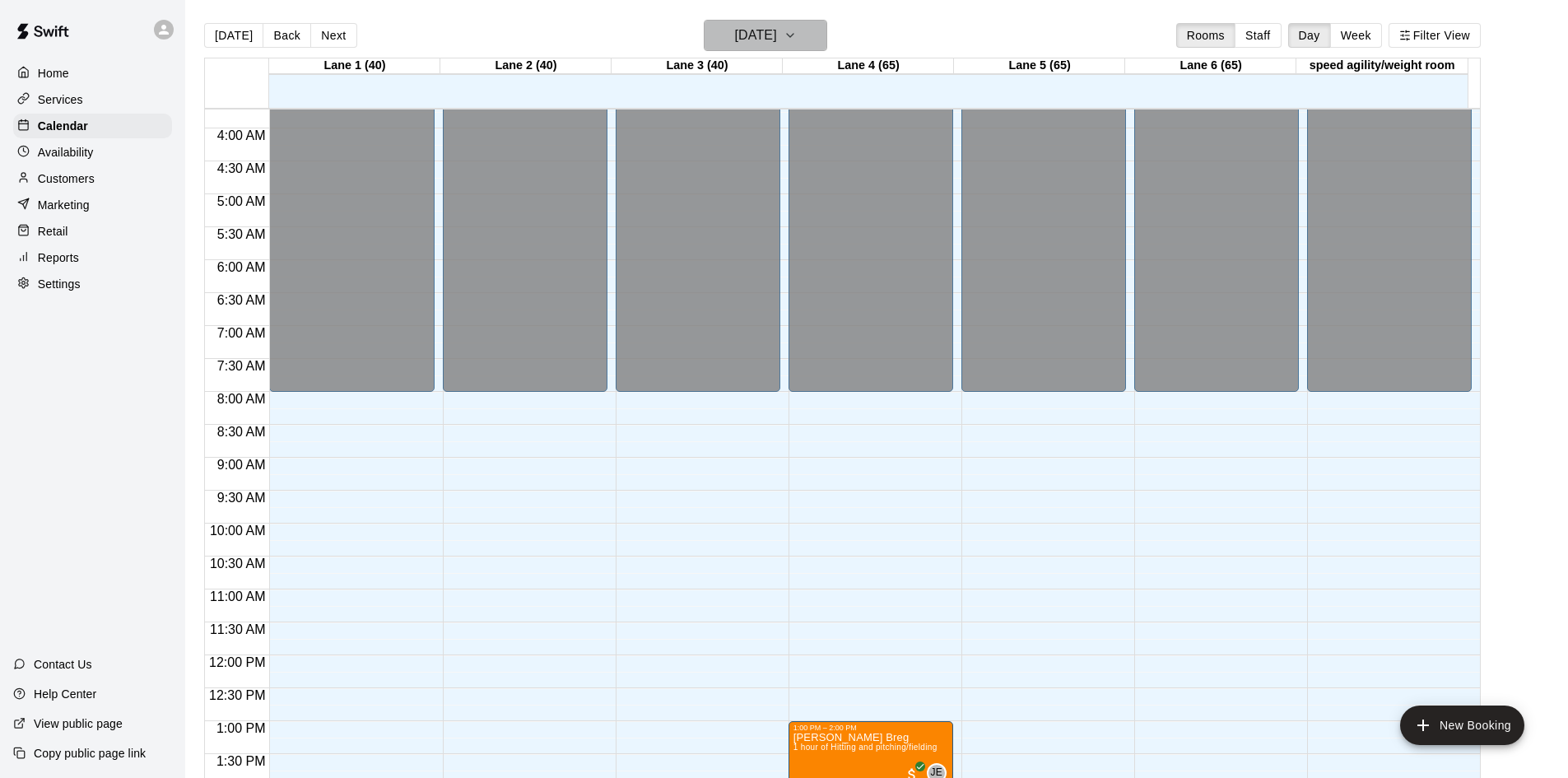
click at [765, 31] on h6 "[DATE]" at bounding box center [755, 36] width 42 height 23
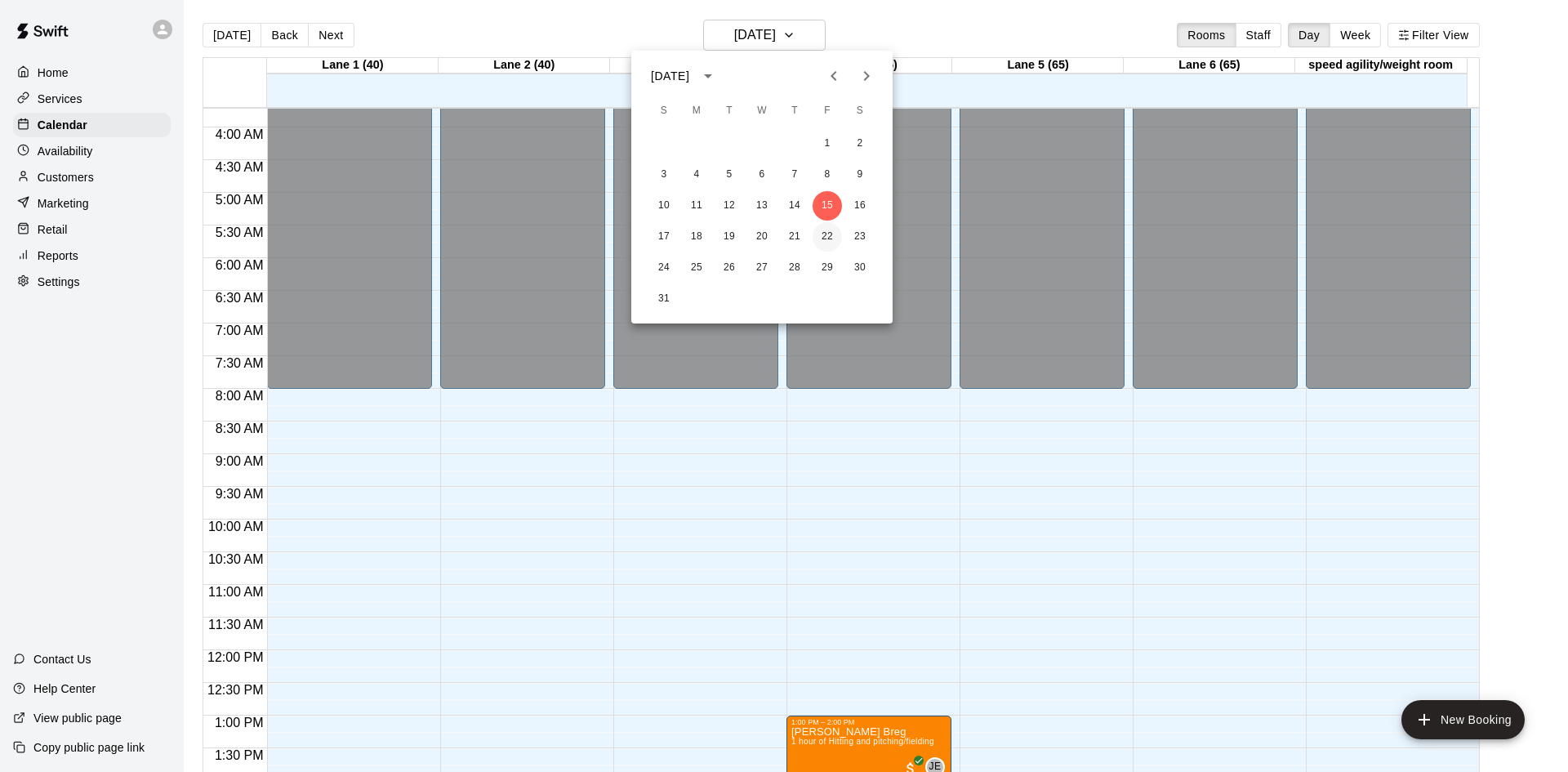
click at [826, 233] on button "22" at bounding box center [827, 236] width 29 height 29
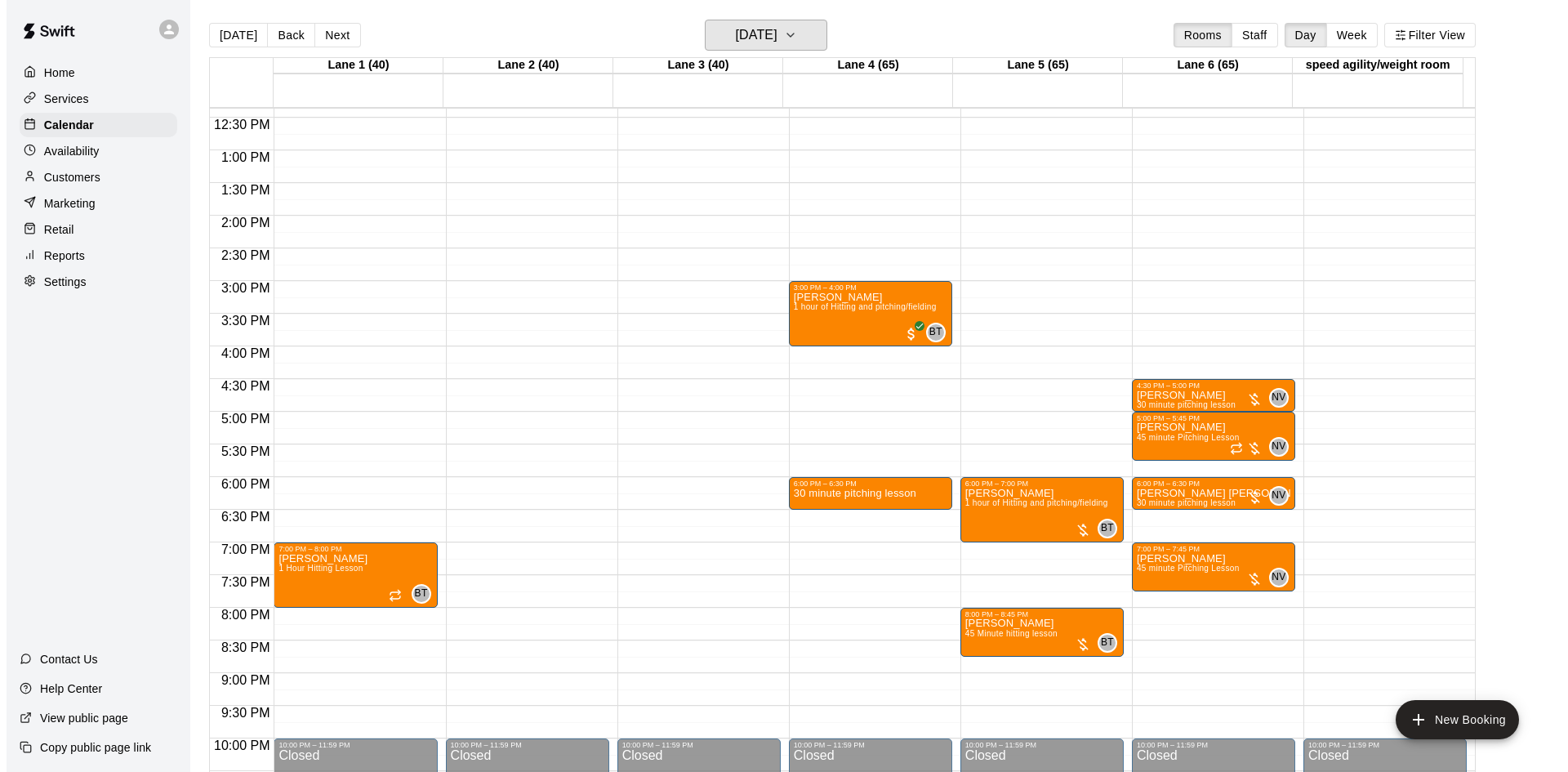
scroll to position [815, 0]
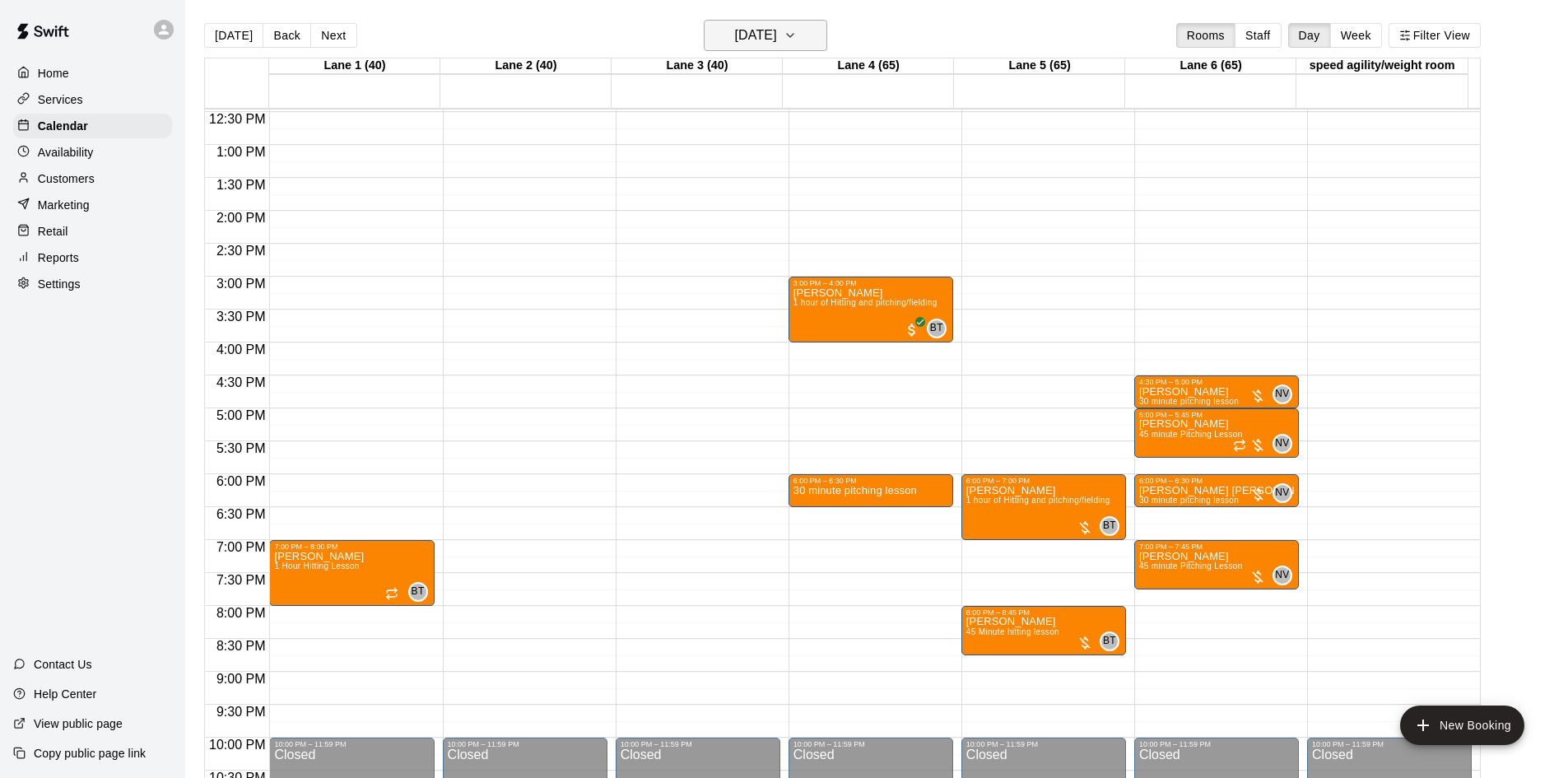
click at [789, 21] on button "Friday Aug 22" at bounding box center [765, 35] width 123 height 31
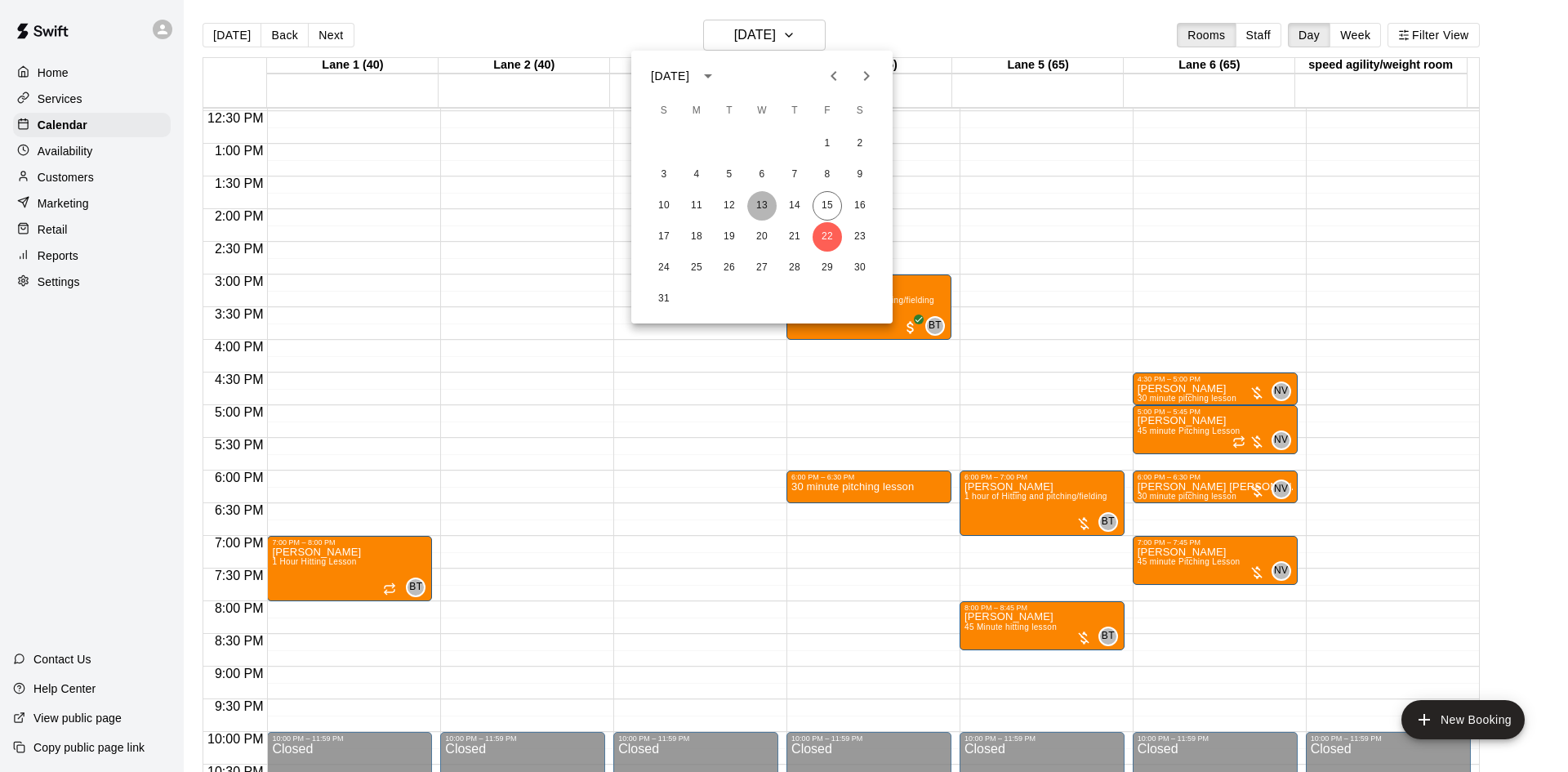
click at [762, 203] on button "13" at bounding box center [762, 205] width 29 height 29
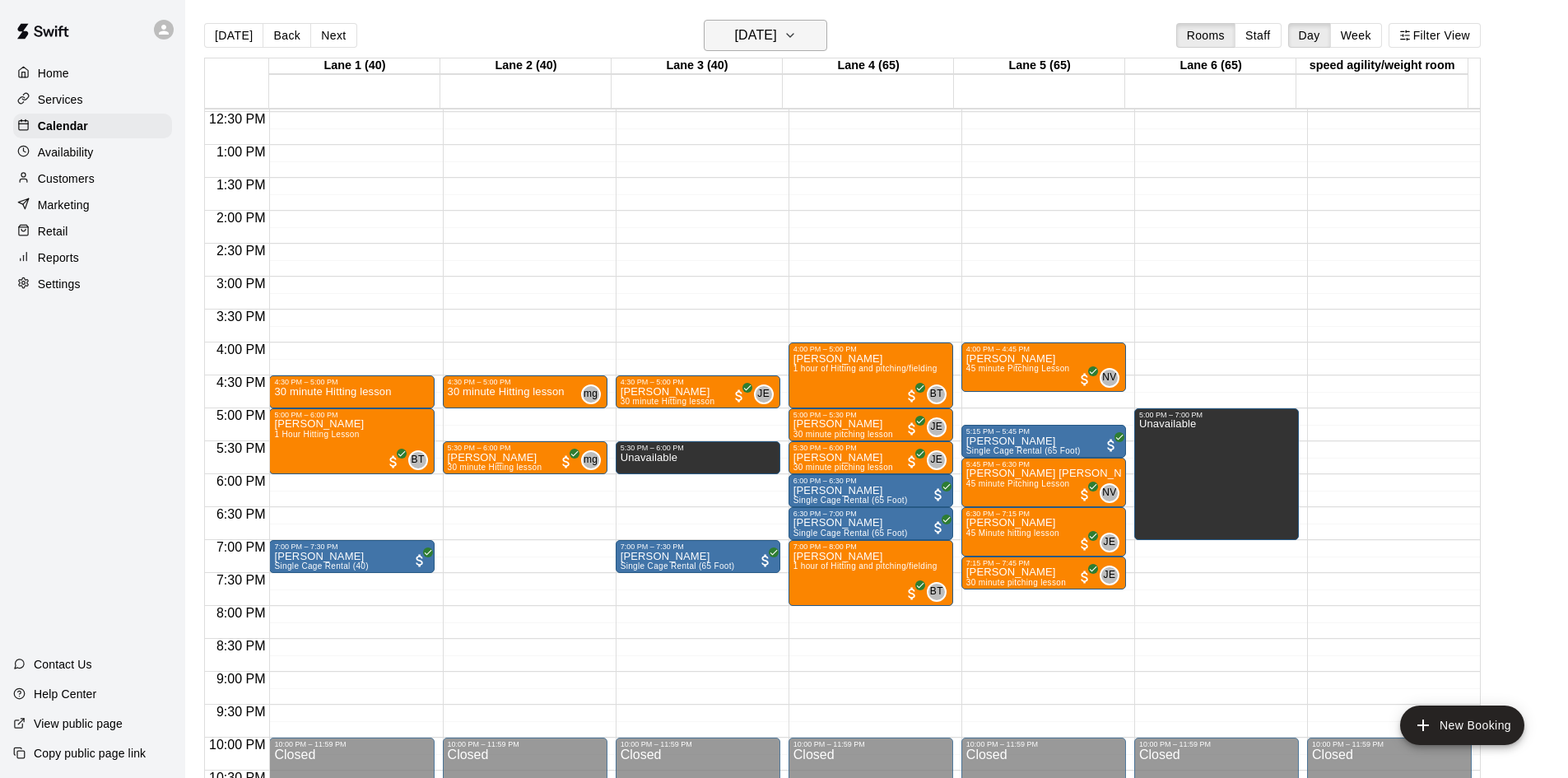
click at [777, 38] on h6 "Wednesday Aug 13" at bounding box center [755, 36] width 42 height 23
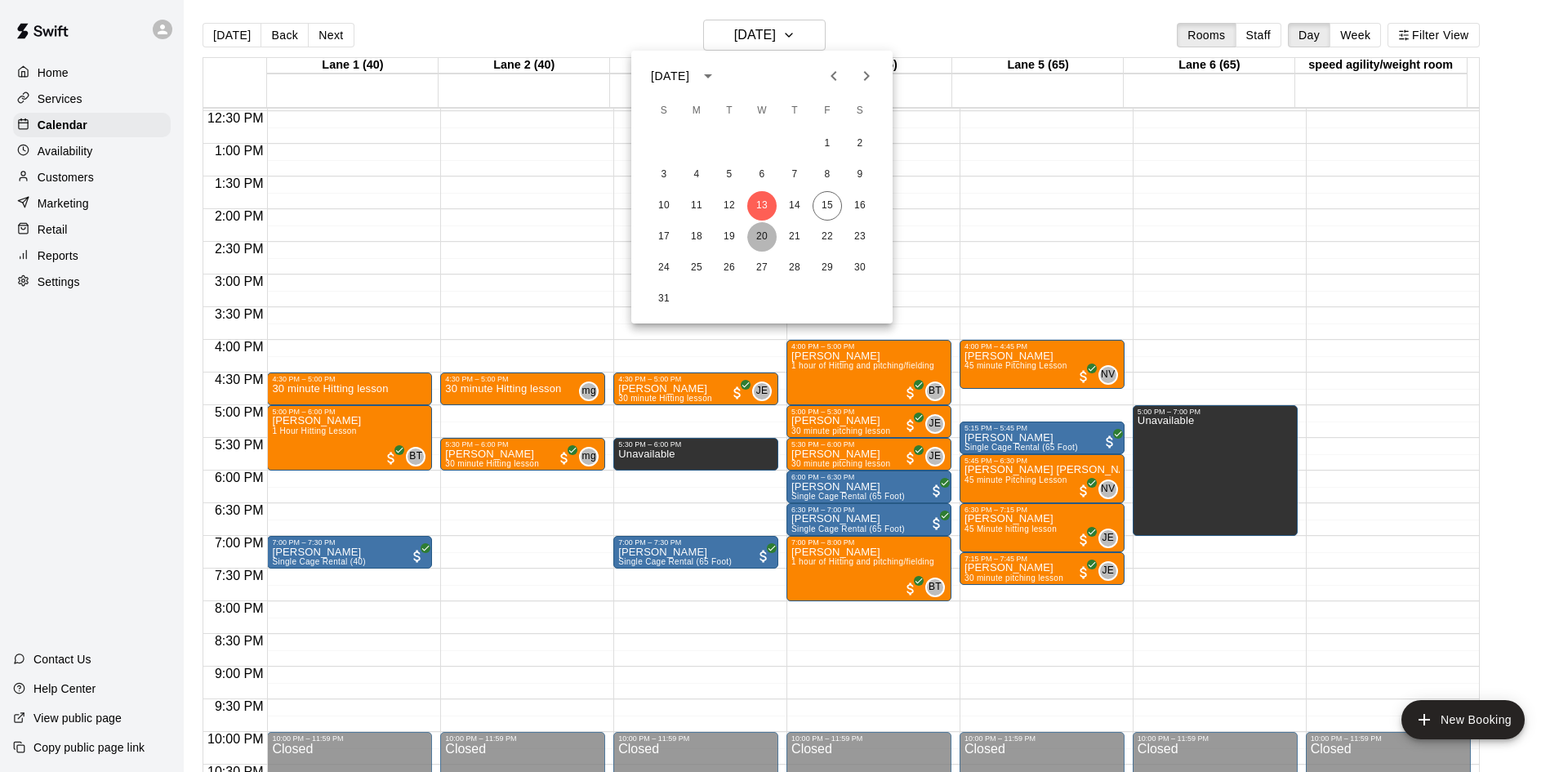
click at [756, 234] on button "20" at bounding box center [762, 236] width 29 height 29
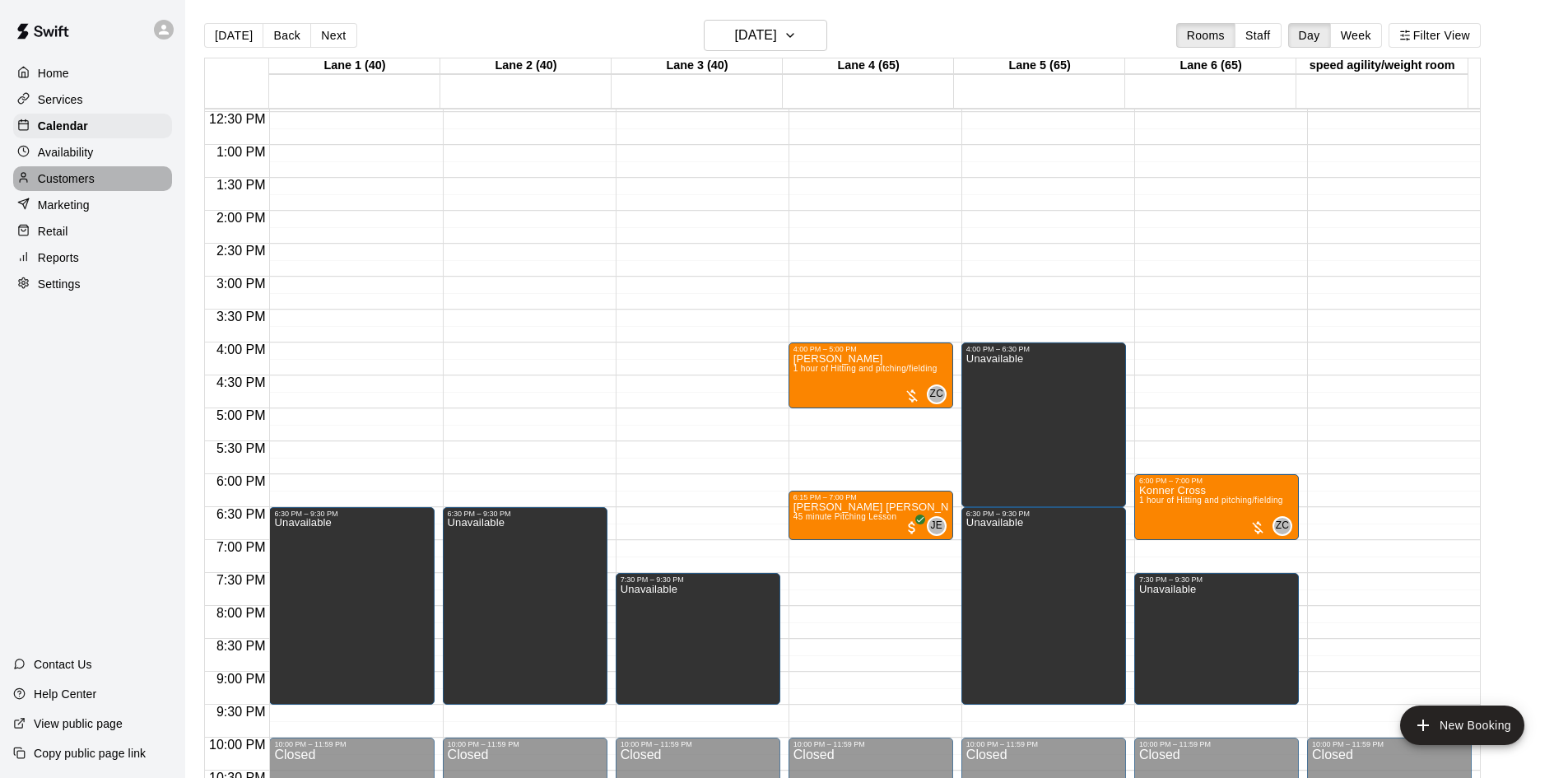
click at [72, 186] on p "Customers" at bounding box center [66, 179] width 57 height 16
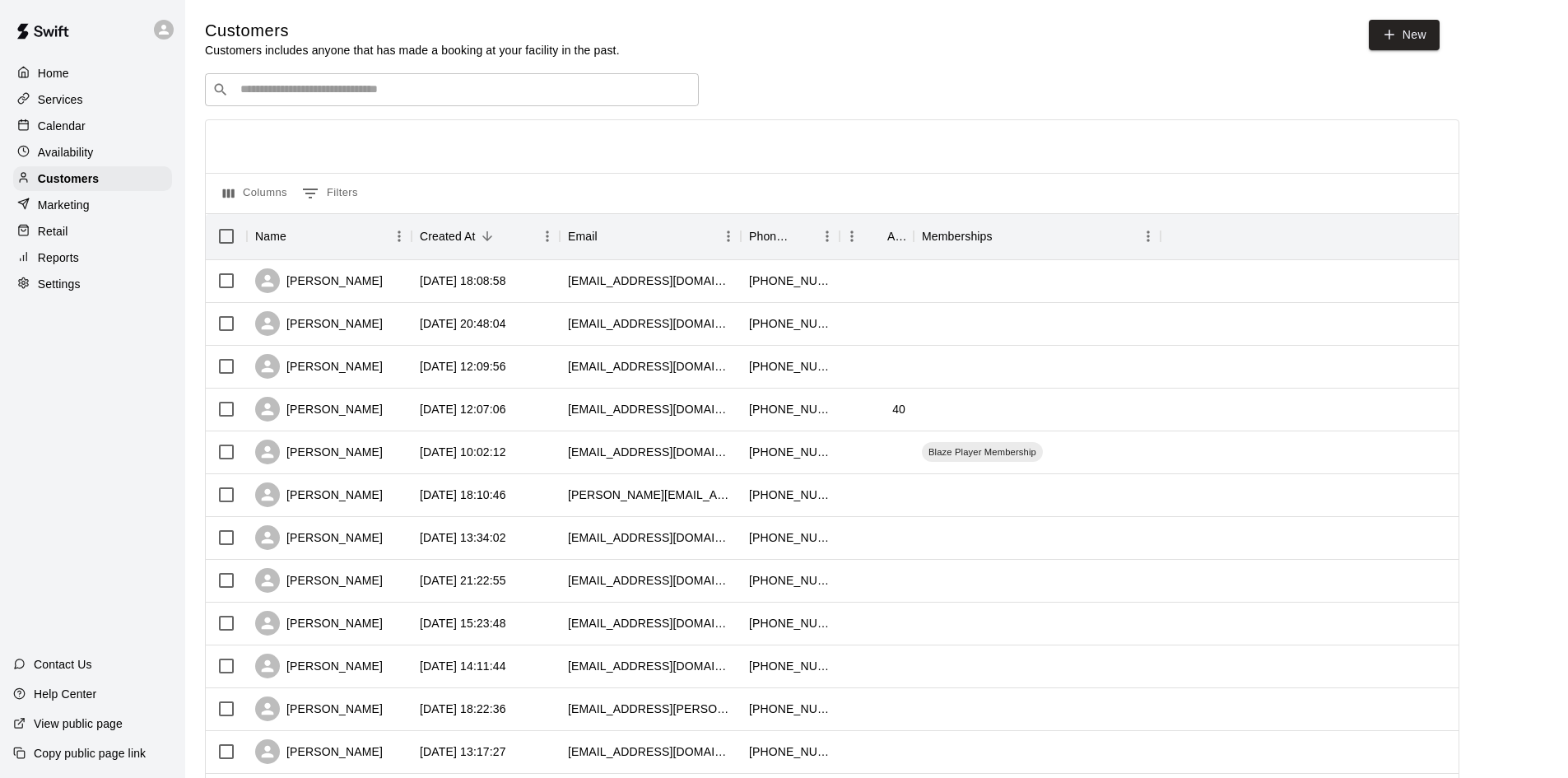
click at [602, 91] on input "Search customers by name or email" at bounding box center [463, 89] width 456 height 16
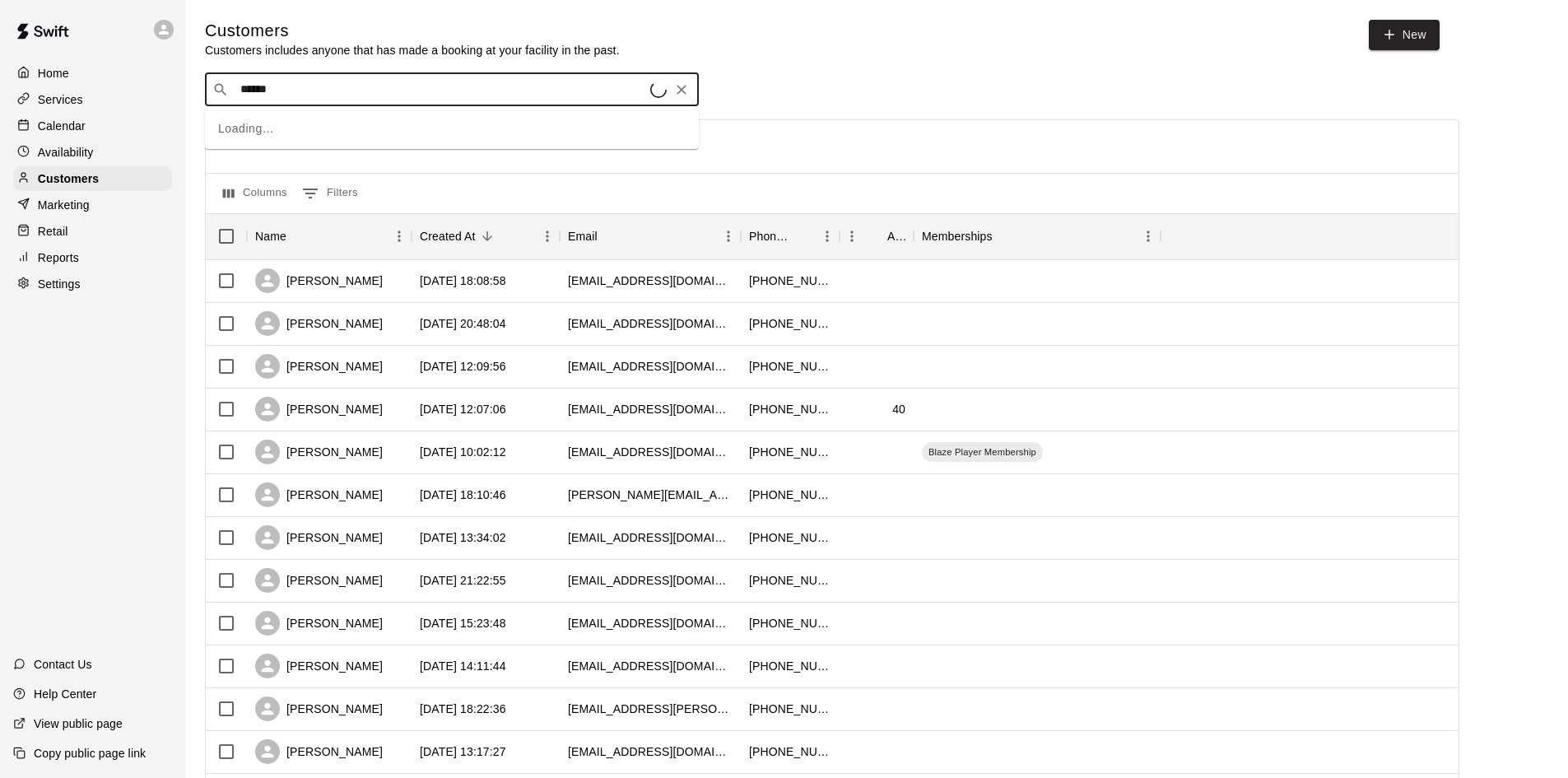
type input "*******"
click at [347, 139] on span "arose17@my.gcu.edu" at bounding box center [340, 144] width 177 height 12
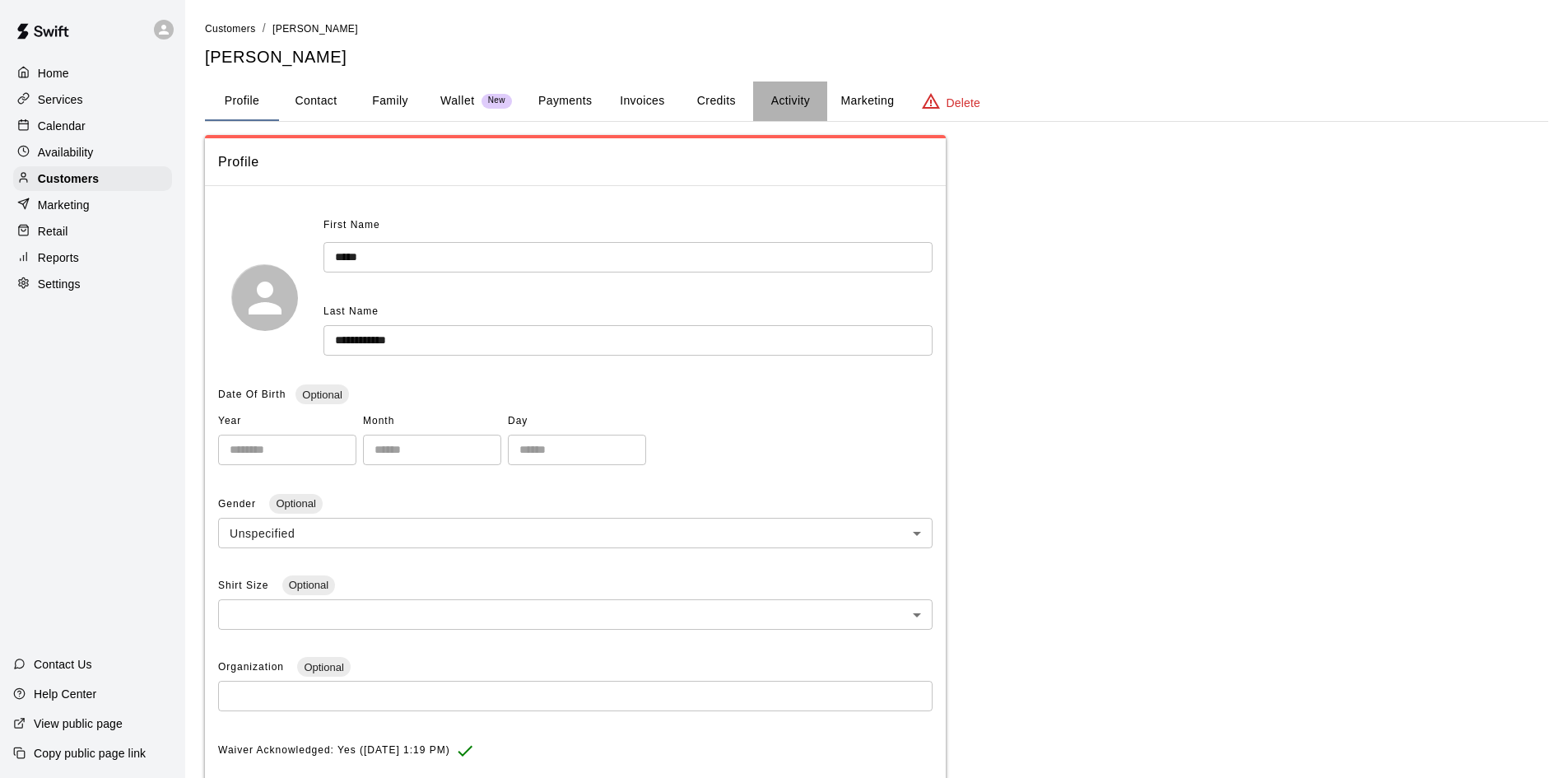
click at [804, 95] on button "Activity" at bounding box center [790, 101] width 74 height 39
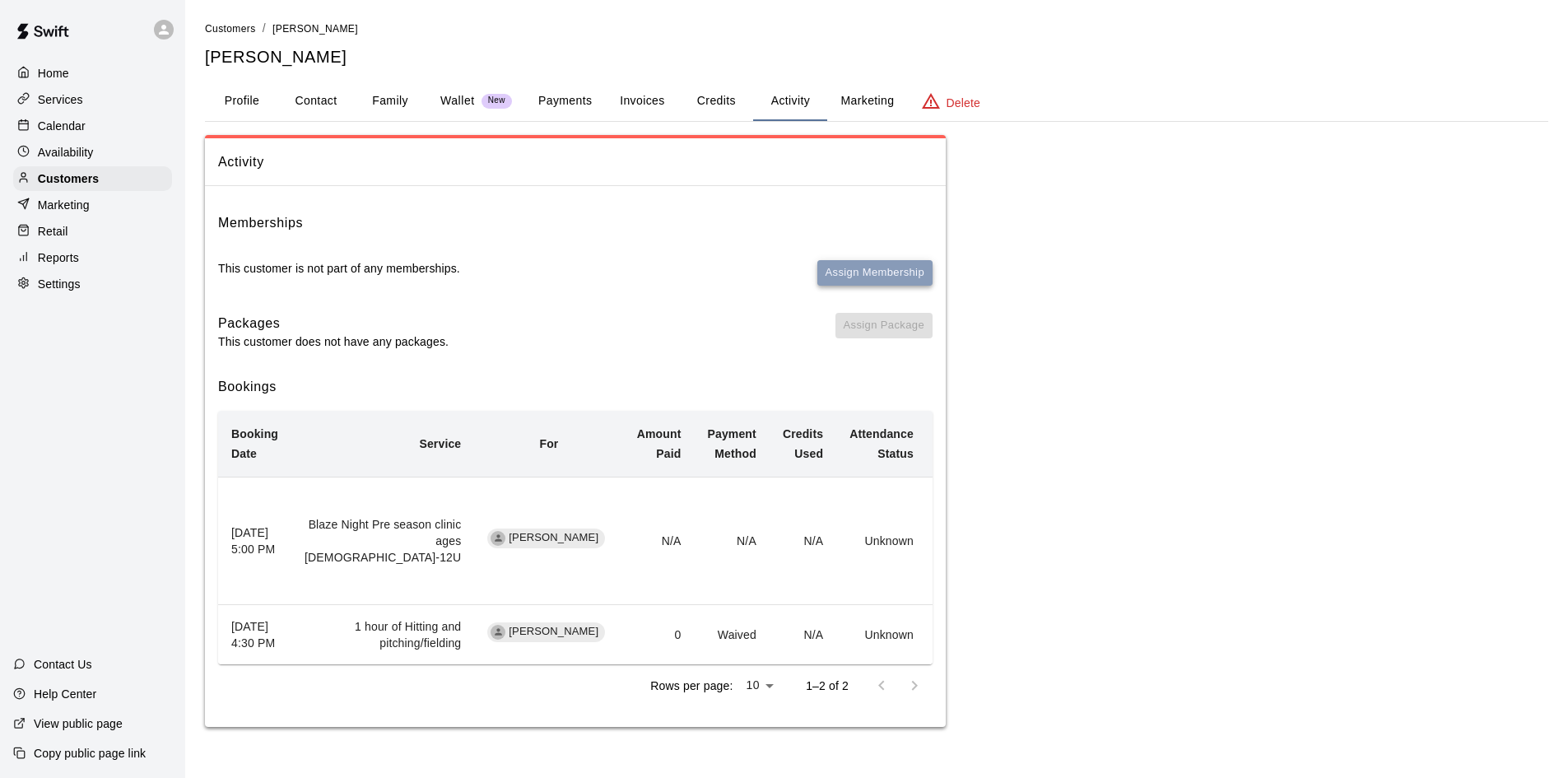
click at [855, 264] on button "Assign Membership" at bounding box center [874, 273] width 115 height 26
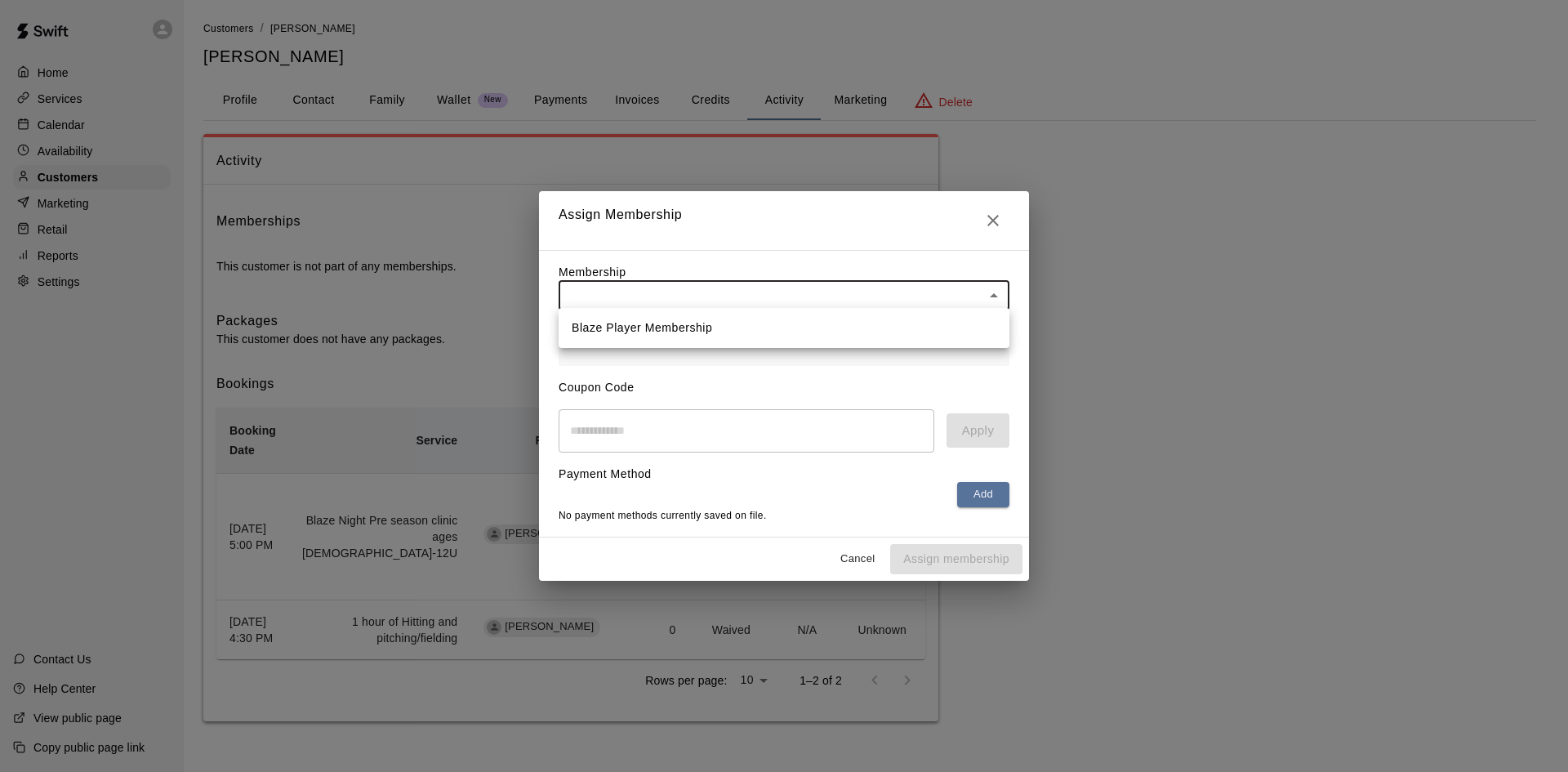
click at [779, 294] on body "Home Services Calendar Availability Customers Marketing Retail Reports Settings…" at bounding box center [784, 377] width 1568 height 754
click at [730, 319] on li "Blaze Player Membership" at bounding box center [784, 328] width 451 height 27
type input "**********"
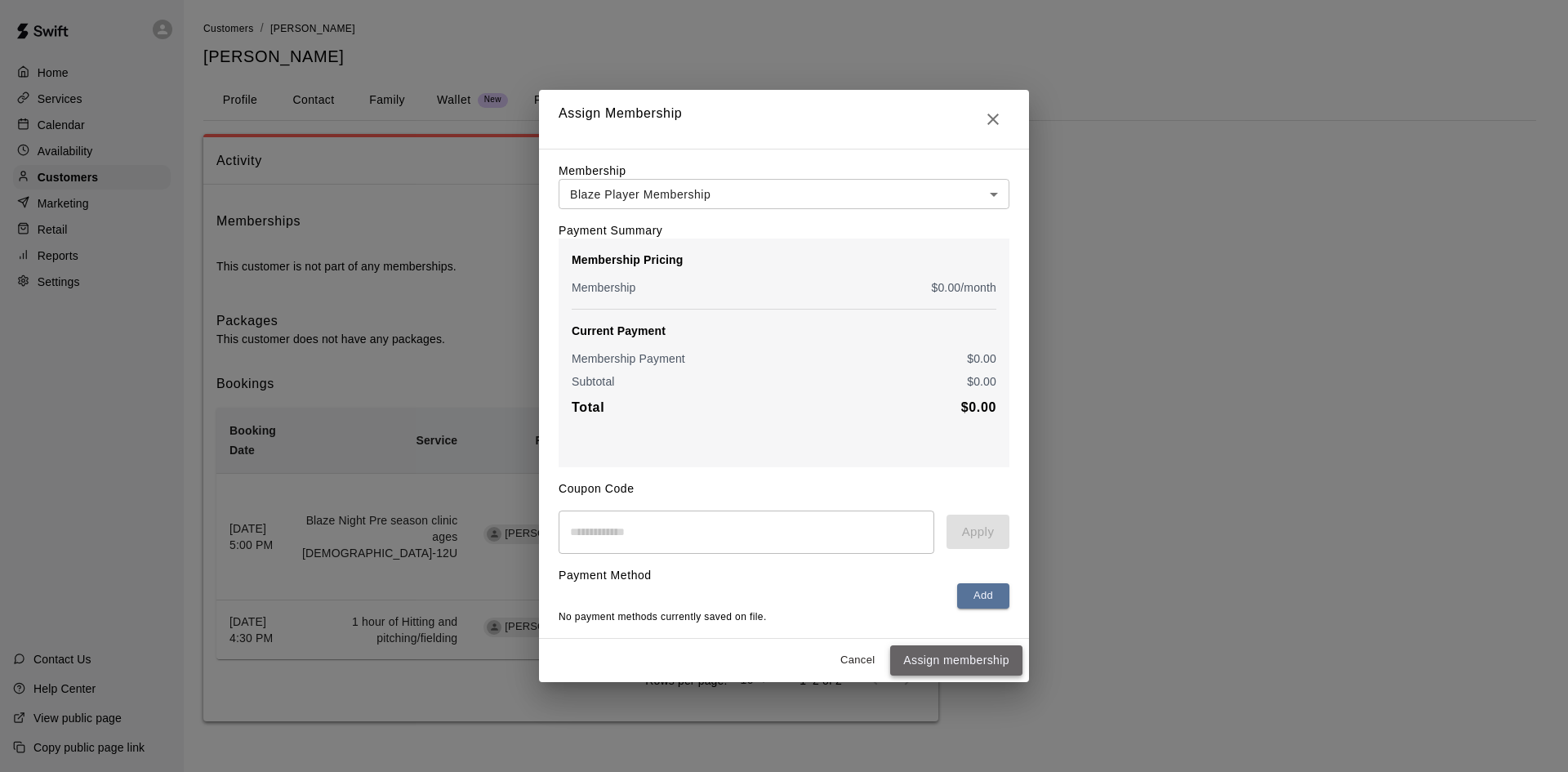
click at [978, 667] on button "Assign membership" at bounding box center [956, 660] width 132 height 30
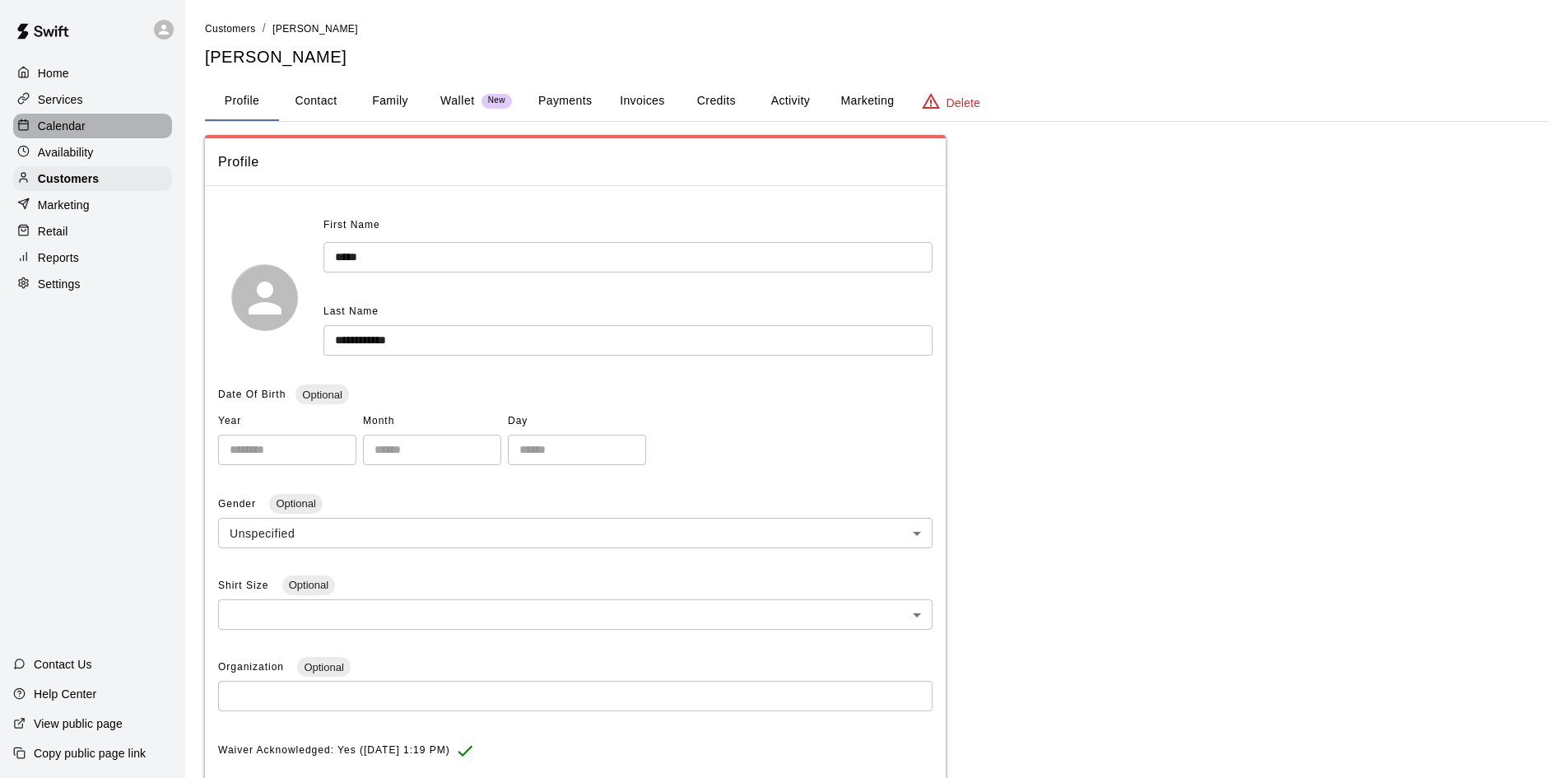
click at [72, 130] on p "Calendar" at bounding box center [61, 126] width 47 height 16
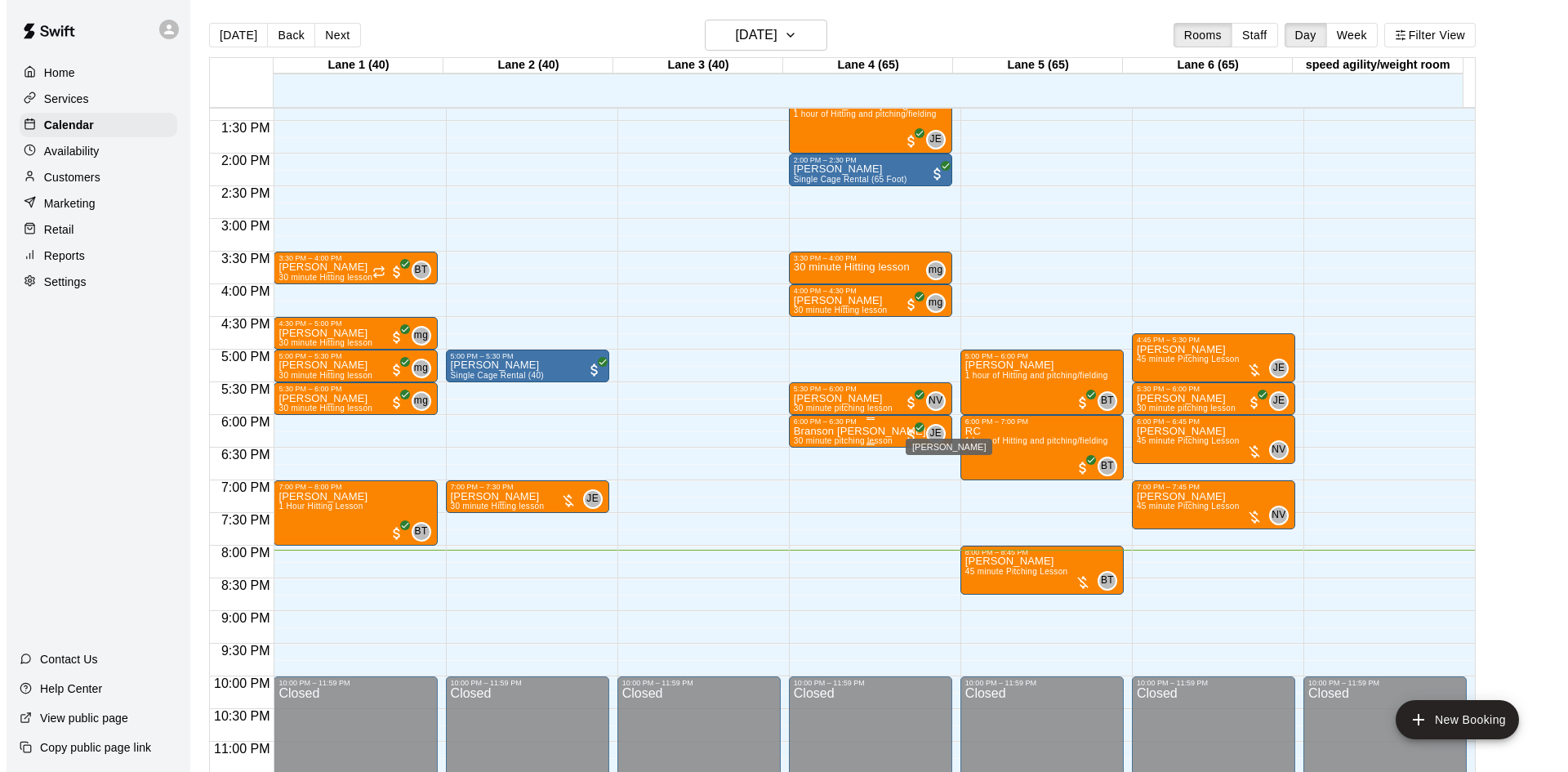
scroll to position [888, 0]
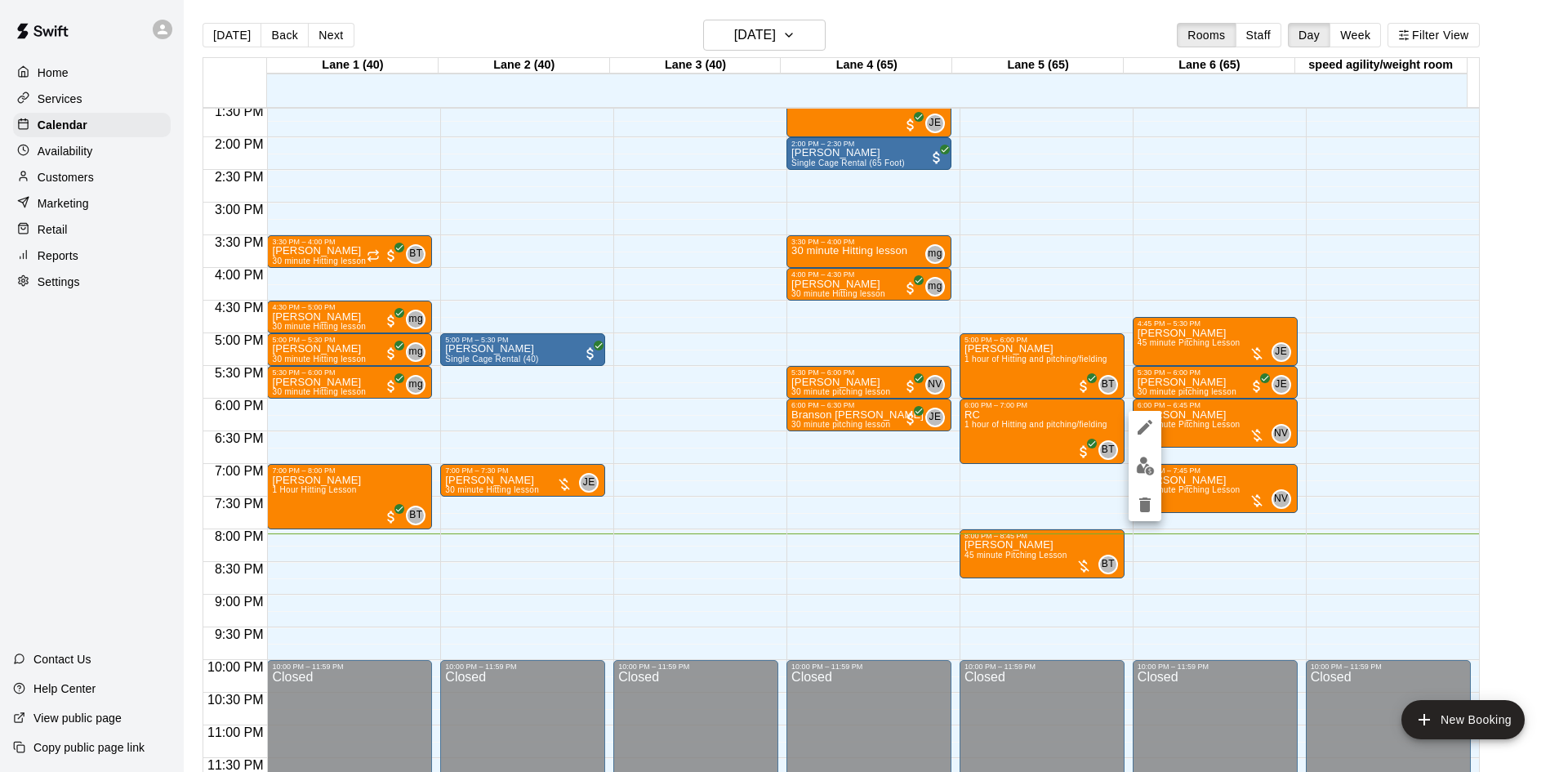
click at [1143, 469] on img "edit" at bounding box center [1145, 466] width 19 height 19
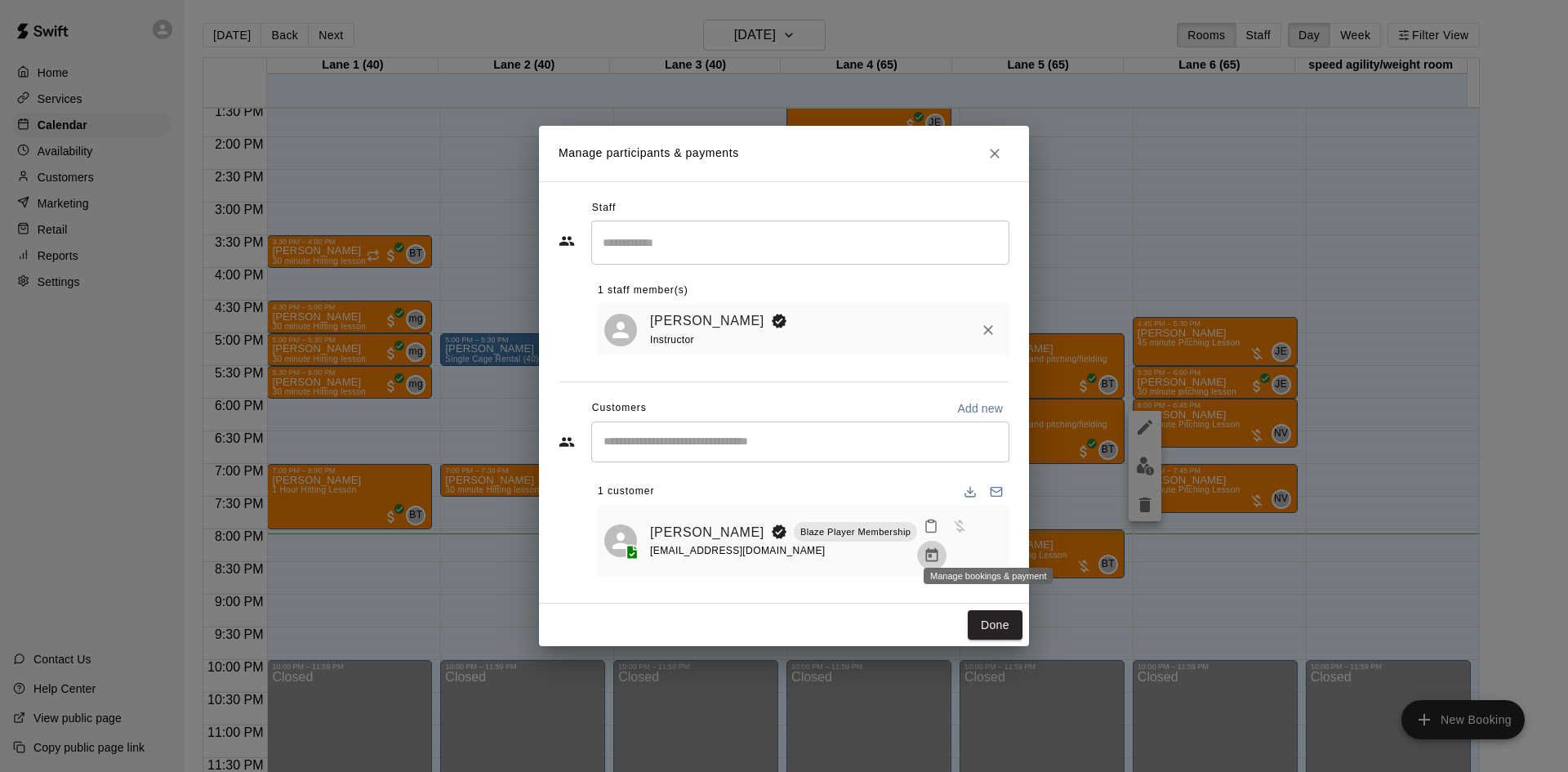
click at [940, 547] on icon "Manage bookings & payment" at bounding box center [931, 555] width 16 height 16
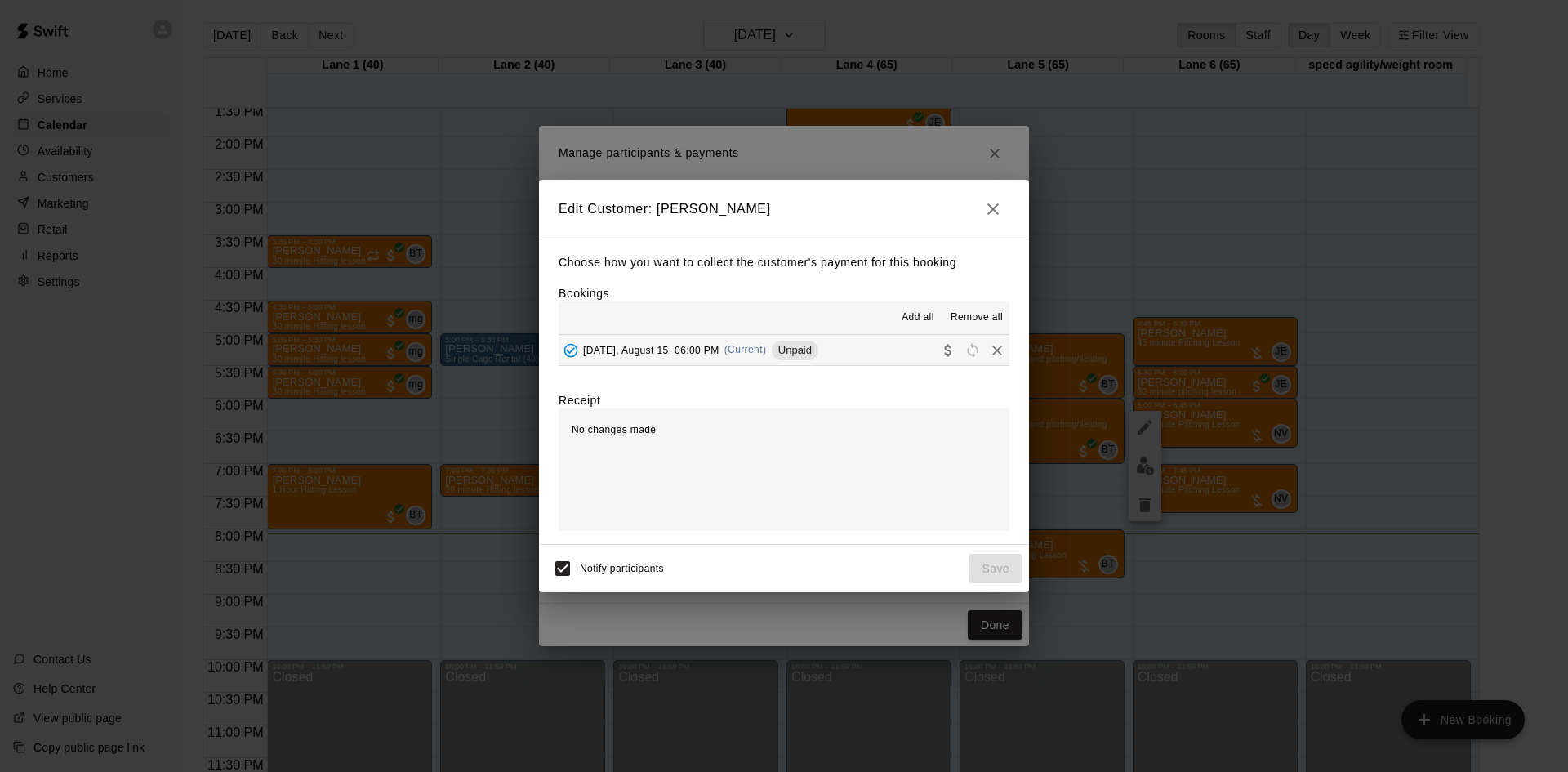
click at [787, 355] on span "Unpaid" at bounding box center [795, 351] width 46 height 12
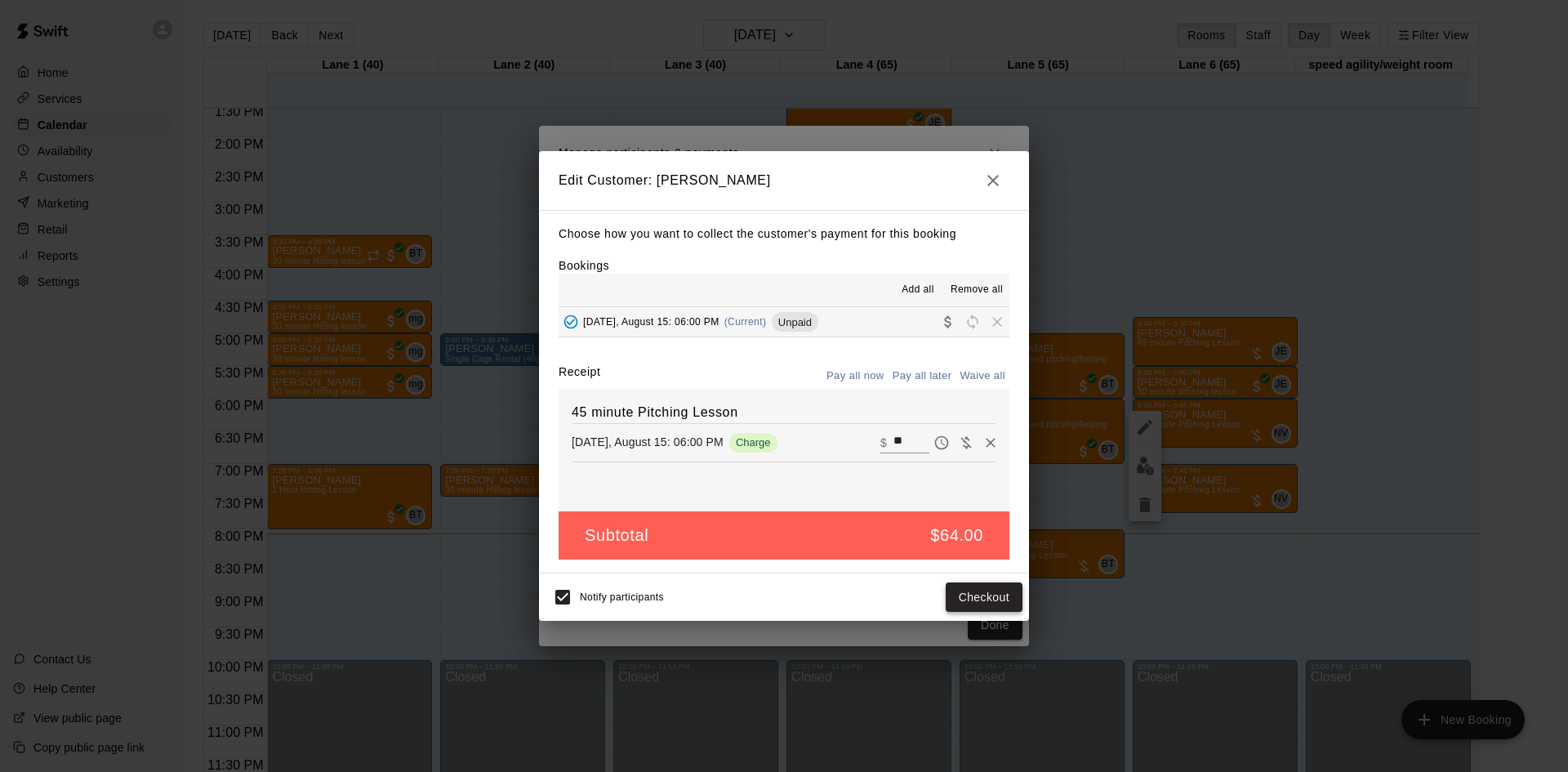
click at [995, 596] on button "Checkout" at bounding box center [984, 598] width 77 height 30
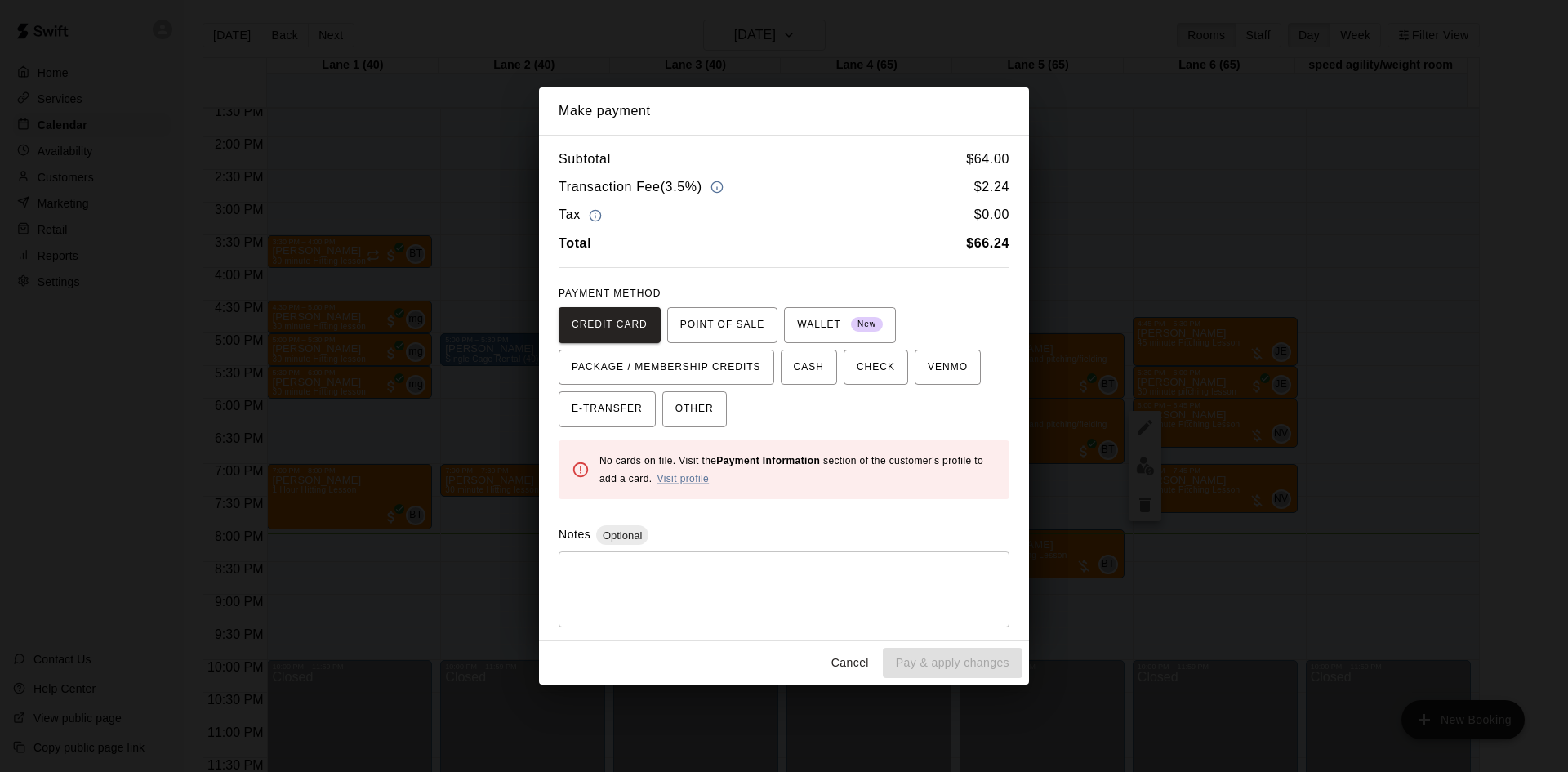
click at [861, 656] on button "Cancel" at bounding box center [850, 663] width 52 height 30
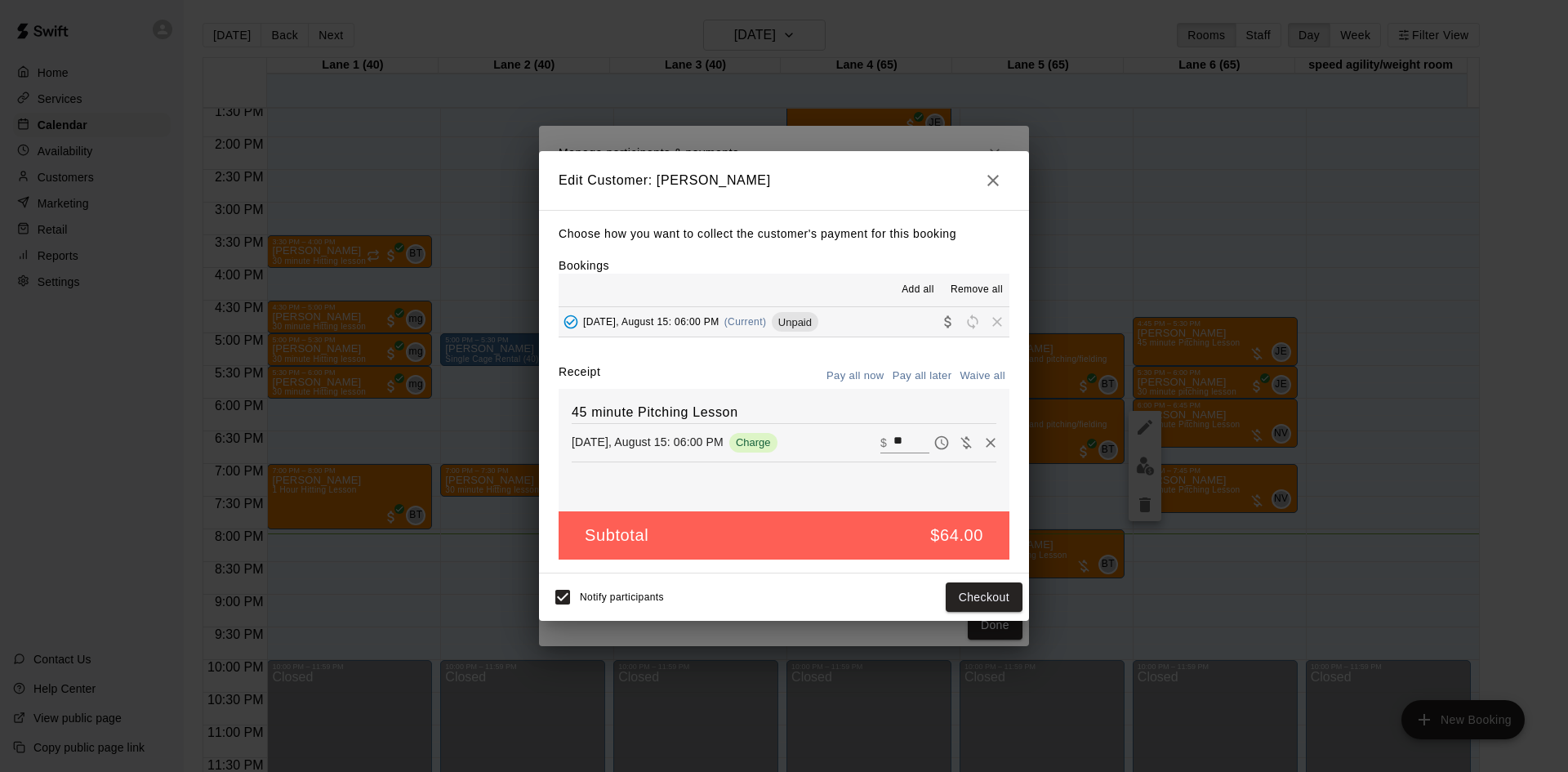
click at [1003, 180] on button "button" at bounding box center [992, 180] width 33 height 33
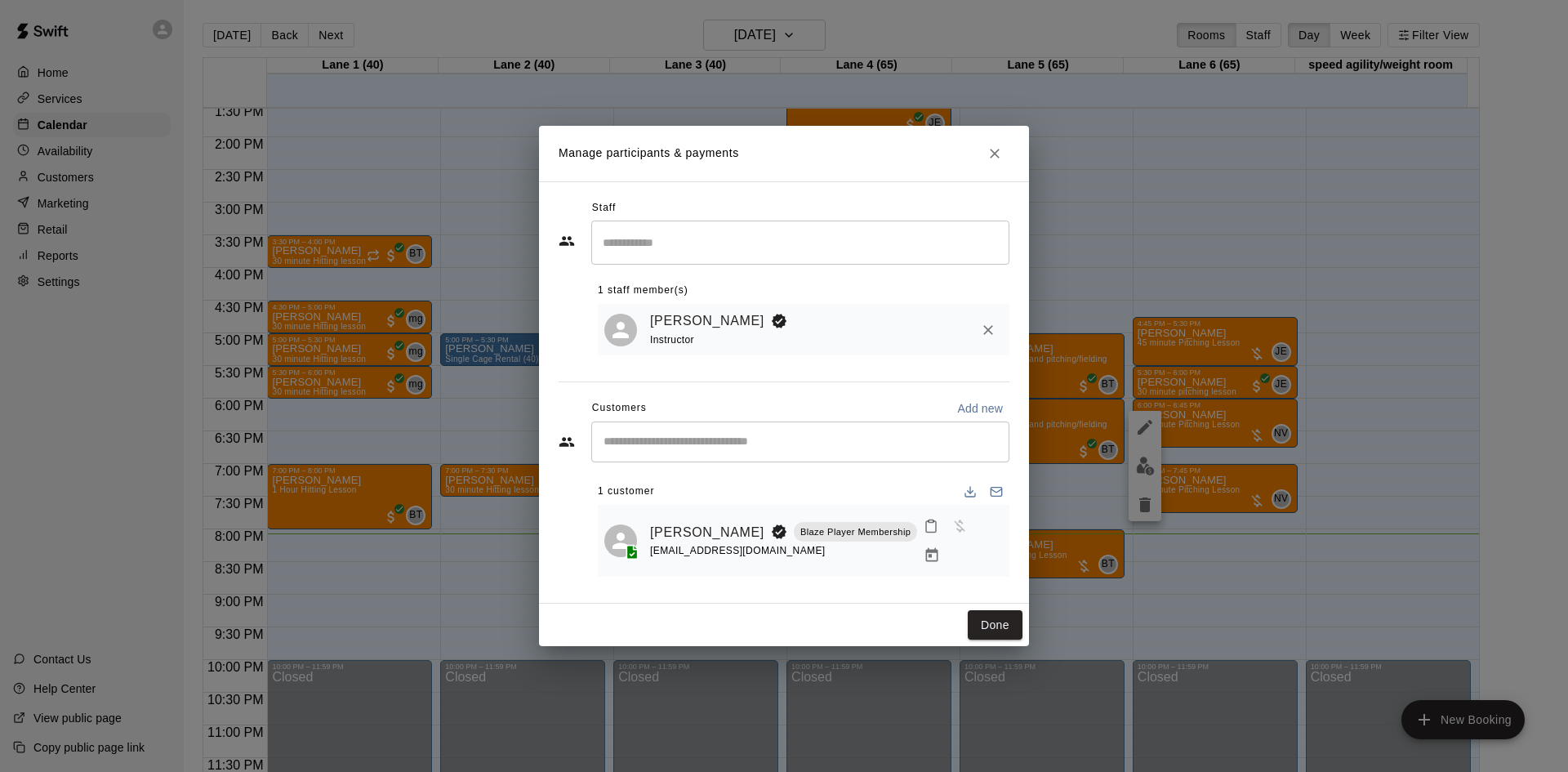
click at [1189, 430] on div "Manage participants & payments Staff ​ 1 staff member(s) Nathan Volf Instructor…" at bounding box center [784, 386] width 1568 height 772
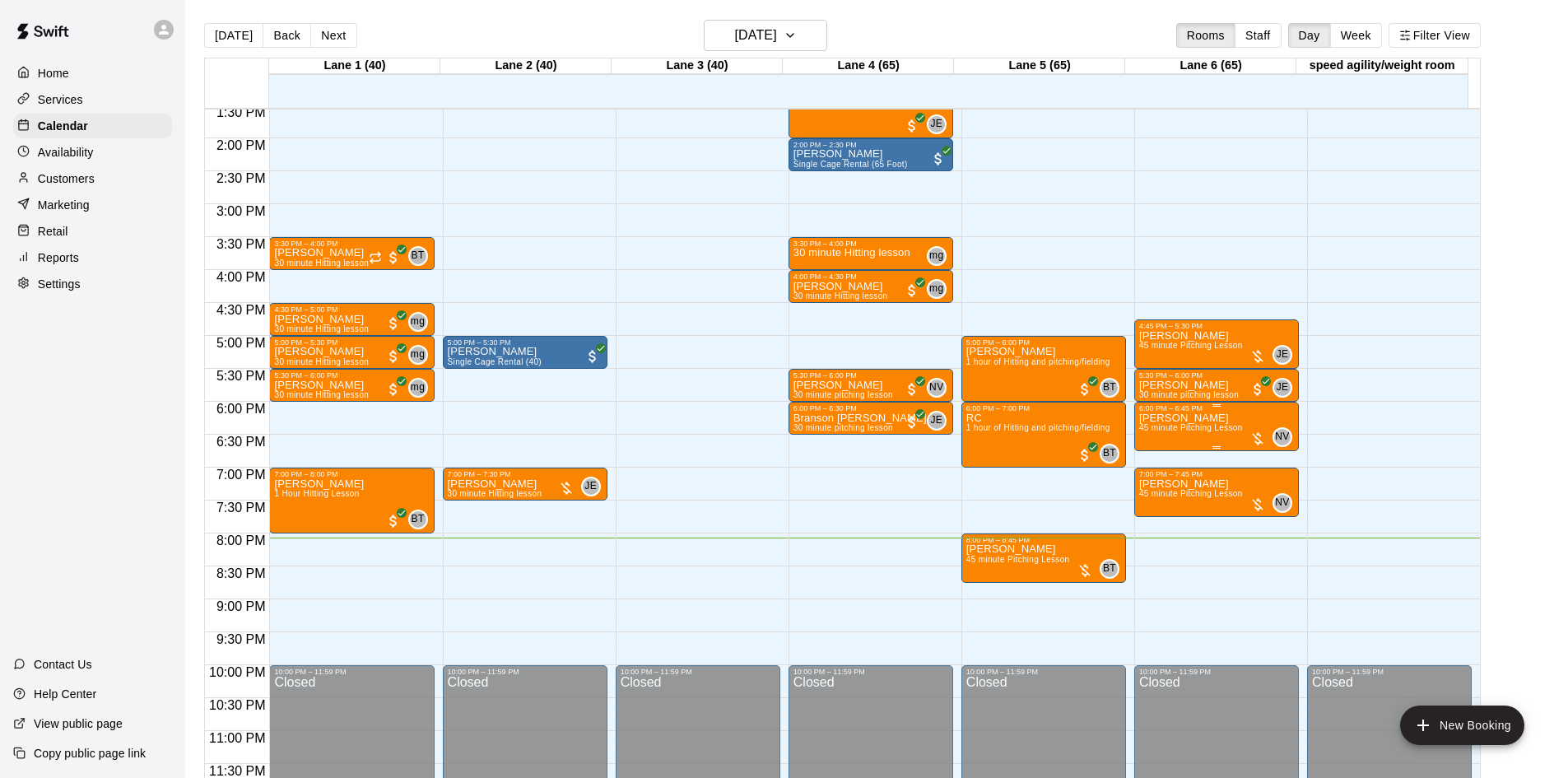
click at [1180, 432] on span "45 minute Pitching Lesson" at bounding box center [1191, 427] width 104 height 9
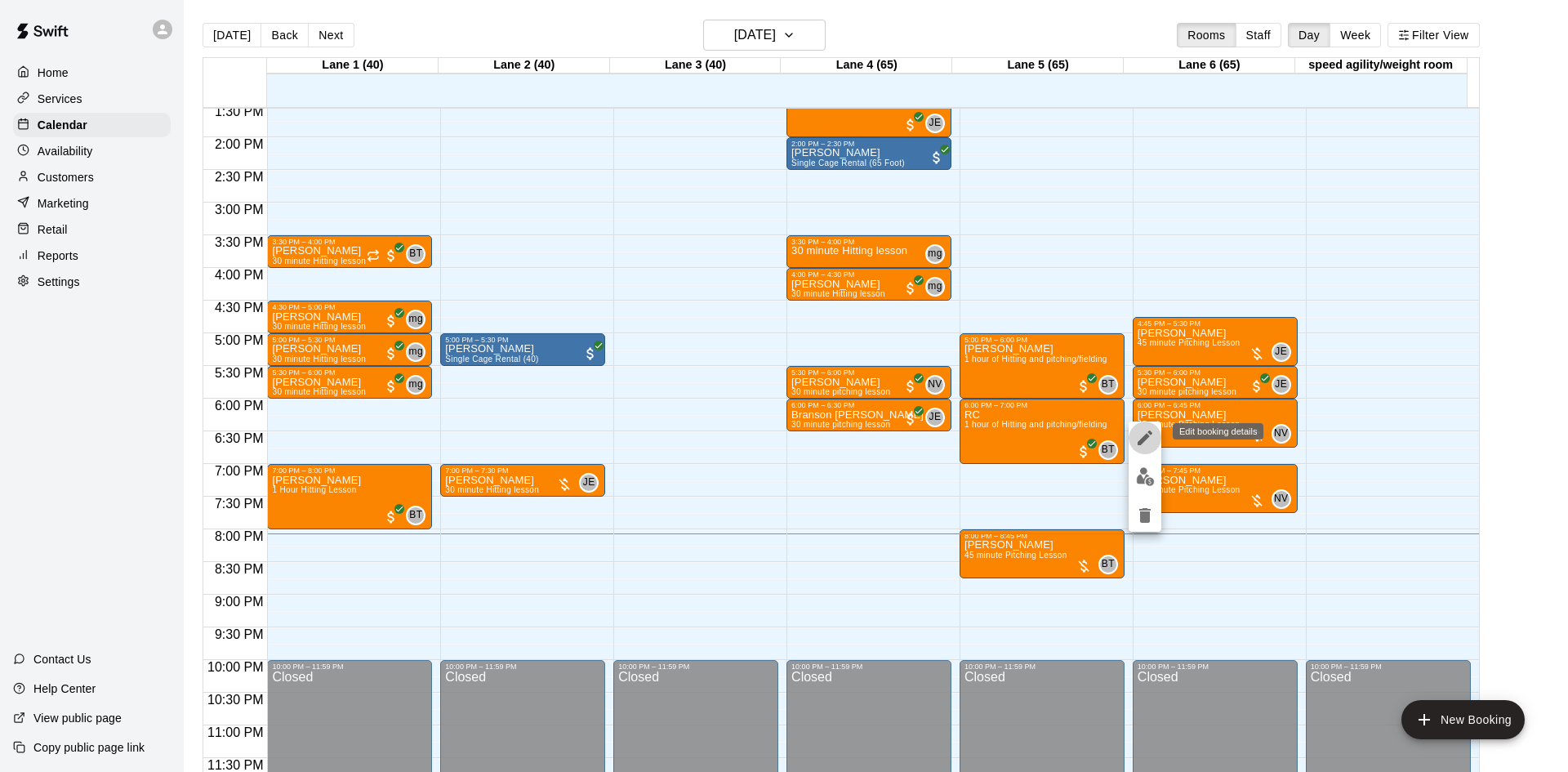
click at [1149, 431] on icon "edit" at bounding box center [1145, 437] width 15 height 15
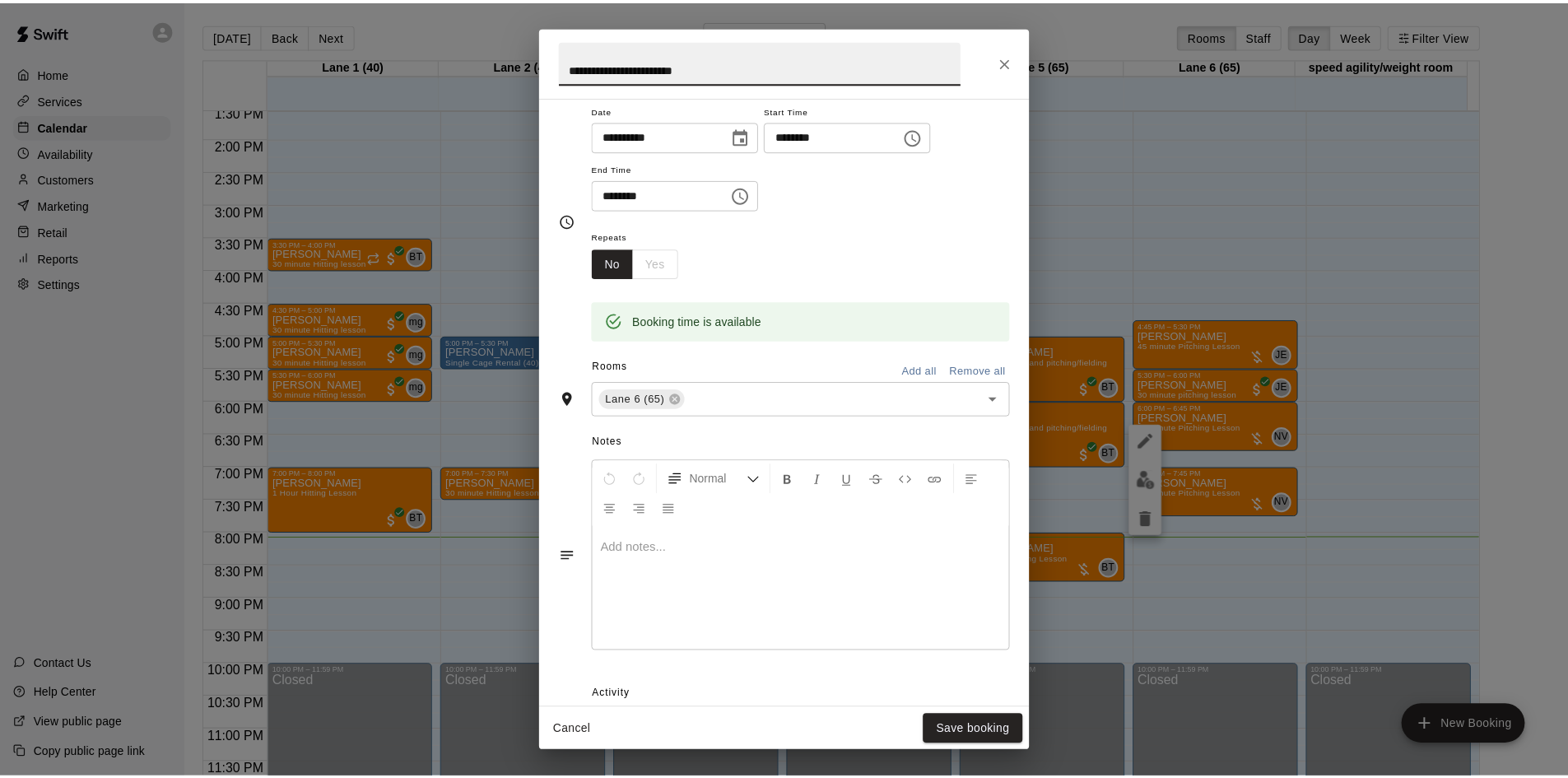
scroll to position [0, 0]
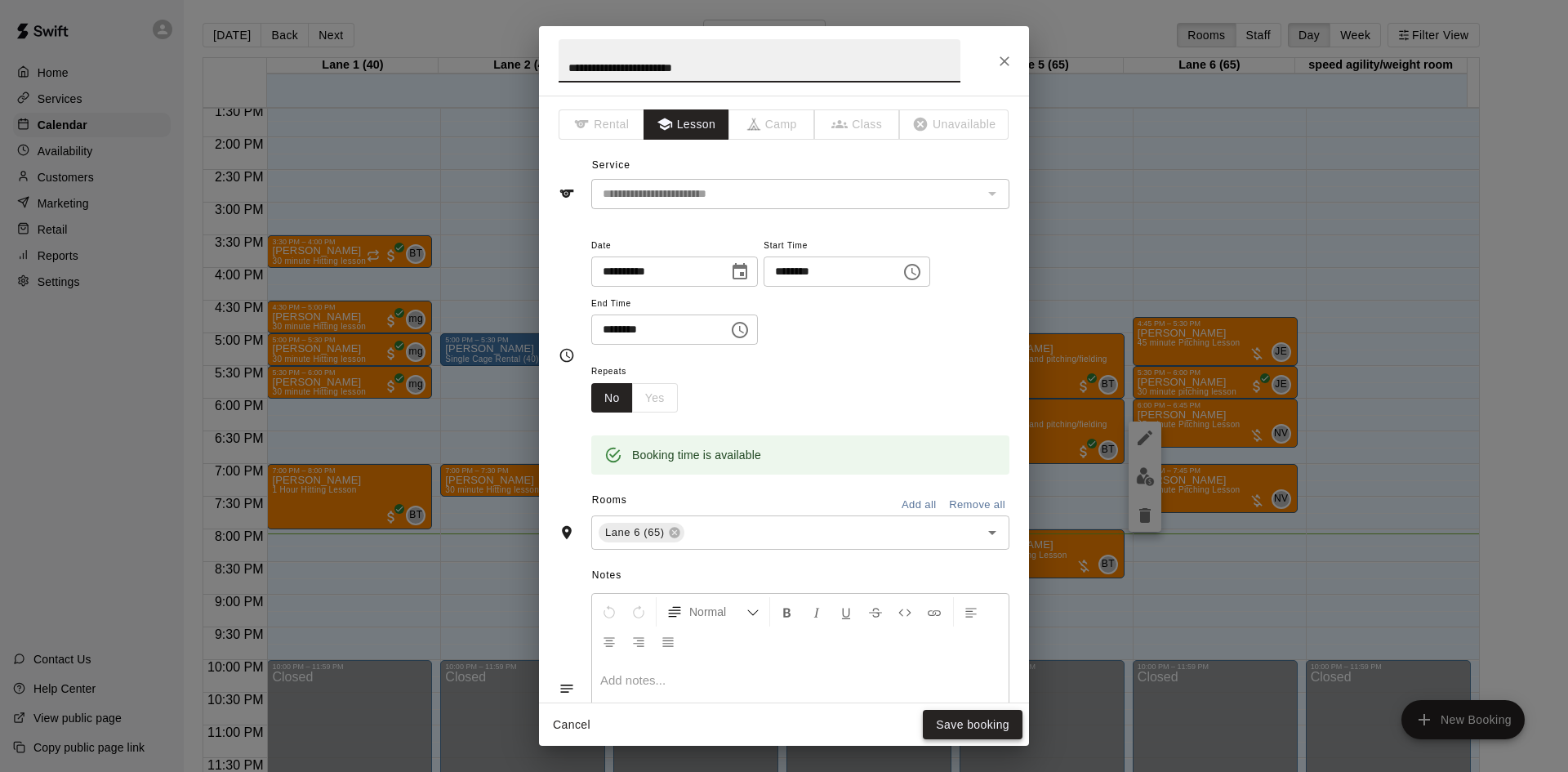
click at [964, 715] on button "Save booking" at bounding box center [973, 725] width 99 height 30
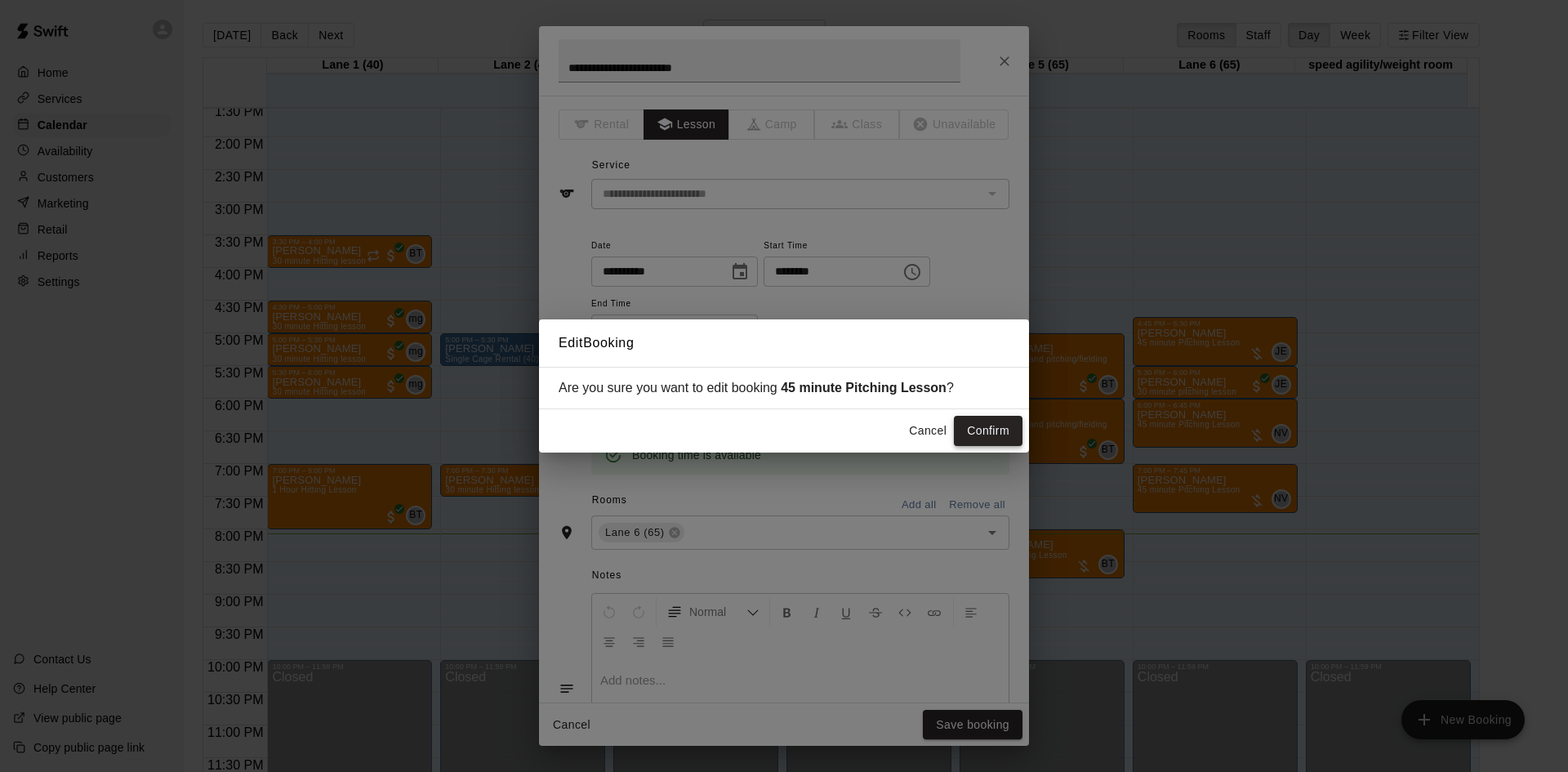
click at [954, 425] on button "Confirm" at bounding box center [988, 431] width 68 height 30
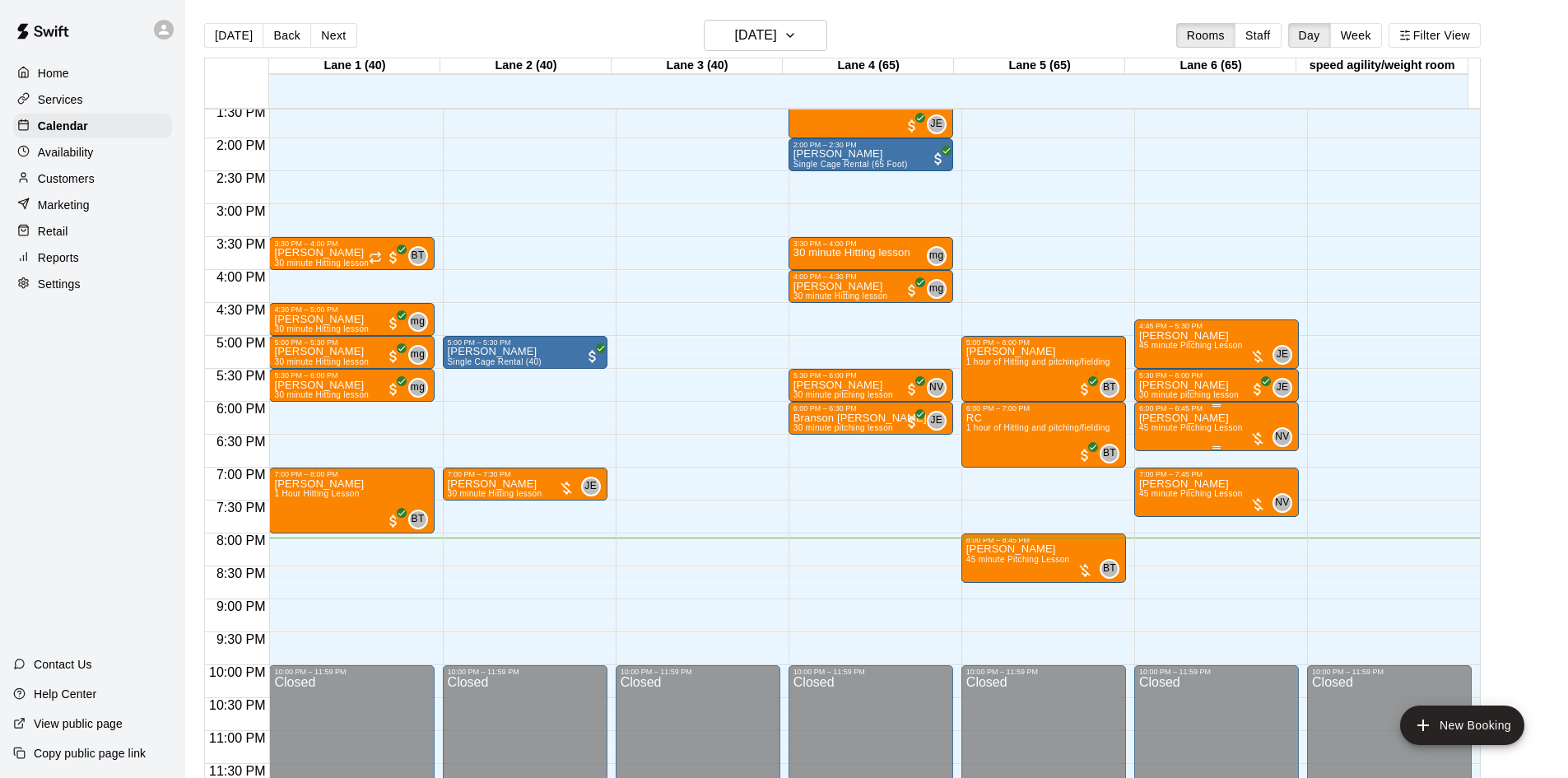
click at [1195, 427] on span "45 minute Pitching Lesson" at bounding box center [1191, 427] width 104 height 9
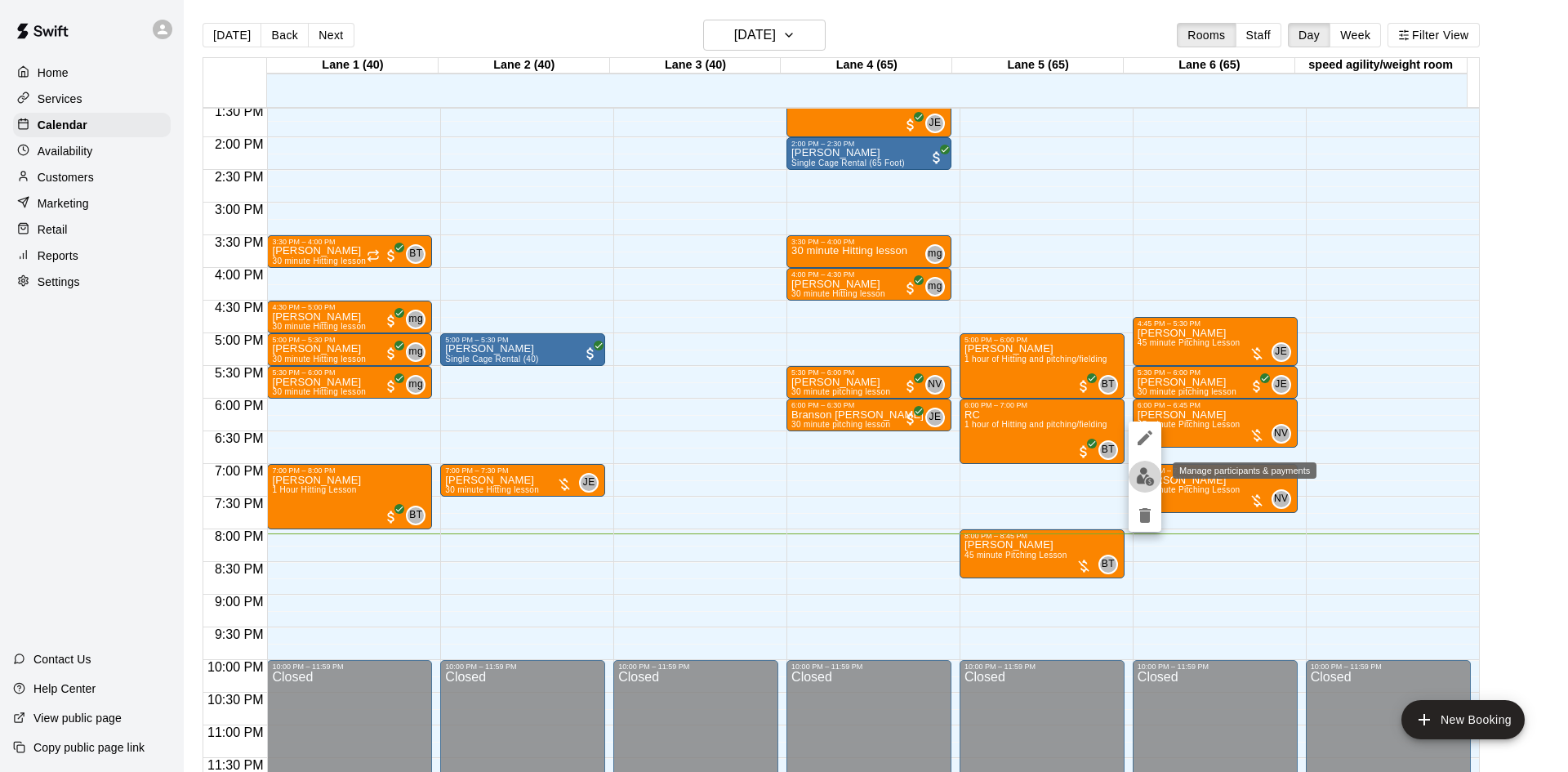
click at [1141, 476] on img "edit" at bounding box center [1145, 477] width 19 height 19
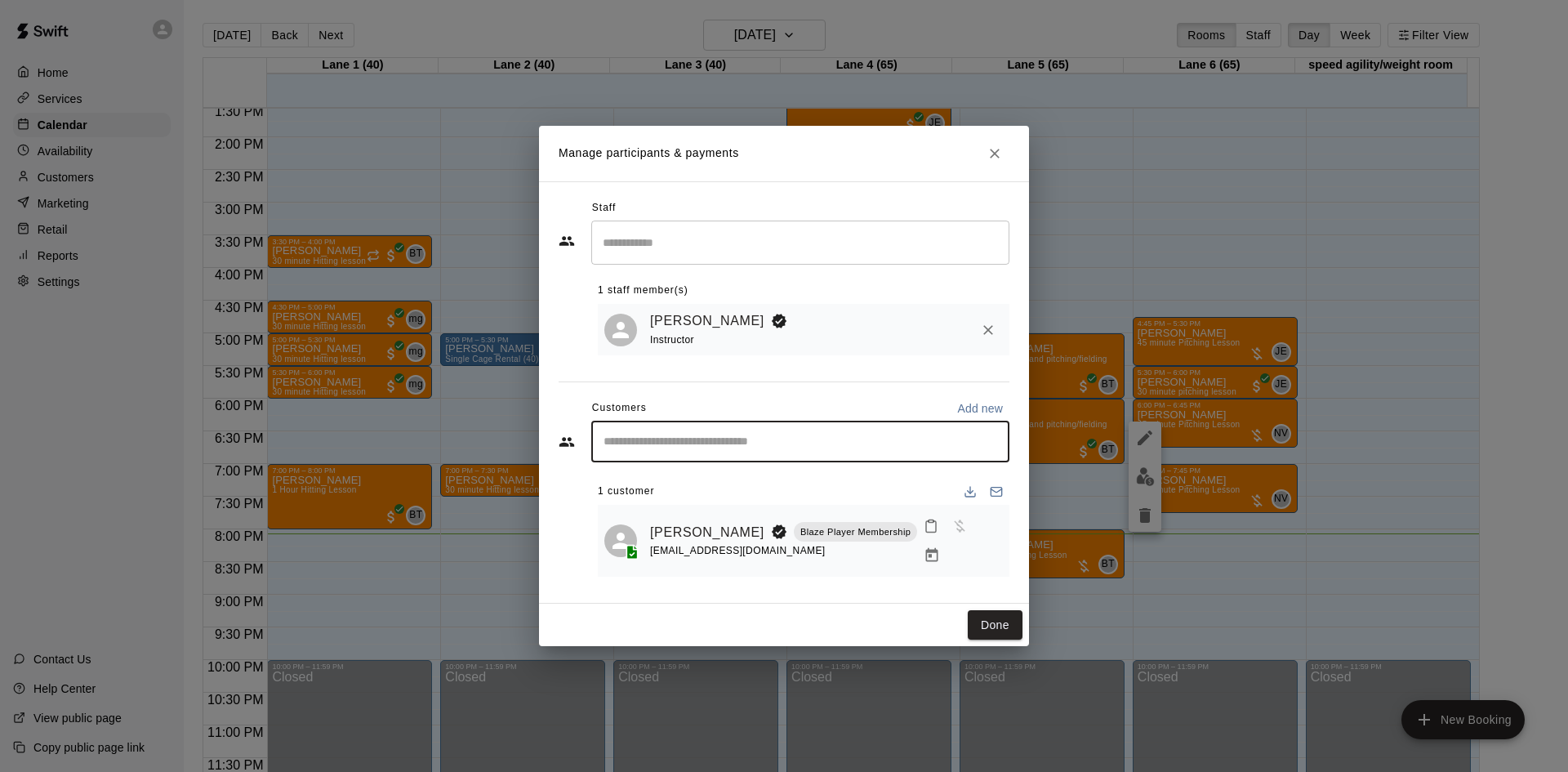
click at [710, 450] on input "Start typing to search customers..." at bounding box center [800, 442] width 404 height 16
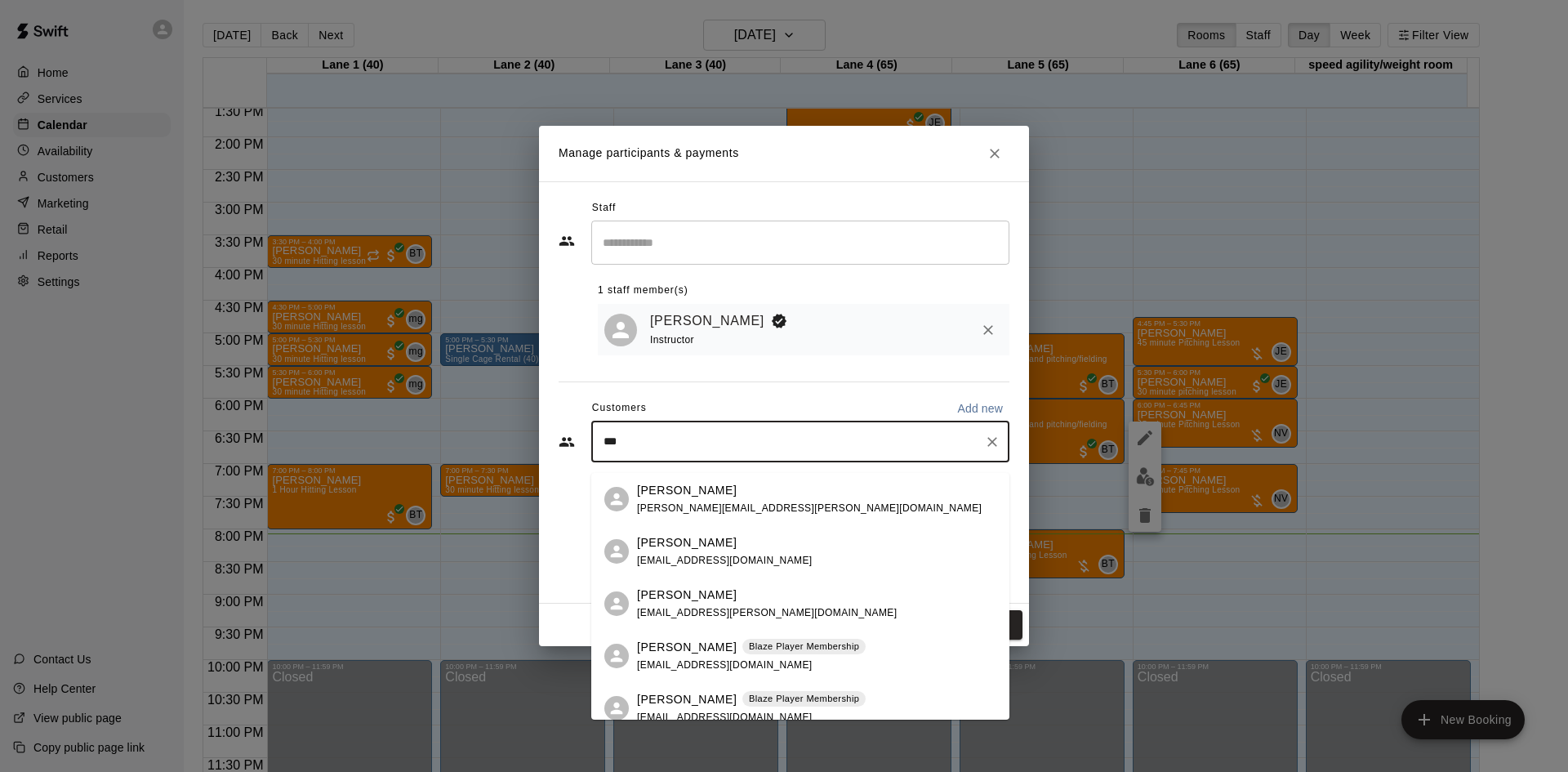
type input "****"
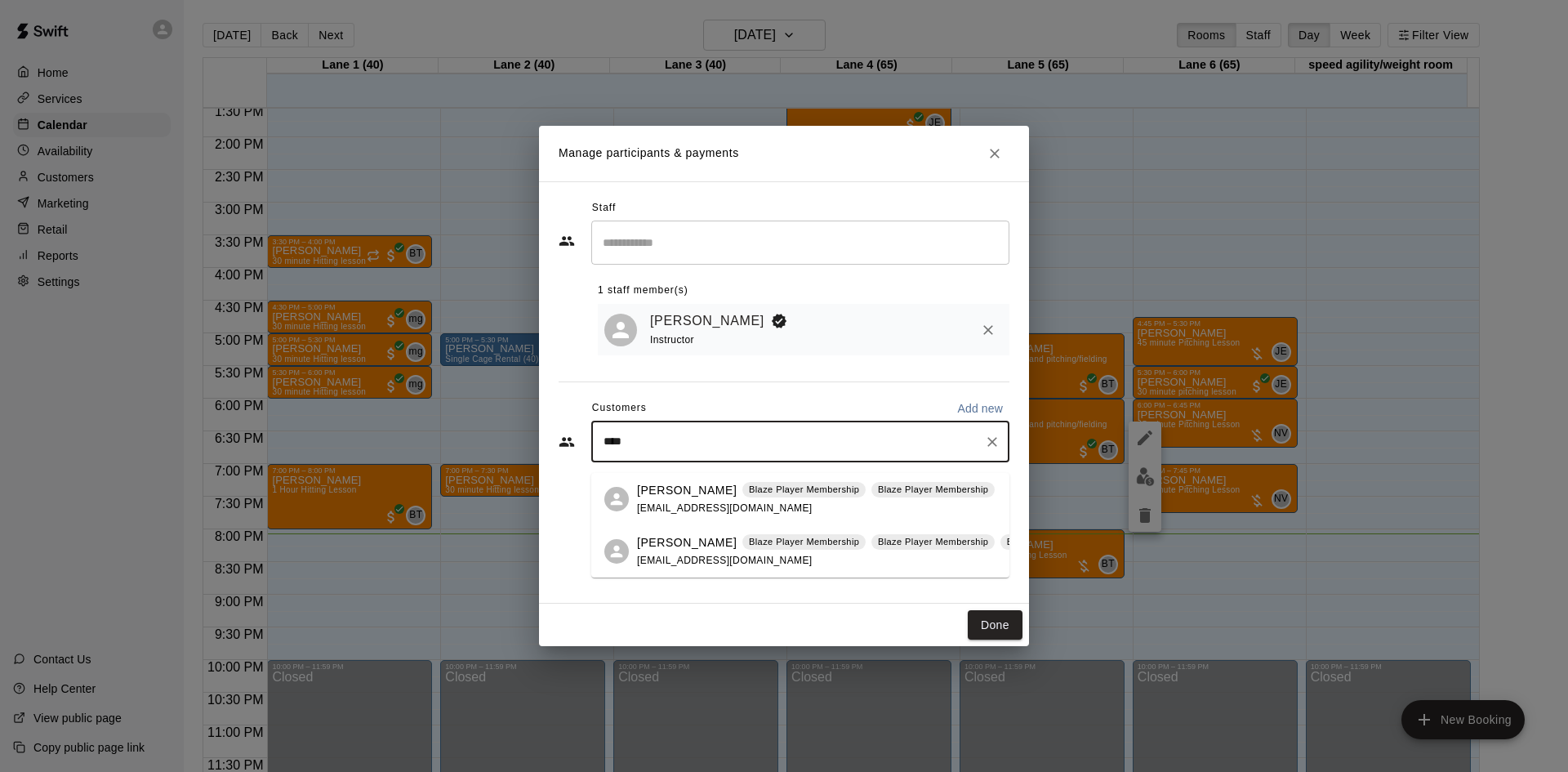
click at [666, 495] on p "[PERSON_NAME]" at bounding box center [686, 490] width 99 height 17
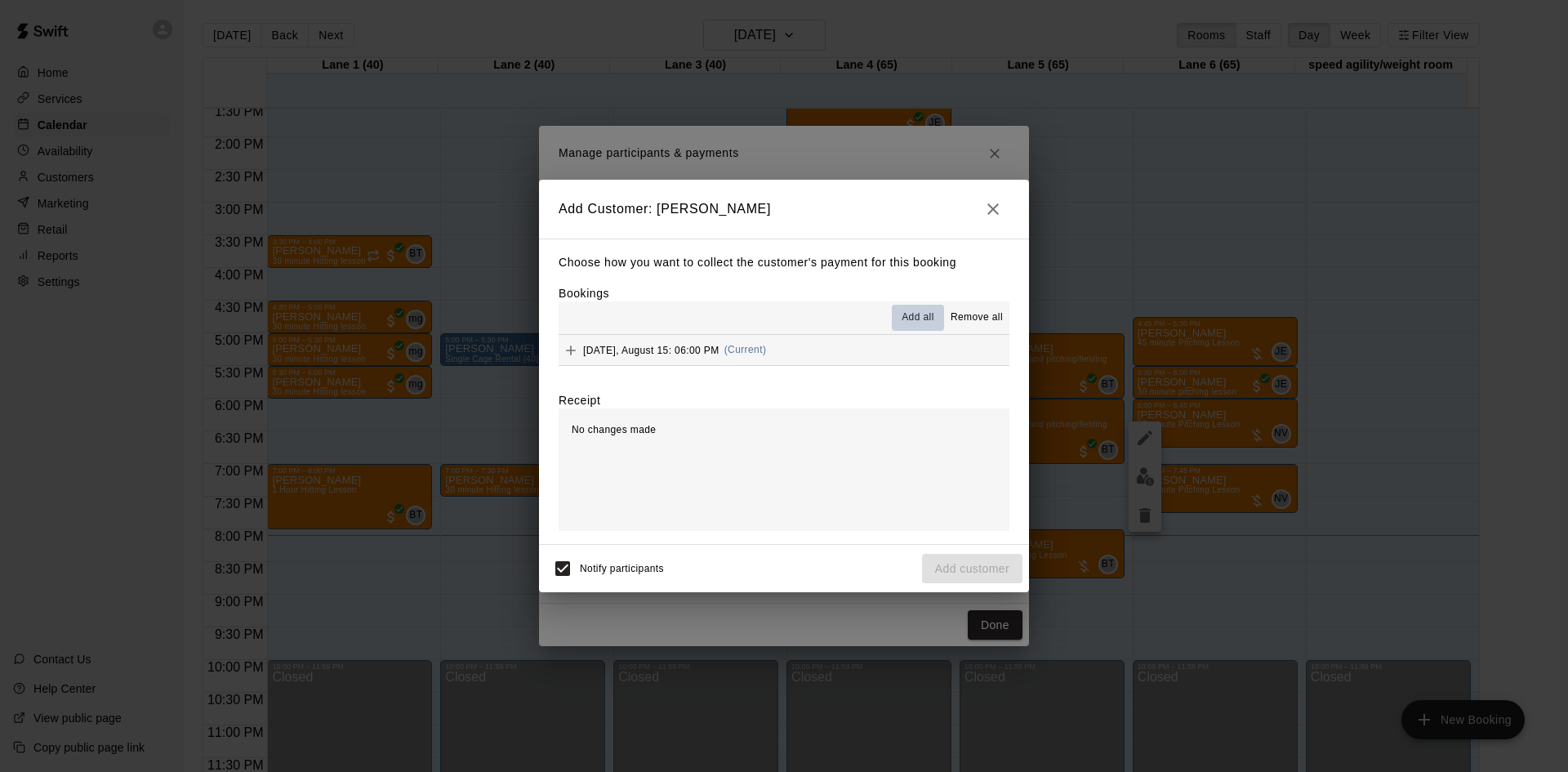
click at [927, 316] on span "Add all" at bounding box center [918, 318] width 33 height 16
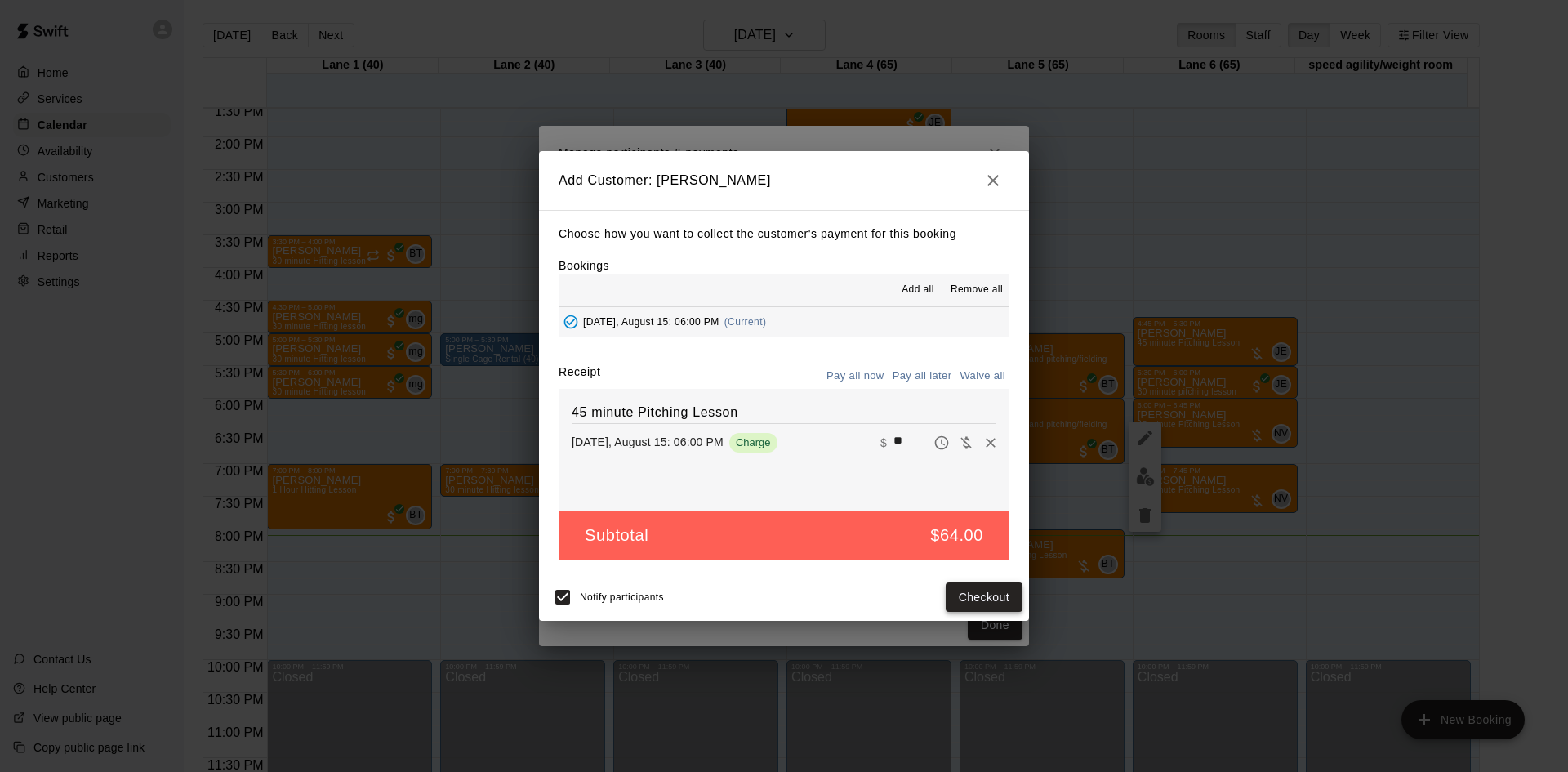
click at [964, 603] on button "Checkout" at bounding box center [984, 598] width 77 height 30
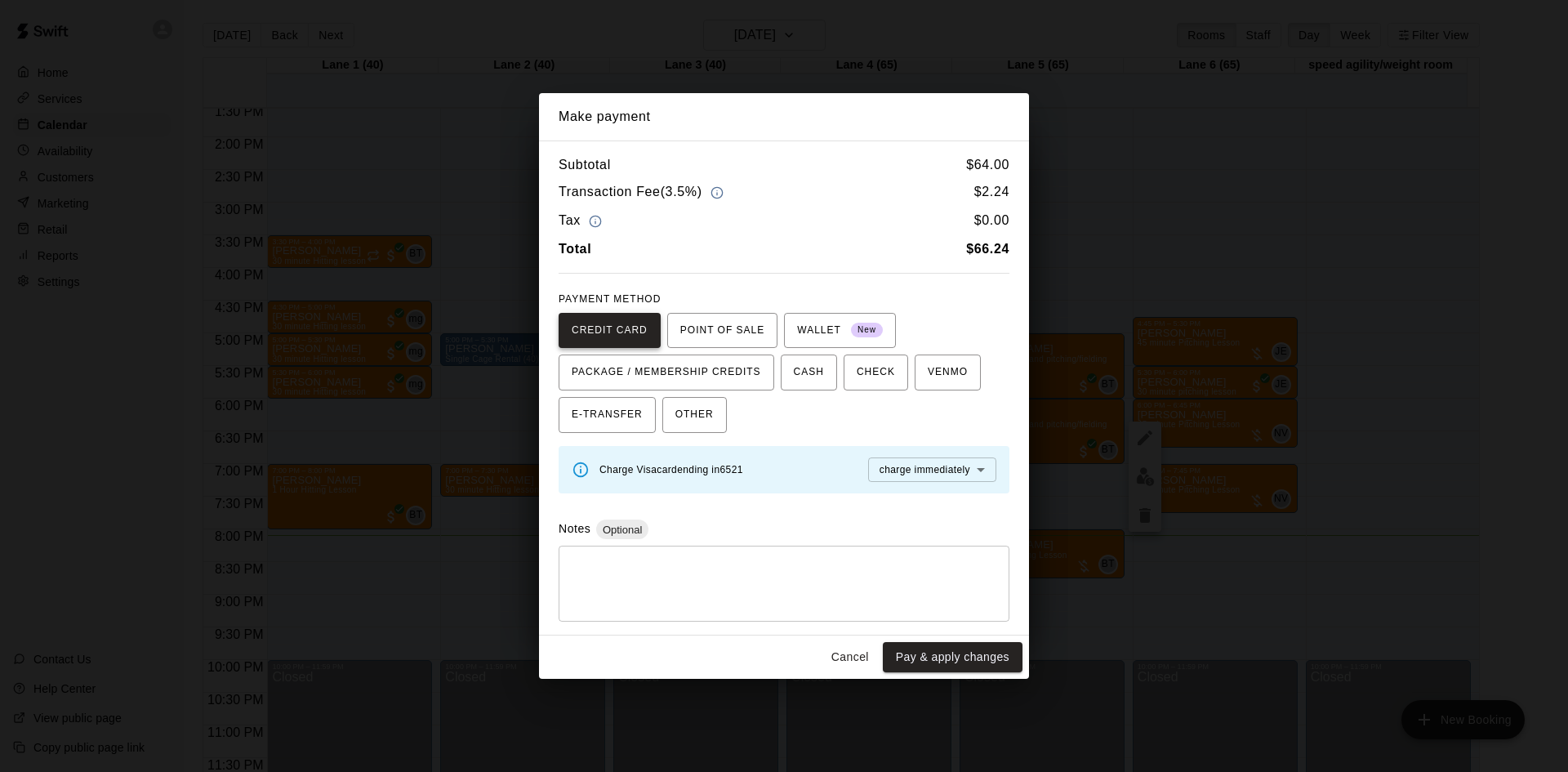
click at [613, 331] on span "CREDIT CARD" at bounding box center [610, 330] width 76 height 26
click at [975, 659] on button "Pay & apply changes" at bounding box center [952, 658] width 139 height 30
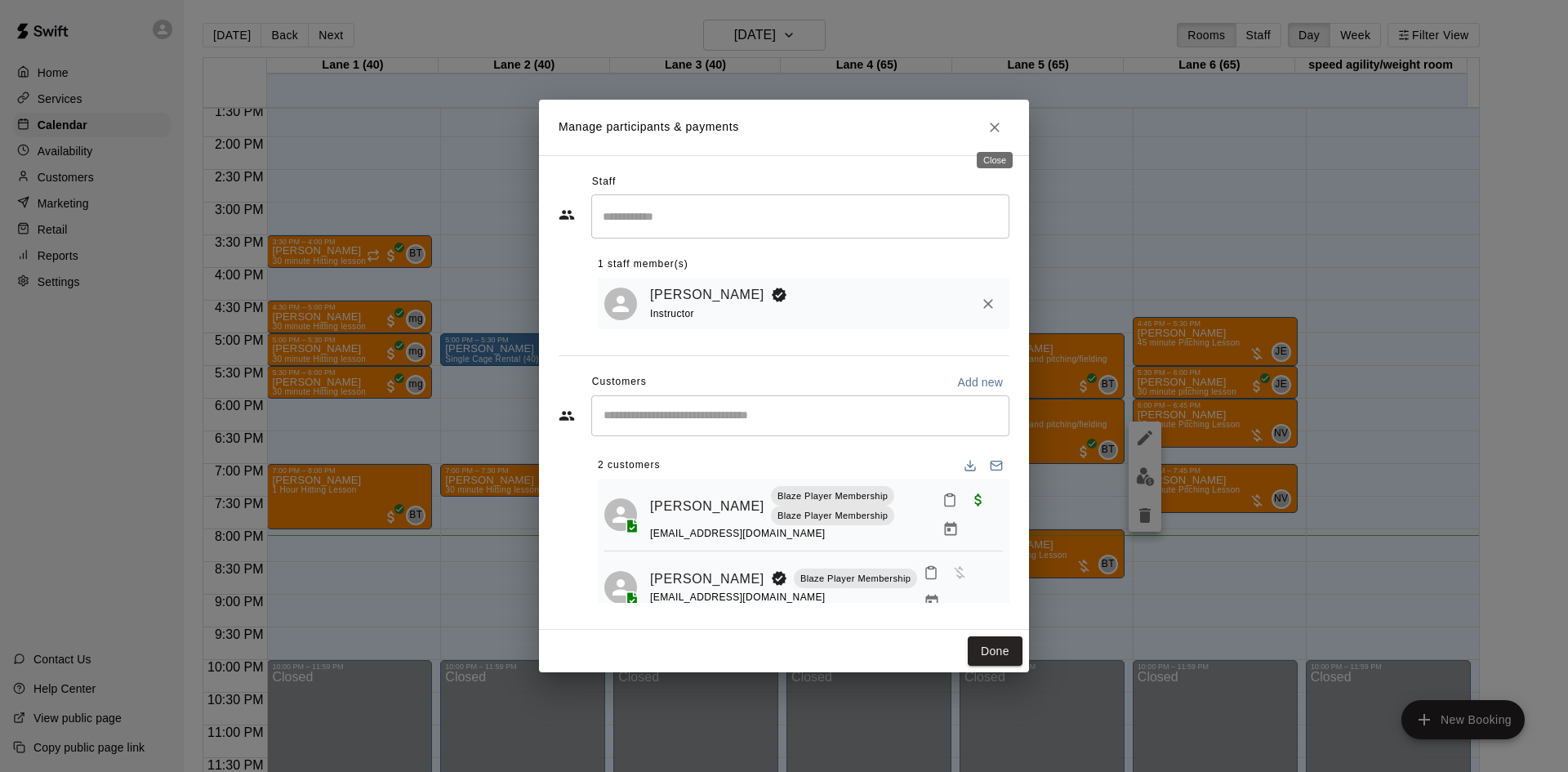
click at [1000, 128] on icon "Close" at bounding box center [994, 127] width 16 height 16
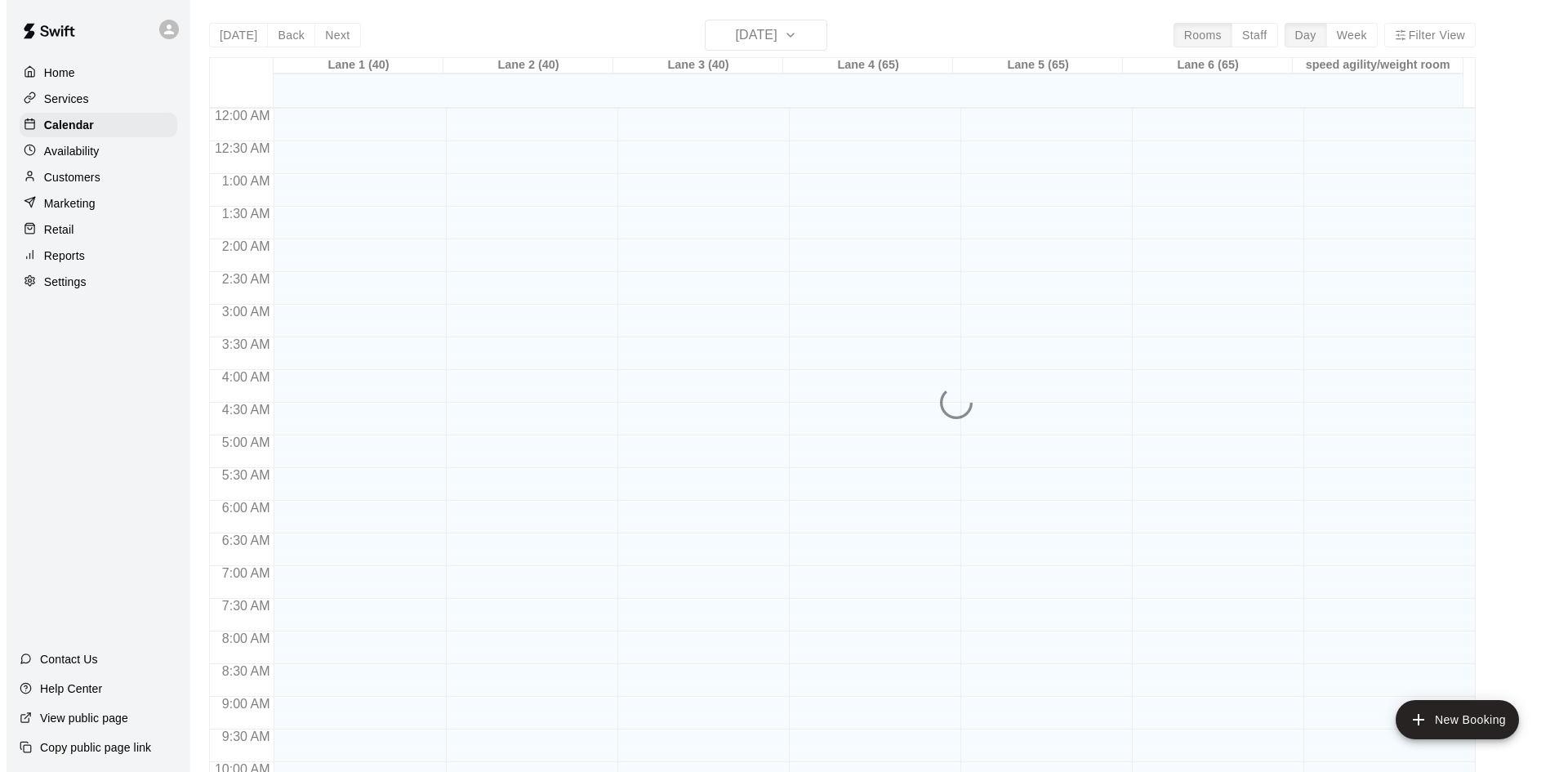
scroll to position [838, 0]
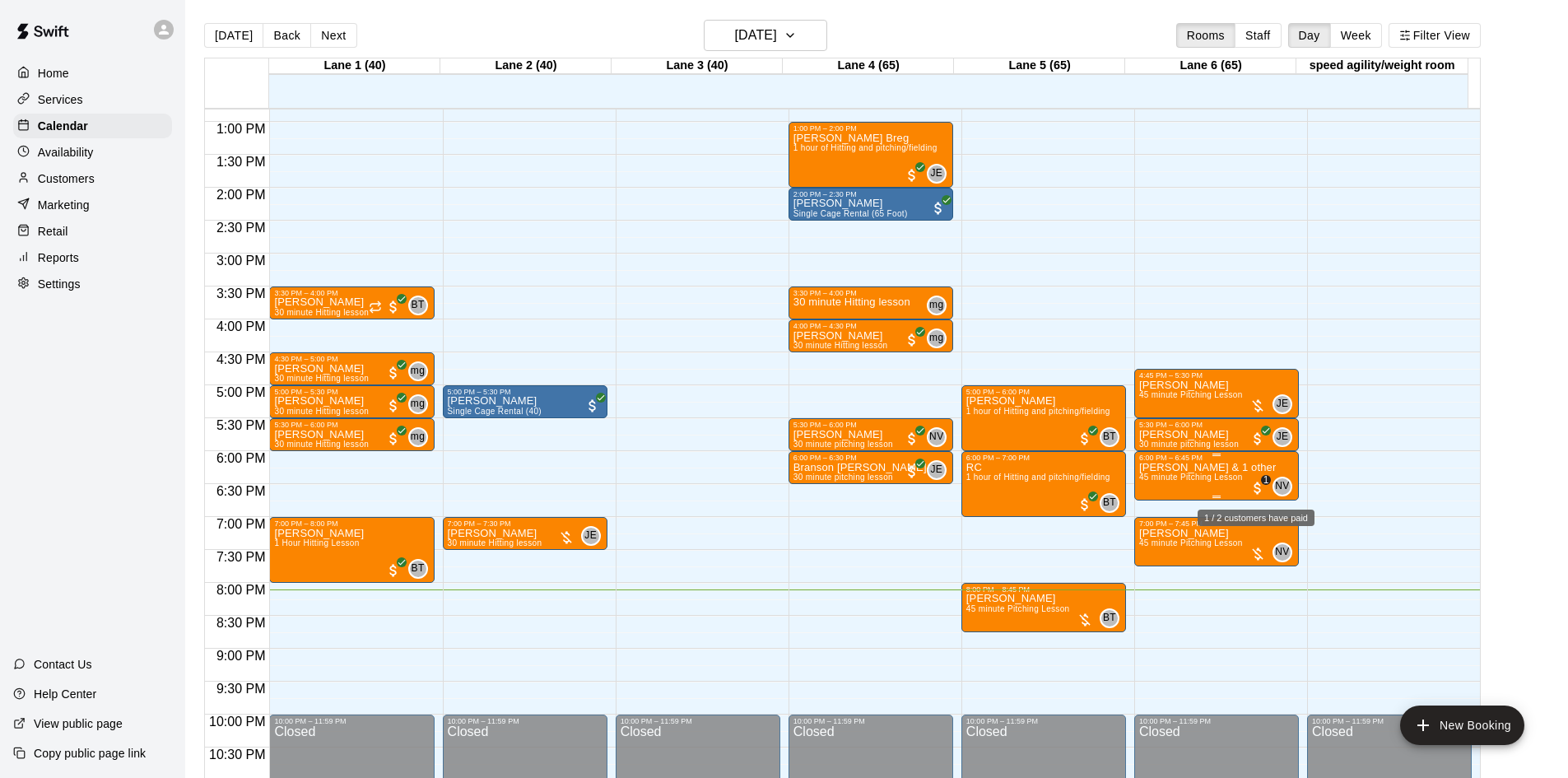
click at [1257, 484] on span "1" at bounding box center [1258, 488] width 16 height 16
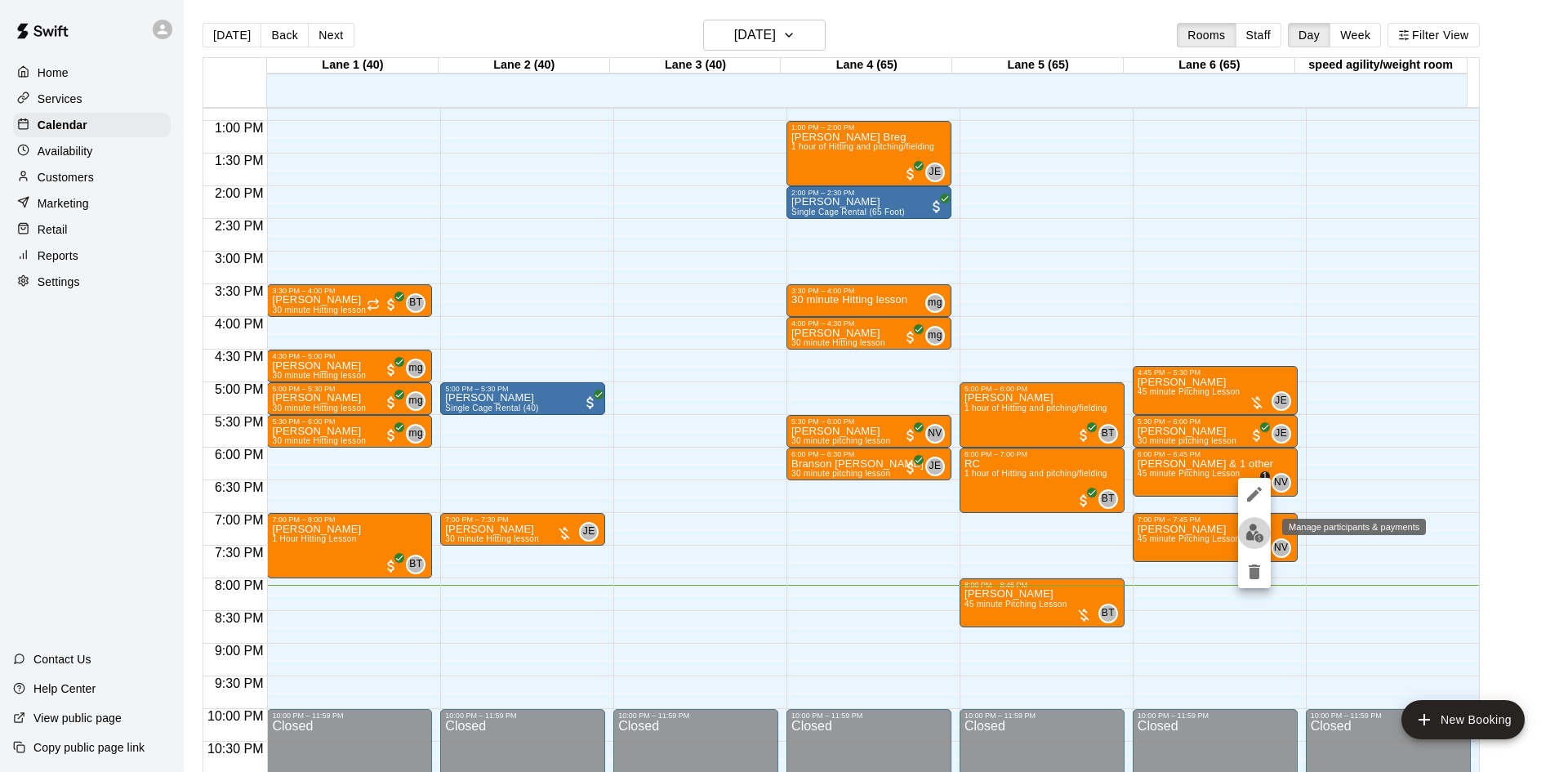
click at [1253, 520] on button "edit" at bounding box center [1254, 533] width 33 height 32
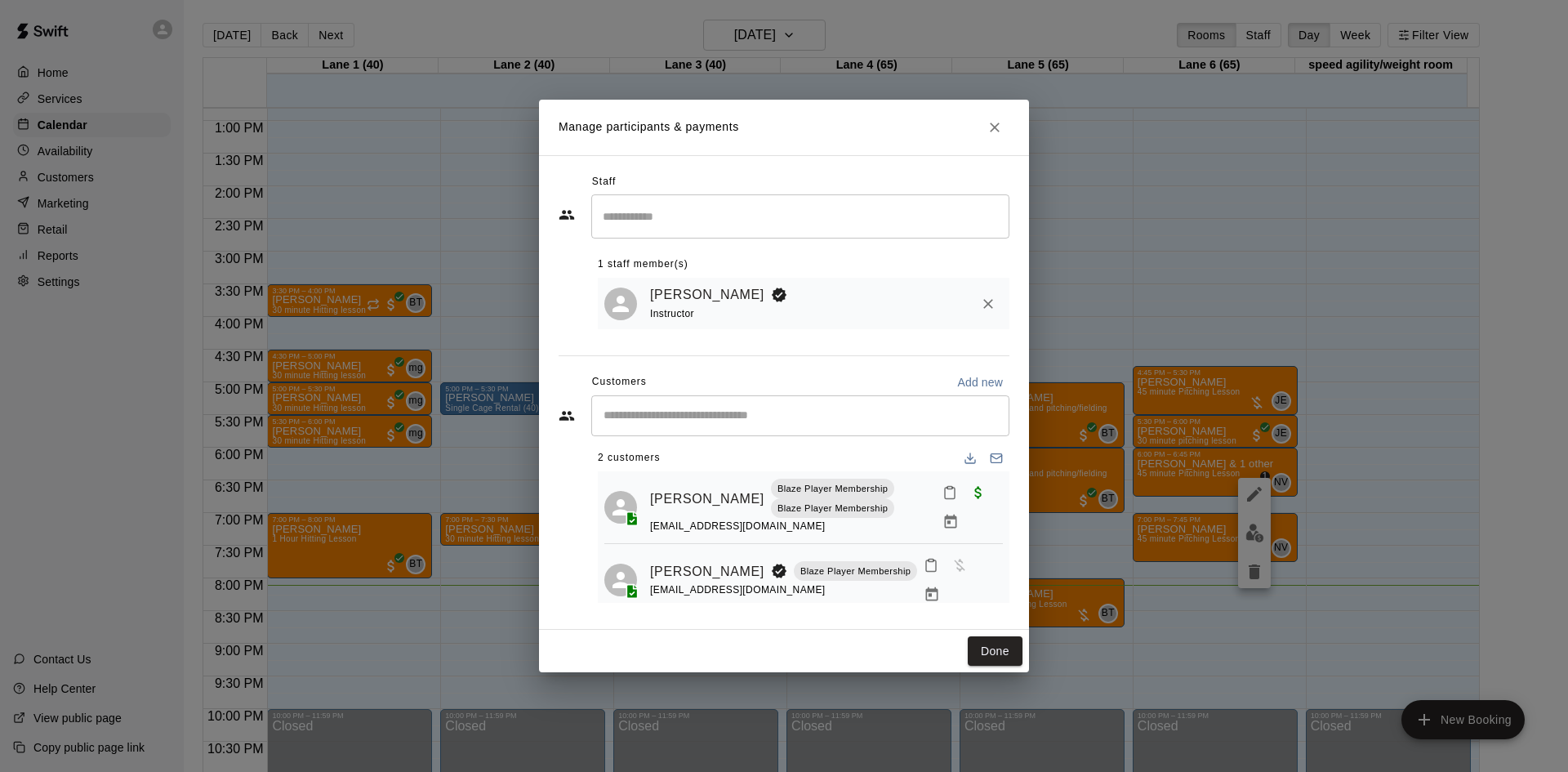
scroll to position [0, 0]
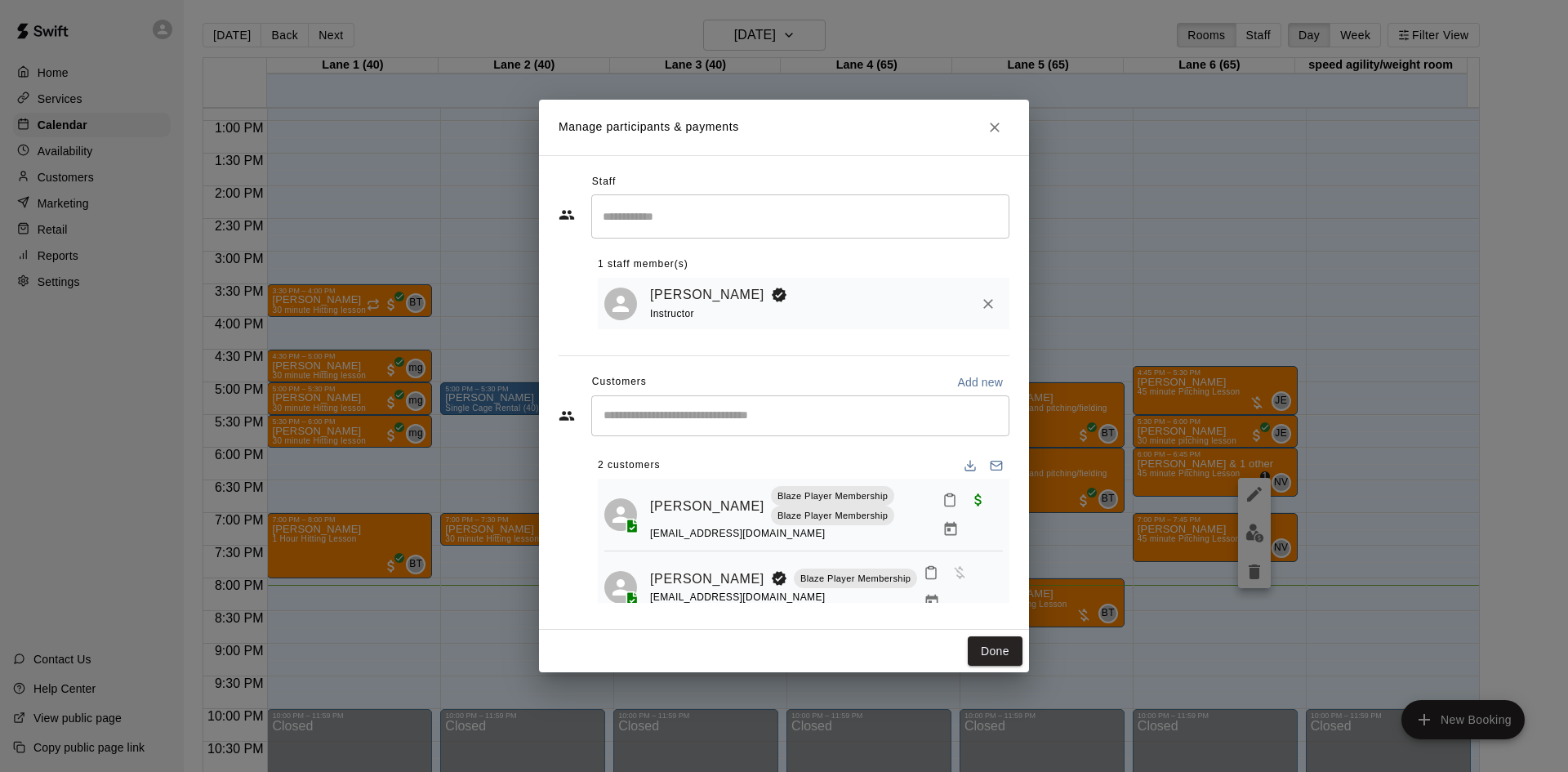
click at [1006, 122] on button "Close" at bounding box center [994, 127] width 29 height 29
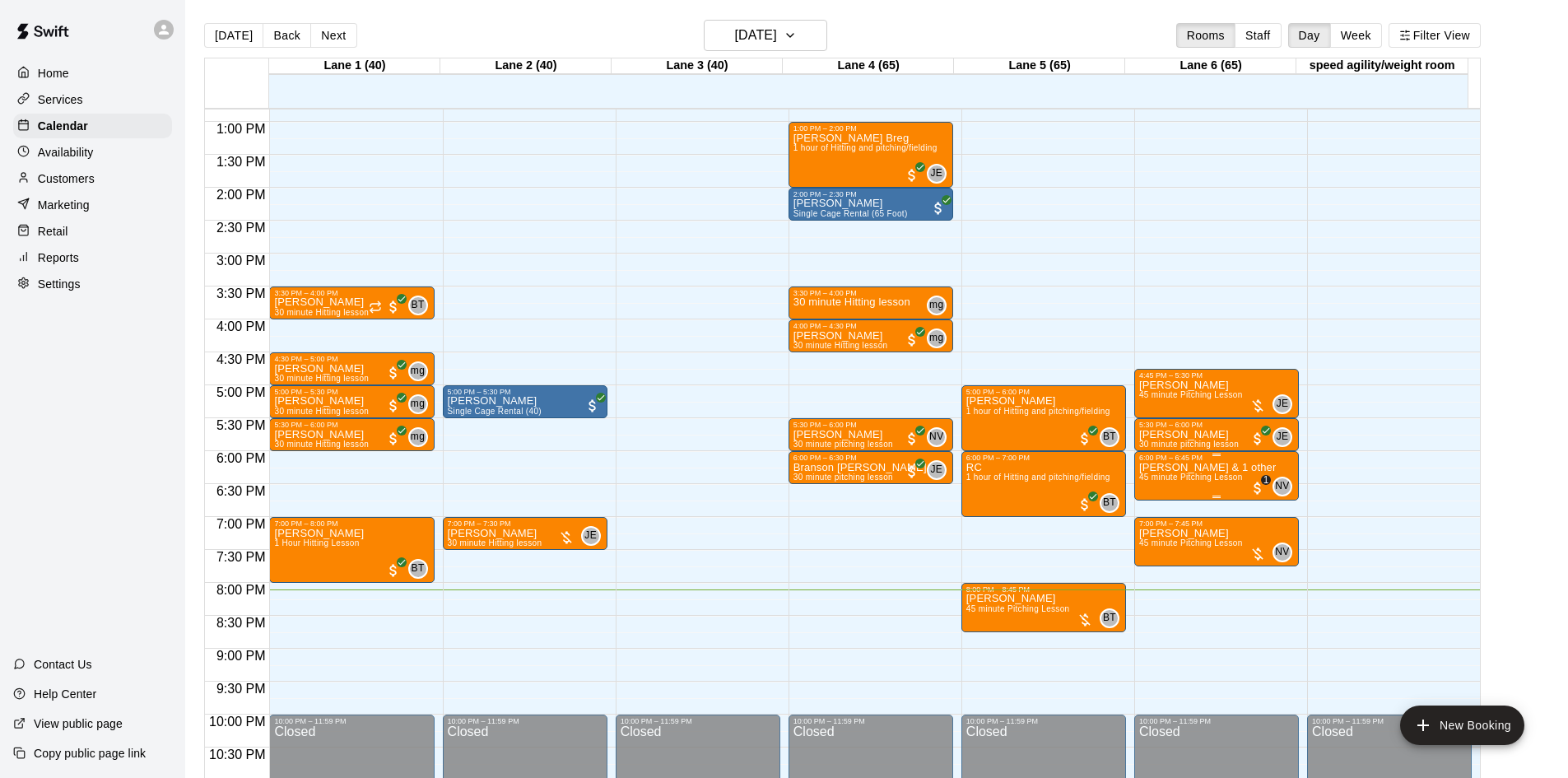
click at [1209, 477] on span "45 minute Pitching Lesson" at bounding box center [1191, 478] width 104 height 9
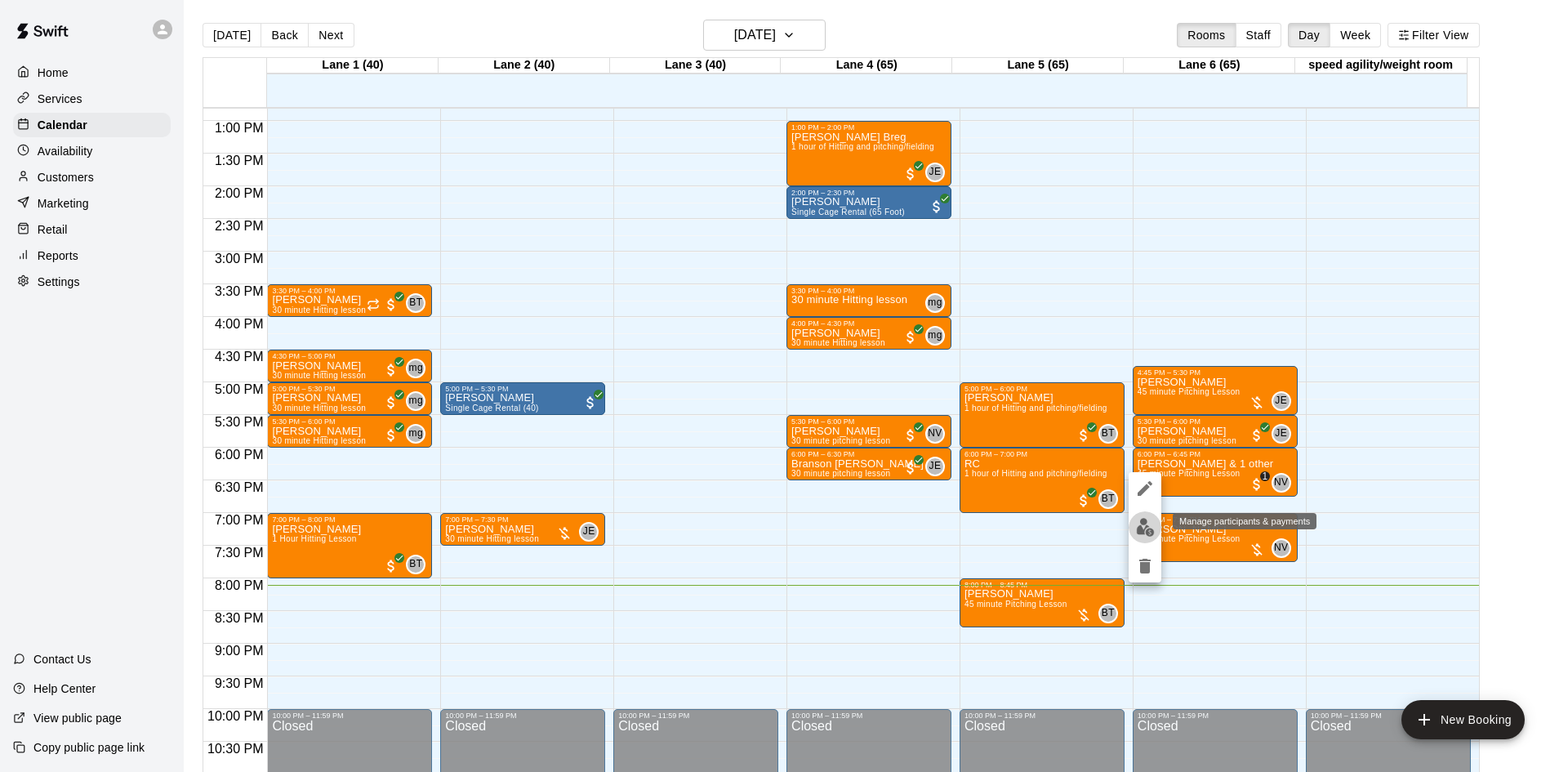
click at [1153, 529] on img "edit" at bounding box center [1145, 527] width 19 height 19
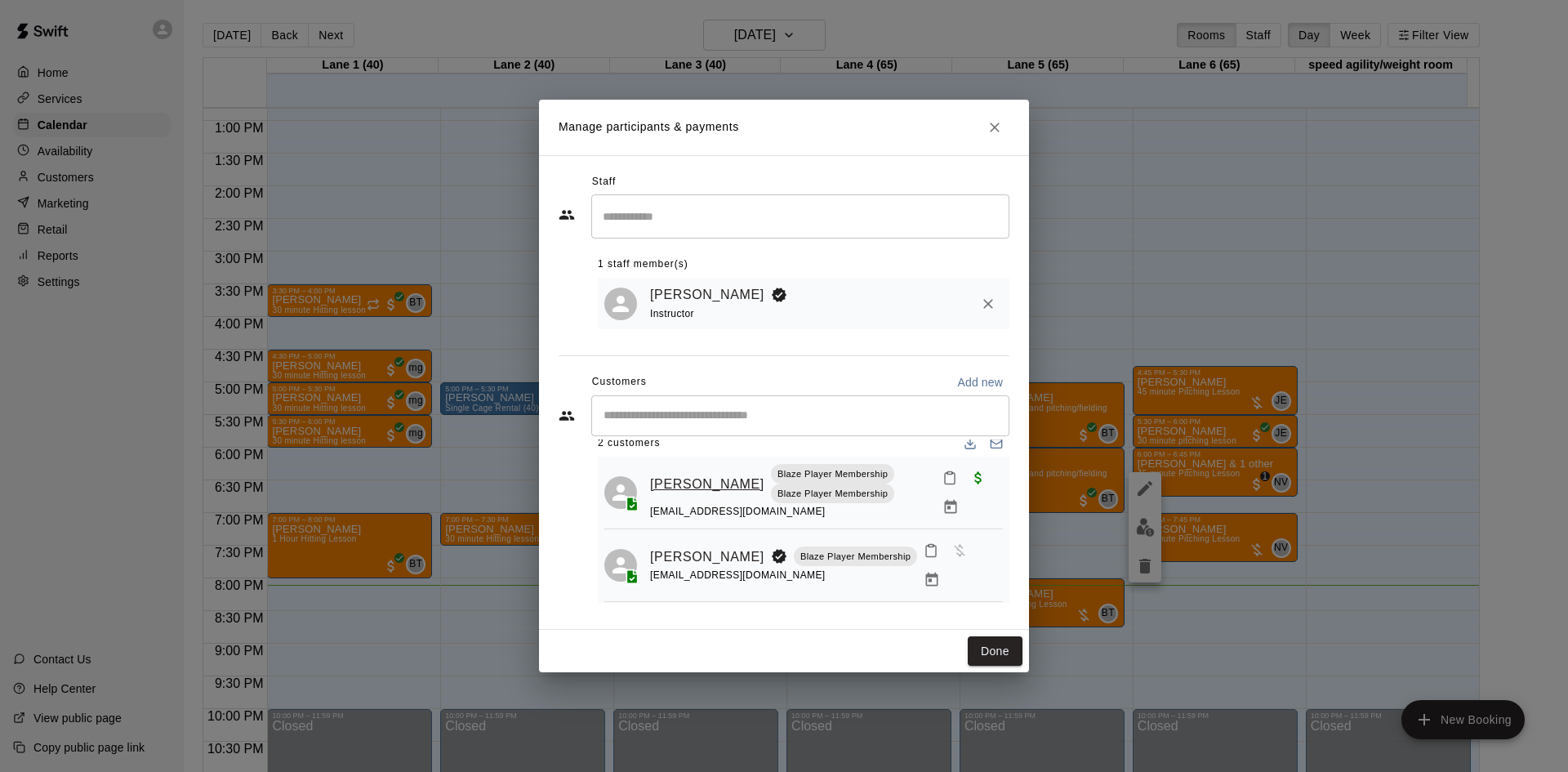
scroll to position [33, 0]
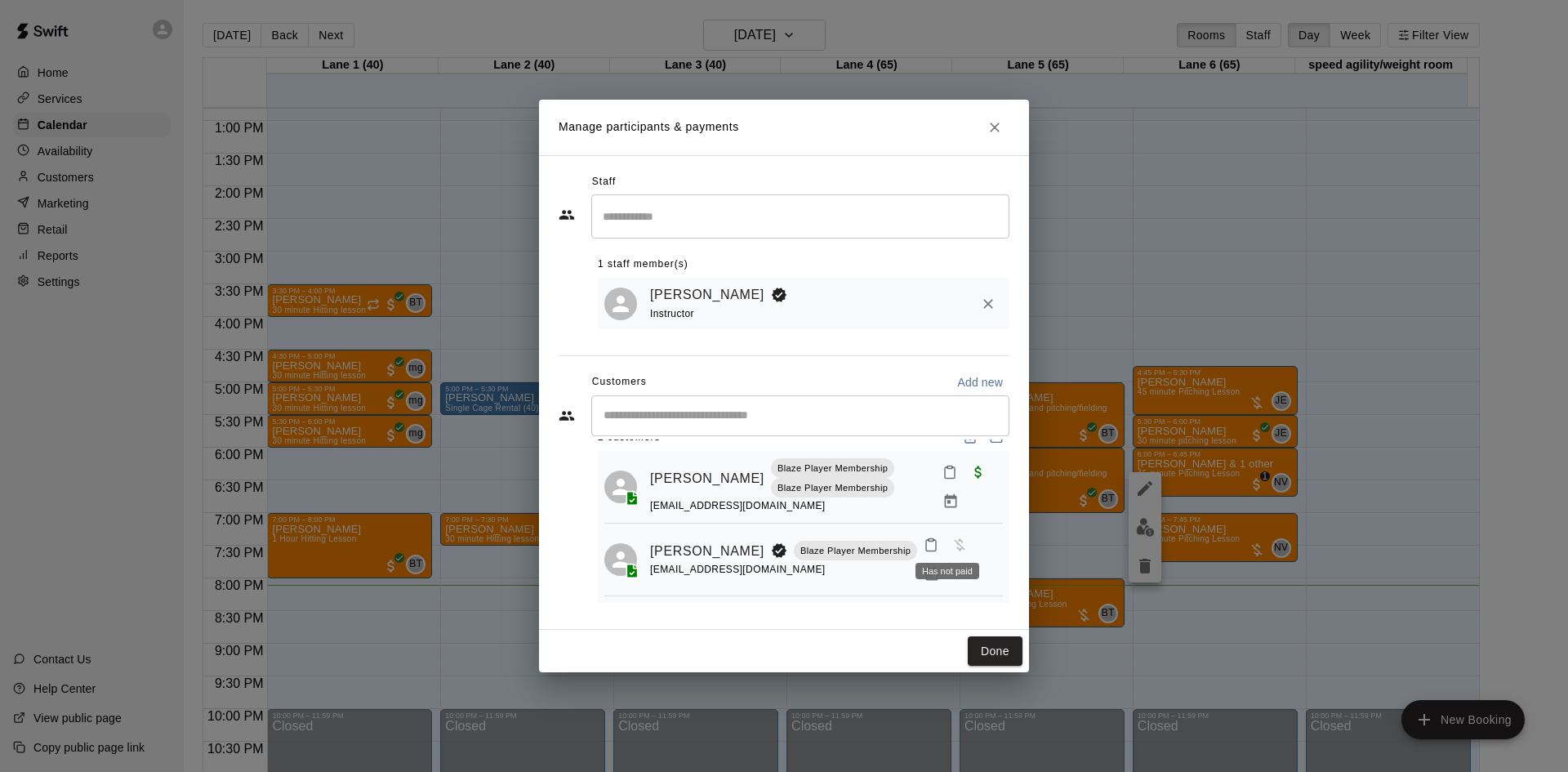
click at [947, 540] on span "Has not paid" at bounding box center [959, 544] width 29 height 14
click at [917, 564] on button "Manage bookings & payment" at bounding box center [931, 574] width 29 height 29
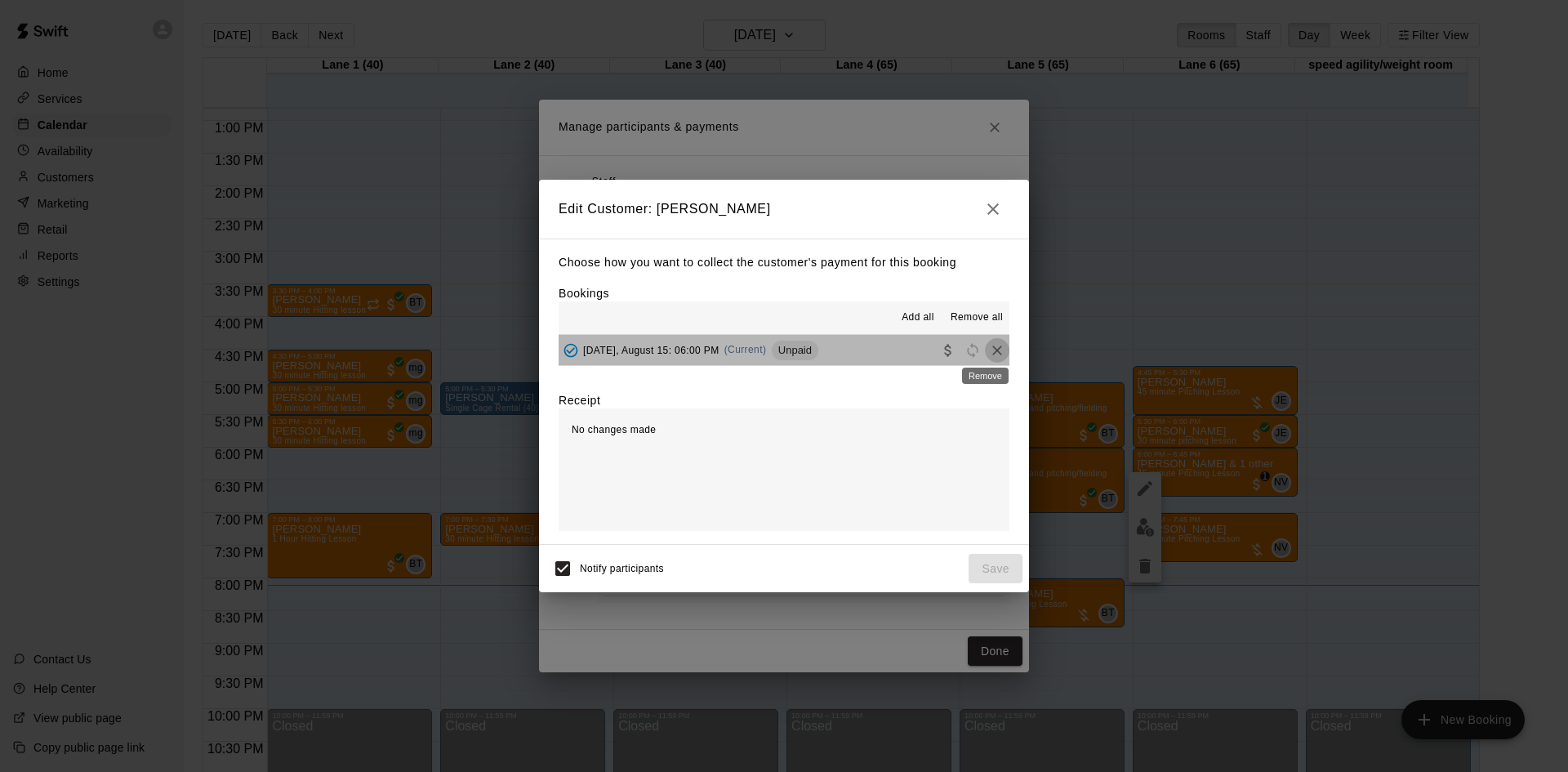
click at [992, 350] on icon "Remove" at bounding box center [997, 351] width 10 height 10
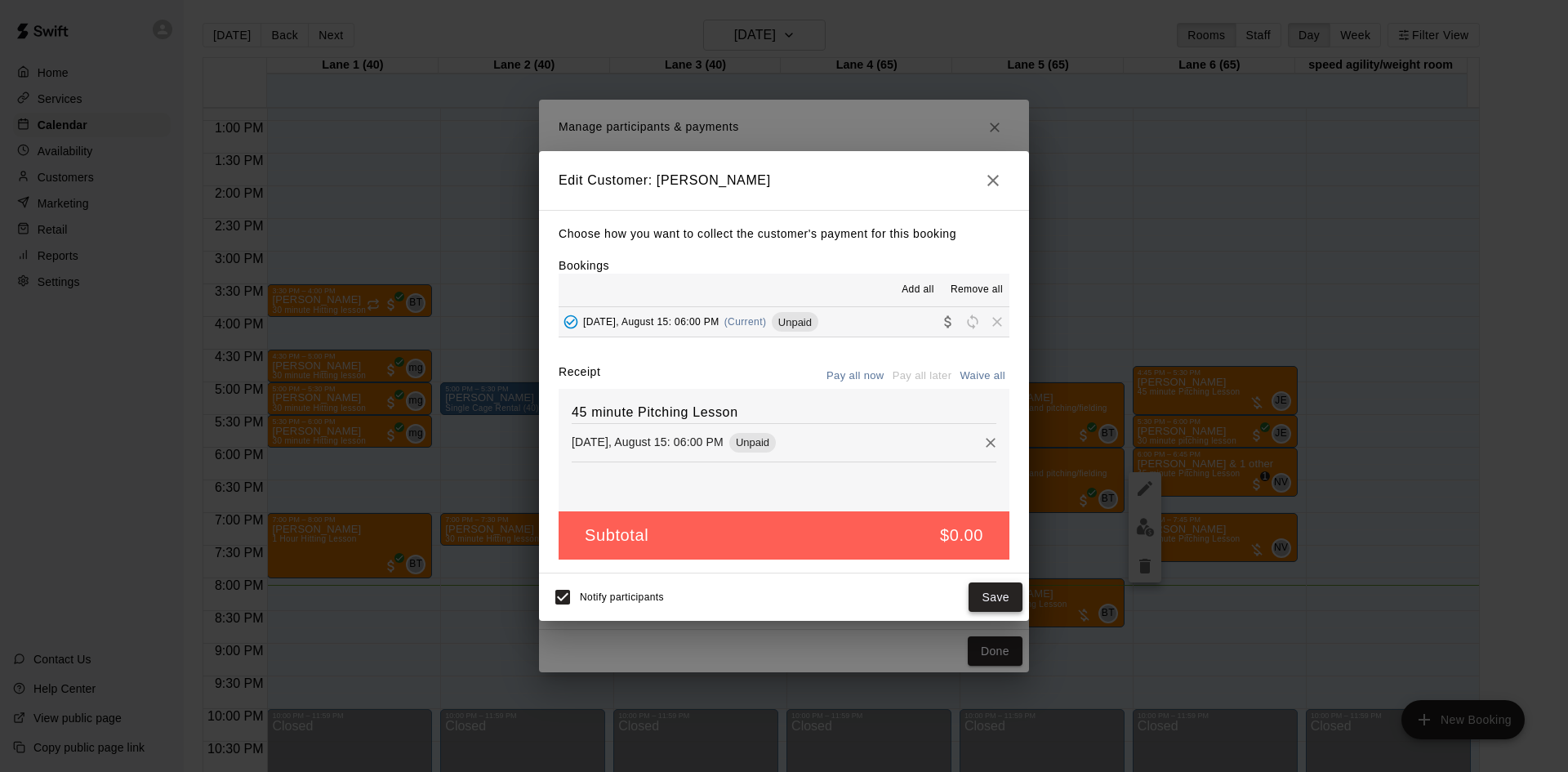
click at [984, 588] on button "Save" at bounding box center [995, 598] width 54 height 30
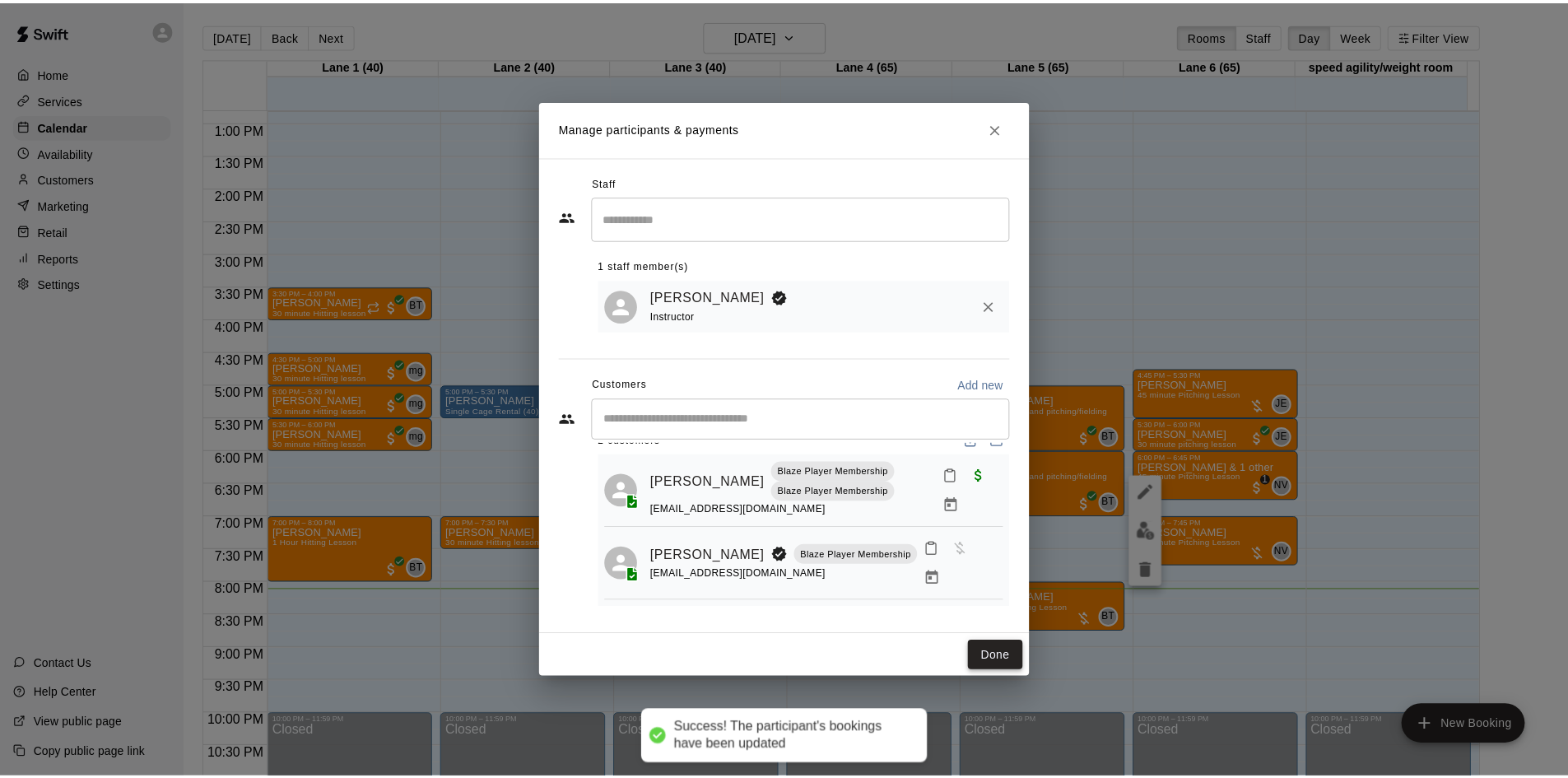
scroll to position [0, 0]
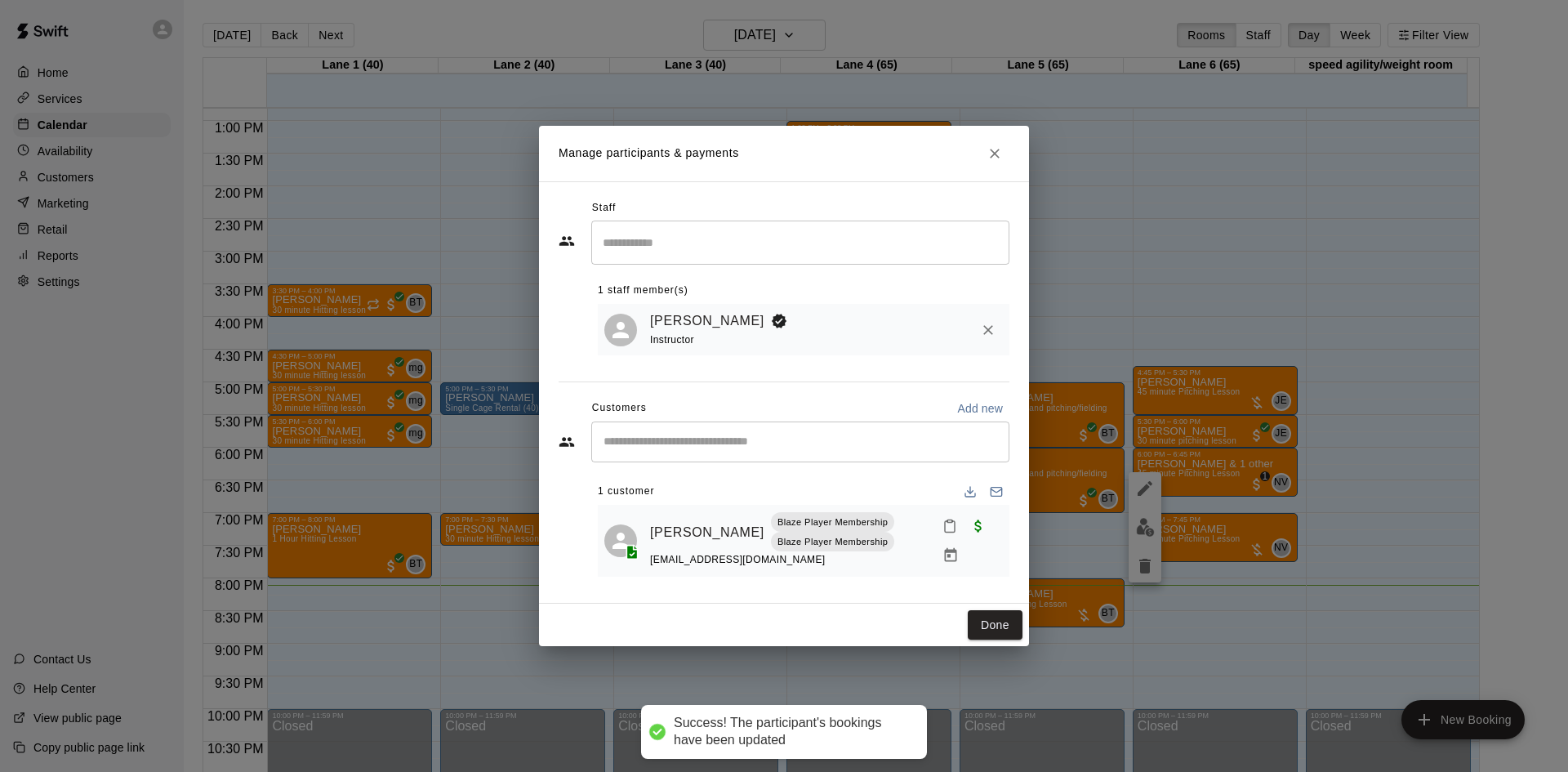
click at [997, 154] on icon "Close" at bounding box center [994, 154] width 16 height 16
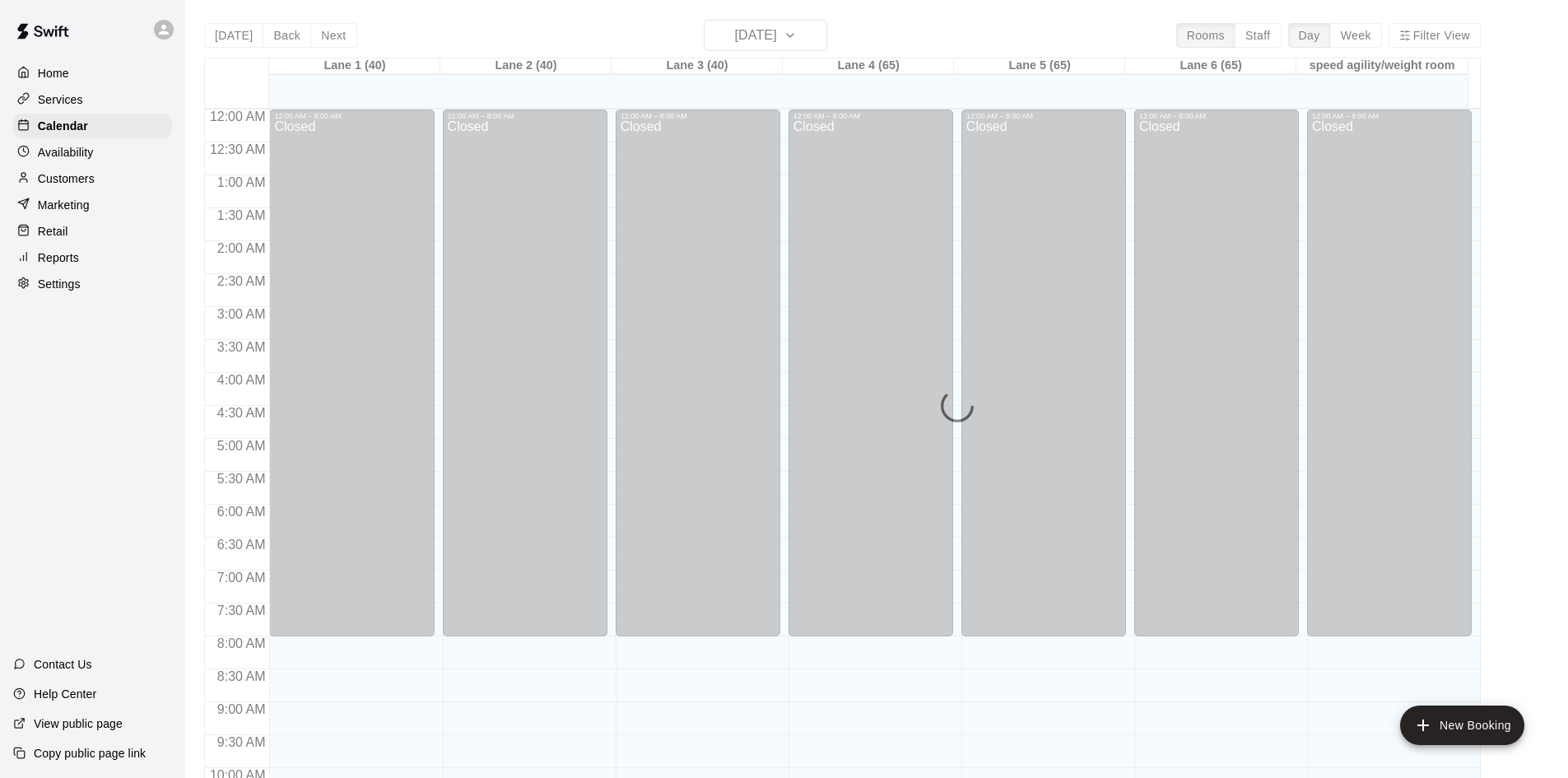
scroll to position [844, 0]
